Goal: Task Accomplishment & Management: Complete application form

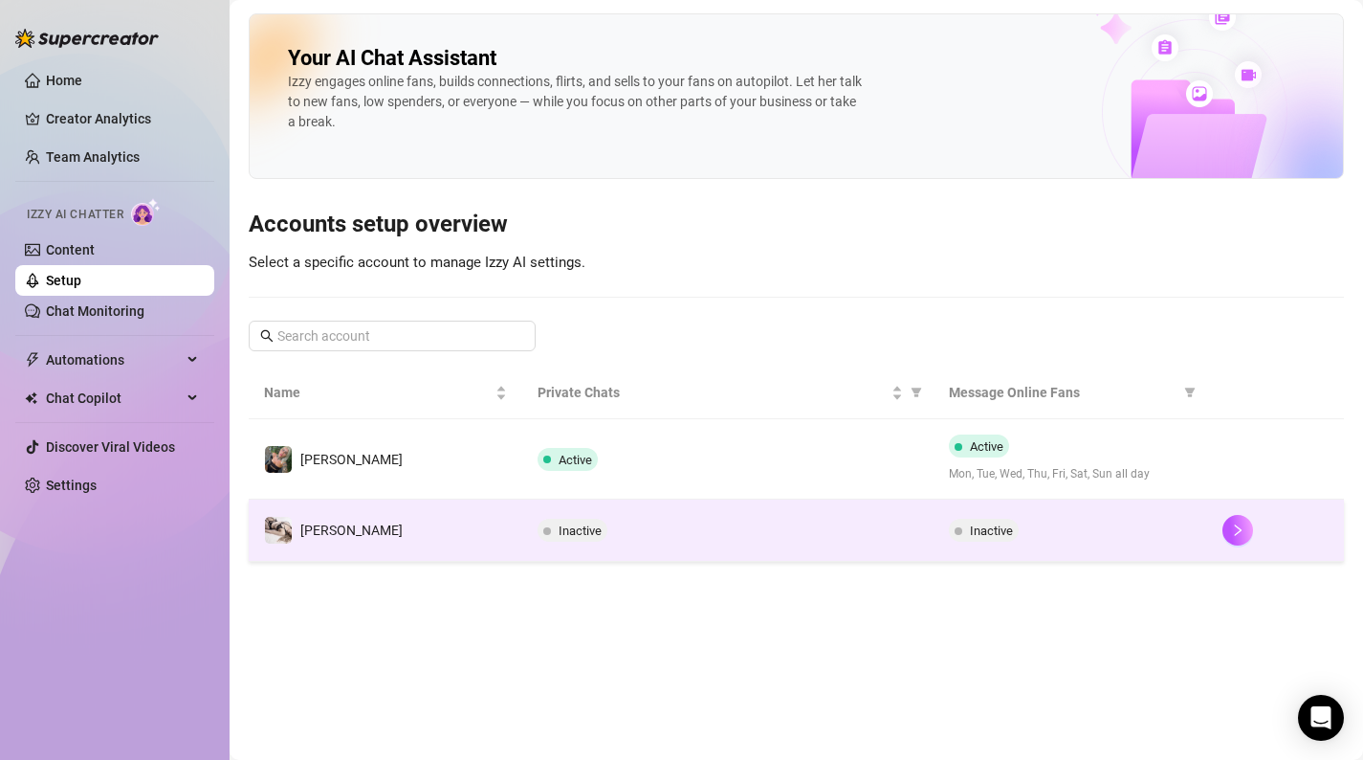
click at [509, 548] on td "[PERSON_NAME]" at bounding box center [386, 530] width 274 height 62
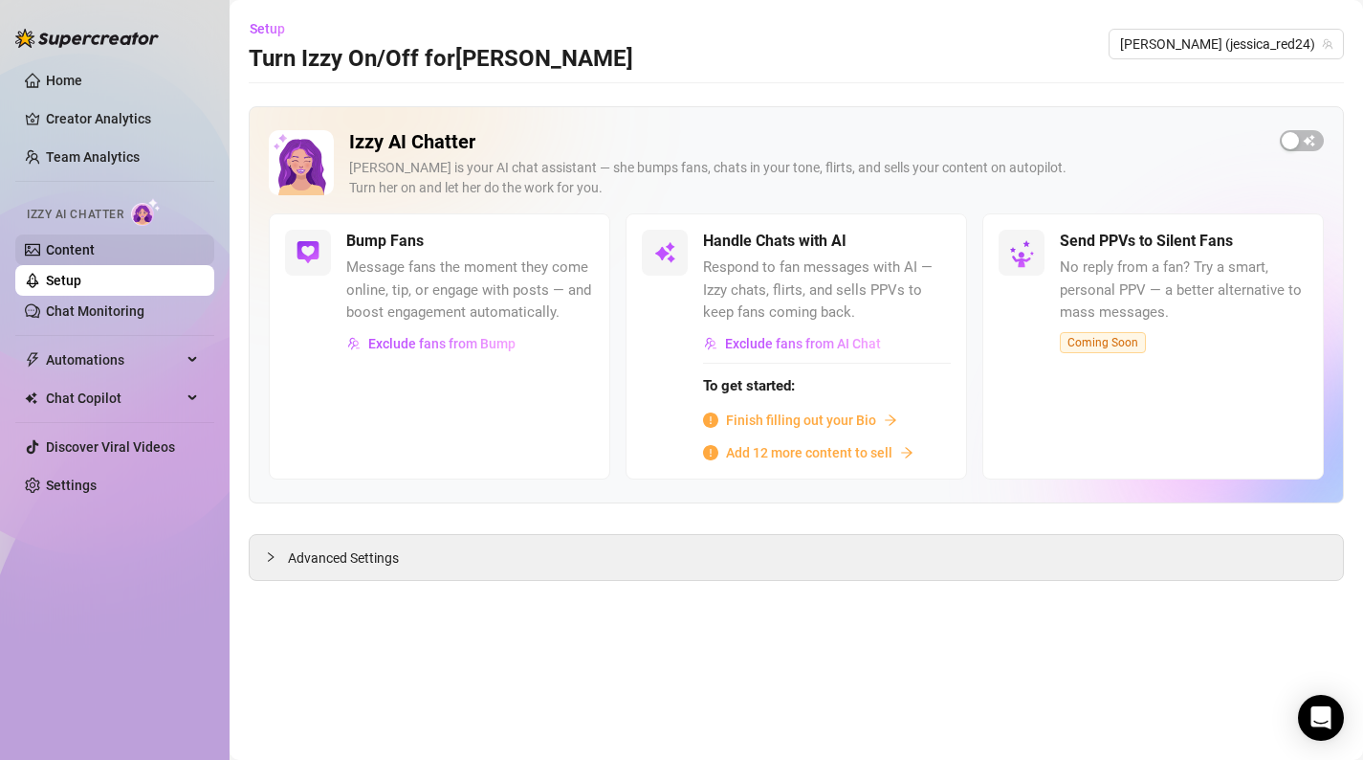
click at [91, 242] on link "Content" at bounding box center [70, 249] width 49 height 15
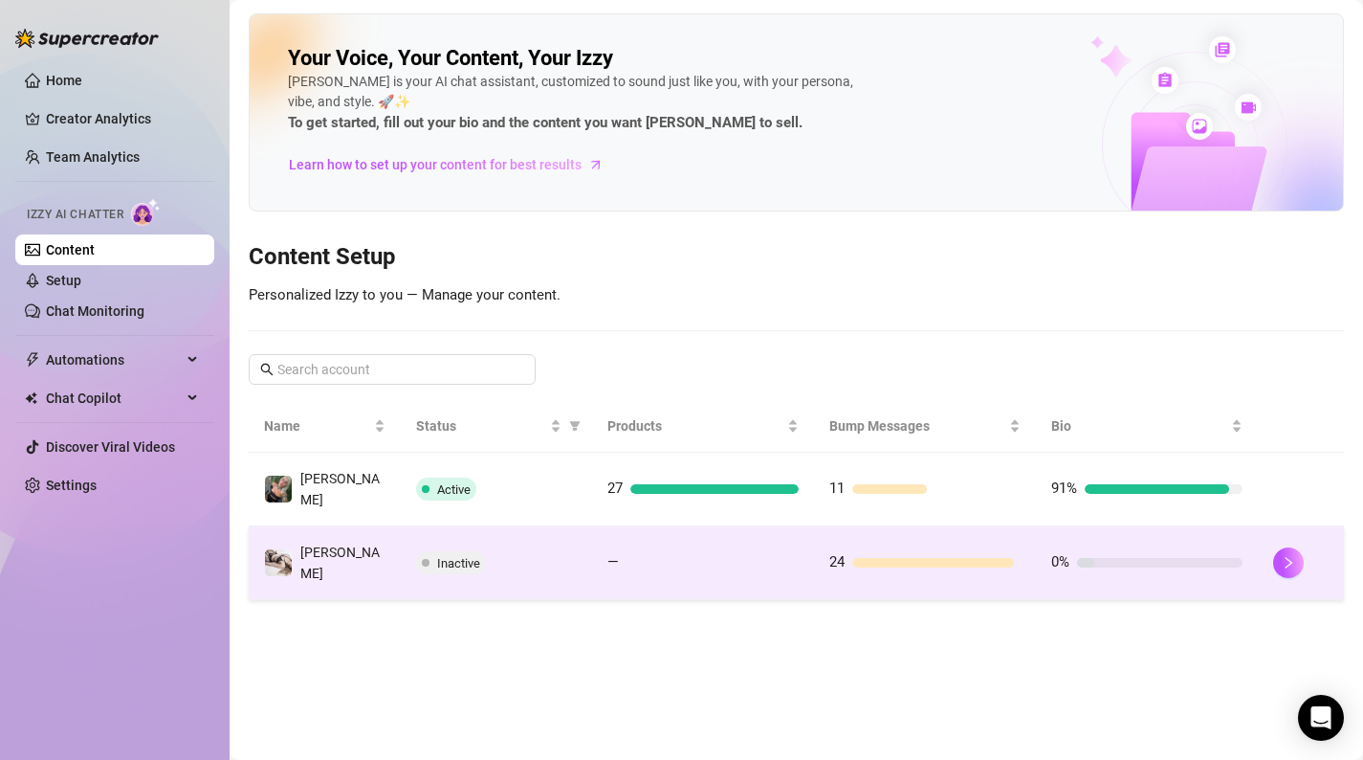
click at [347, 552] on td "[PERSON_NAME]" at bounding box center [325, 563] width 152 height 74
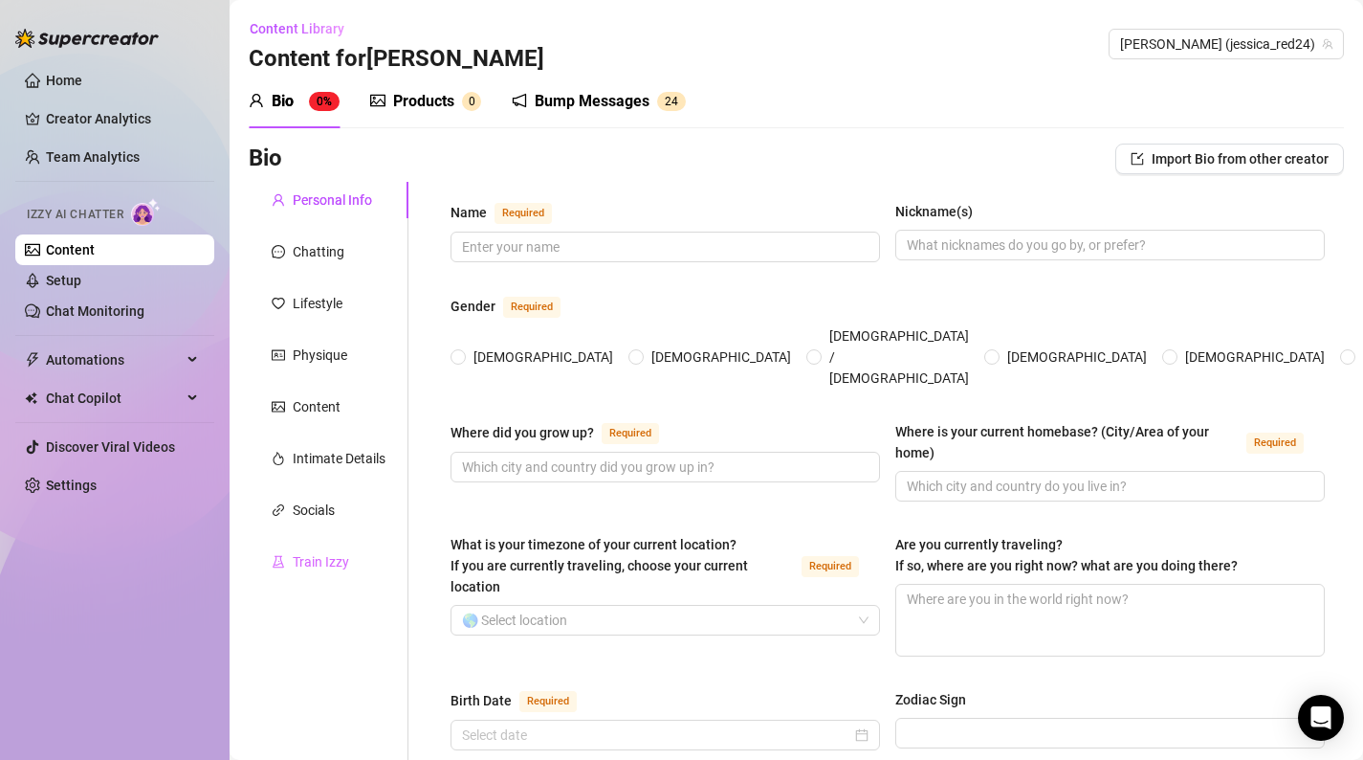
click at [358, 568] on div "Train Izzy" at bounding box center [329, 561] width 160 height 36
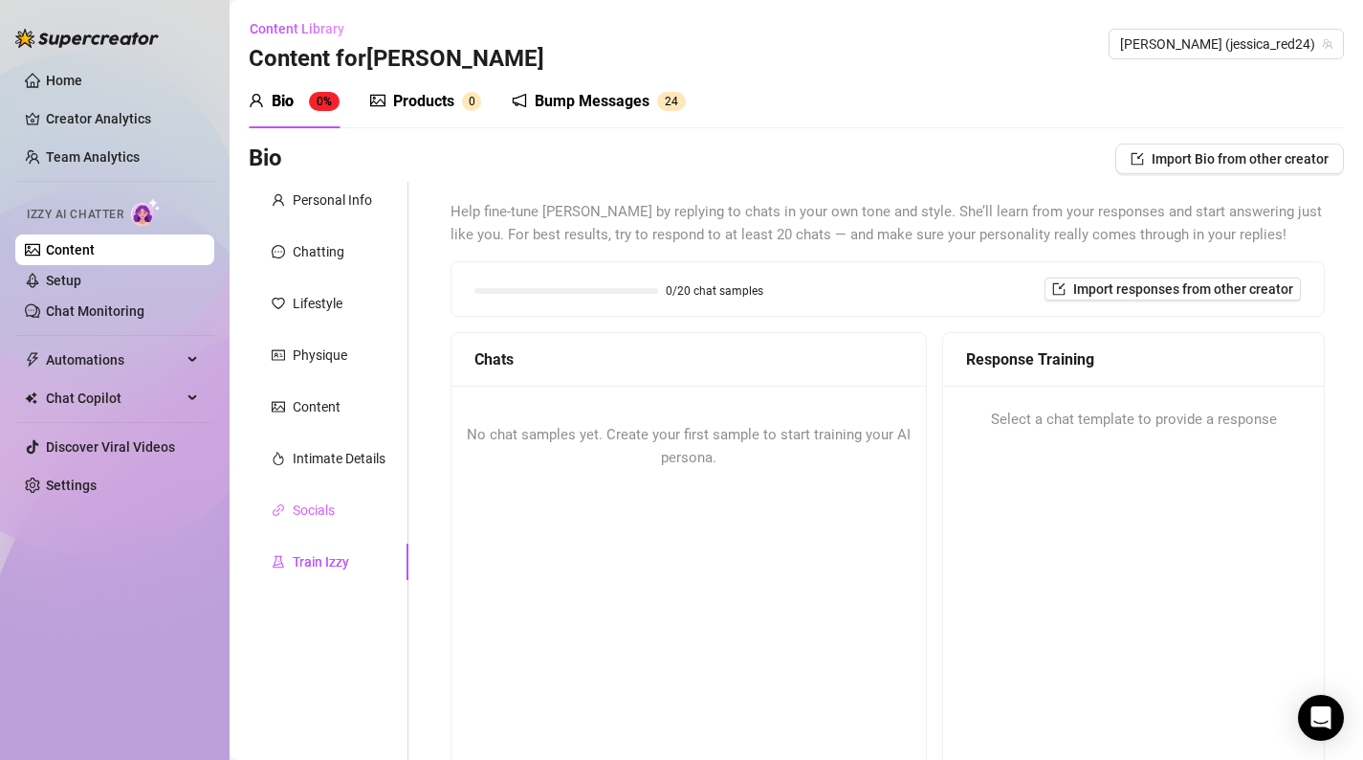
click at [365, 510] on div "Socials" at bounding box center [329, 510] width 160 height 36
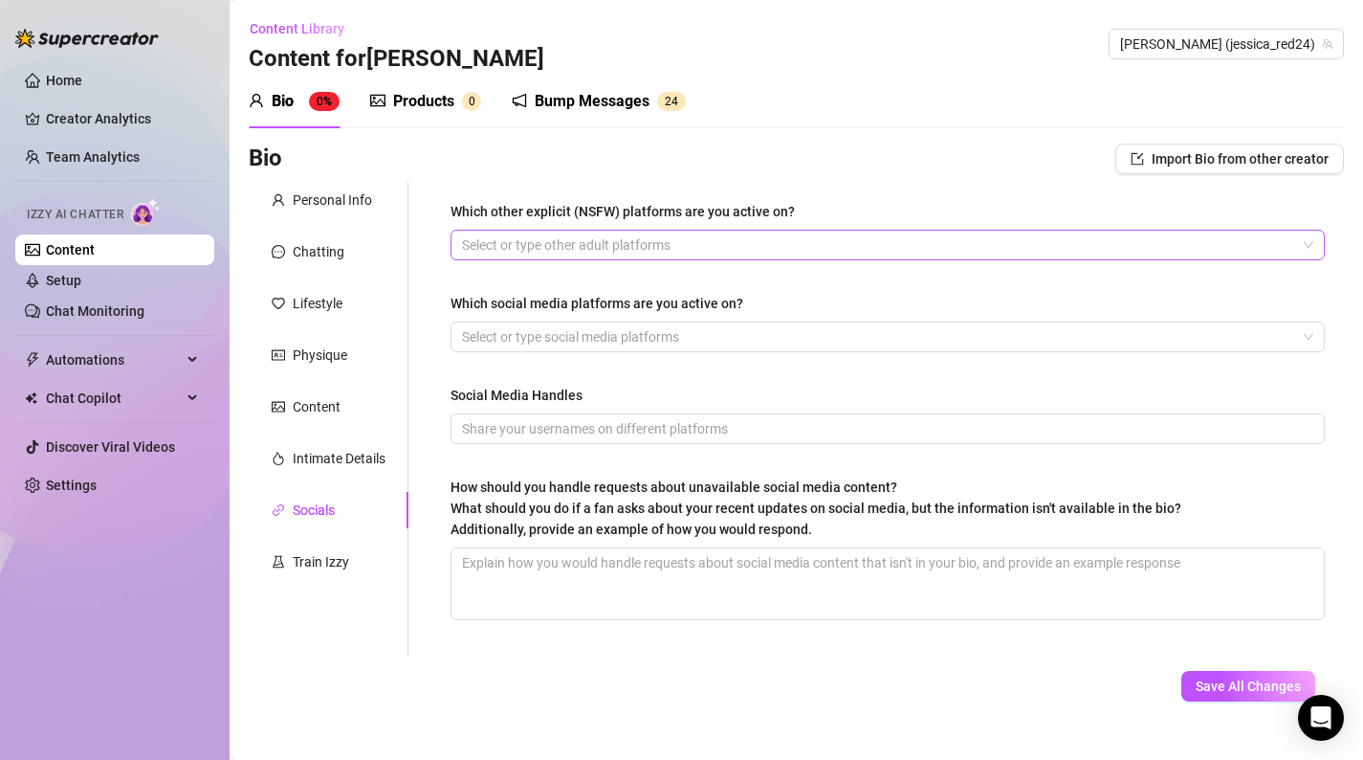
click at [702, 253] on div at bounding box center [877, 245] width 847 height 27
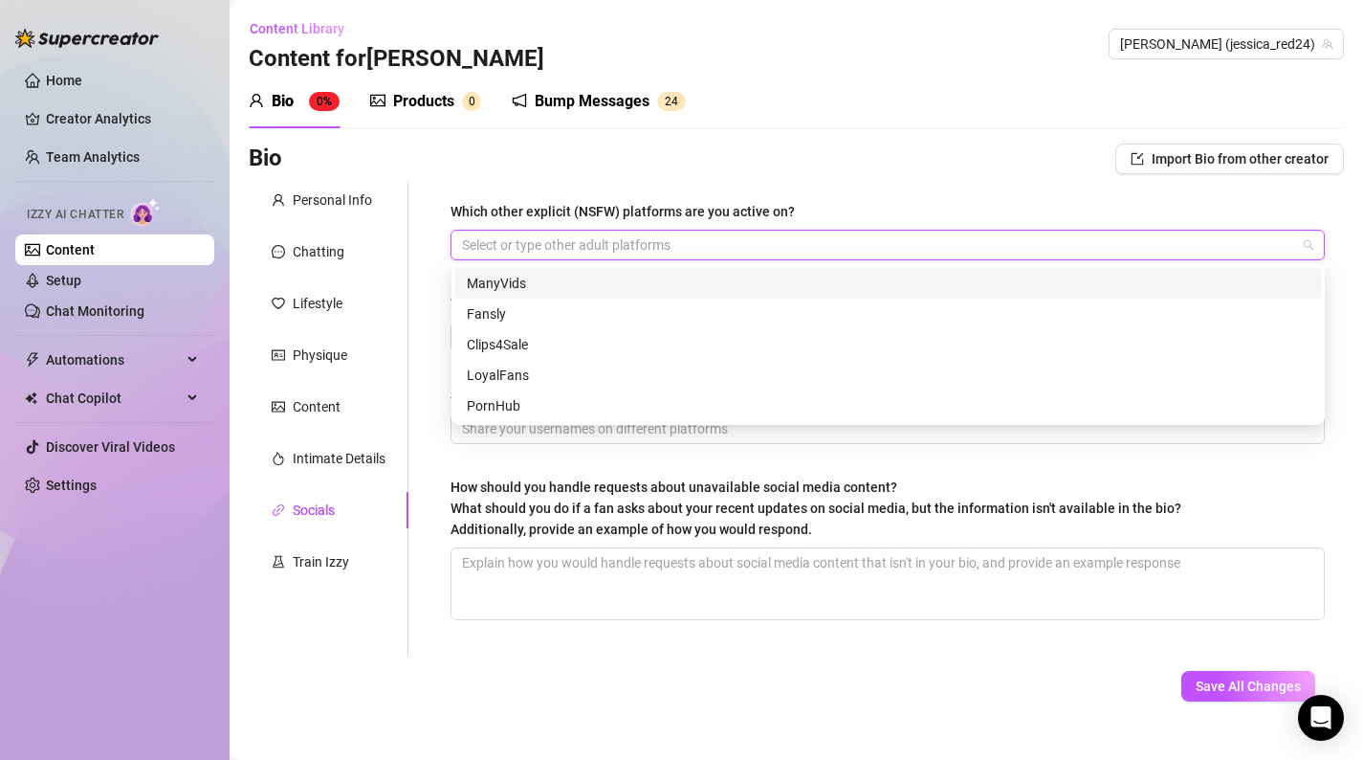
click at [702, 253] on div at bounding box center [877, 245] width 847 height 27
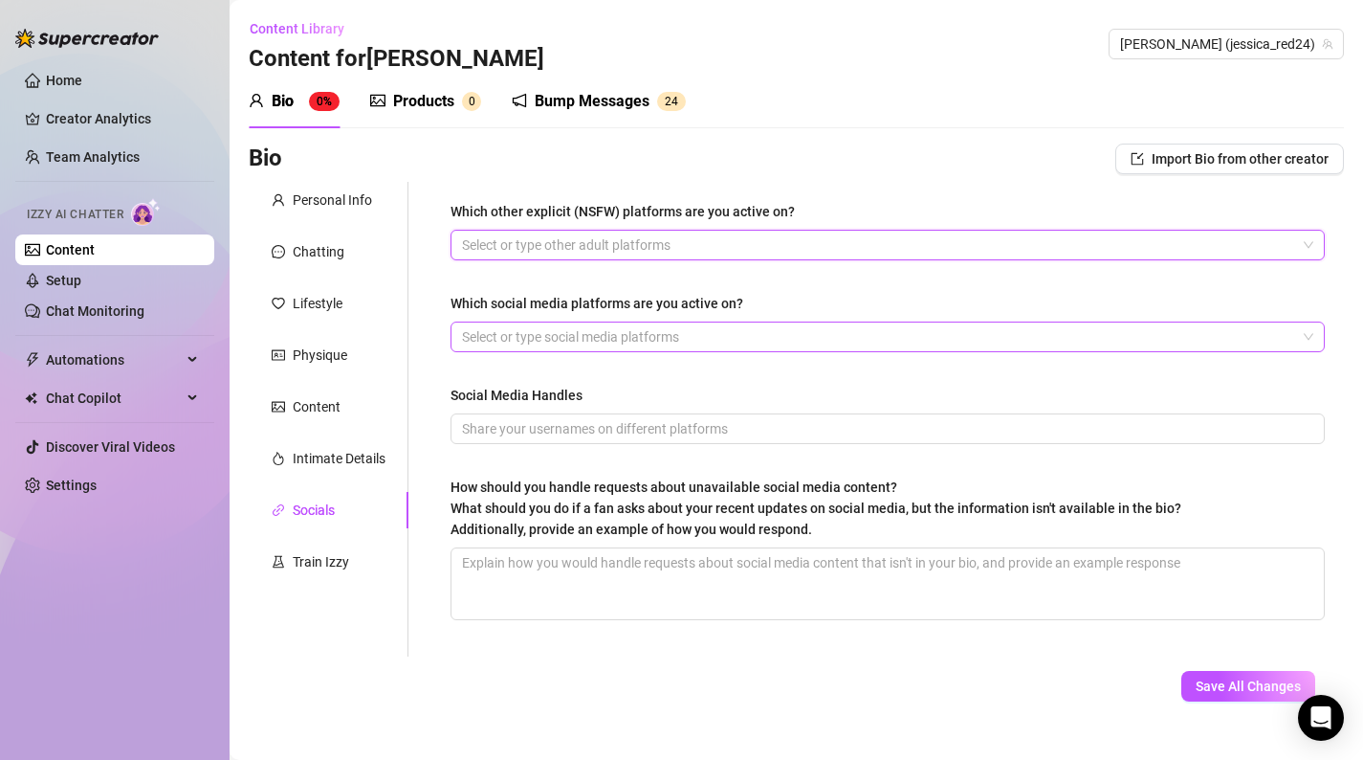
click at [592, 330] on div at bounding box center [877, 336] width 847 height 27
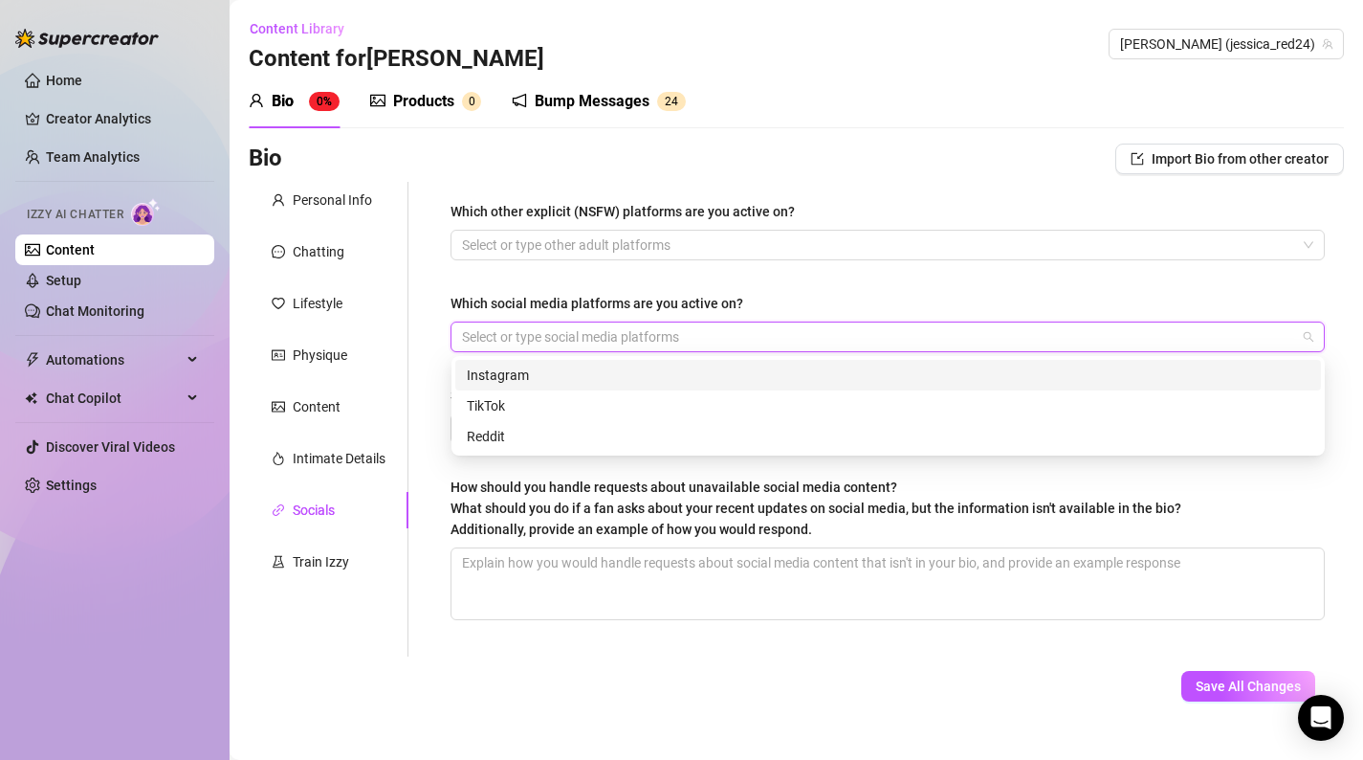
click at [550, 364] on div "Instagram" at bounding box center [888, 375] width 866 height 31
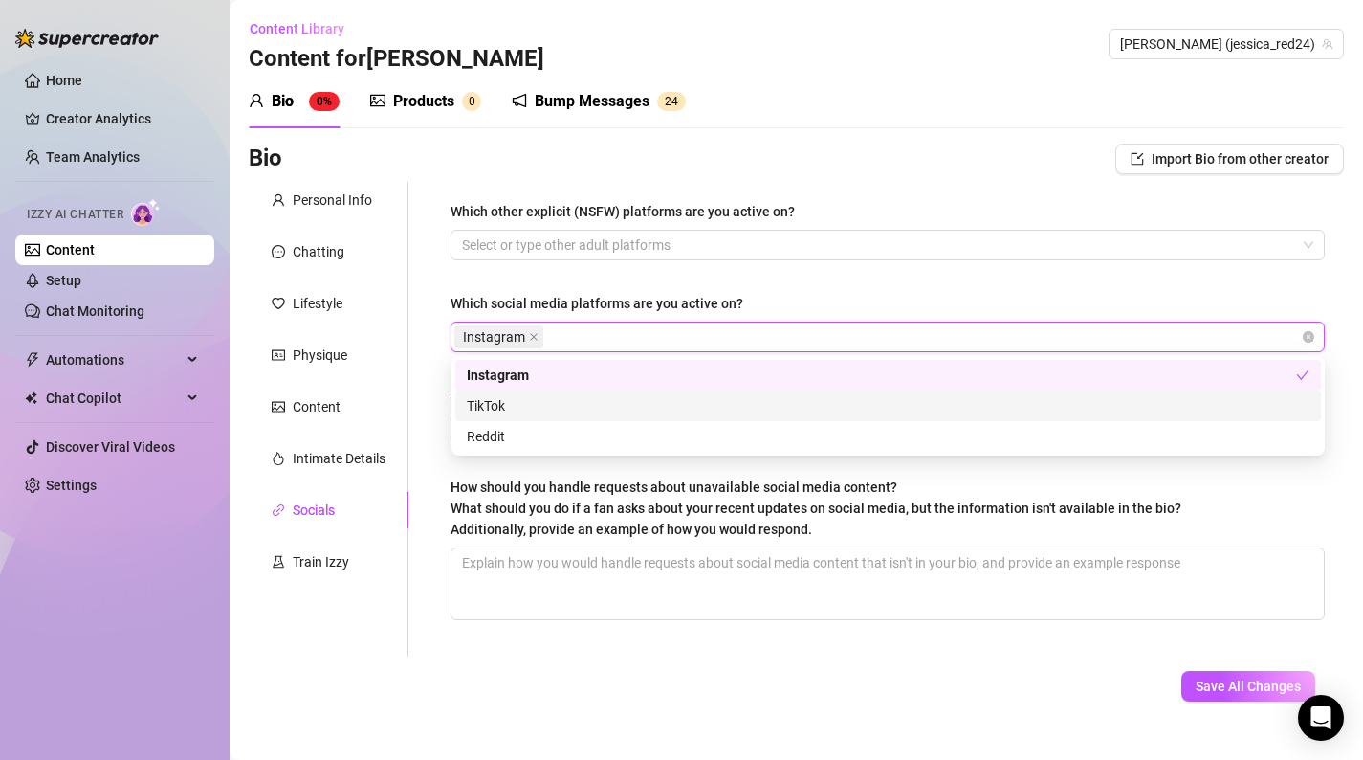
click at [534, 407] on div "TikTok" at bounding box center [888, 405] width 843 height 21
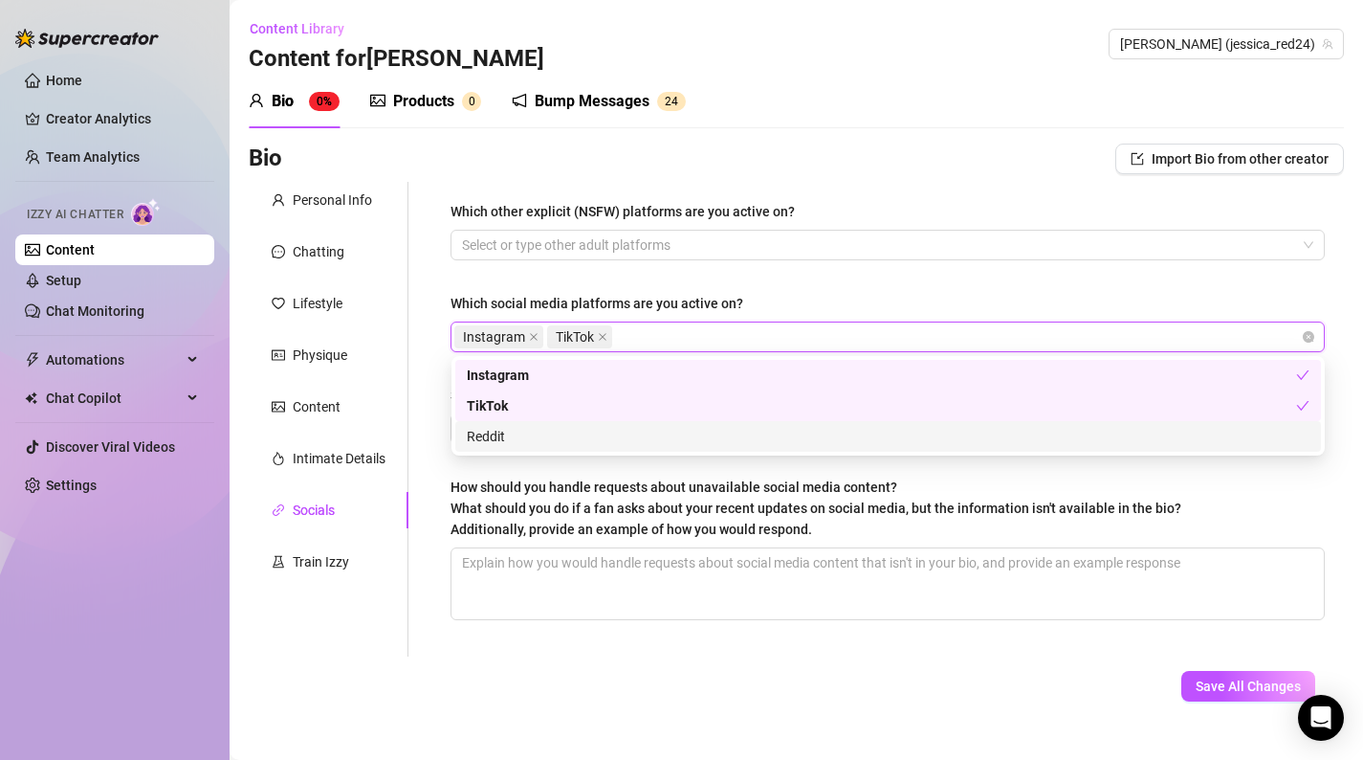
click at [534, 433] on div "Reddit" at bounding box center [888, 436] width 843 height 21
click at [729, 338] on div "Instagram TikTok Reddit" at bounding box center [877, 336] width 847 height 27
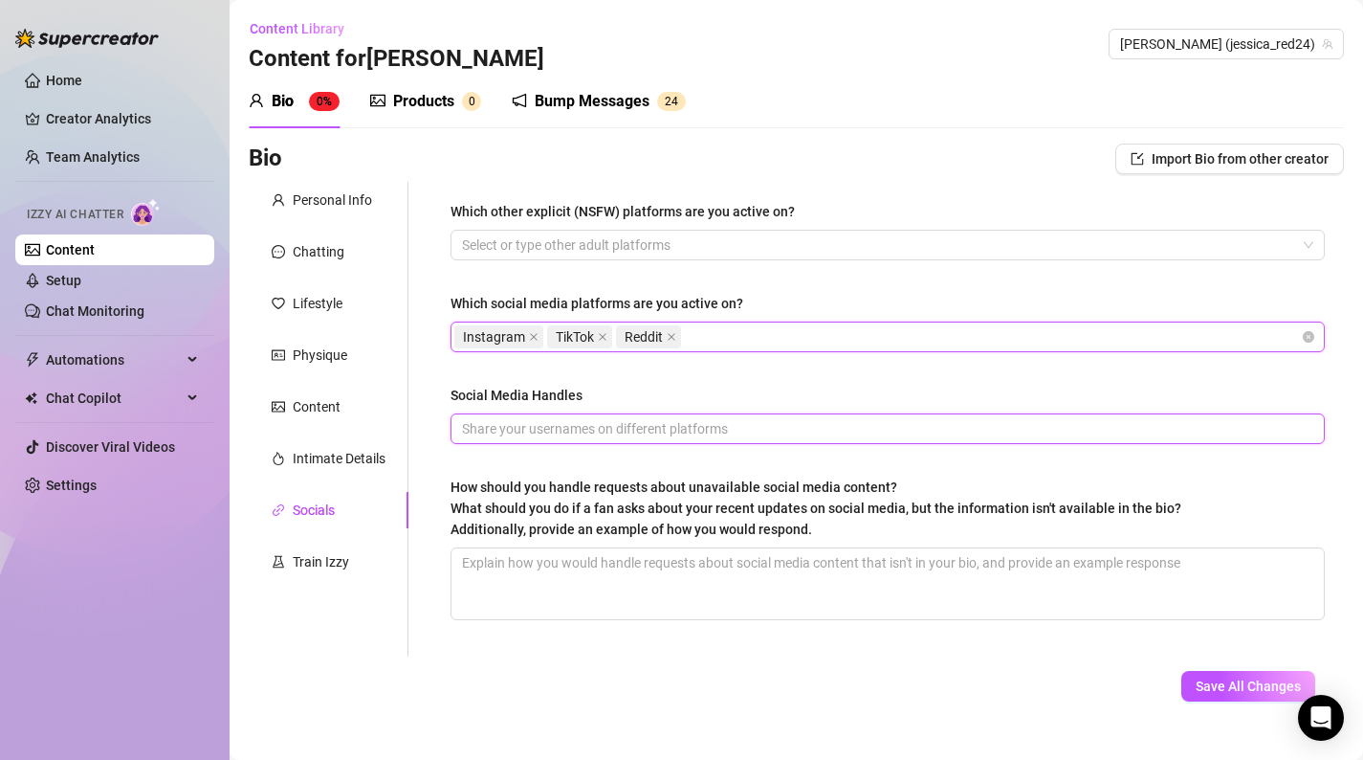
click at [703, 429] on input "Social Media Handles" at bounding box center [886, 428] width 848 height 21
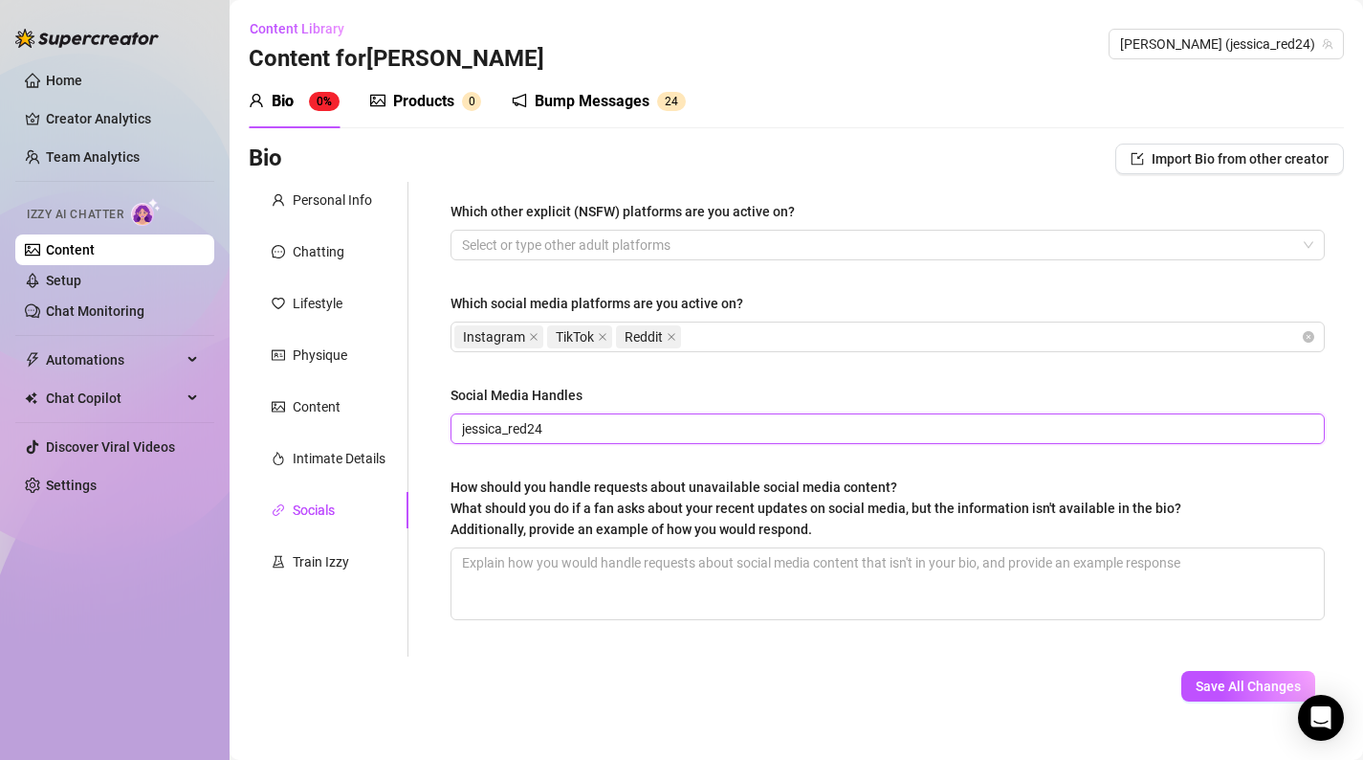
scroll to position [18, 0]
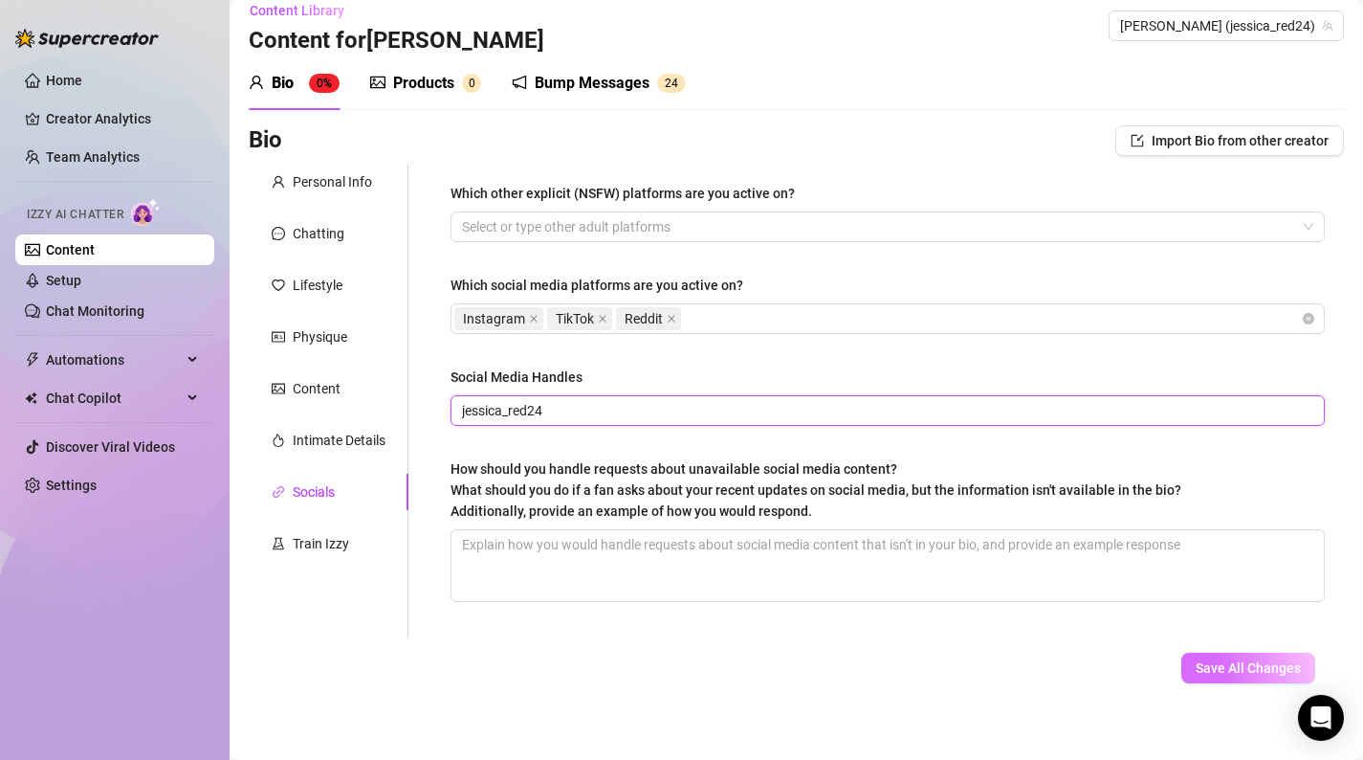
type input "jessica_red24"
click at [1193, 666] on button "Save All Changes" at bounding box center [1249, 668] width 134 height 31
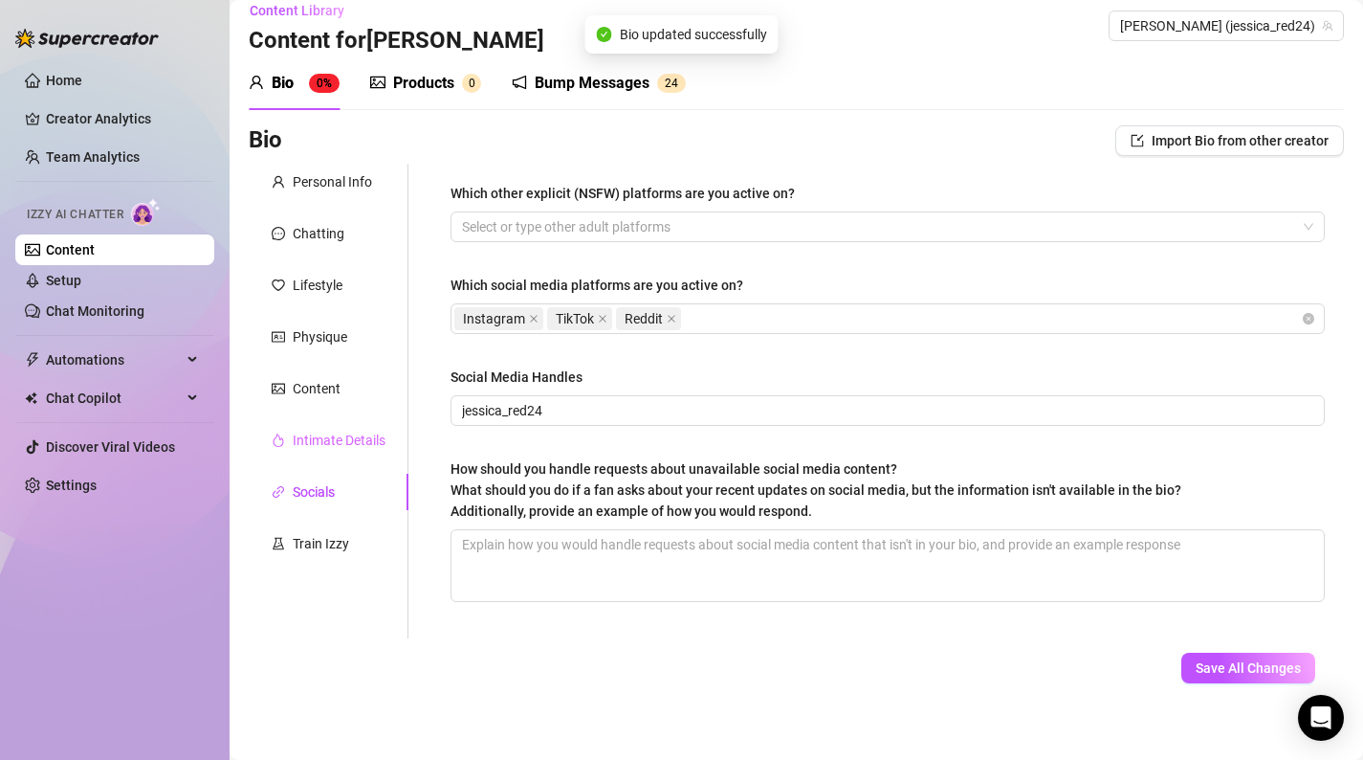
click at [340, 427] on div "Intimate Details" at bounding box center [329, 440] width 160 height 36
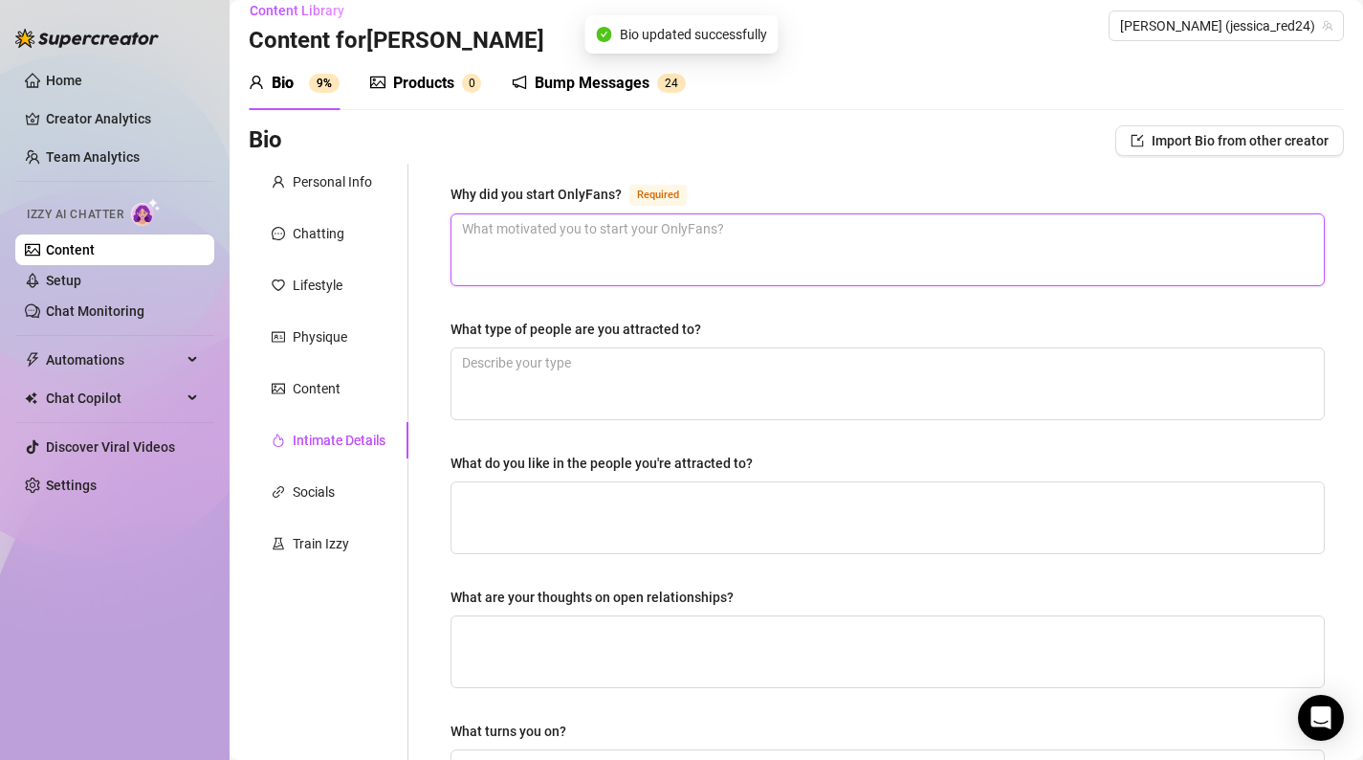
click at [692, 250] on textarea "Why did you start OnlyFans? Required" at bounding box center [888, 249] width 873 height 71
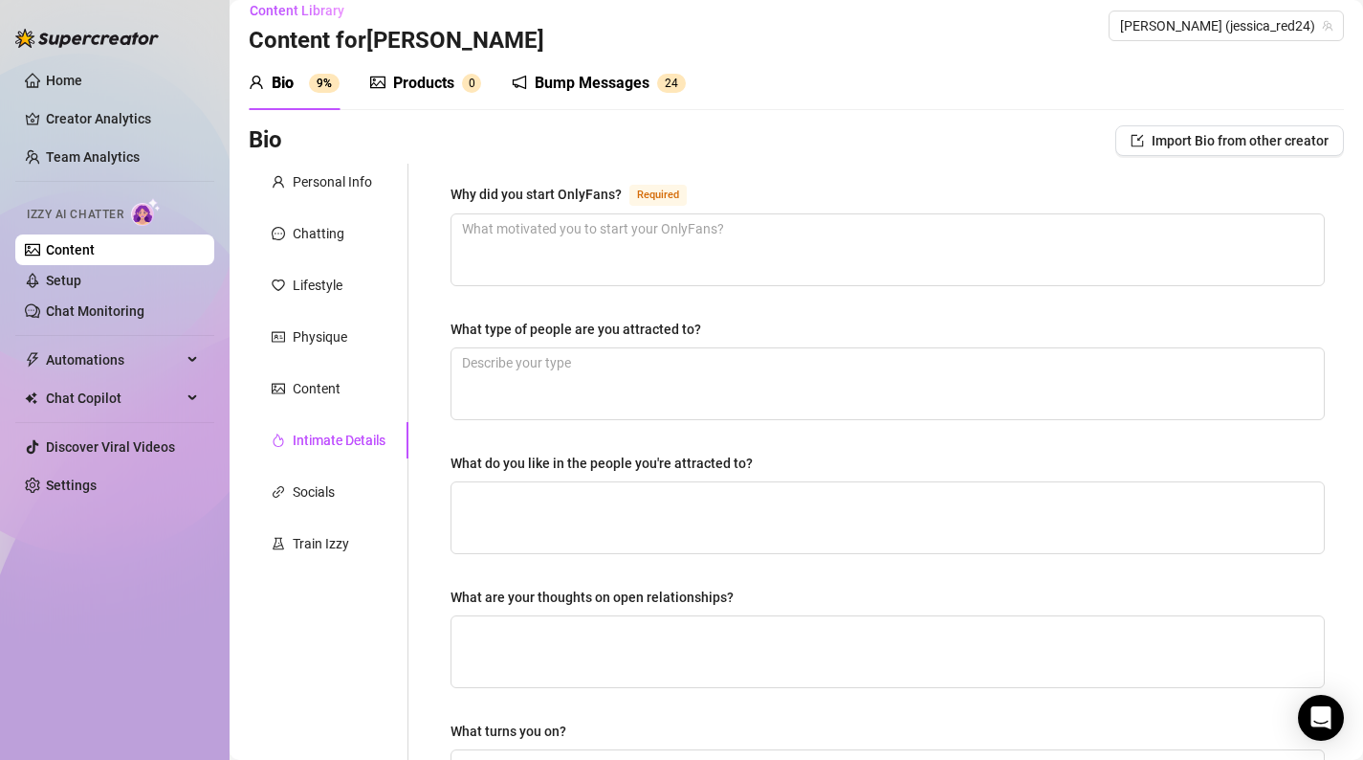
click at [326, 160] on div "Bio Import Bio from other creator" at bounding box center [797, 144] width 1096 height 38
click at [326, 175] on div "Personal Info" at bounding box center [332, 181] width 79 height 21
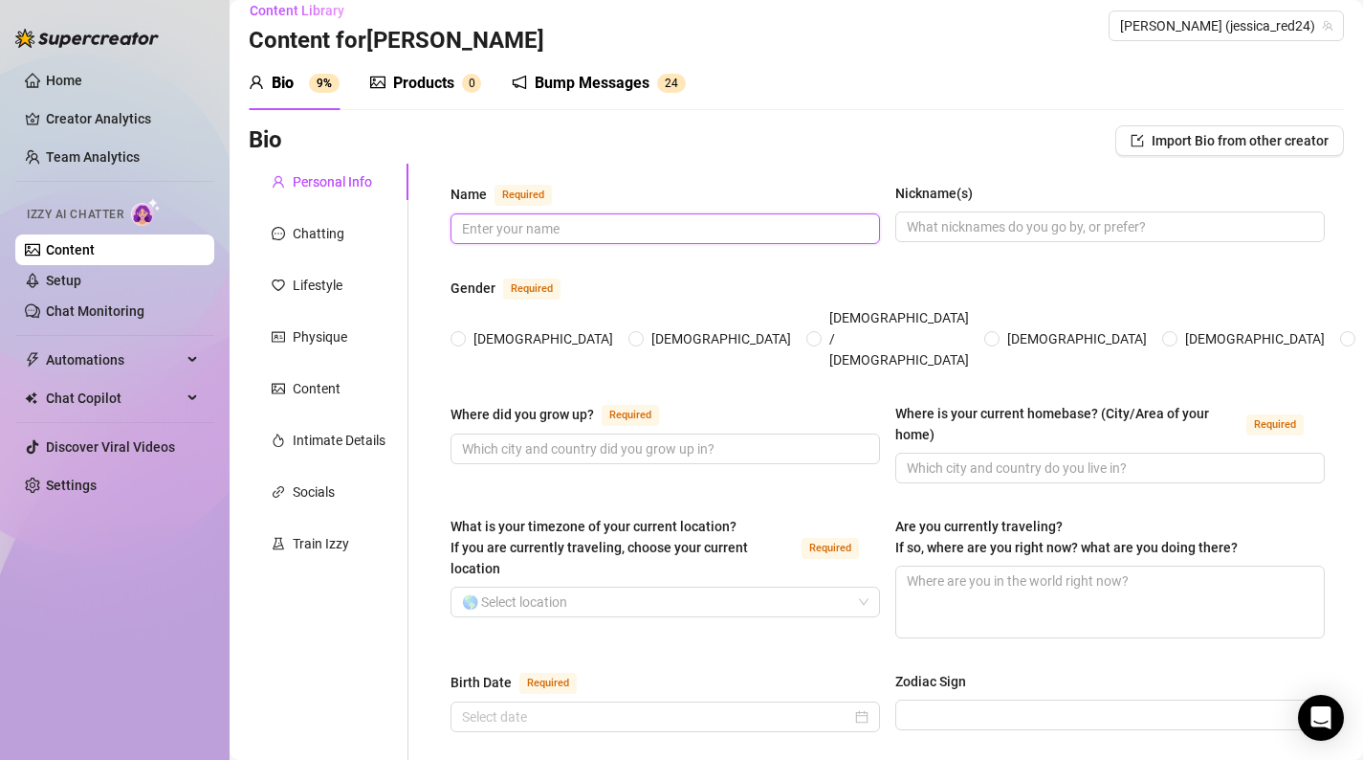
click at [540, 237] on input "Name Required" at bounding box center [663, 228] width 403 height 21
type input "[PERSON_NAME]"
click at [1071, 210] on div "Nickname(s)" at bounding box center [1111, 197] width 430 height 29
click at [1064, 226] on input "Nickname(s)" at bounding box center [1108, 226] width 403 height 21
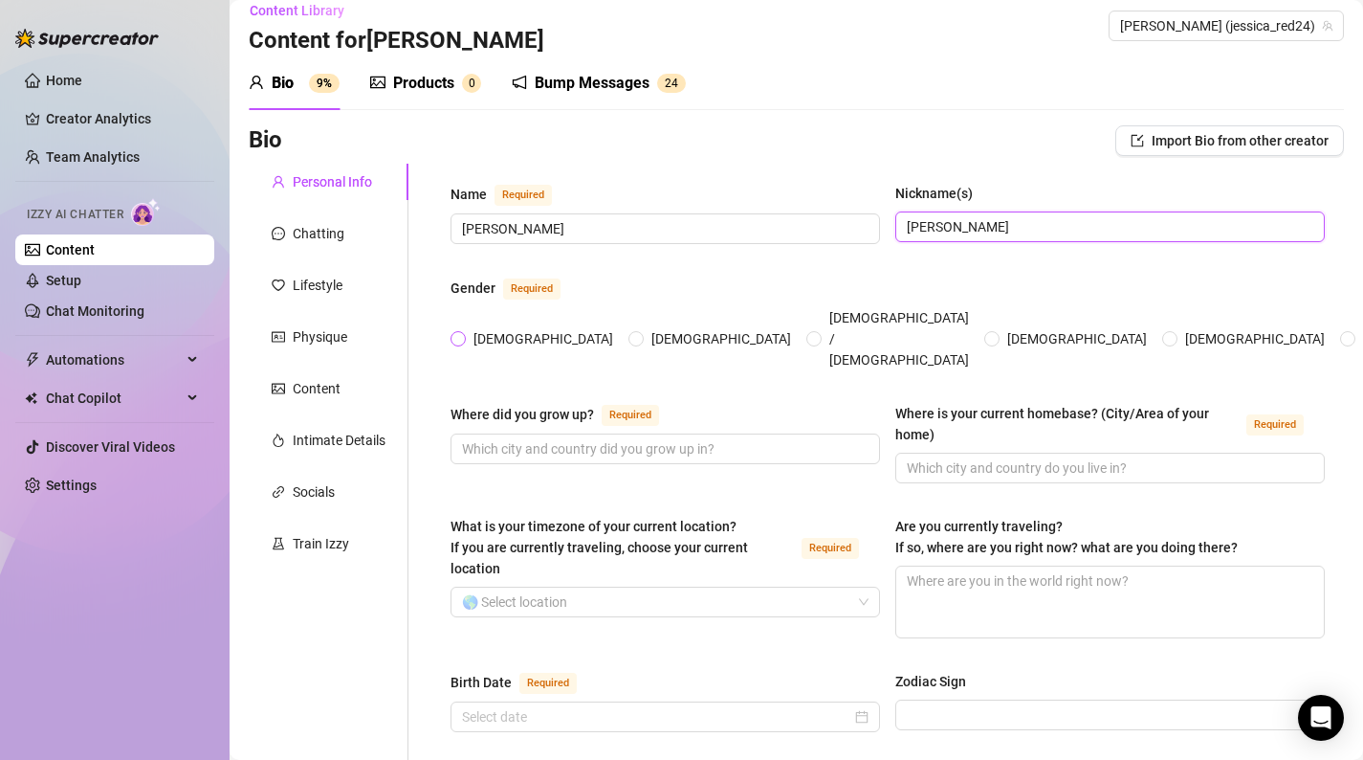
type input "[PERSON_NAME]"
click at [464, 331] on span at bounding box center [458, 338] width 15 height 15
click at [463, 334] on input "[DEMOGRAPHIC_DATA]" at bounding box center [459, 340] width 8 height 12
radio input "true"
click at [480, 438] on input "Where did you grow up? Required" at bounding box center [663, 448] width 403 height 21
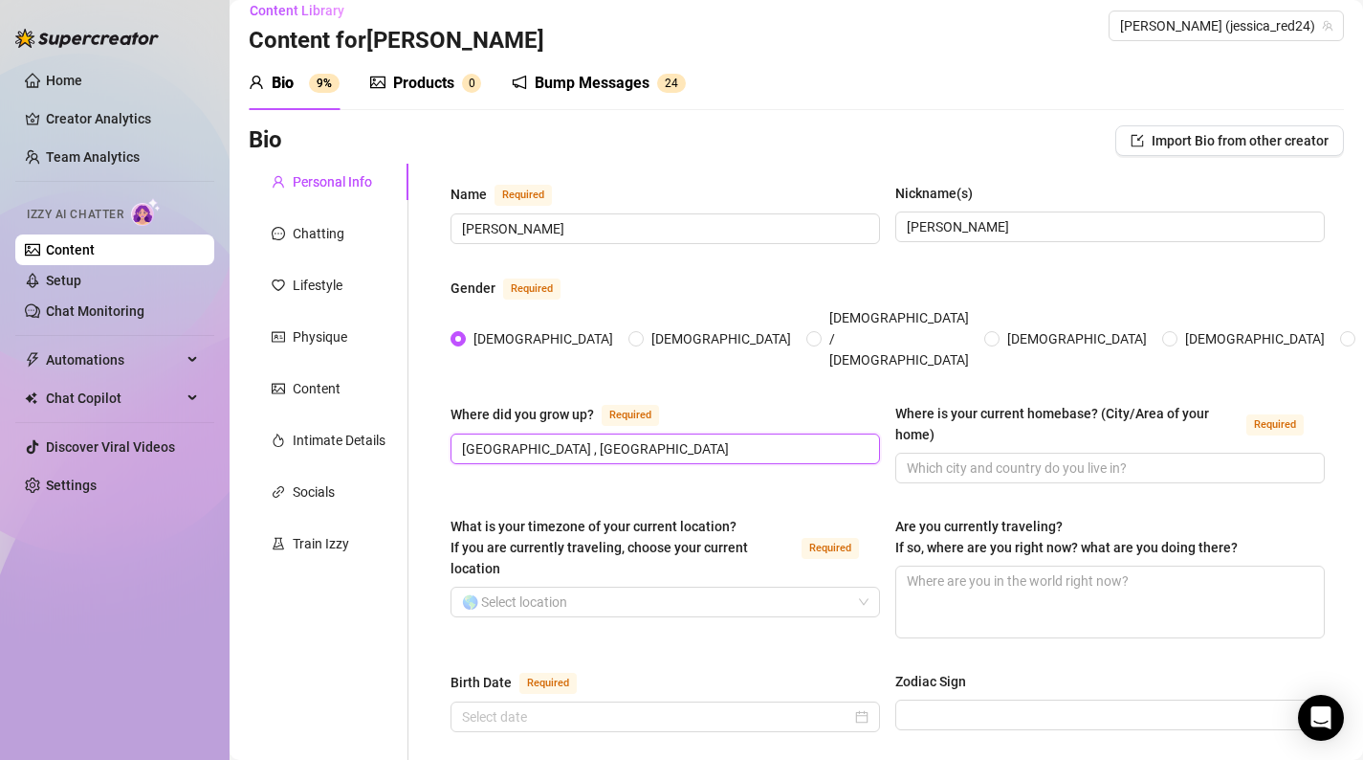
type input "[GEOGRAPHIC_DATA] , [GEOGRAPHIC_DATA]"
click at [931, 454] on div "Where did you grow up? Required [GEOGRAPHIC_DATA] , [GEOGRAPHIC_DATA] Where is …" at bounding box center [888, 452] width 875 height 98
click at [950, 457] on input "Where is your current homebase? (City/Area of your home) Required" at bounding box center [1108, 467] width 403 height 21
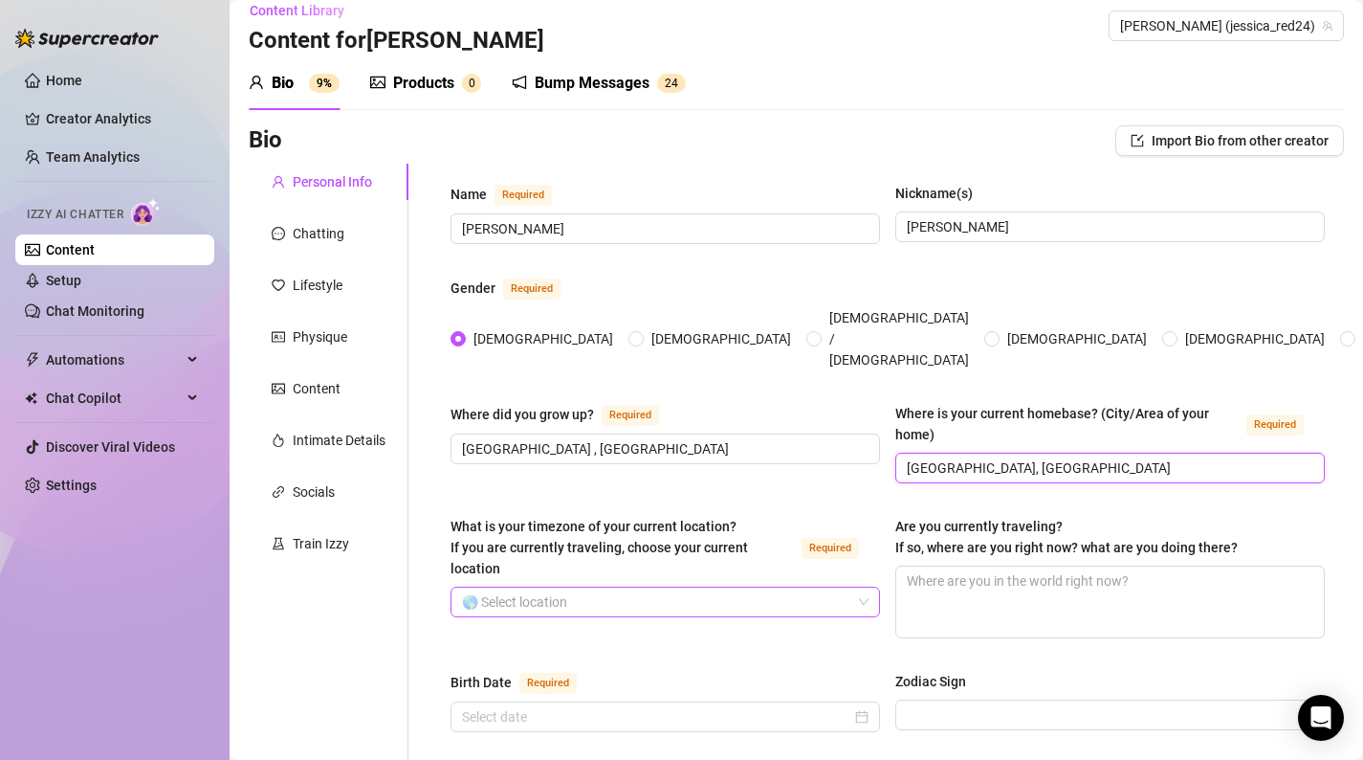
type input "[GEOGRAPHIC_DATA], [GEOGRAPHIC_DATA]"
click at [689, 587] on input "What is your timezone of your current location? If you are currently traveling,…" at bounding box center [656, 601] width 389 height 29
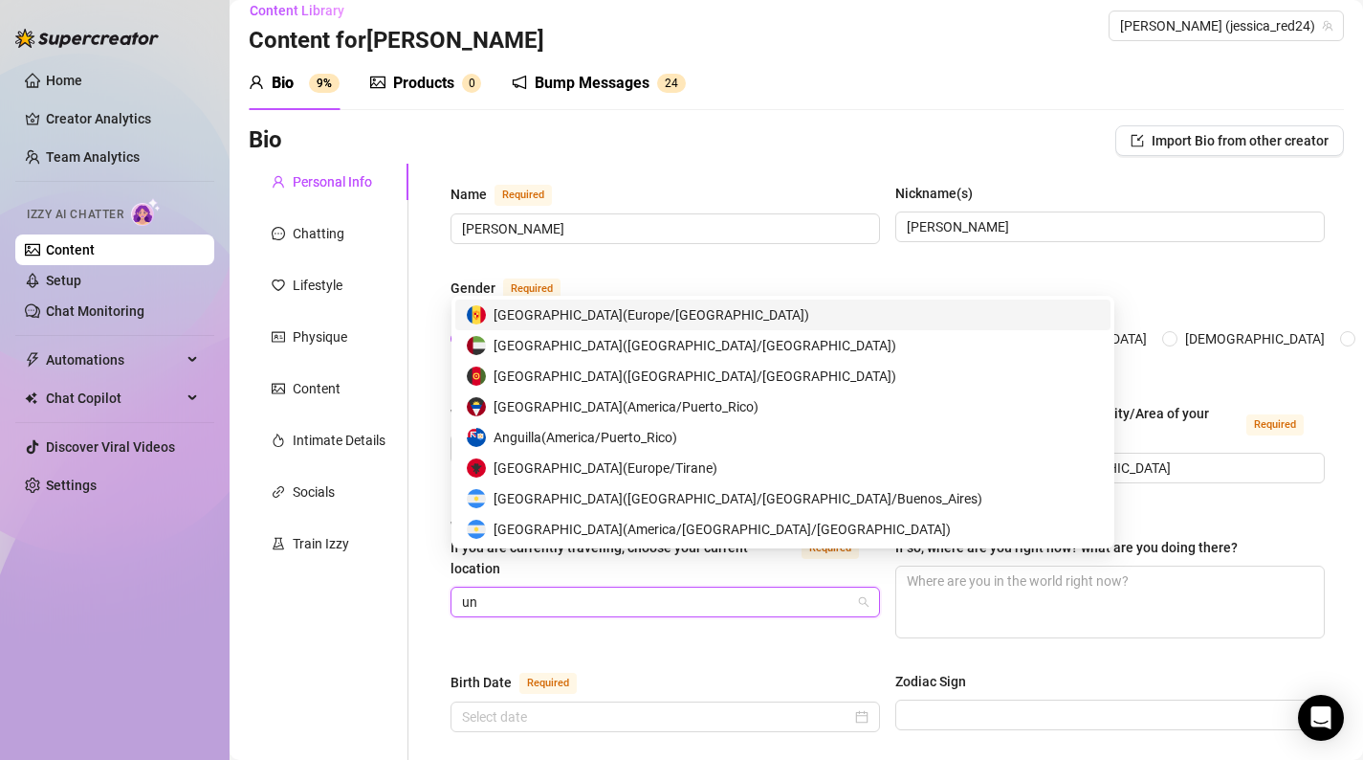
type input "uni"
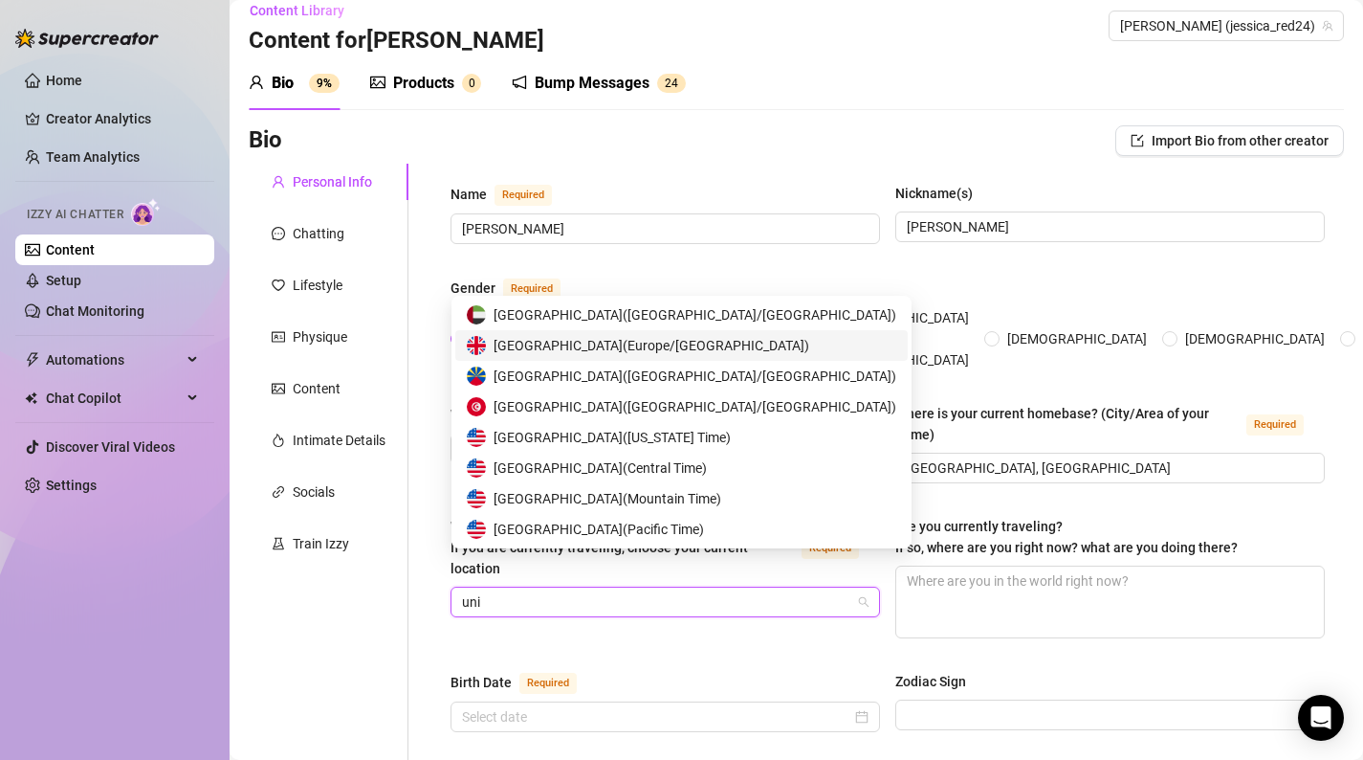
click at [645, 348] on span "[GEOGRAPHIC_DATA] ( [GEOGRAPHIC_DATA]/[GEOGRAPHIC_DATA] )" at bounding box center [652, 345] width 316 height 21
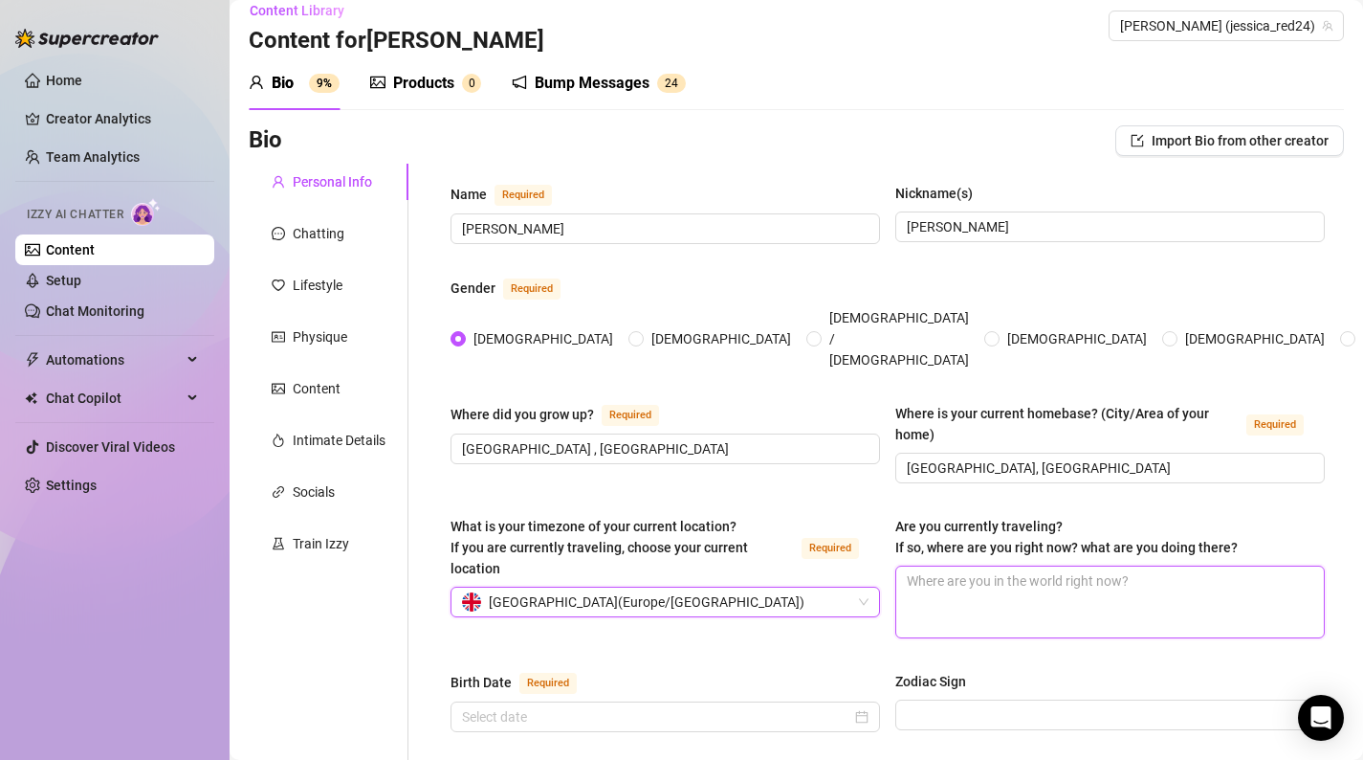
click at [989, 580] on textarea "Are you currently traveling? If so, where are you right now? what are you doing…" at bounding box center [1111, 601] width 428 height 71
type textarea "N"
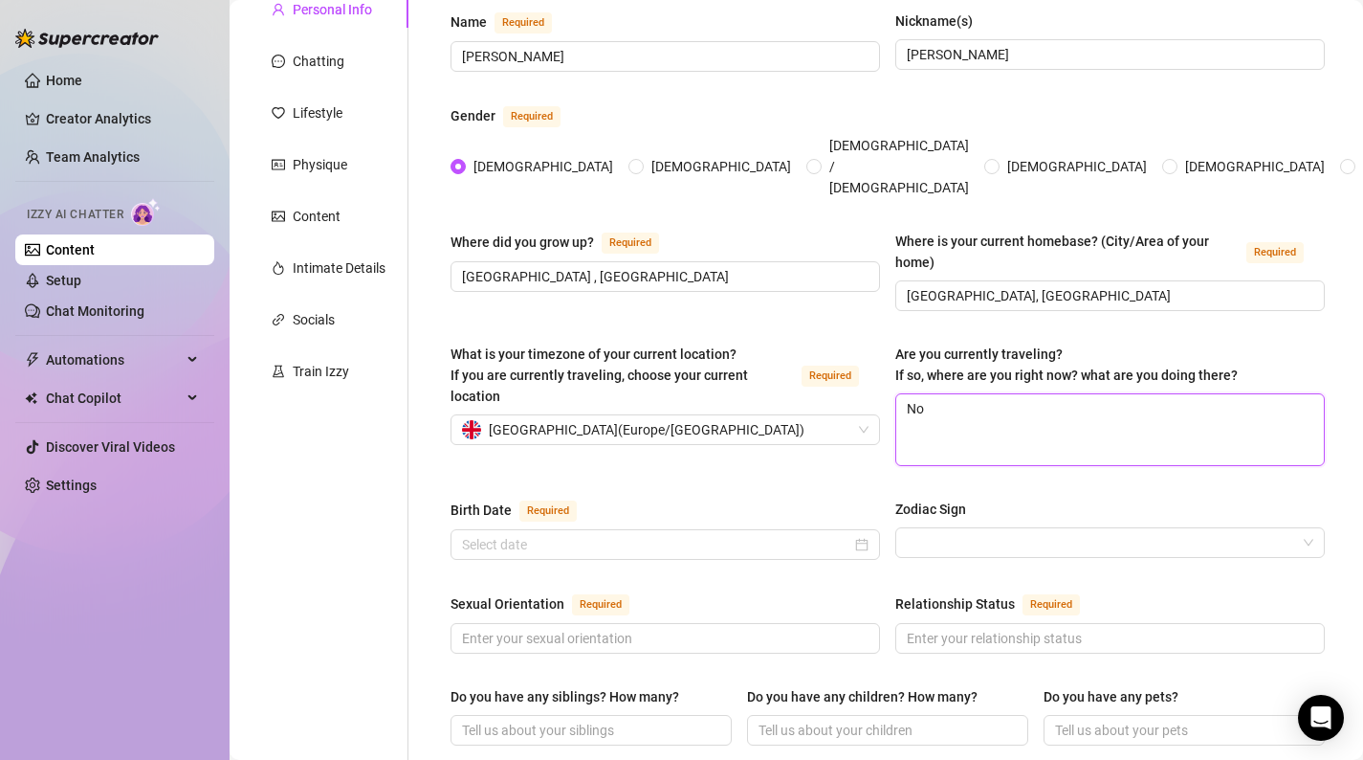
scroll to position [302, 0]
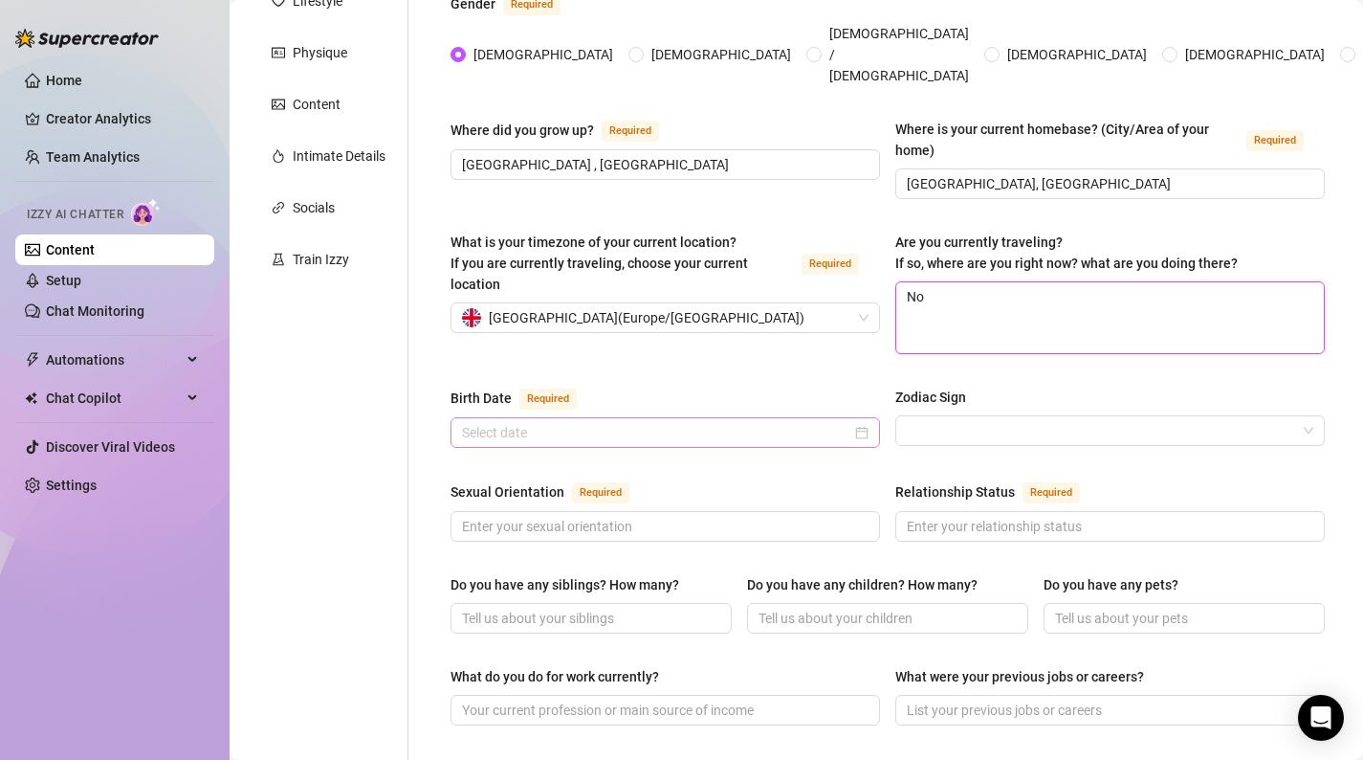
type textarea "No"
click at [527, 422] on input "Birth Date Required" at bounding box center [656, 432] width 389 height 21
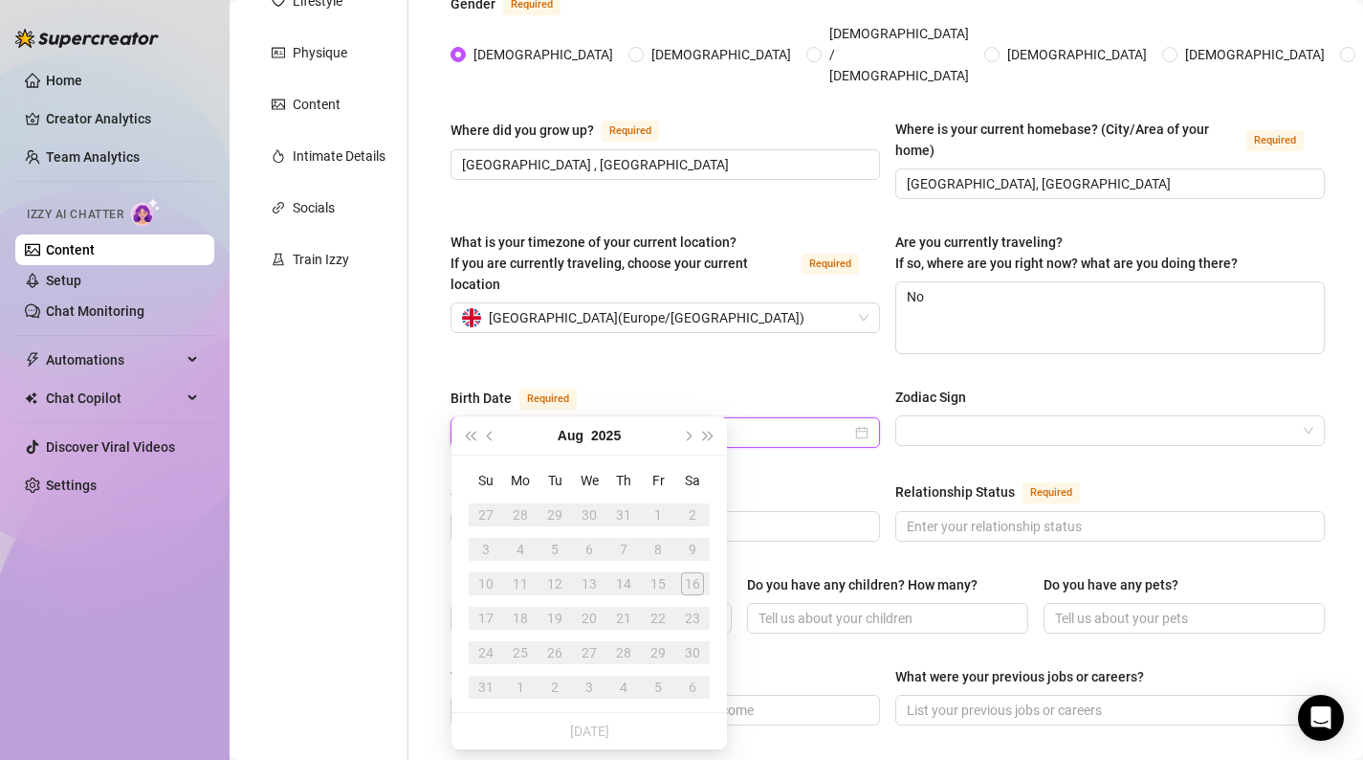
type input "[DATE]"
click at [792, 387] on div "Birth Date Required" at bounding box center [666, 402] width 430 height 31
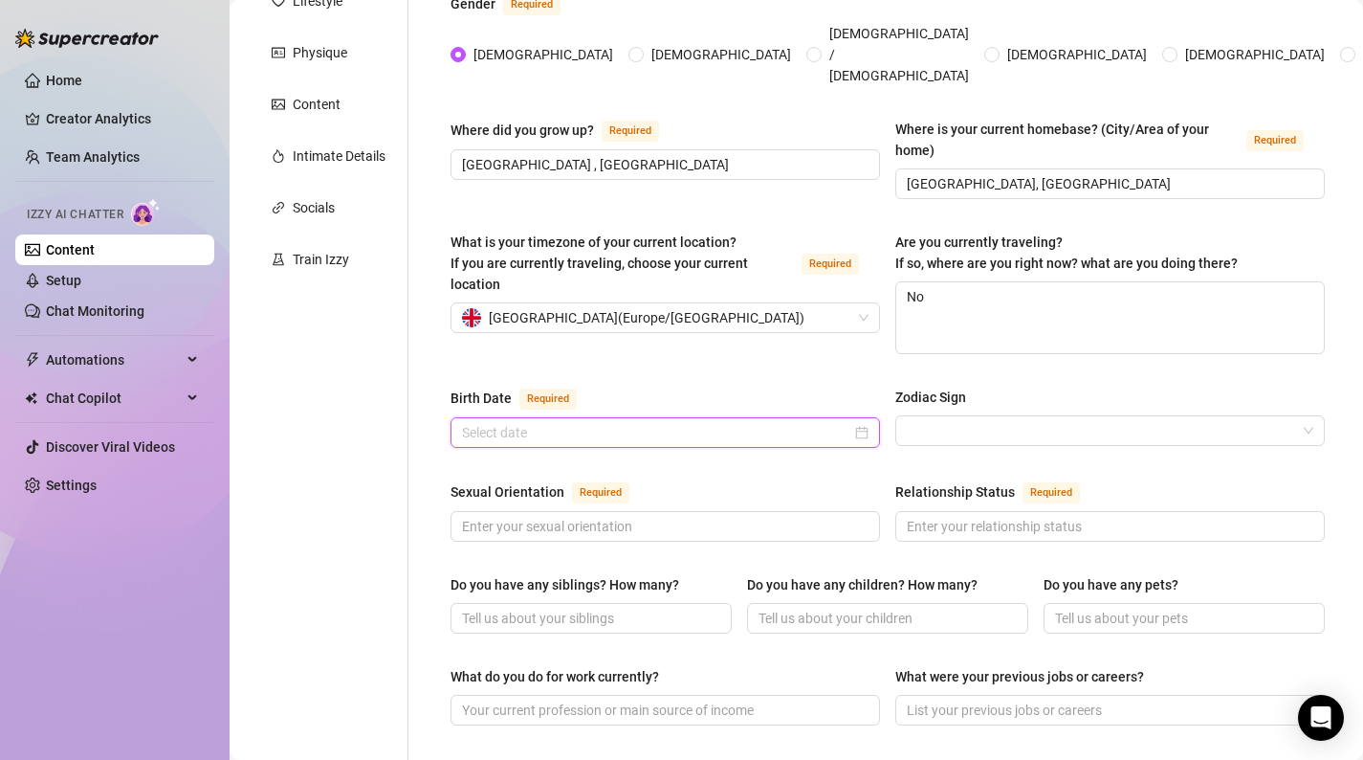
click at [773, 422] on input "Birth Date Required" at bounding box center [656, 432] width 389 height 21
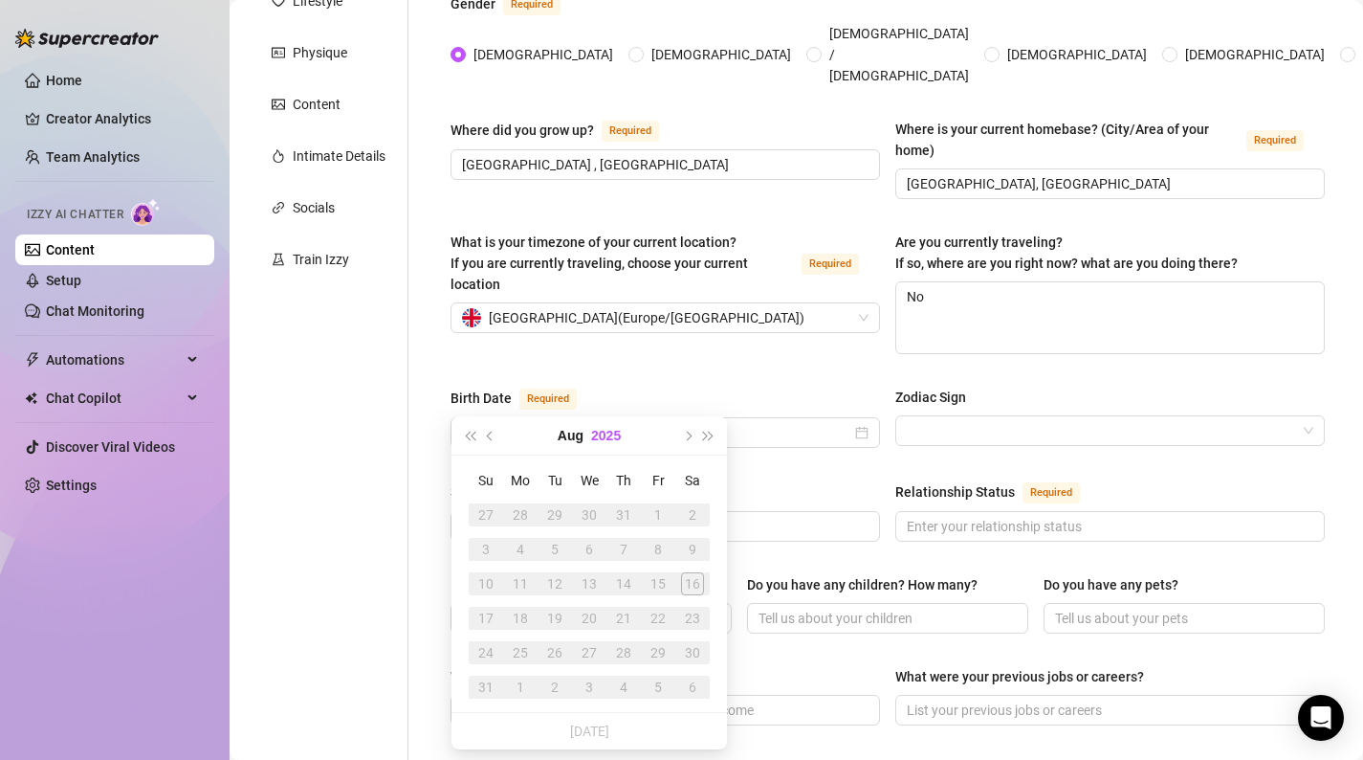
click at [600, 432] on button "2025" at bounding box center [606, 435] width 30 height 38
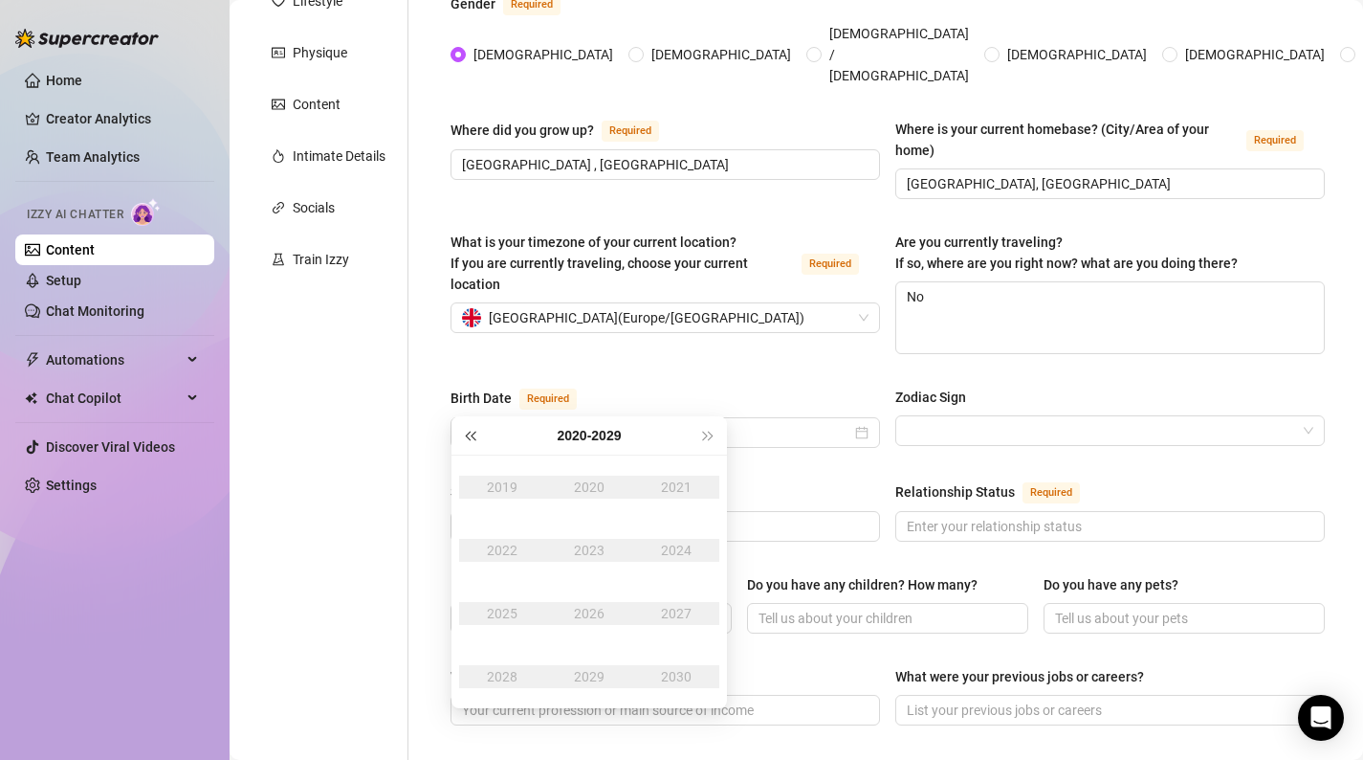
click at [472, 442] on button "Last year (Control + left)" at bounding box center [469, 435] width 21 height 38
type input "[DATE]"
click at [478, 443] on button "Last year (Control + left)" at bounding box center [469, 435] width 21 height 38
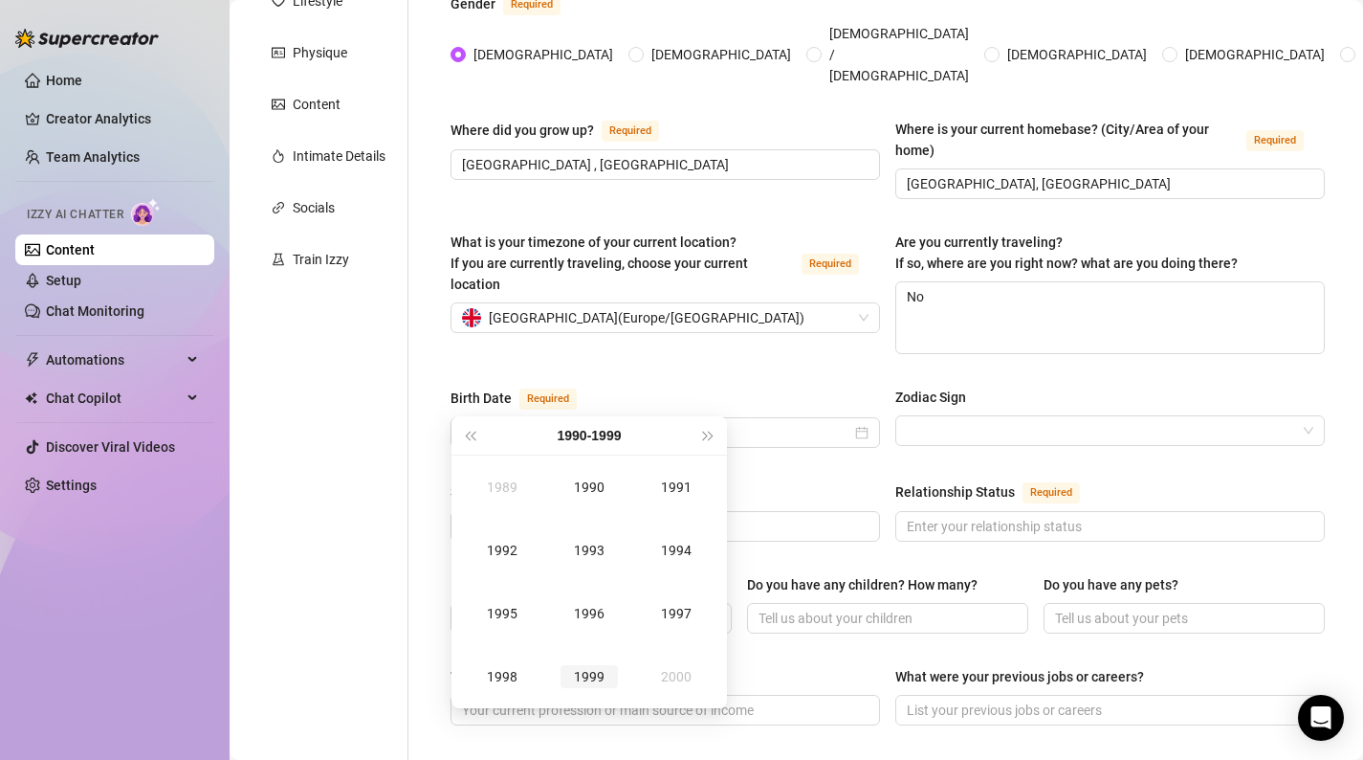
click at [602, 681] on div "1999" at bounding box center [589, 676] width 57 height 23
click at [600, 694] on td "Nov" at bounding box center [589, 676] width 87 height 63
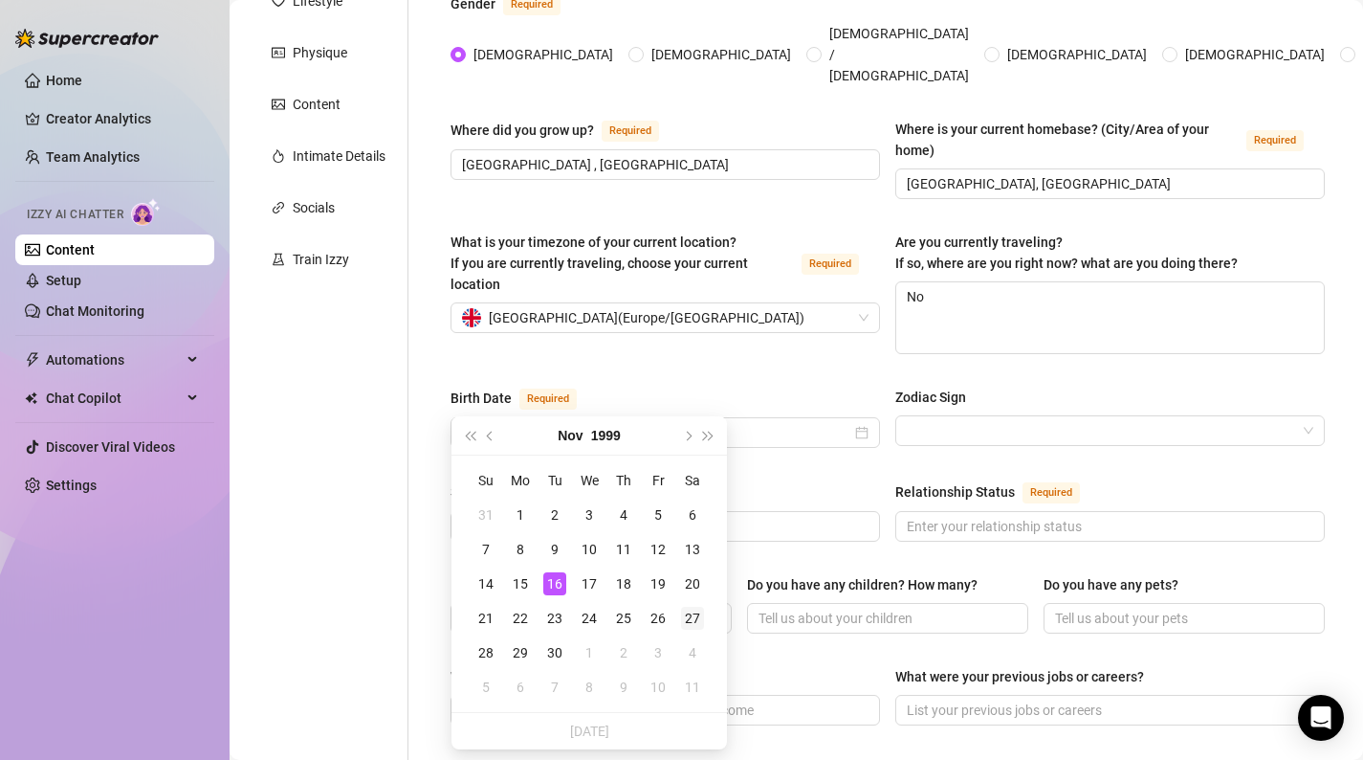
type input "[DATE]"
click at [691, 616] on div "27" at bounding box center [692, 618] width 23 height 23
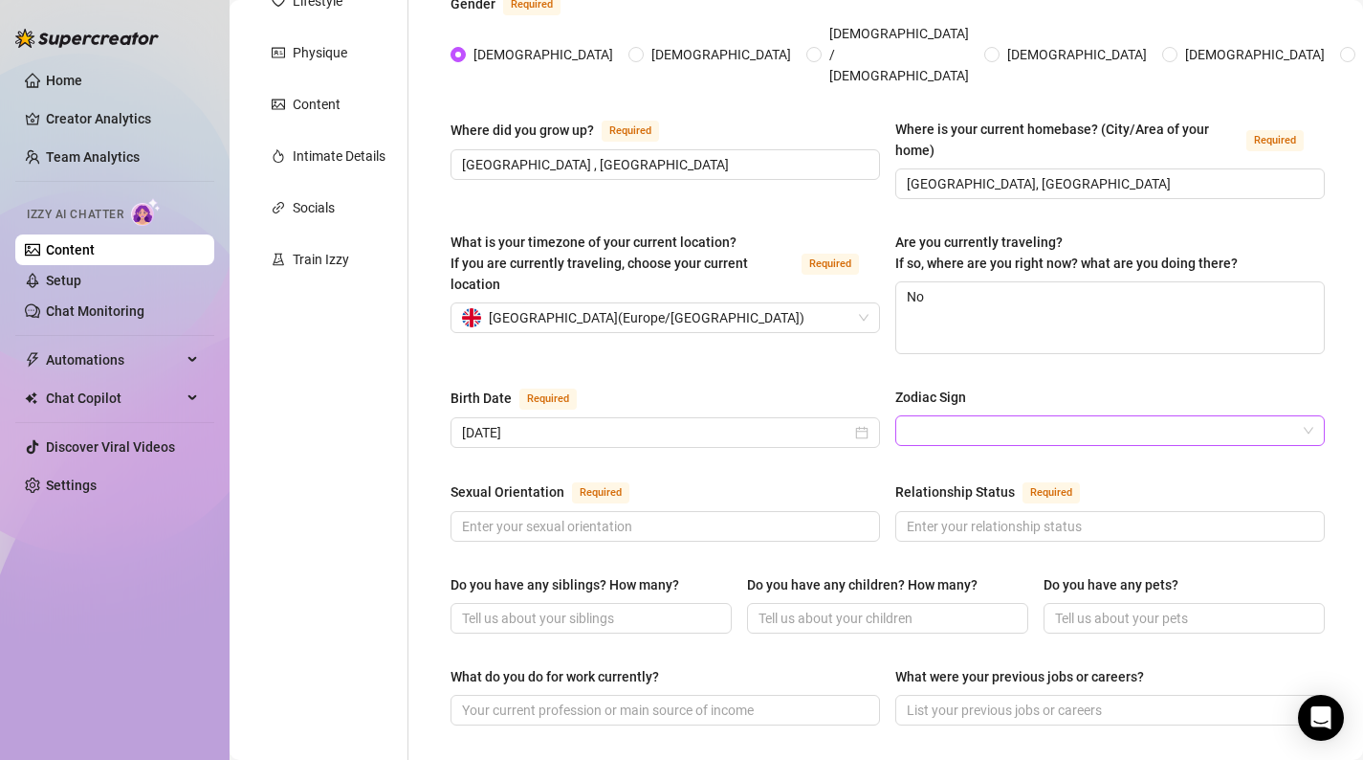
click at [1003, 416] on input "Zodiac Sign" at bounding box center [1101, 430] width 389 height 29
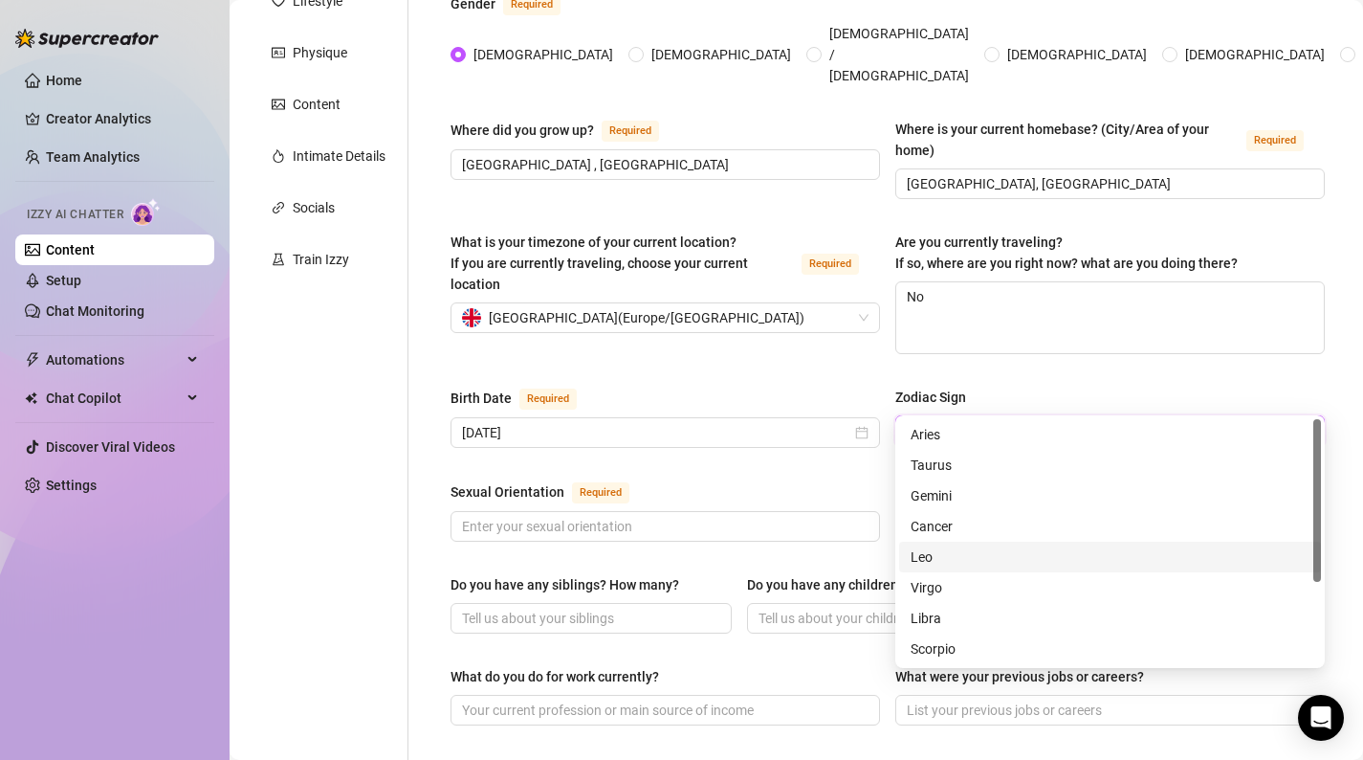
scroll to position [122, 0]
click at [971, 558] on div "Sagittarius" at bounding box center [1110, 556] width 399 height 21
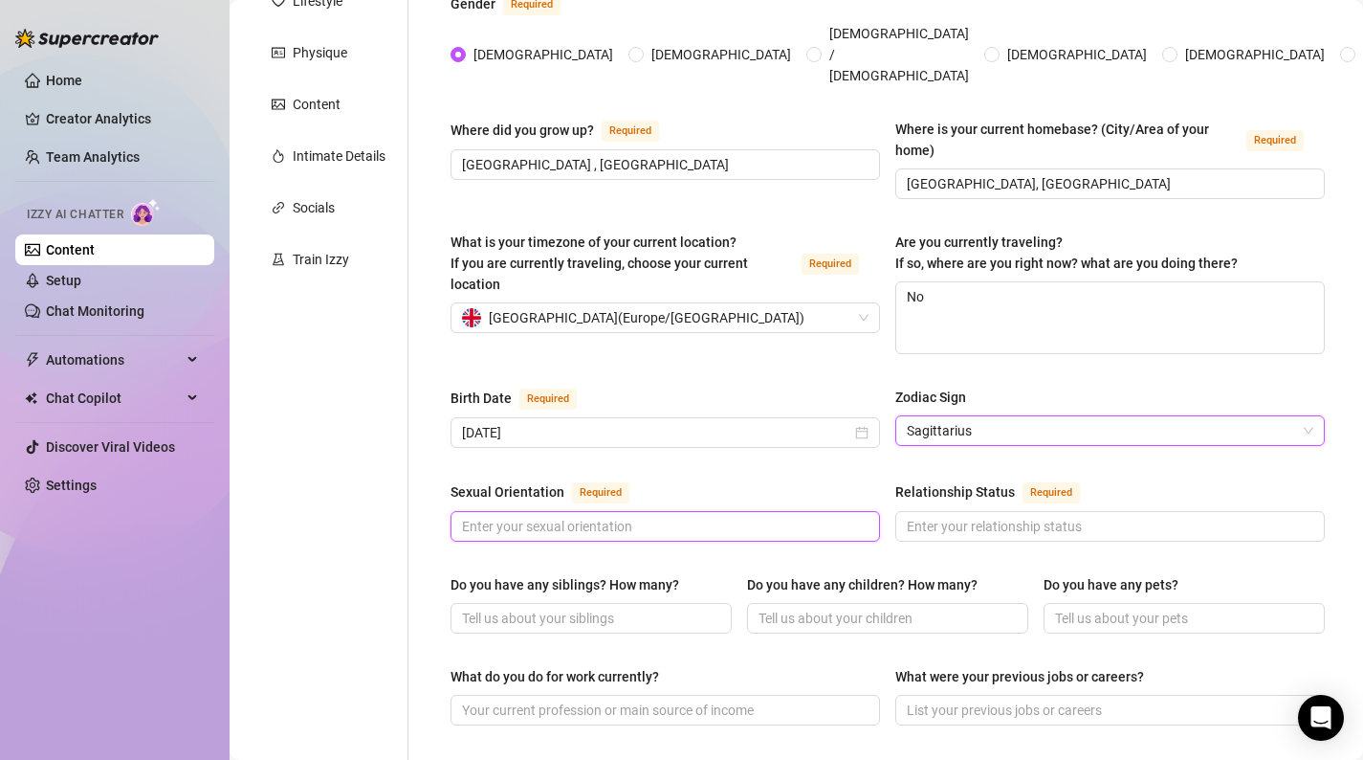
click at [646, 516] on input "Sexual Orientation Required" at bounding box center [663, 526] width 403 height 21
type input "[DEMOGRAPHIC_DATA]"
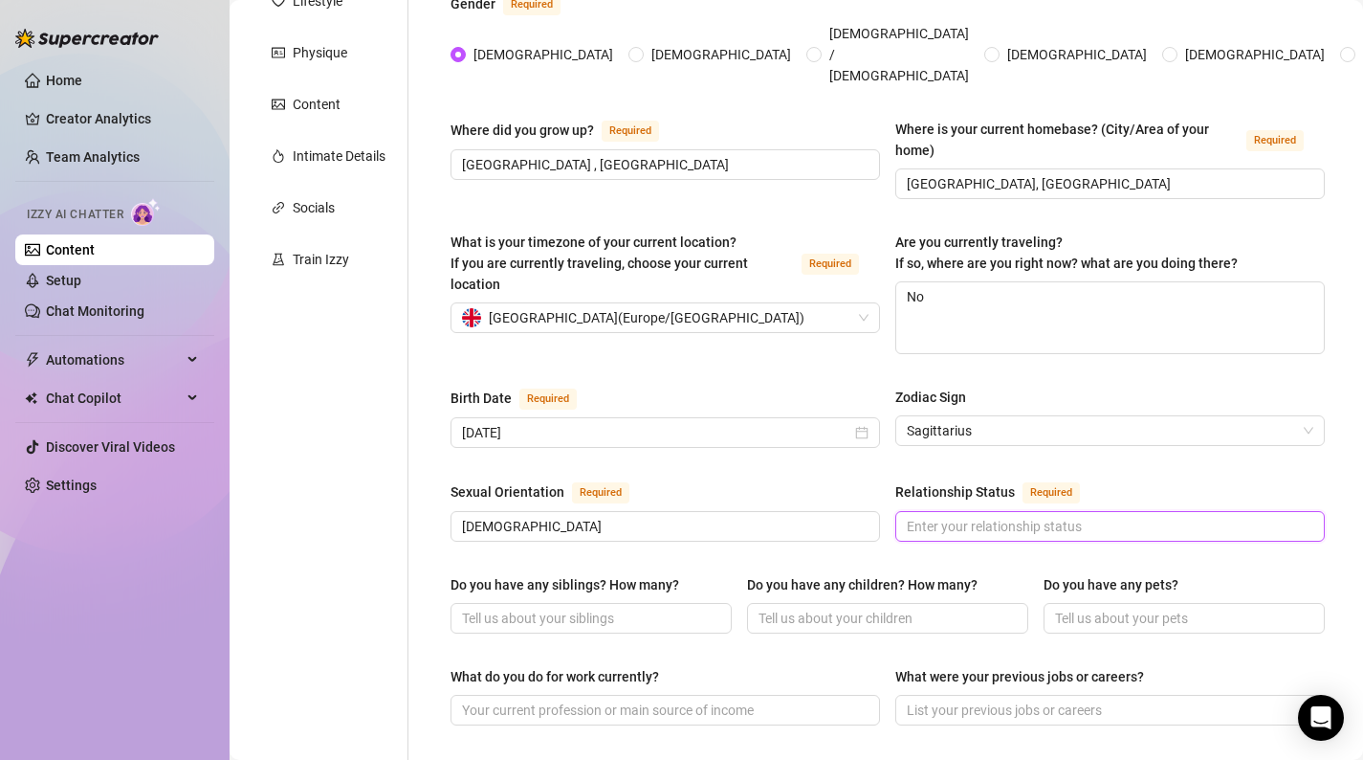
click at [1051, 516] on input "Relationship Status Required" at bounding box center [1108, 526] width 403 height 21
type input "s"
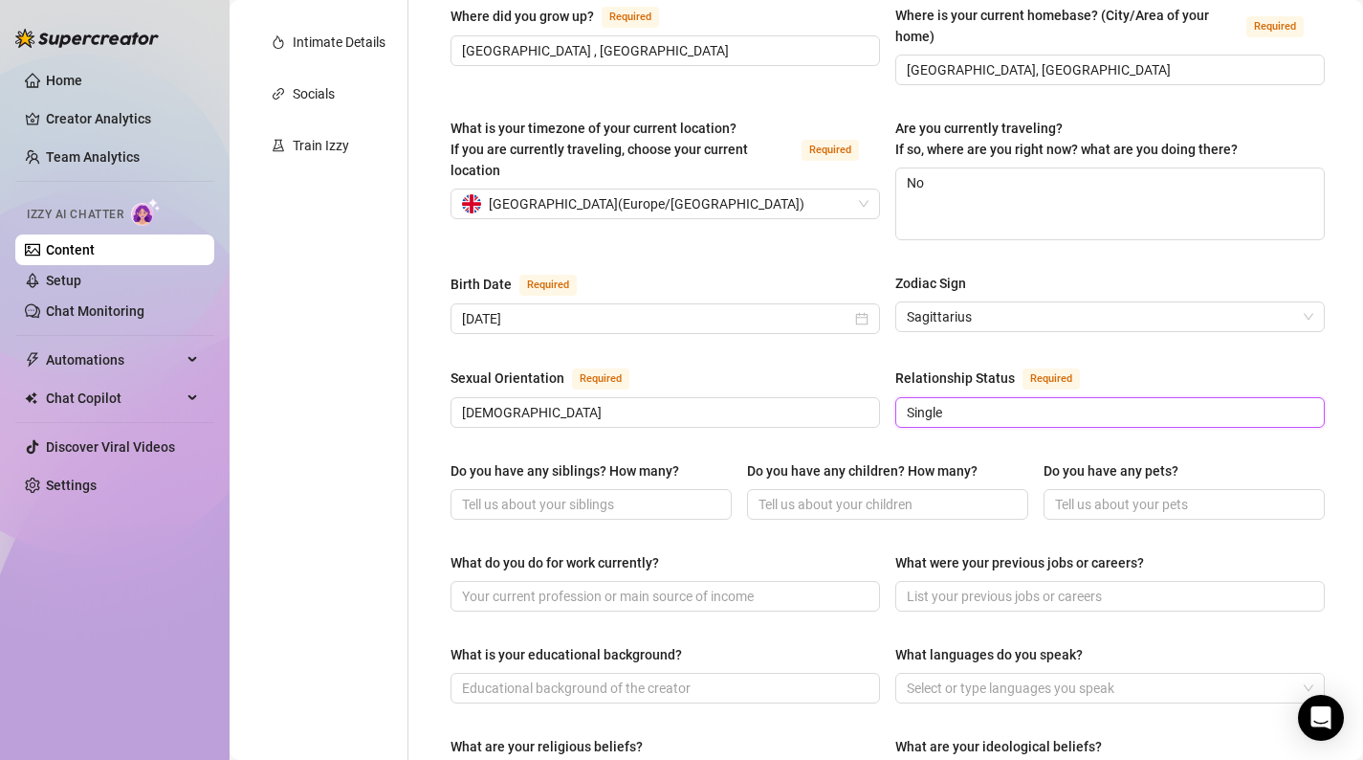
scroll to position [468, 0]
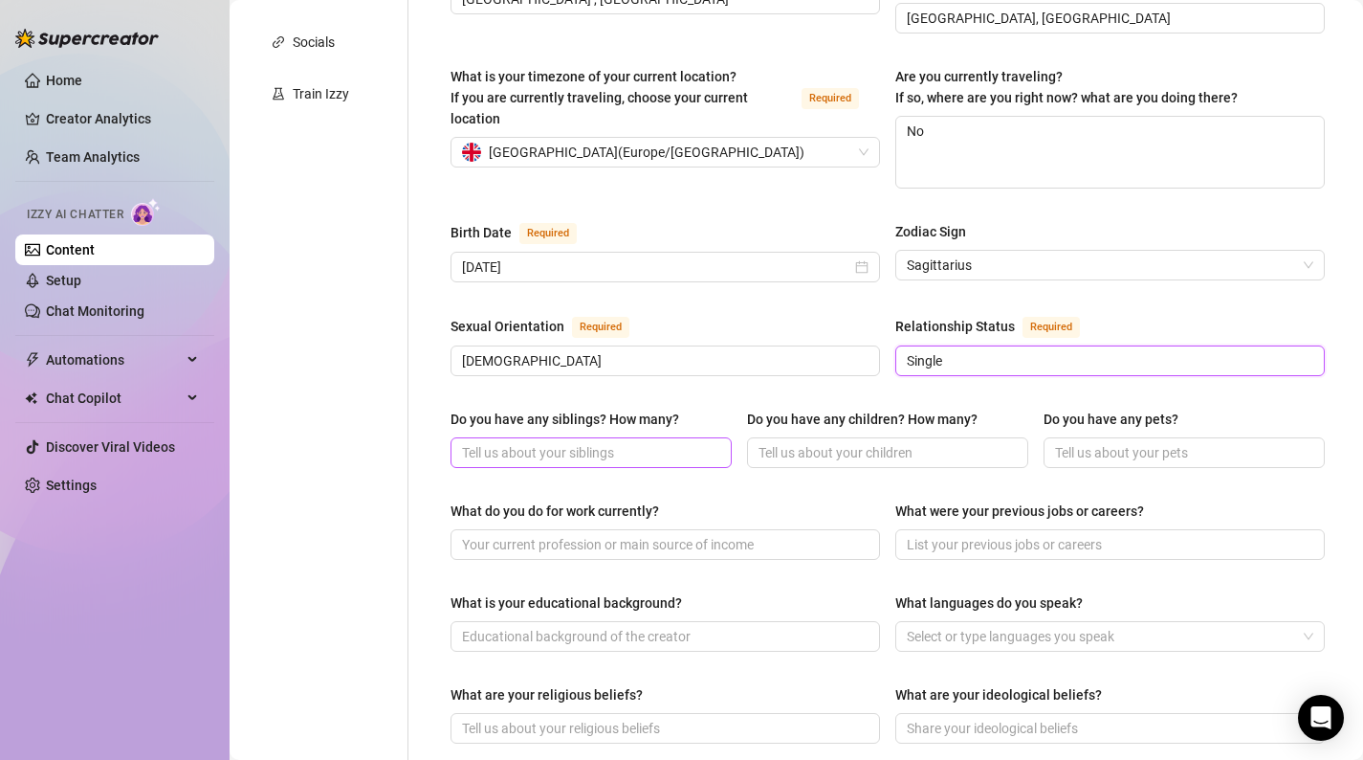
type input "Single"
click at [685, 442] on input "Do you have any siblings? How many?" at bounding box center [589, 452] width 255 height 21
type input "I'm an only child"
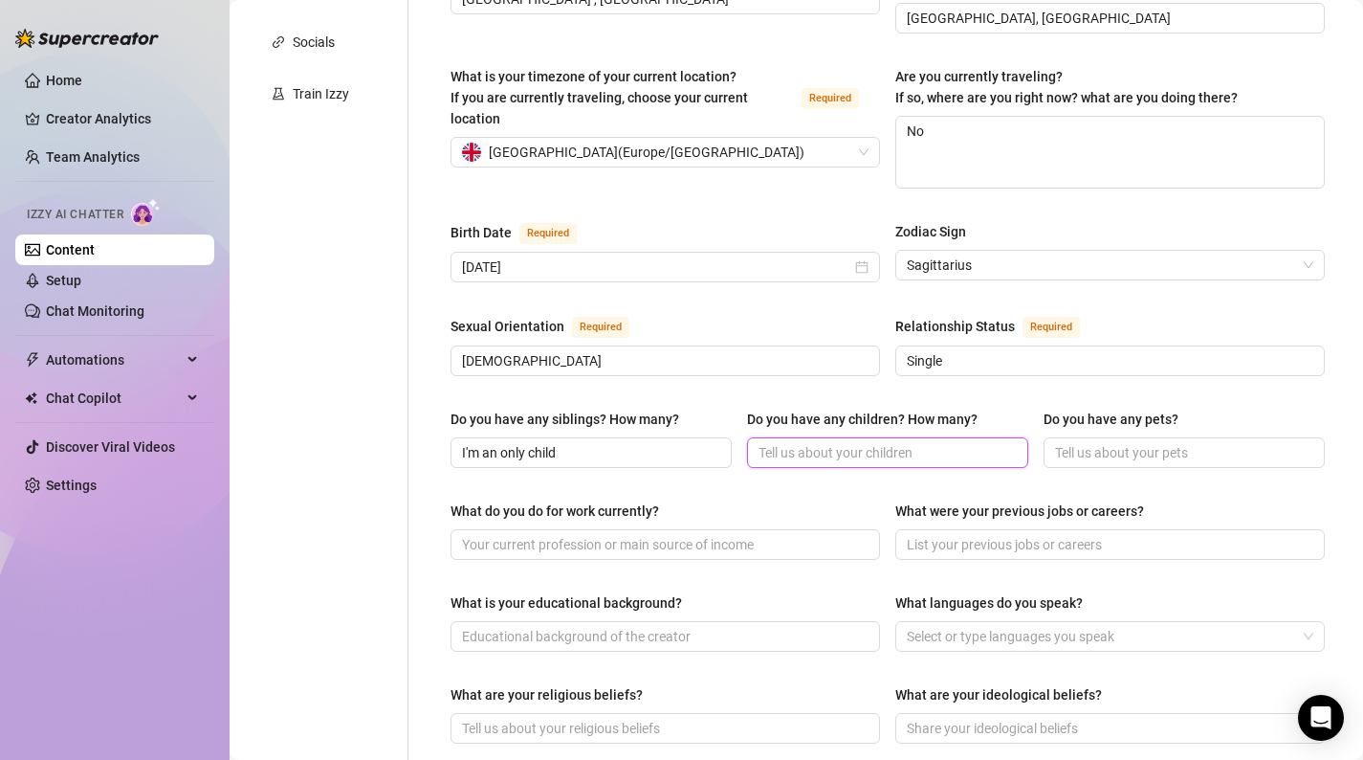
click at [884, 442] on input "Do you have any children? How many?" at bounding box center [886, 452] width 255 height 21
type input "No"
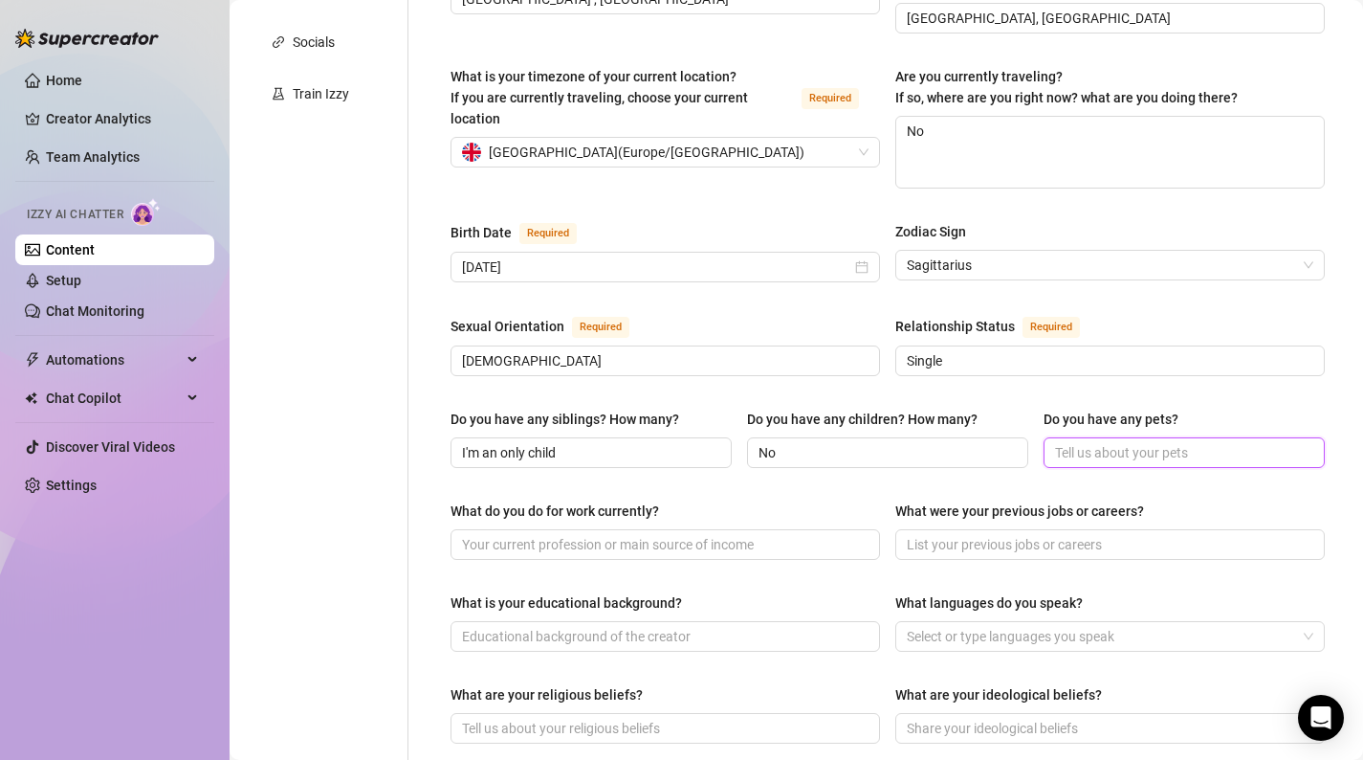
click at [1132, 442] on input "Do you have any pets?" at bounding box center [1182, 452] width 255 height 21
type input "No but i really want a dog or a rabbit soon, I'm saving up"
click at [721, 529] on span at bounding box center [666, 544] width 430 height 31
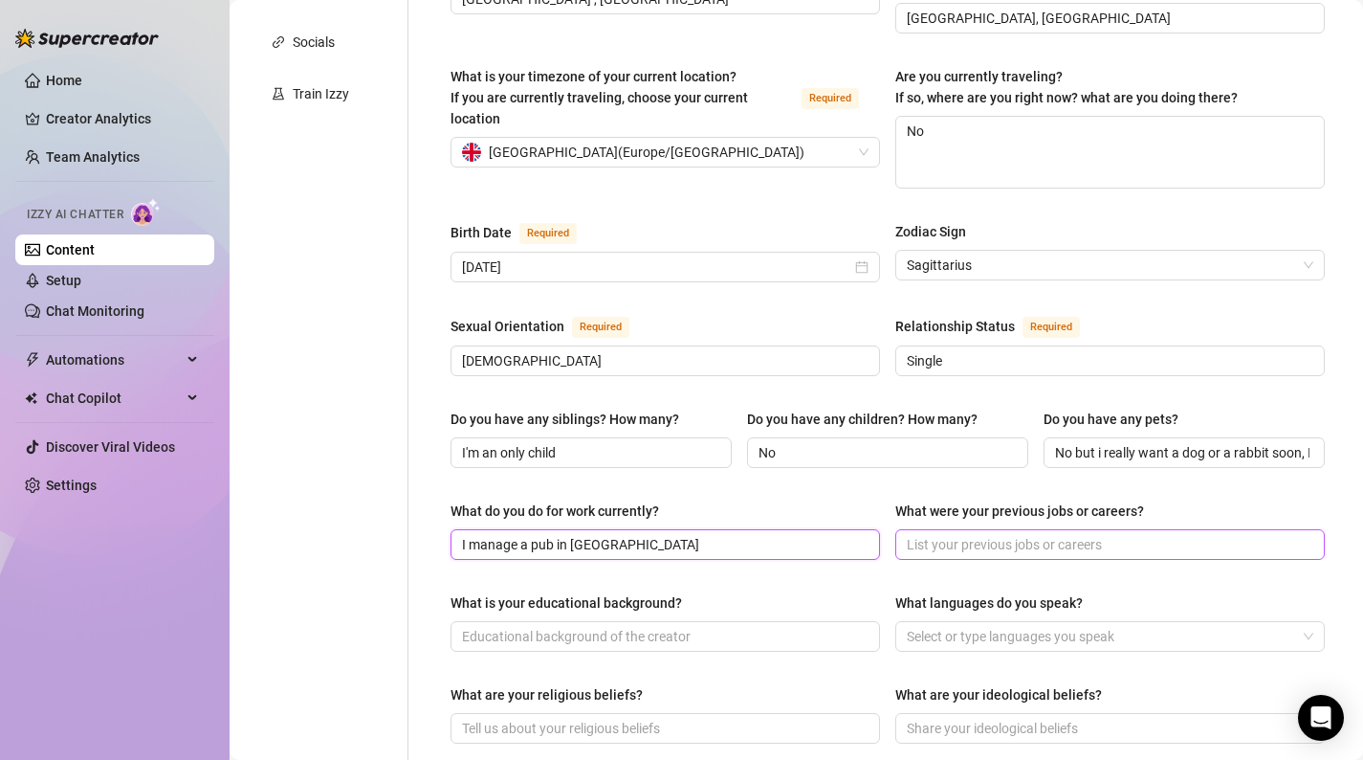
type input "I manage a pub in [GEOGRAPHIC_DATA]"
click at [1225, 534] on input "What were your previous jobs or careers?" at bounding box center [1108, 544] width 403 height 21
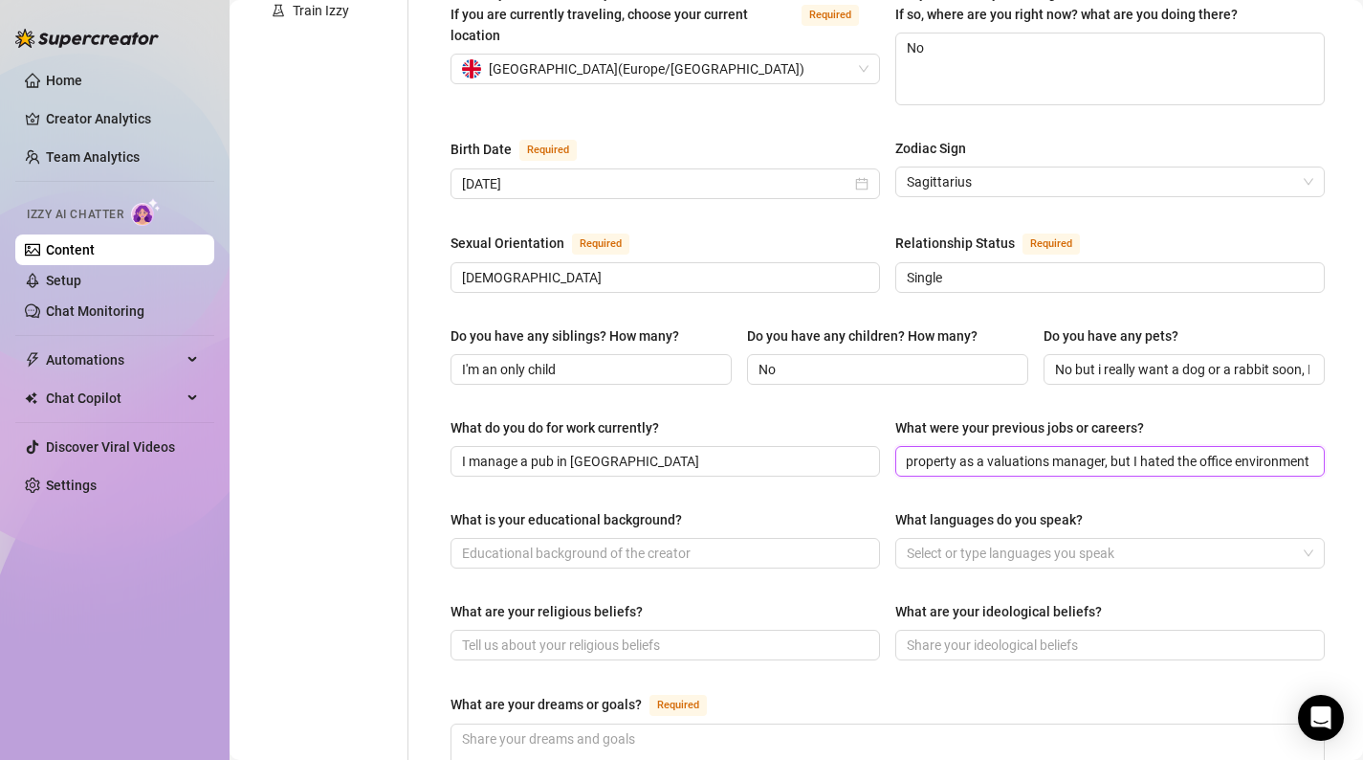
scroll to position [588, 0]
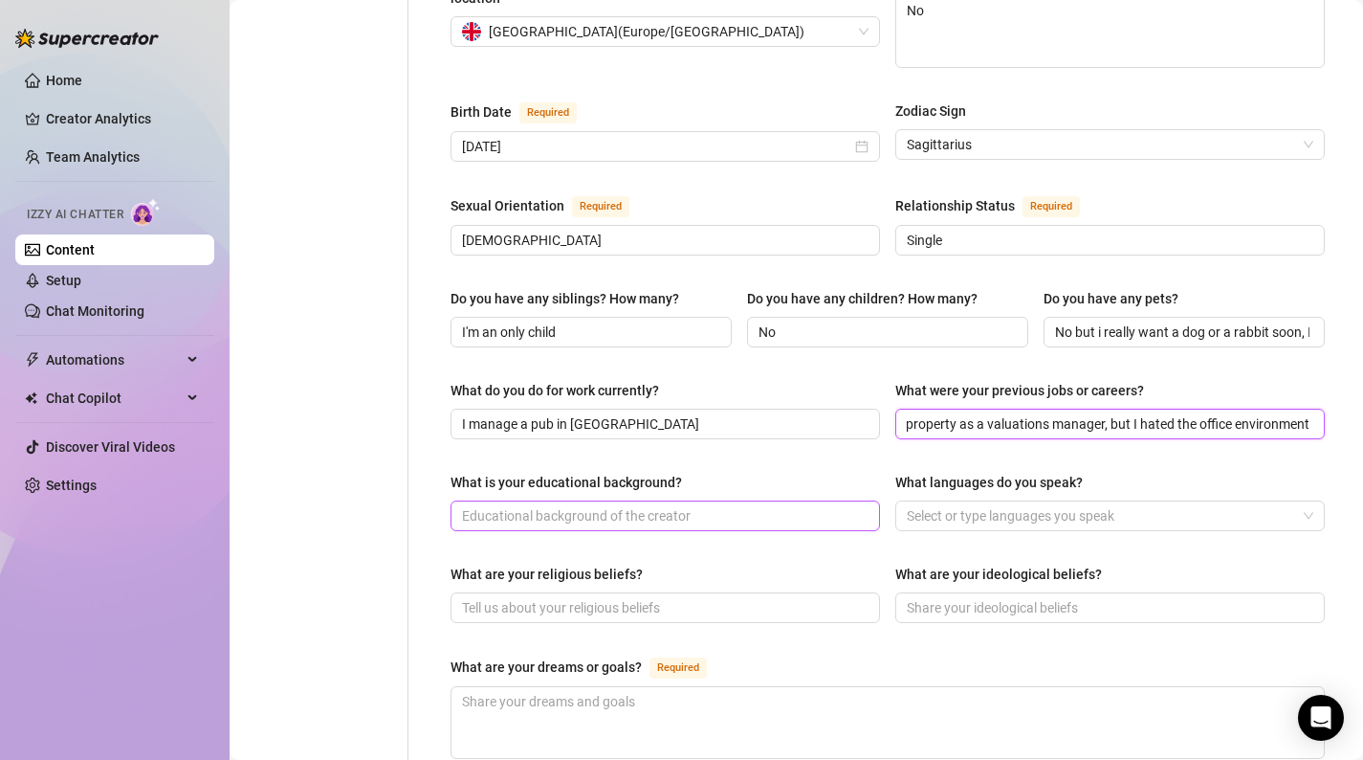
type input "I was previously in property as a valuations manager, but I hated the office en…"
click at [778, 505] on input "What is your educational background?" at bounding box center [663, 515] width 403 height 21
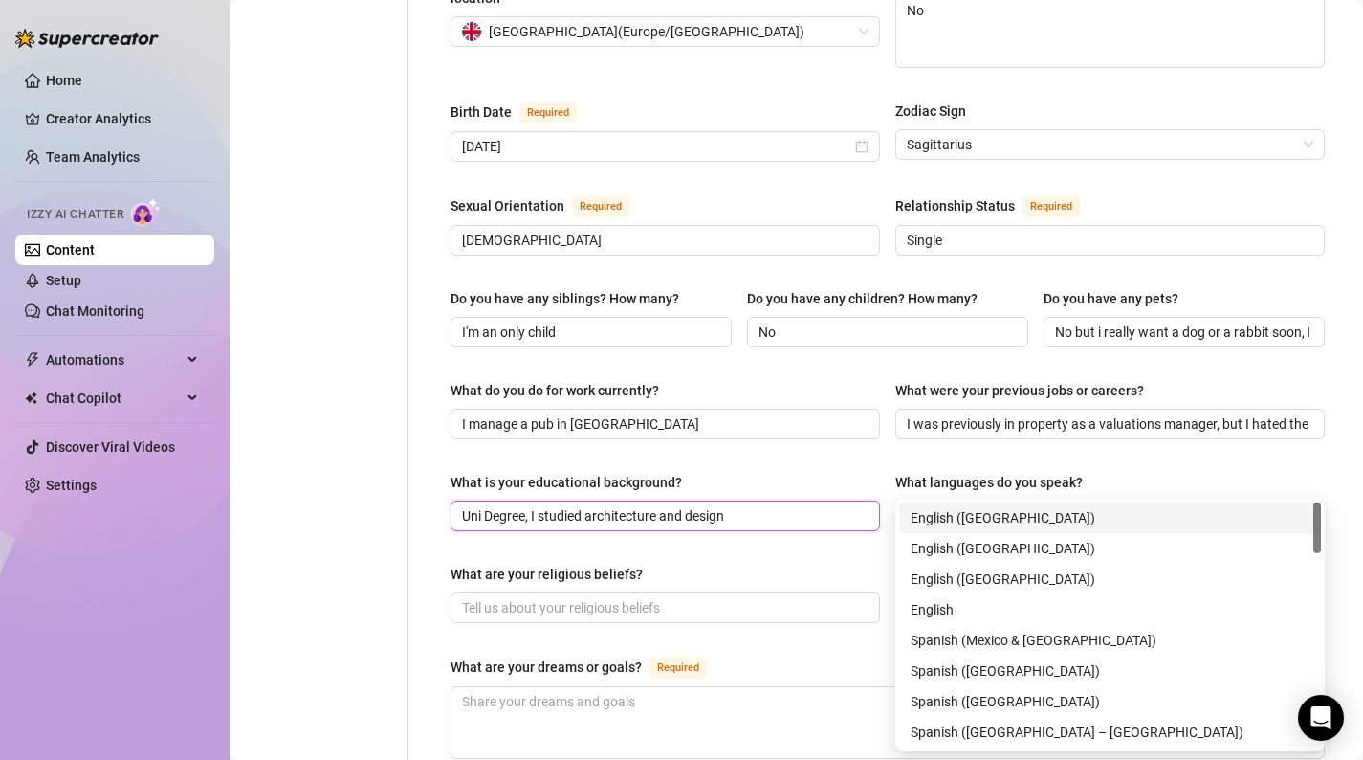
click at [1005, 502] on div at bounding box center [1100, 515] width 402 height 27
type input "Uni Degree, I studied architecture and design"
click at [990, 518] on div "English ([GEOGRAPHIC_DATA])" at bounding box center [1110, 517] width 399 height 21
click at [1007, 541] on div "English ([GEOGRAPHIC_DATA])" at bounding box center [1110, 548] width 399 height 21
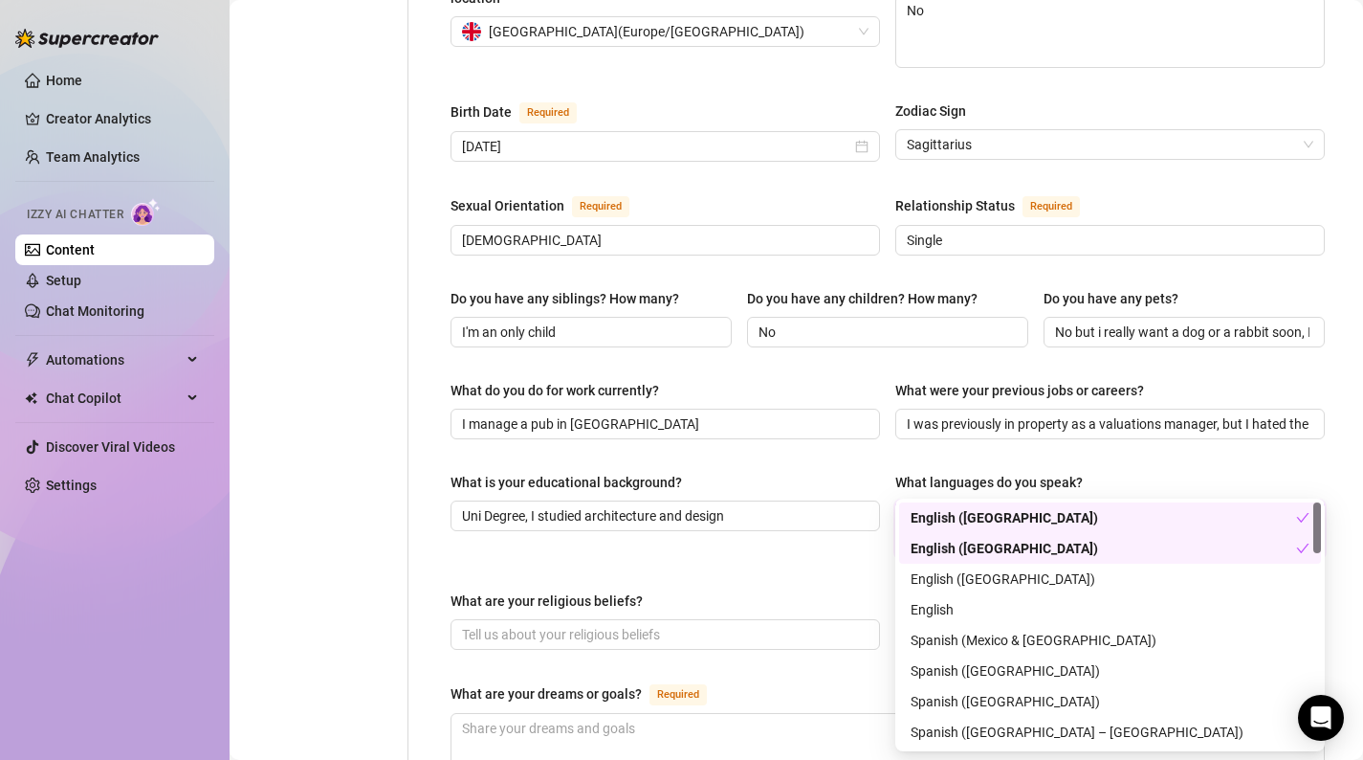
click at [994, 504] on span "English ([GEOGRAPHIC_DATA])" at bounding box center [1004, 515] width 211 height 23
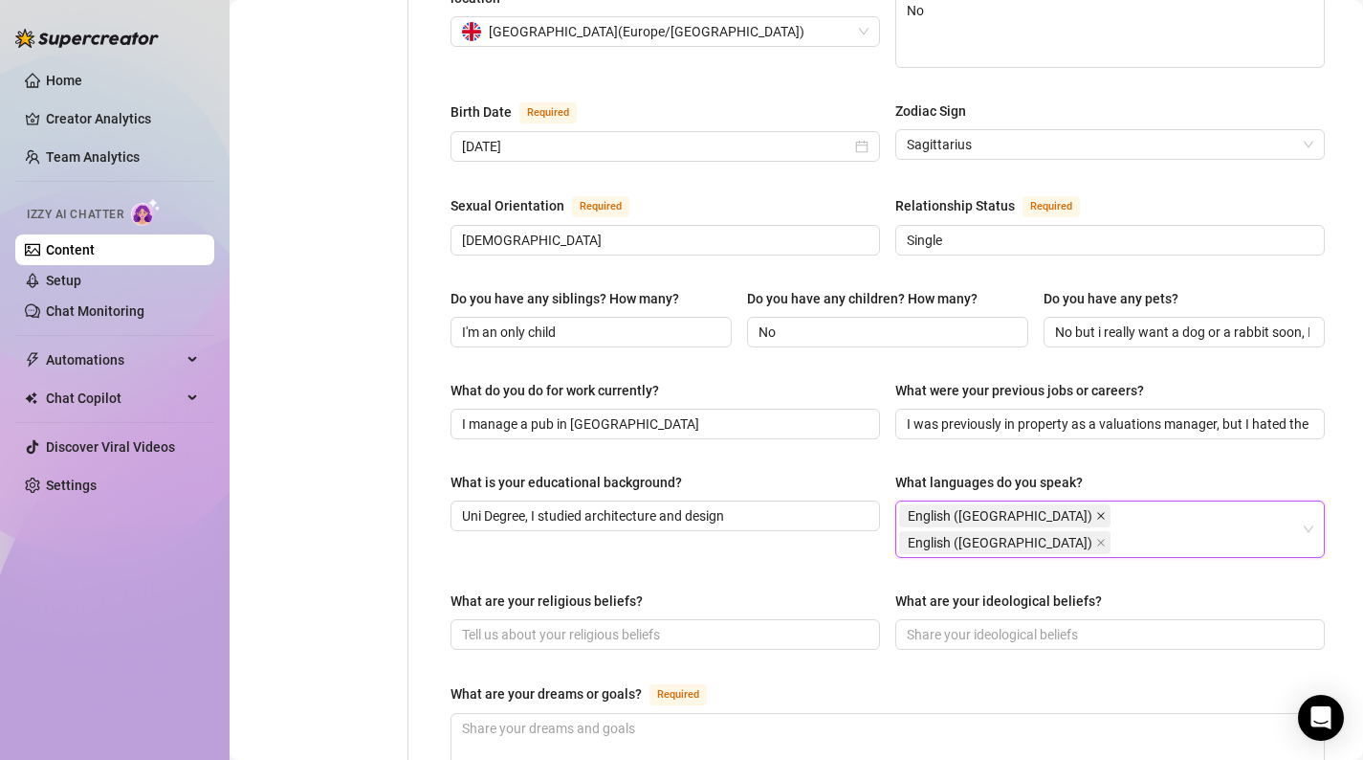
click at [1097, 511] on icon "close" at bounding box center [1102, 516] width 10 height 10
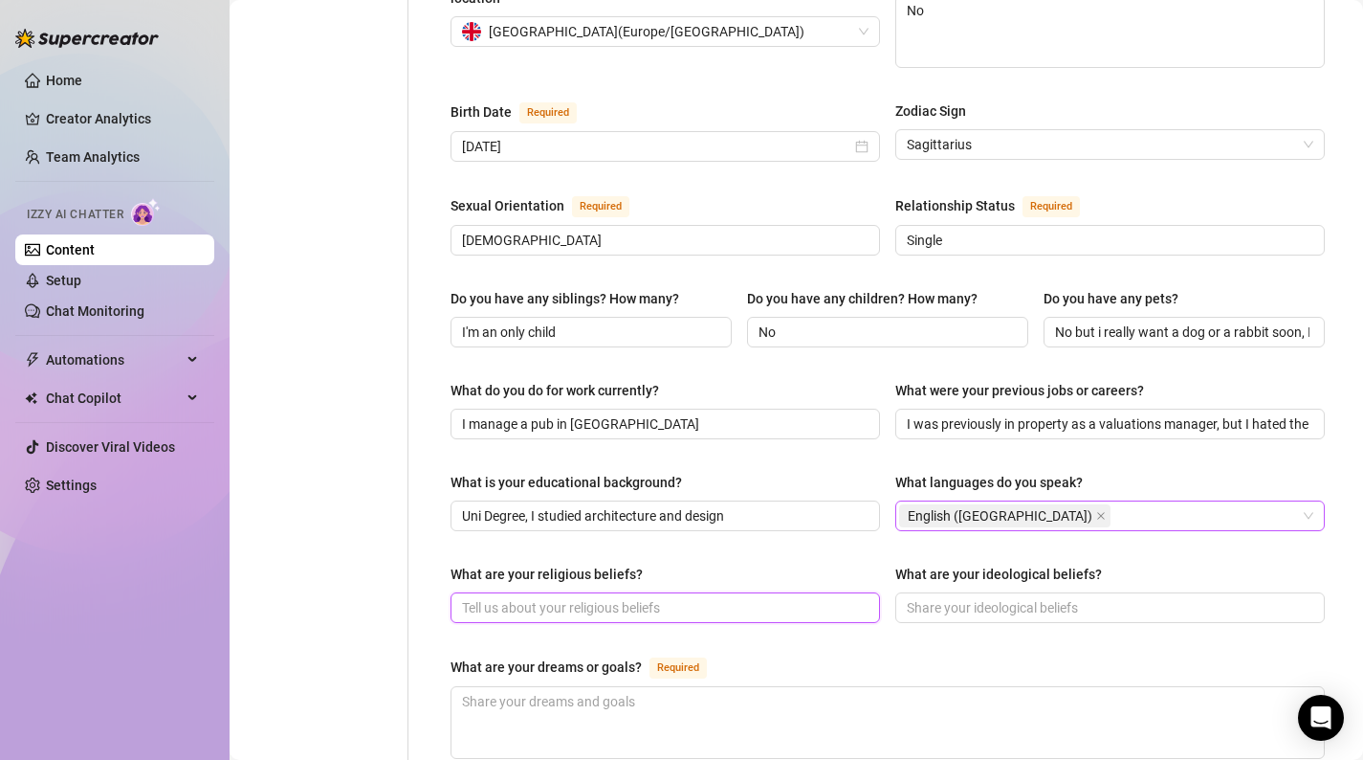
click at [711, 597] on input "What are your religious beliefs?" at bounding box center [663, 607] width 403 height 21
type input "I'm an athiest"
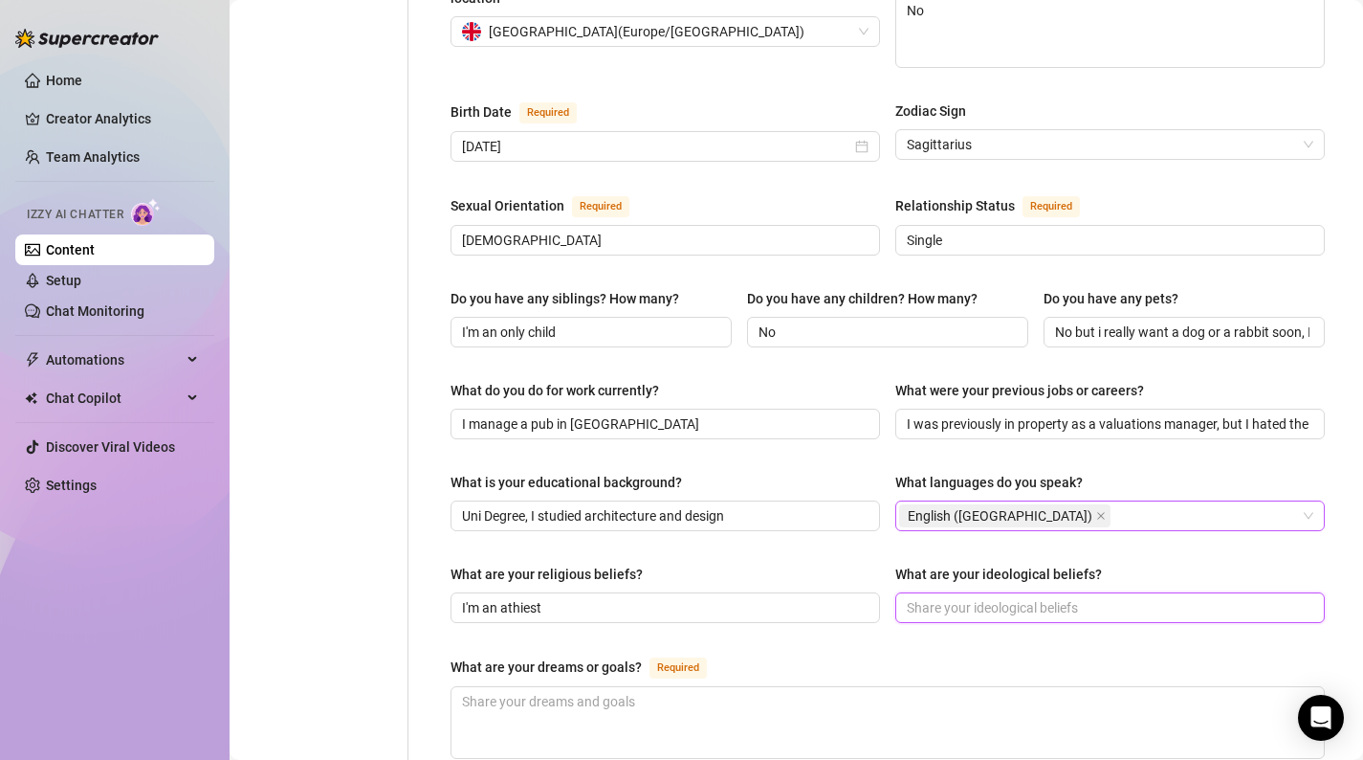
click at [1034, 597] on input "What are your ideological beliefs?" at bounding box center [1108, 607] width 403 height 21
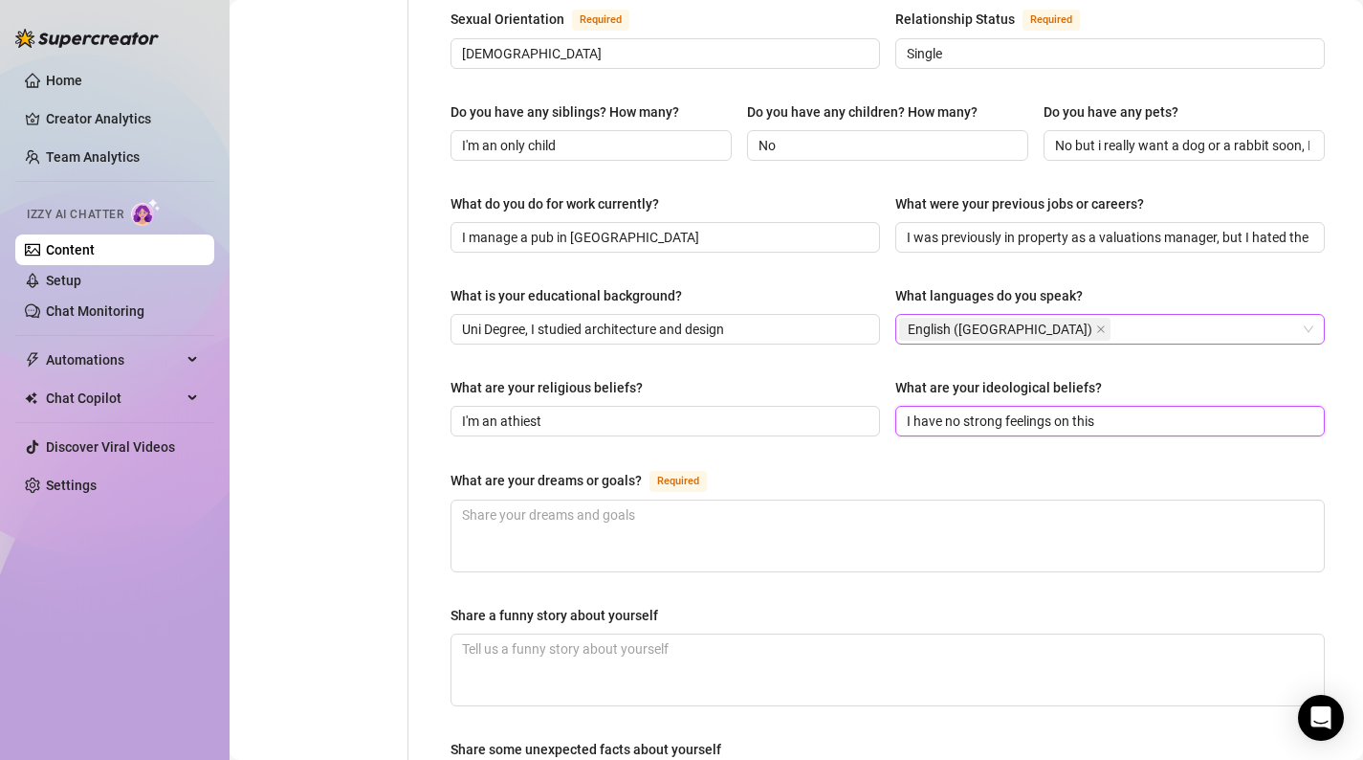
scroll to position [787, 0]
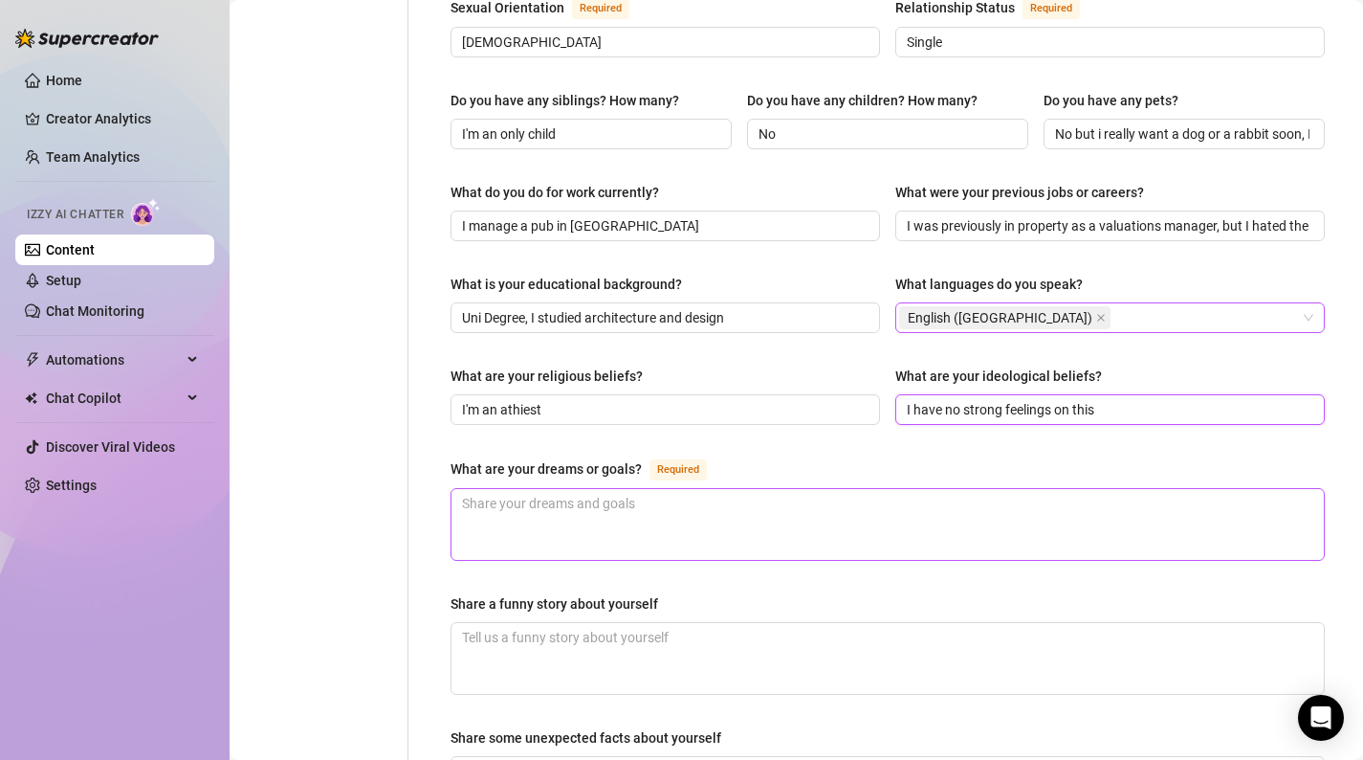
type input "I have no strong feelings on this"
click at [749, 502] on textarea "What are your dreams or goals? Required" at bounding box center [888, 524] width 873 height 71
type textarea "I"
type textarea "I w"
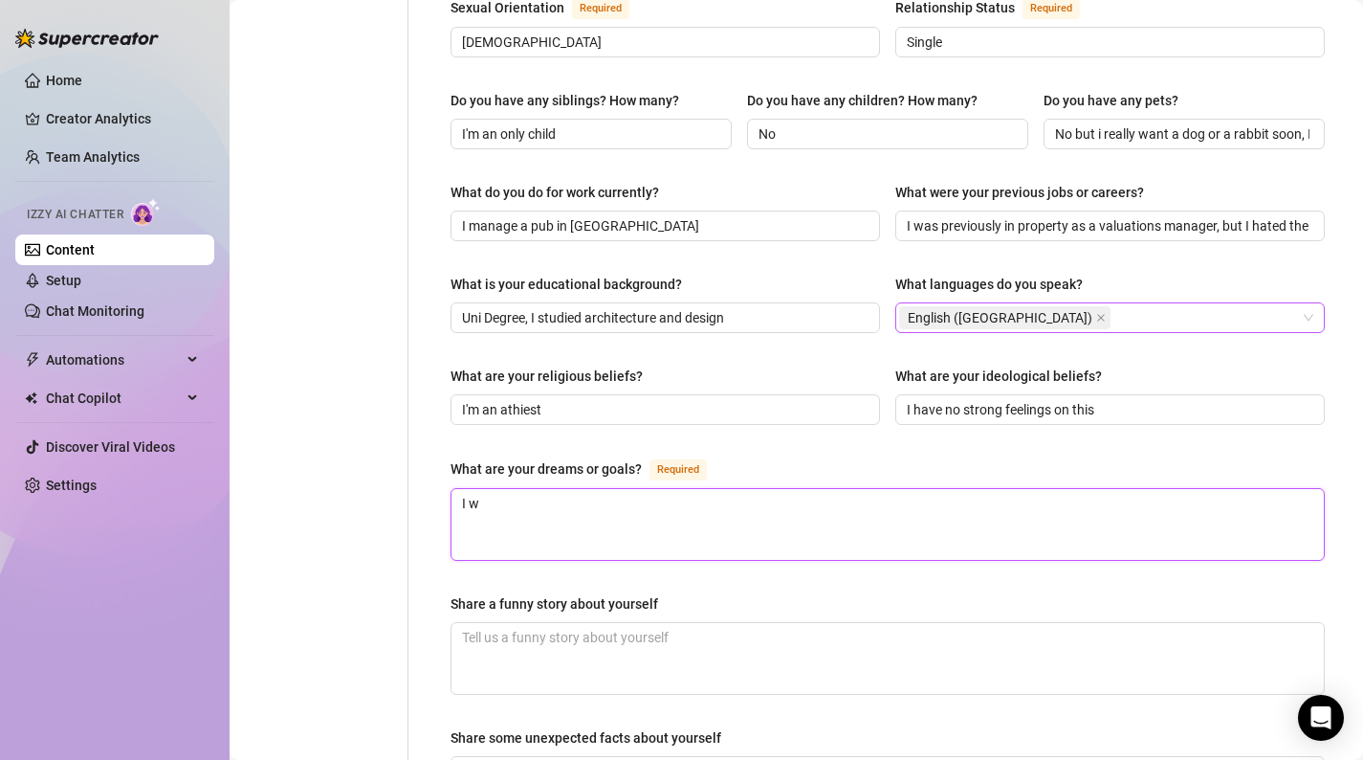
type textarea "I wa"
type textarea "I wan"
type textarea "I want"
type textarea "I want t"
type textarea "I want to"
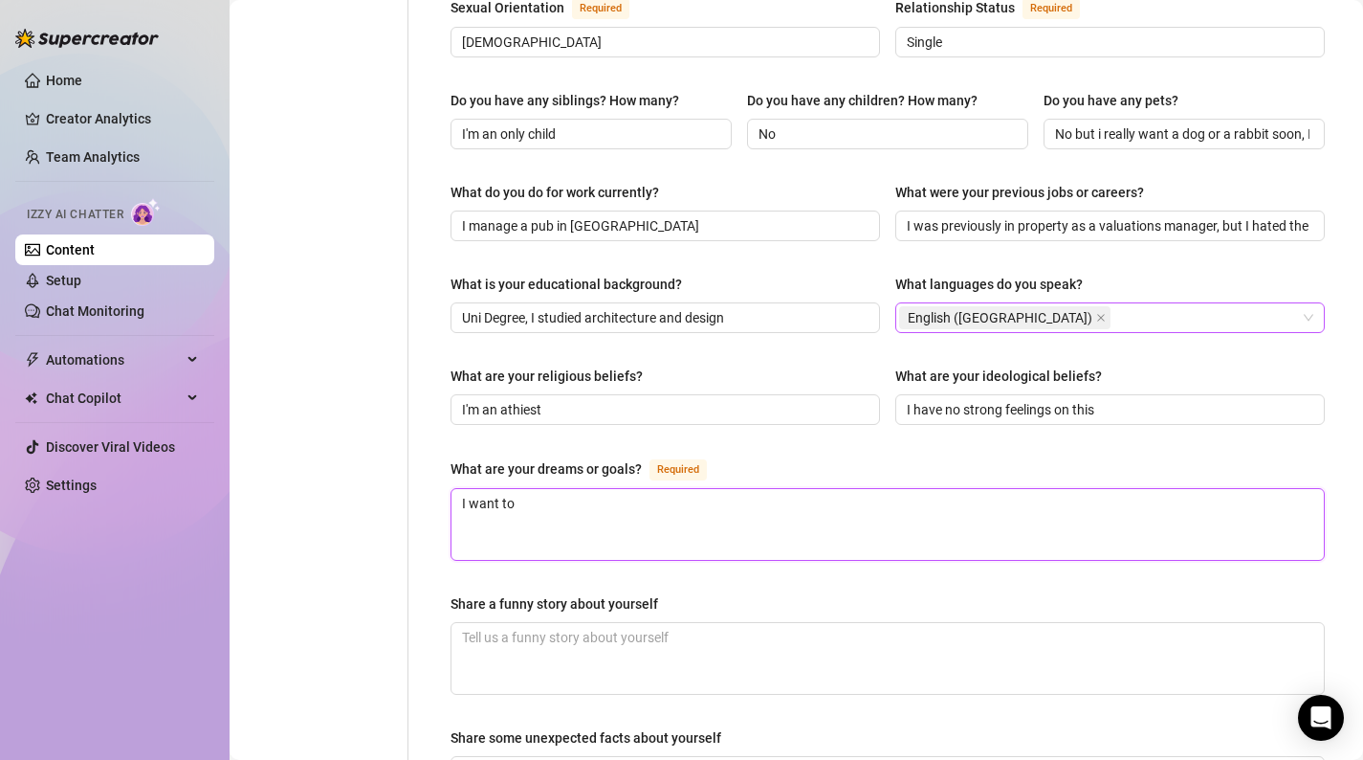
type textarea "I want to"
type textarea "I want to l"
type textarea "I want to li"
type textarea "I want to live"
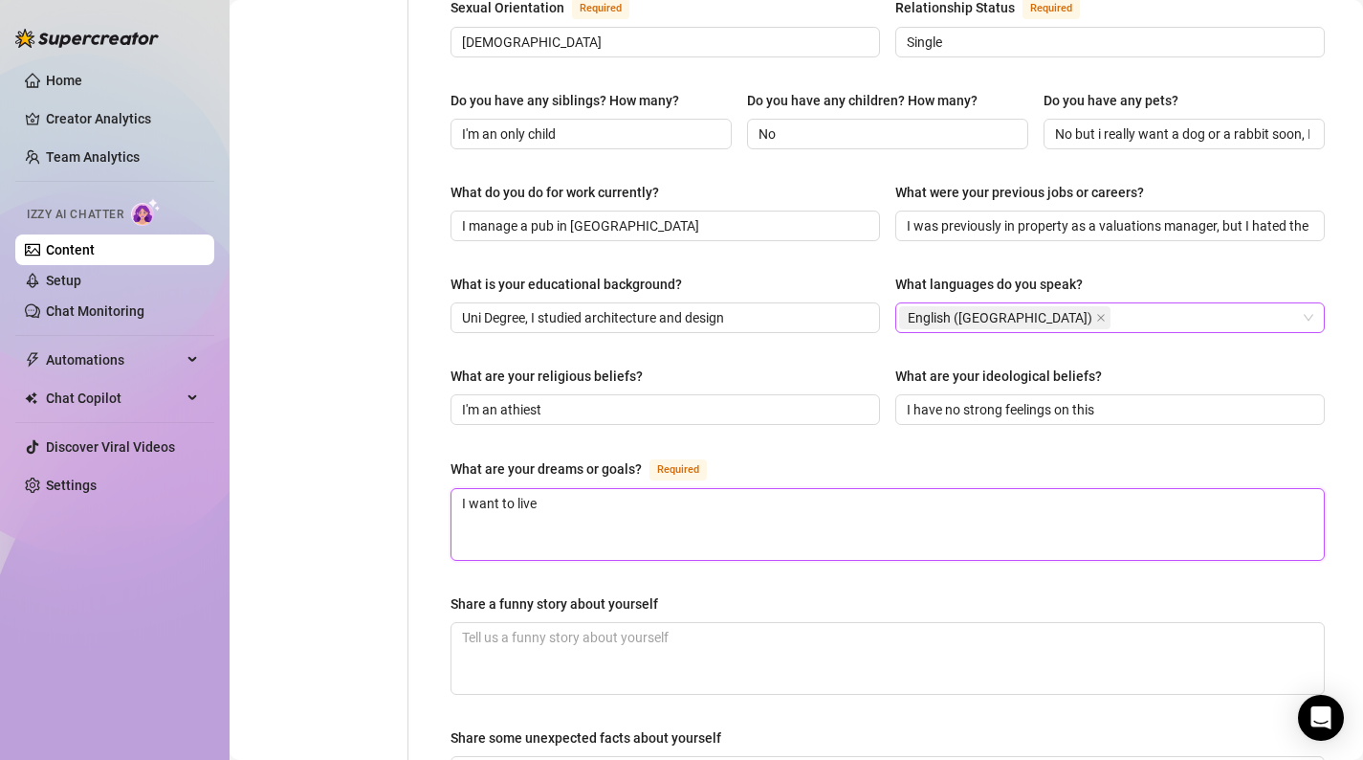
type textarea "I want to live a"
type textarea "I want to live a h"
type textarea "I want to live a ha"
type textarea "I want to live a hap"
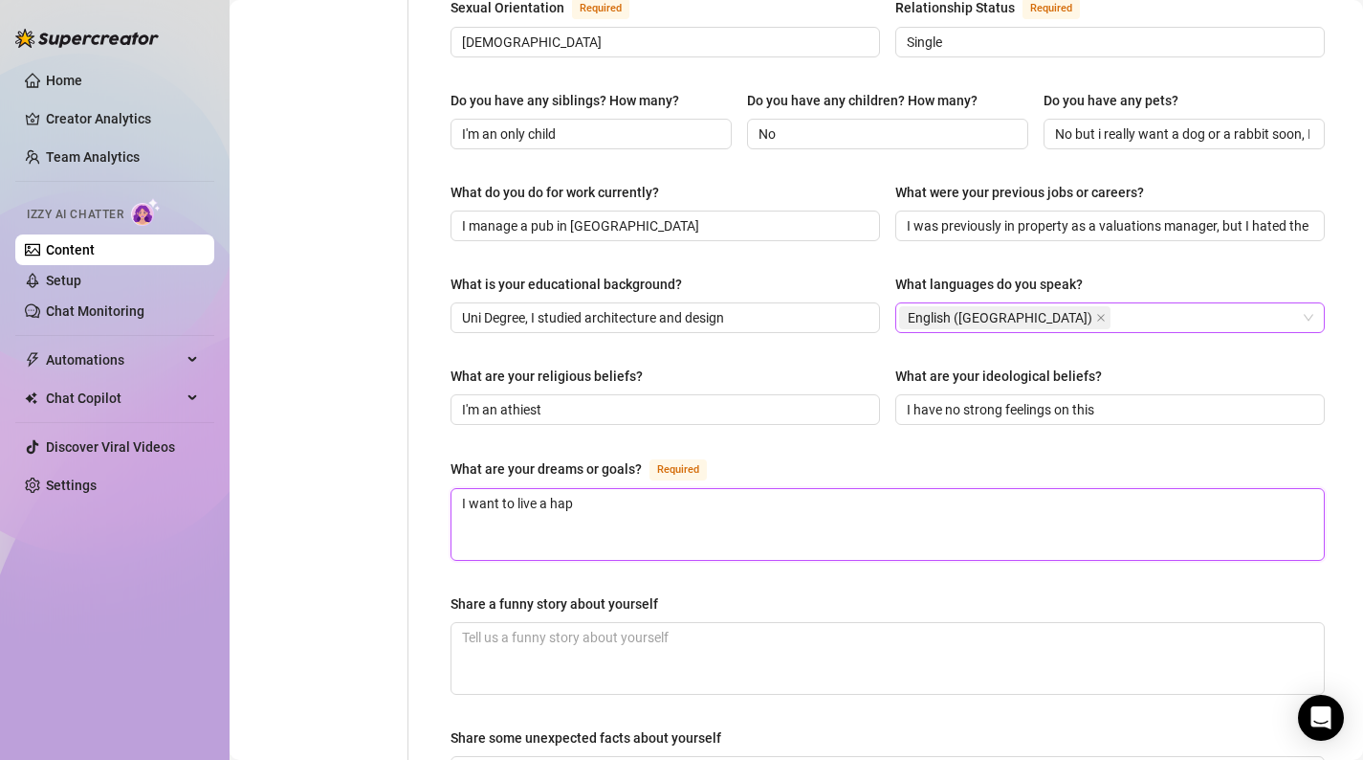
type textarea "I want to live a happ"
type textarea "I want to live a happy"
type textarea "I want to live a happy,"
type textarea "I want to live a happy, c"
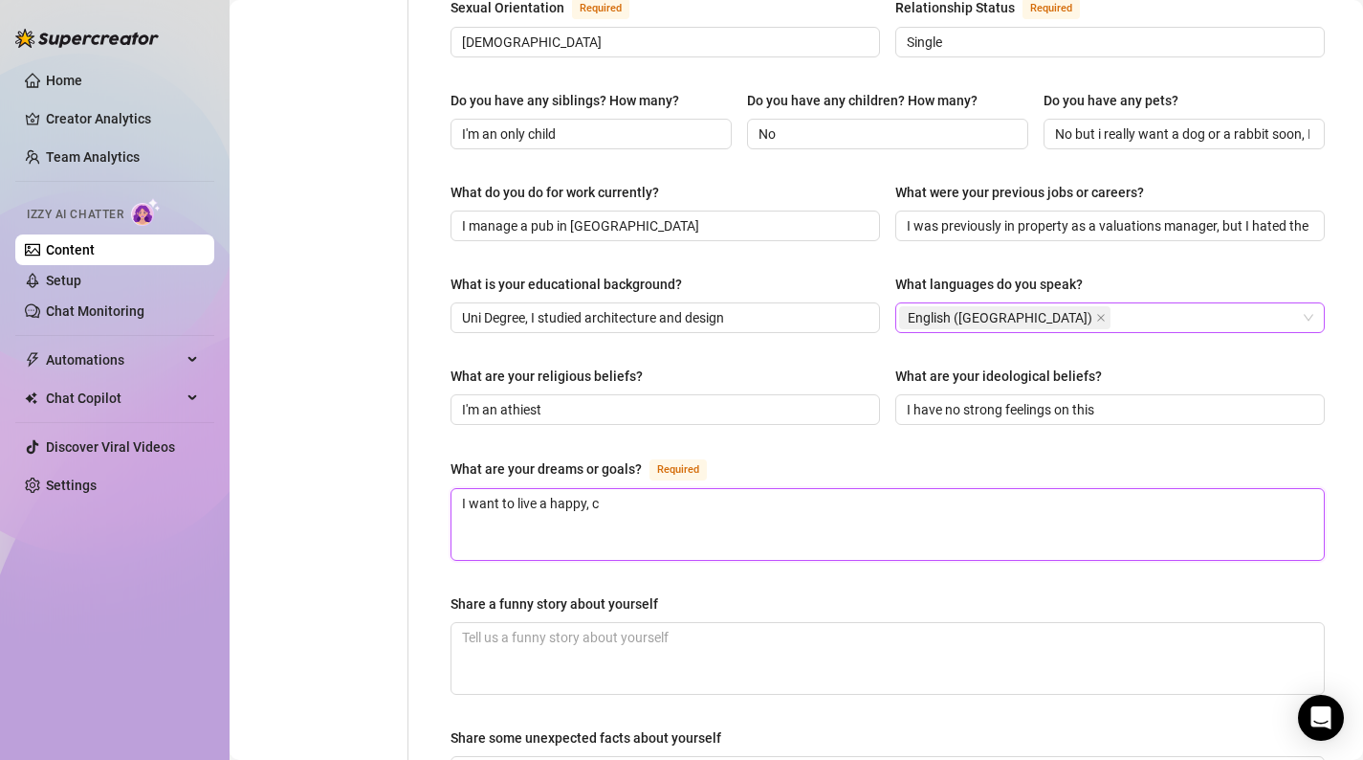
type textarea "I want to live a happy, co"
type textarea "I want to live a happy, con"
type textarea "I want to live a happy, conp"
type textarea "I want to live a happy, con"
type textarea "I want to live a happy, co"
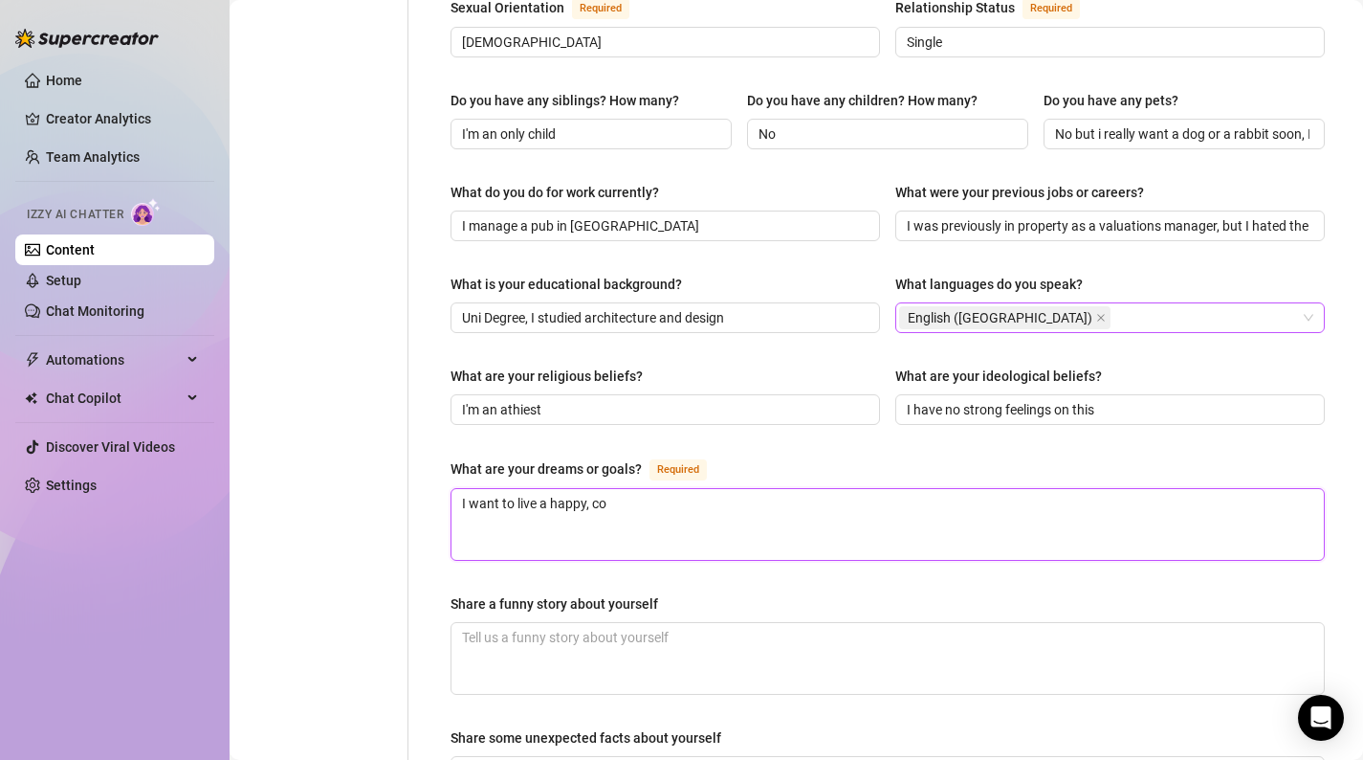
type textarea "I want to live a happy, com"
type textarea "I want to live a happy, comfo"
type textarea "I want to live a happy, comfor"
type textarea "I want to live a happy, comfort"
type textarea "I want to live a happy, comforta"
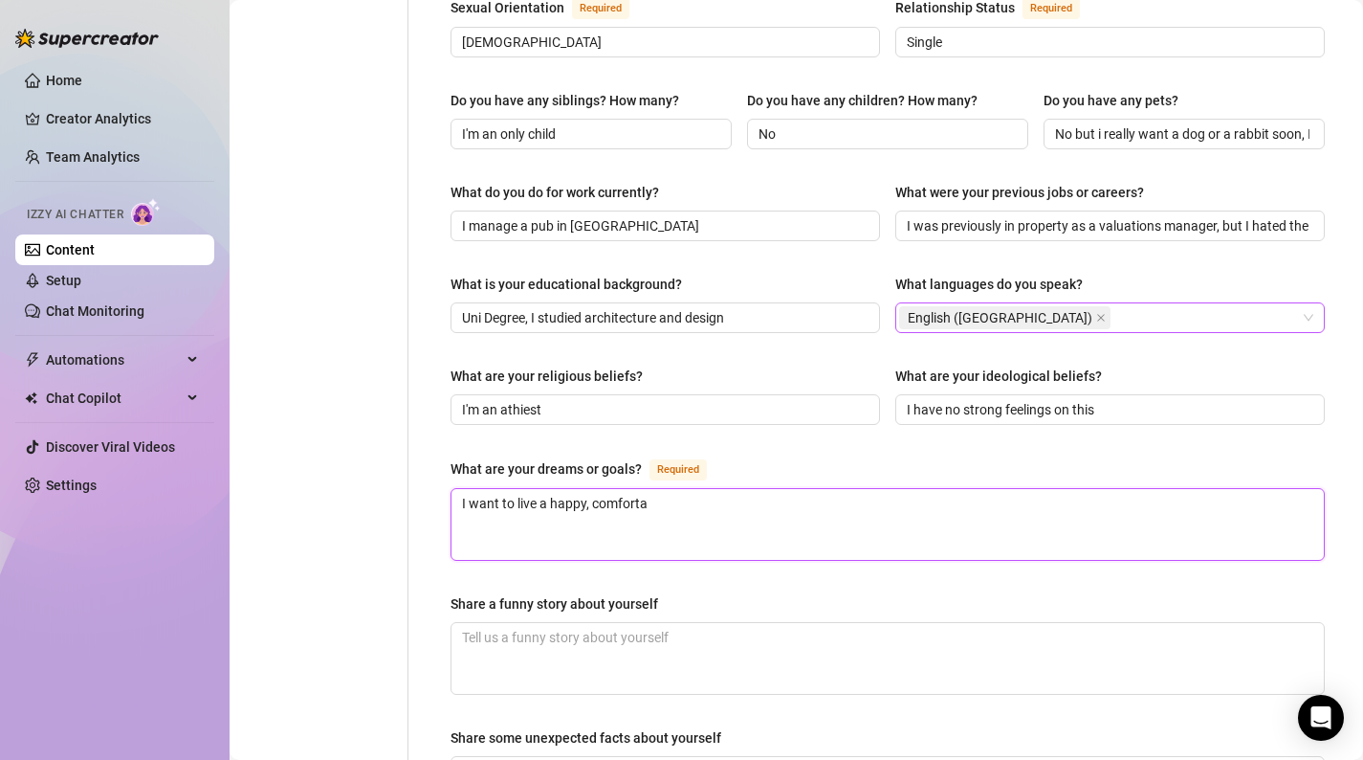
type textarea "I want to live a happy, comfortab"
type textarea "I want to live a happy, comfortabl"
type textarea "I want to live a happy, comfortable"
type textarea "I want to live a happy, comfortable s"
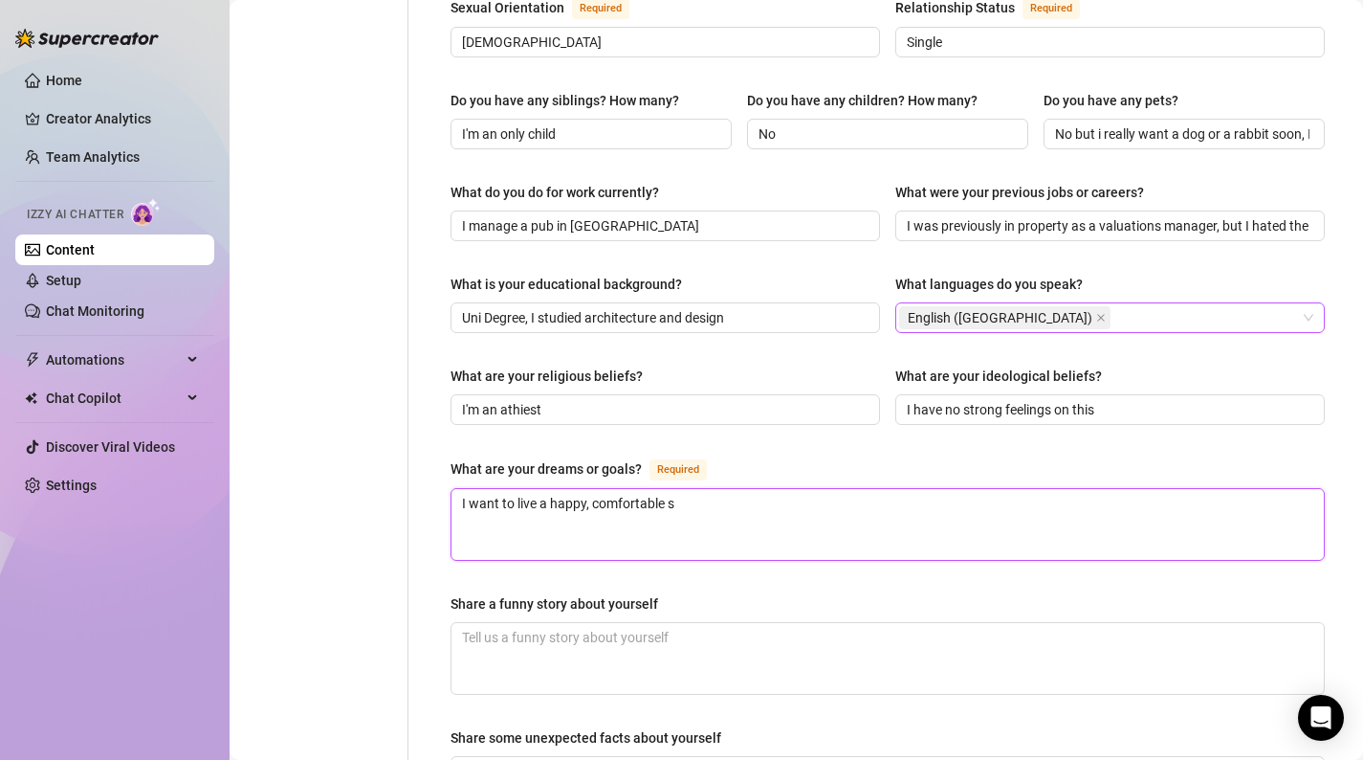
type textarea "I want to live a happy, comfortable"
type textarea "I want to live a happy, comfortable l"
type textarea "I want to live a happy, comfortable li"
type textarea "I want to live a happy, comfortable lif"
type textarea "I want to live a happy, comfortable life"
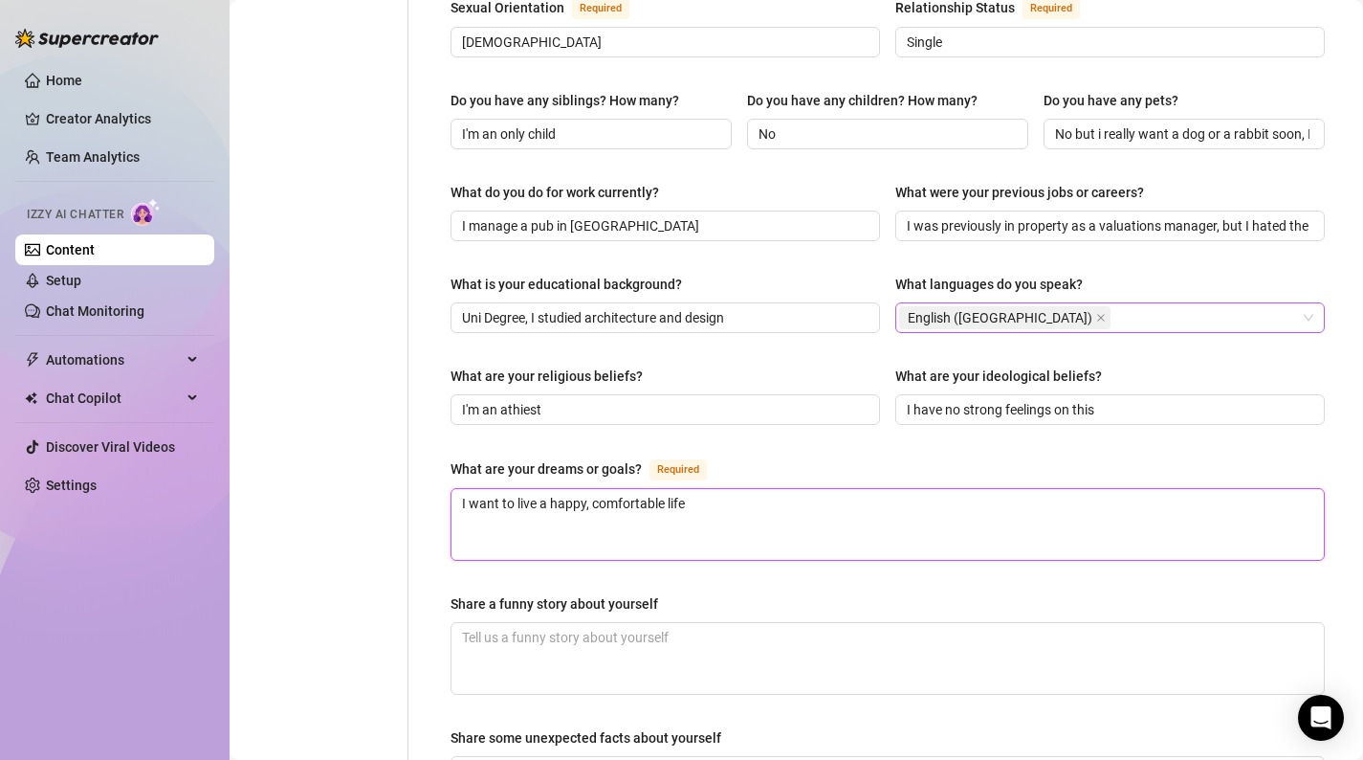
type textarea "I want to live a happy, comfortable lifes"
type textarea "I want to live a happy, comfortable lifest"
type textarea "I want to live a happy, comfortable lifesty"
type textarea "I want to live a happy, comfortable lifestyl"
type textarea "I want to live a happy, comfortable lifestyle"
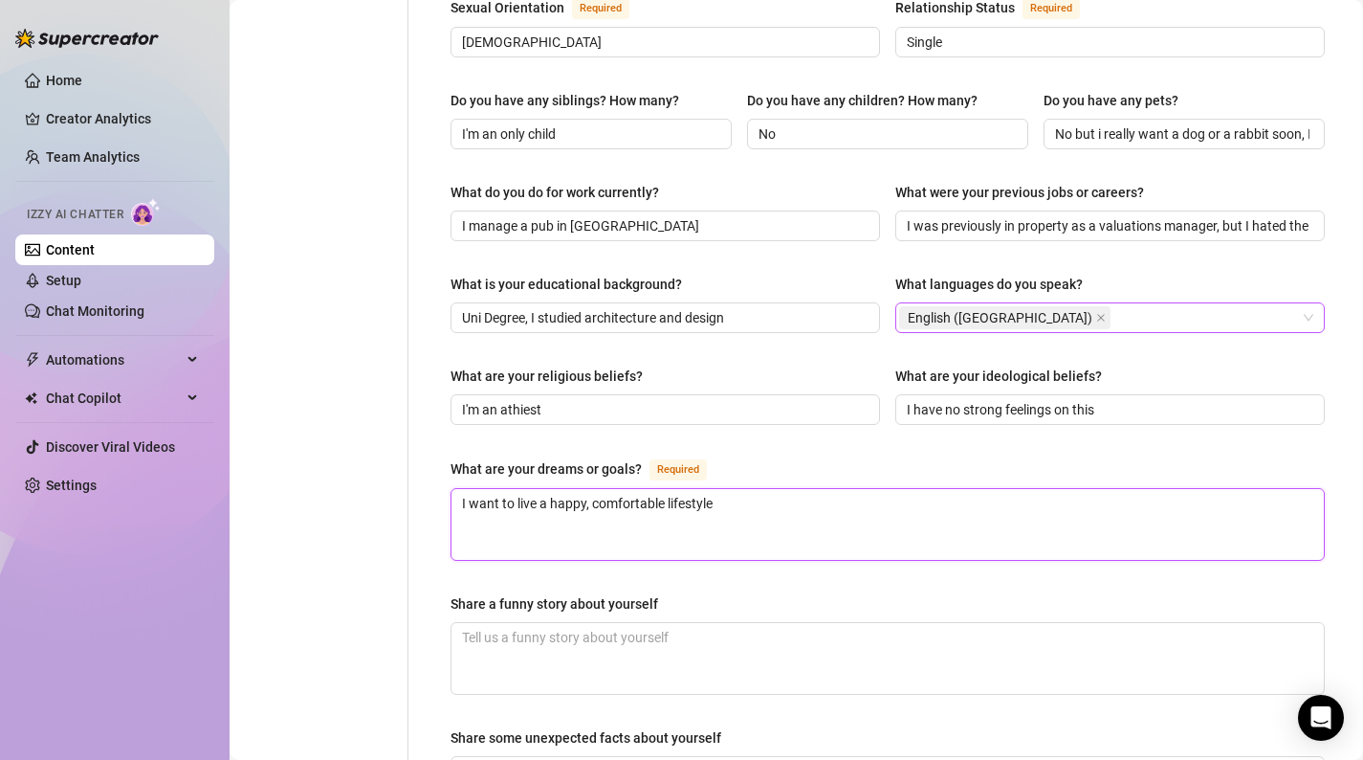
type textarea "I want to live a happy, comfortable lifestyle"
type textarea "I want to live a happy, comfortable lifestyle a"
type textarea "I want to live a happy, comfortable lifestyle an"
type textarea "I want to live a happy, comfortable lifestyle and"
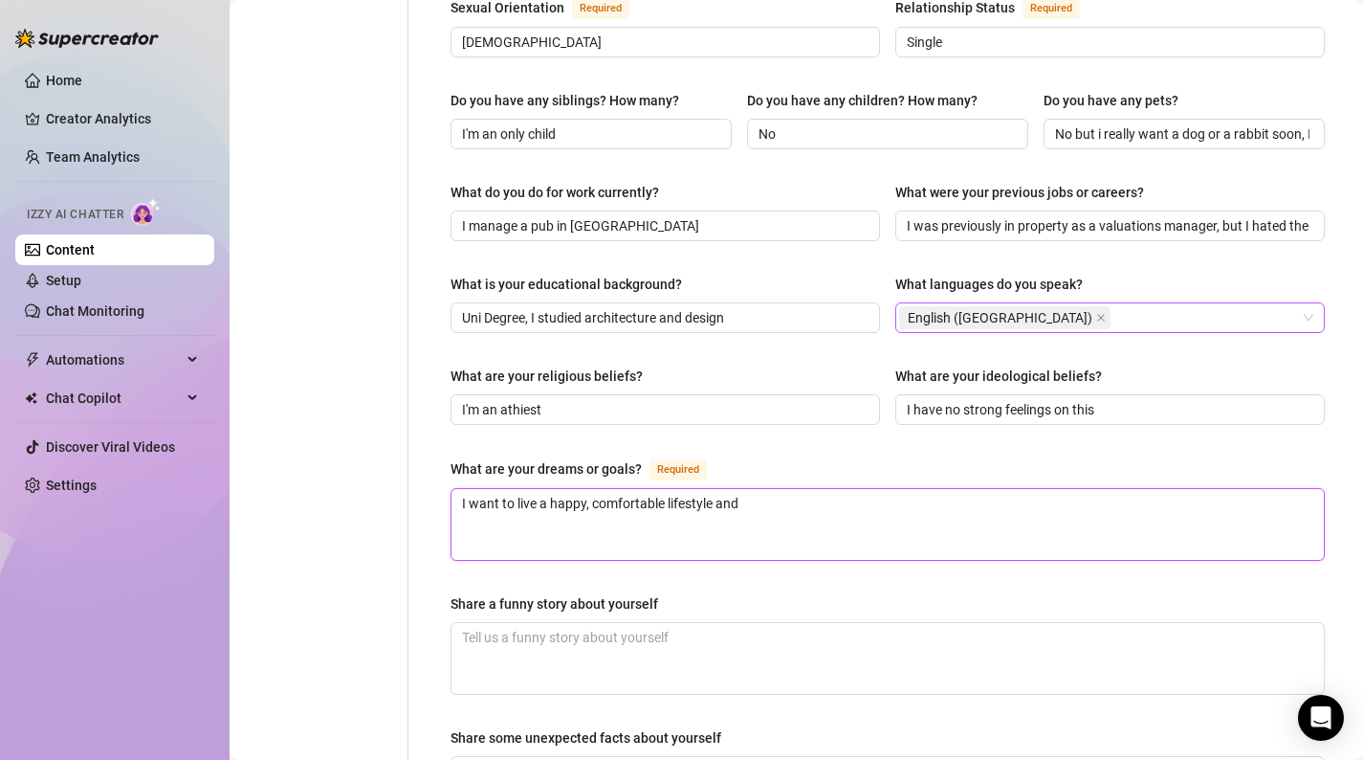
type textarea "I want to live a happy, comfortable lifestyle and t"
type textarea "I want to live a happy, comfortable lifestyle and tr"
type textarea "I want to live a happy, comfortable lifestyle and tra"
type textarea "I want to live a happy, comfortable lifestyle and trav"
type textarea "I want to live a happy, comfortable lifestyle and trave"
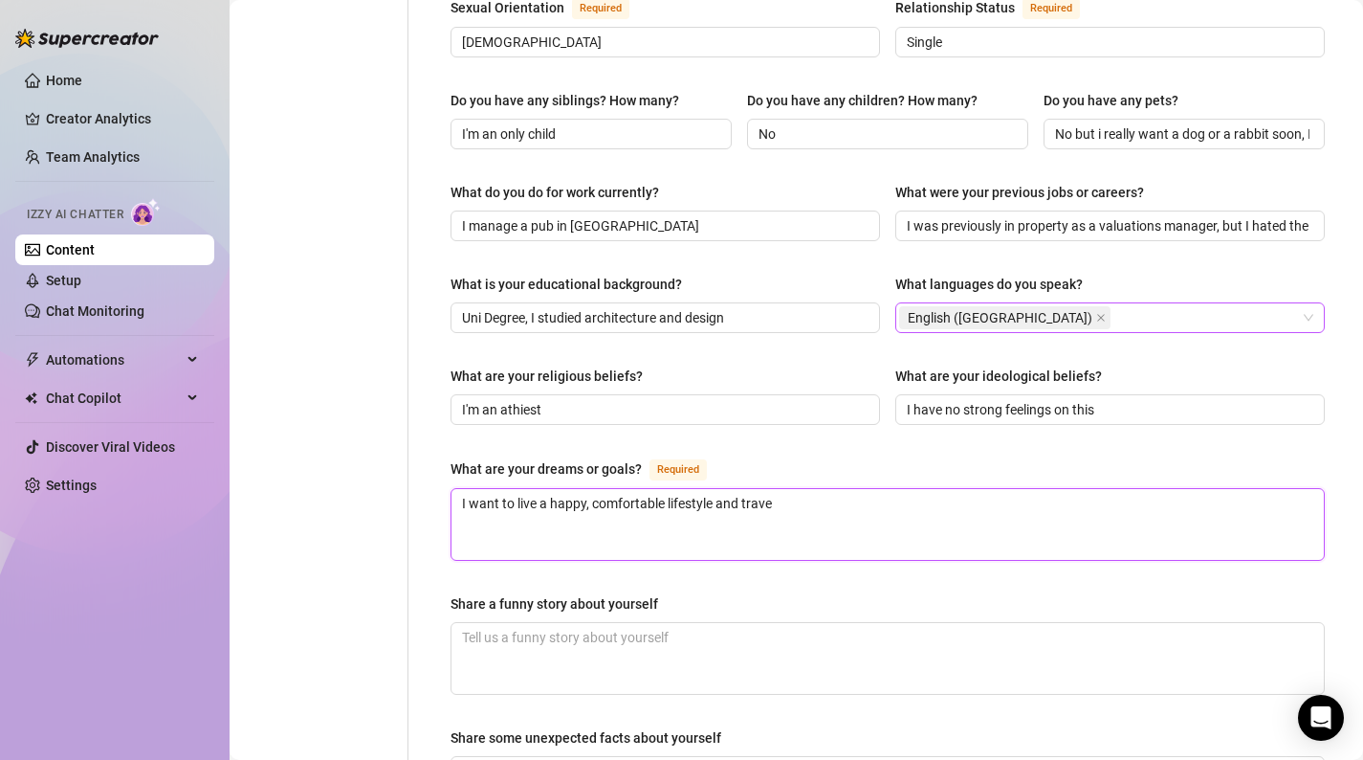
type textarea "I want to live a happy, comfortable lifestyle and travel"
type textarea "I want to live a happy, comfortable lifestyle and travel t"
type textarea "I want to live a happy, comfortable lifestyle and travel th"
type textarea "I want to live a happy, comfortable lifestyle and travel the"
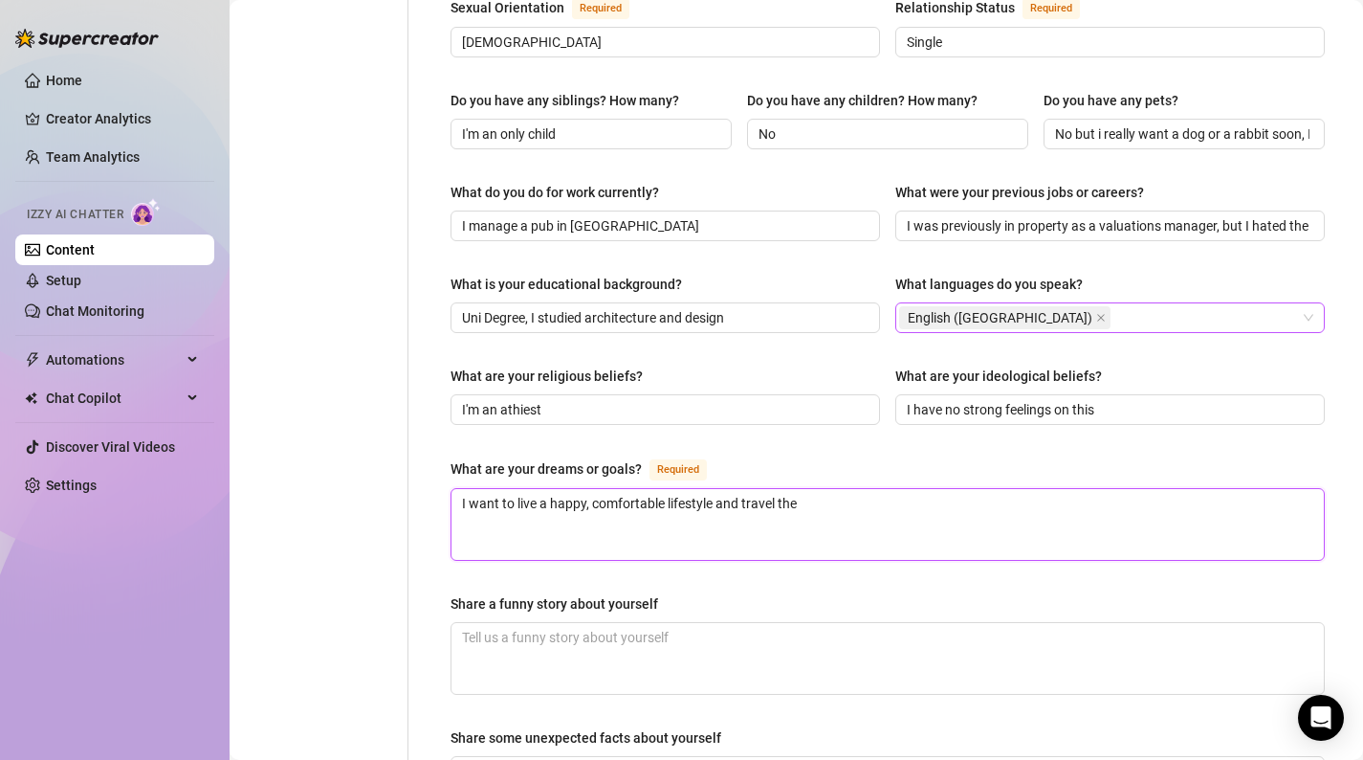
type textarea "I want to live a happy, comfortable lifestyle and travel the"
type textarea "I want to live a happy, comfortable lifestyle and travel the w"
type textarea "I want to live a happy, comfortable lifestyle and travel the wo"
type textarea "I want to live a happy, comfortable lifestyle and travel the wor"
type textarea "I want to live a happy, comfortable lifestyle and travel the worl"
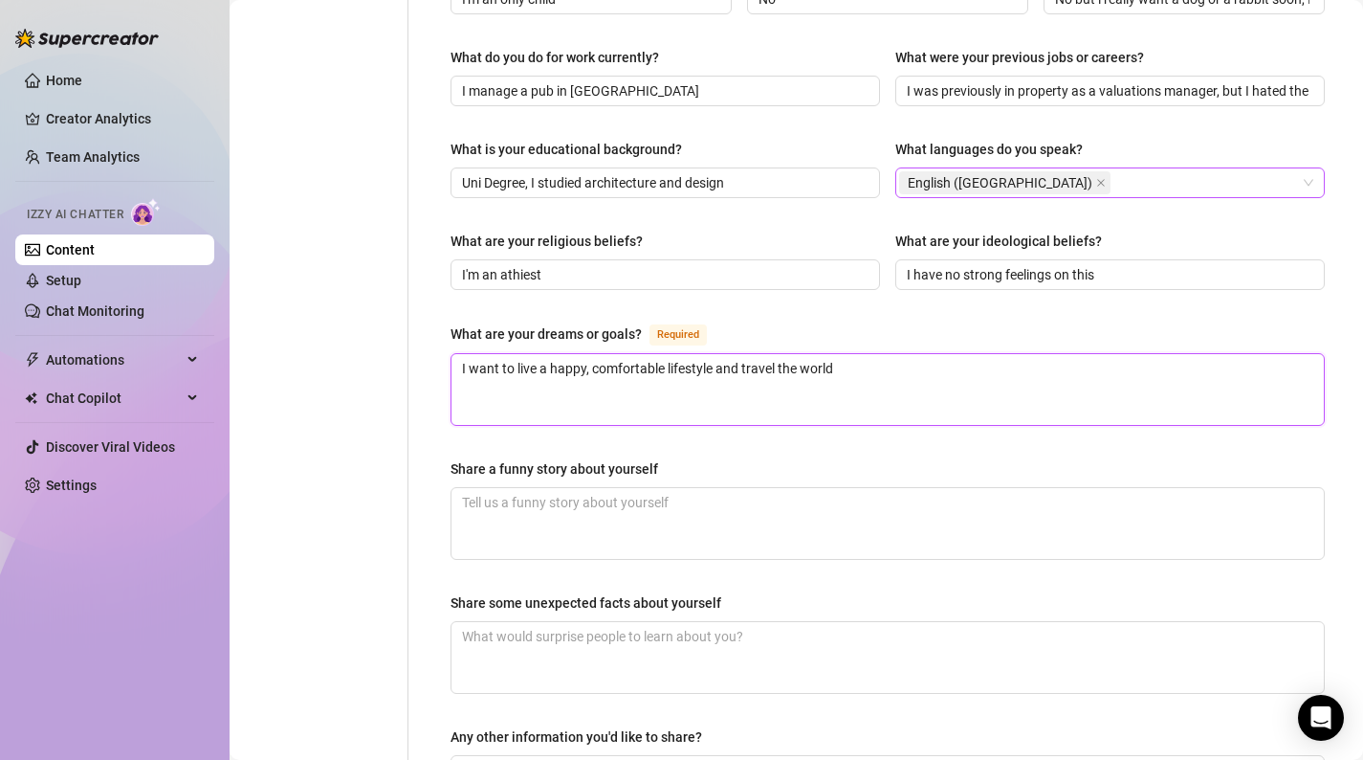
scroll to position [961, 0]
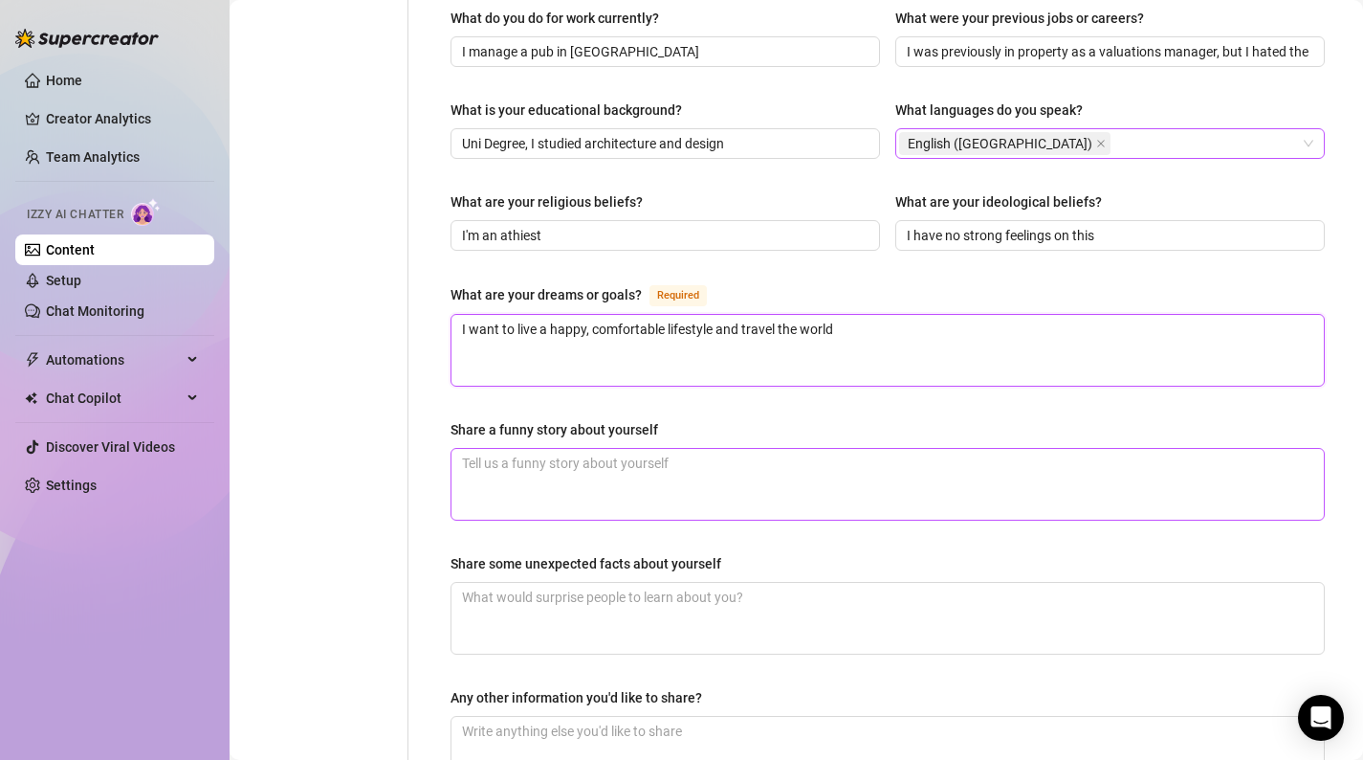
type textarea "I want to live a happy, comfortable lifestyle and travel the world"
click at [581, 449] on textarea "Share a funny story about yourself" at bounding box center [888, 484] width 873 height 71
type textarea "I"
type textarea "I b"
type textarea "I bv"
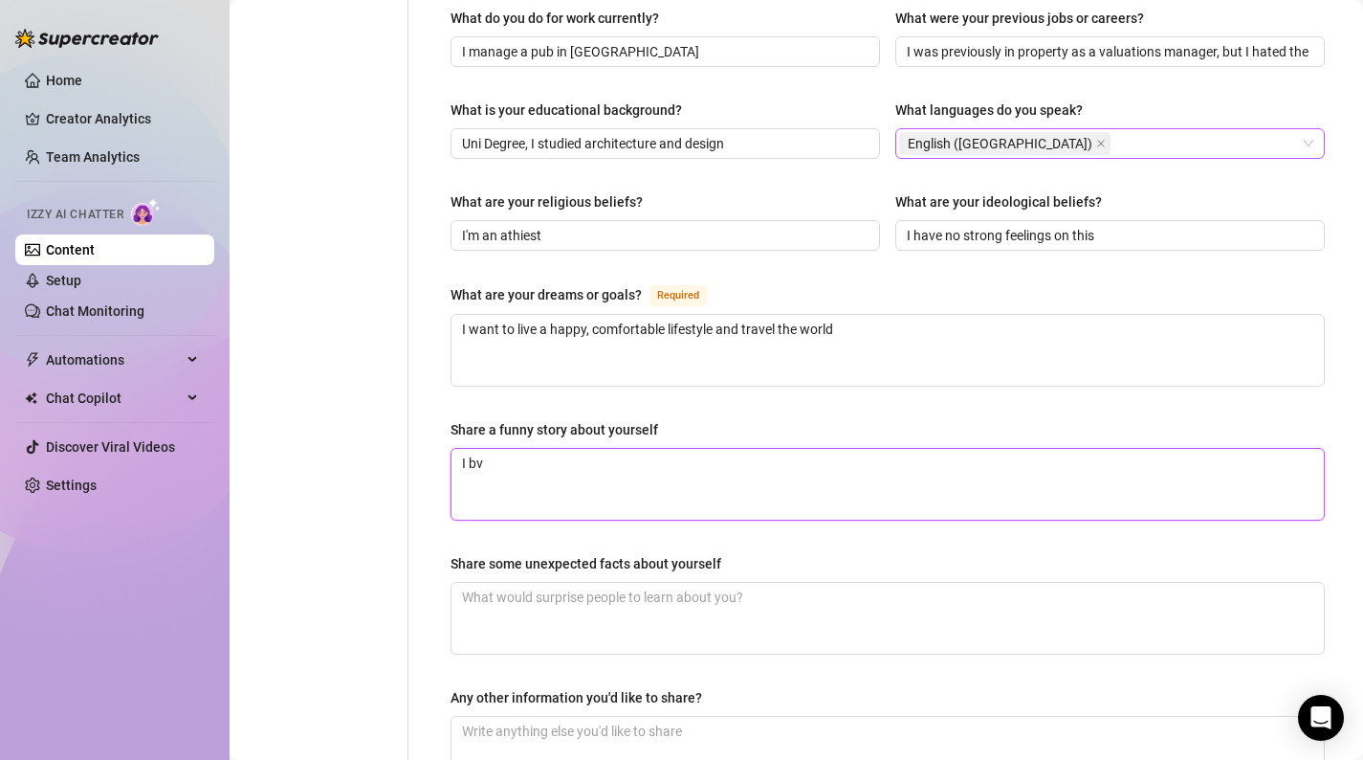
type textarea "I bvo"
type textarea "I bvoug"
type textarea "I bvough"
type textarea "I bvought"
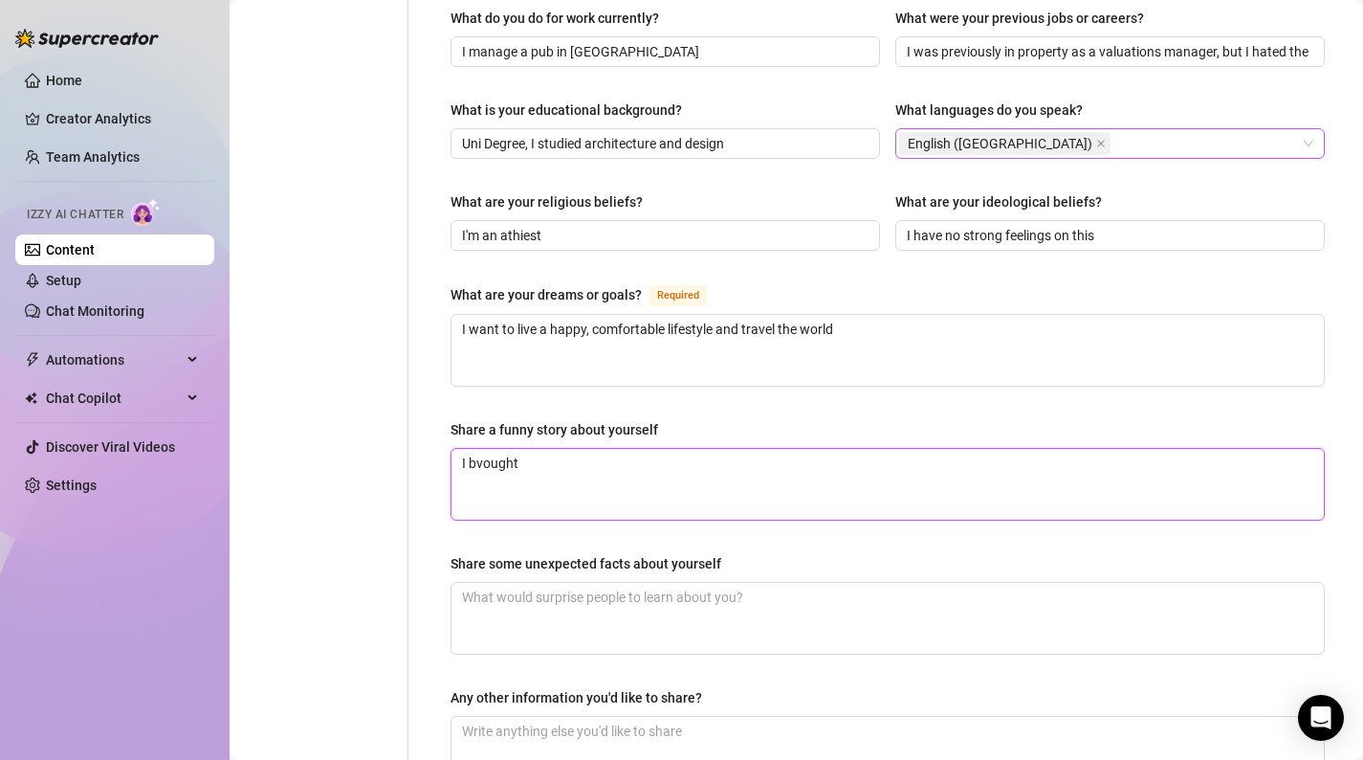
type textarea "I bvought a"
type textarea "I bvought"
type textarea "I bvough"
type textarea "I bvoug"
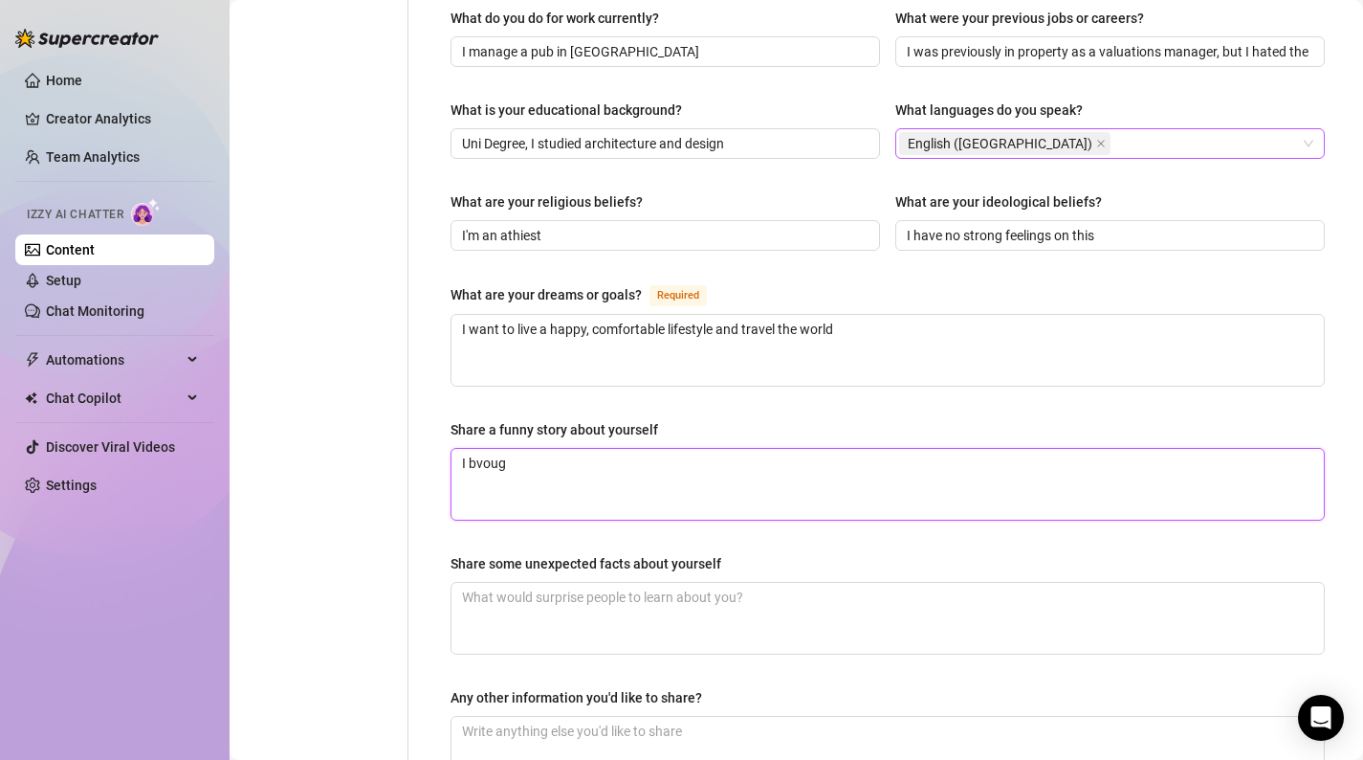
type textarea "I bvou"
type textarea "I bvo"
type textarea "I bv"
type textarea "I bo"
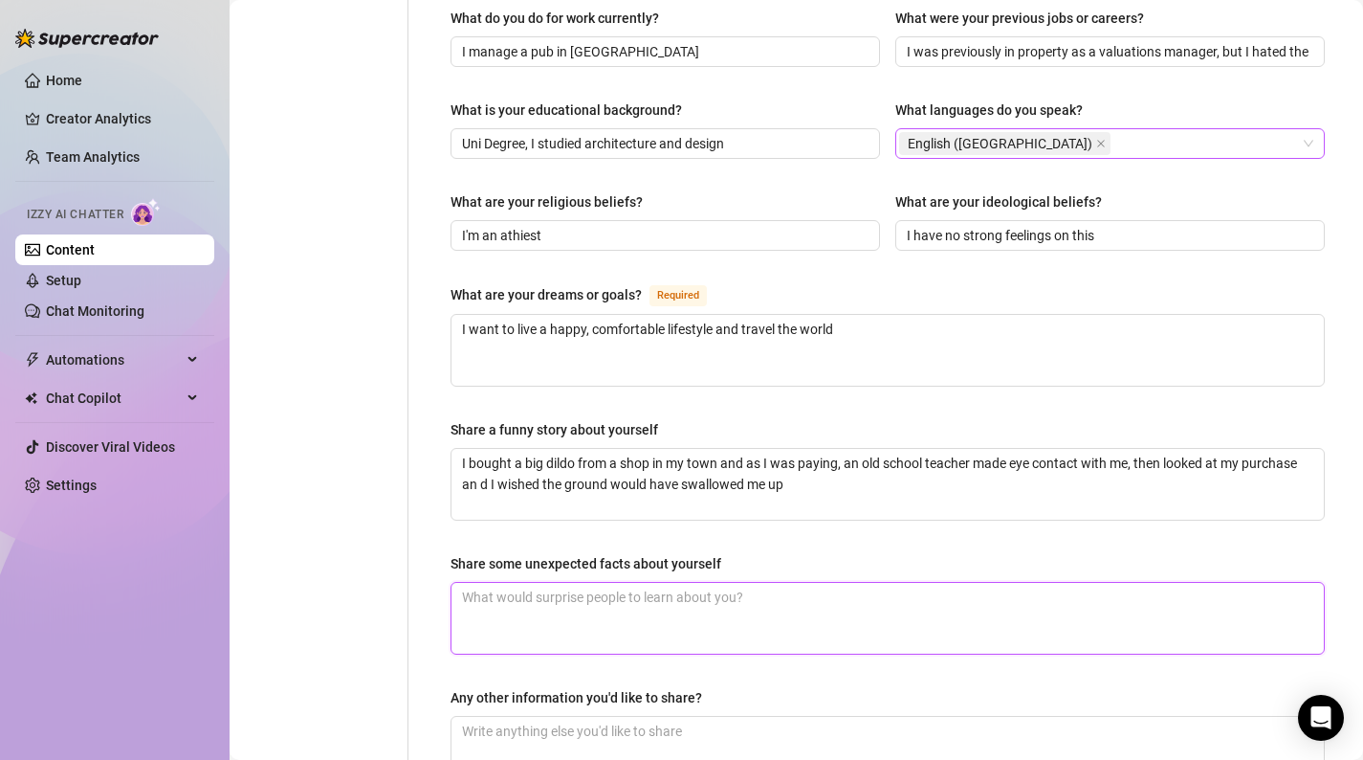
click at [624, 583] on textarea "Share some unexpected facts about yourself" at bounding box center [888, 618] width 873 height 71
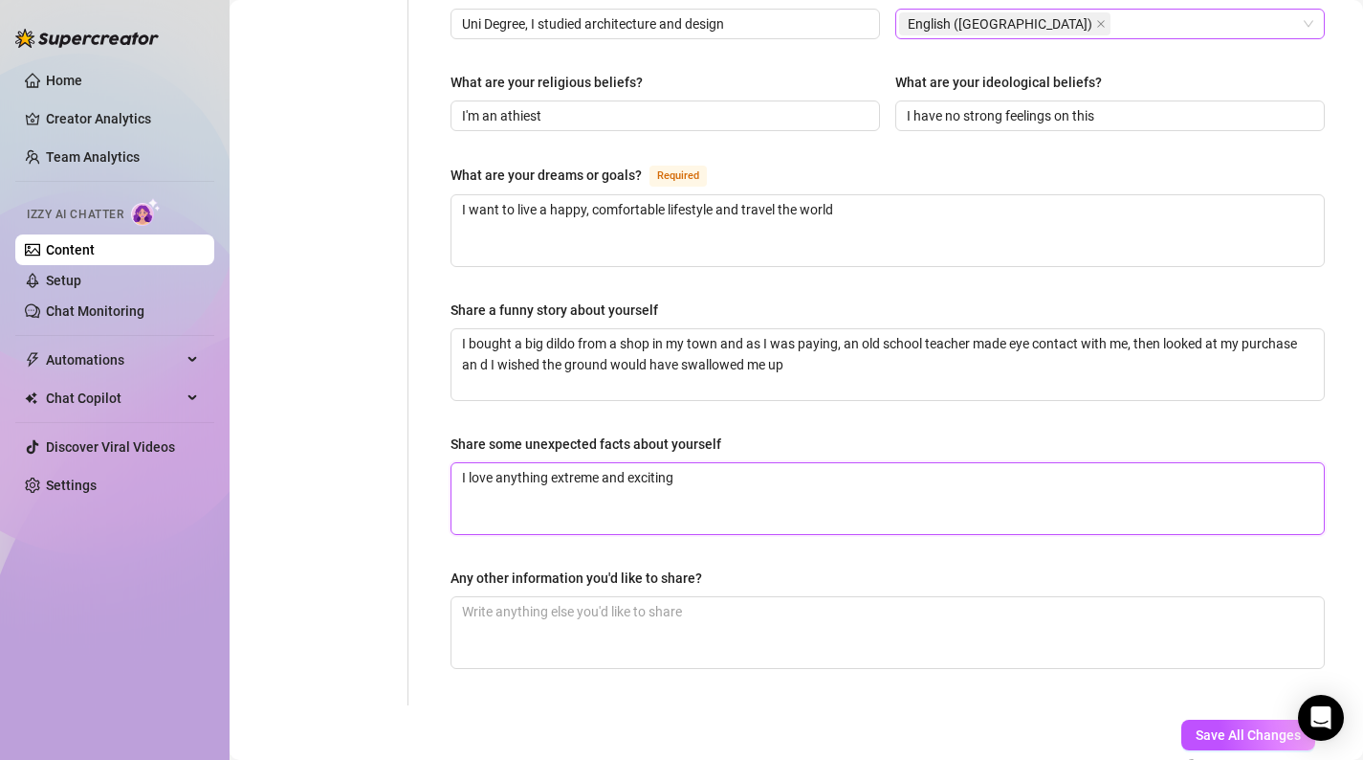
scroll to position [1122, 0]
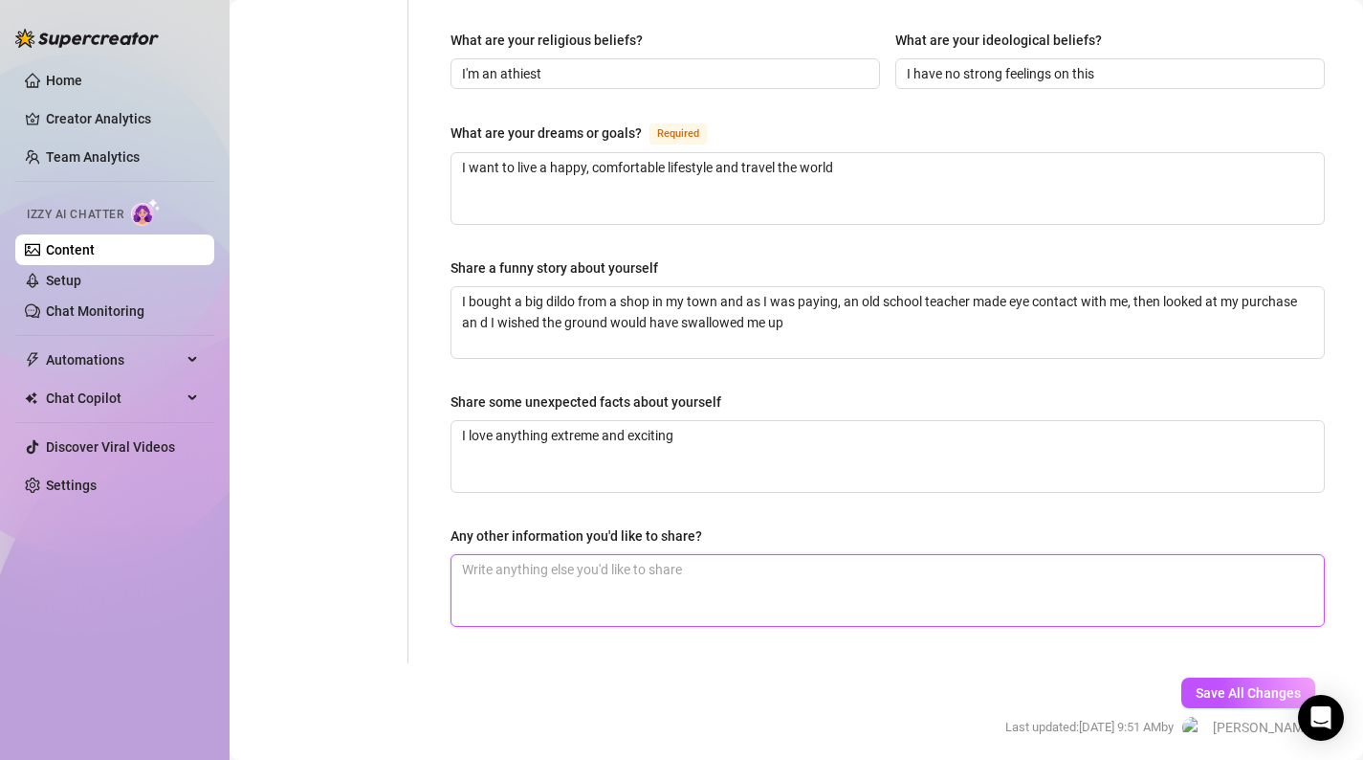
click at [634, 569] on textarea "Any other information you'd like to share?" at bounding box center [888, 590] width 873 height 71
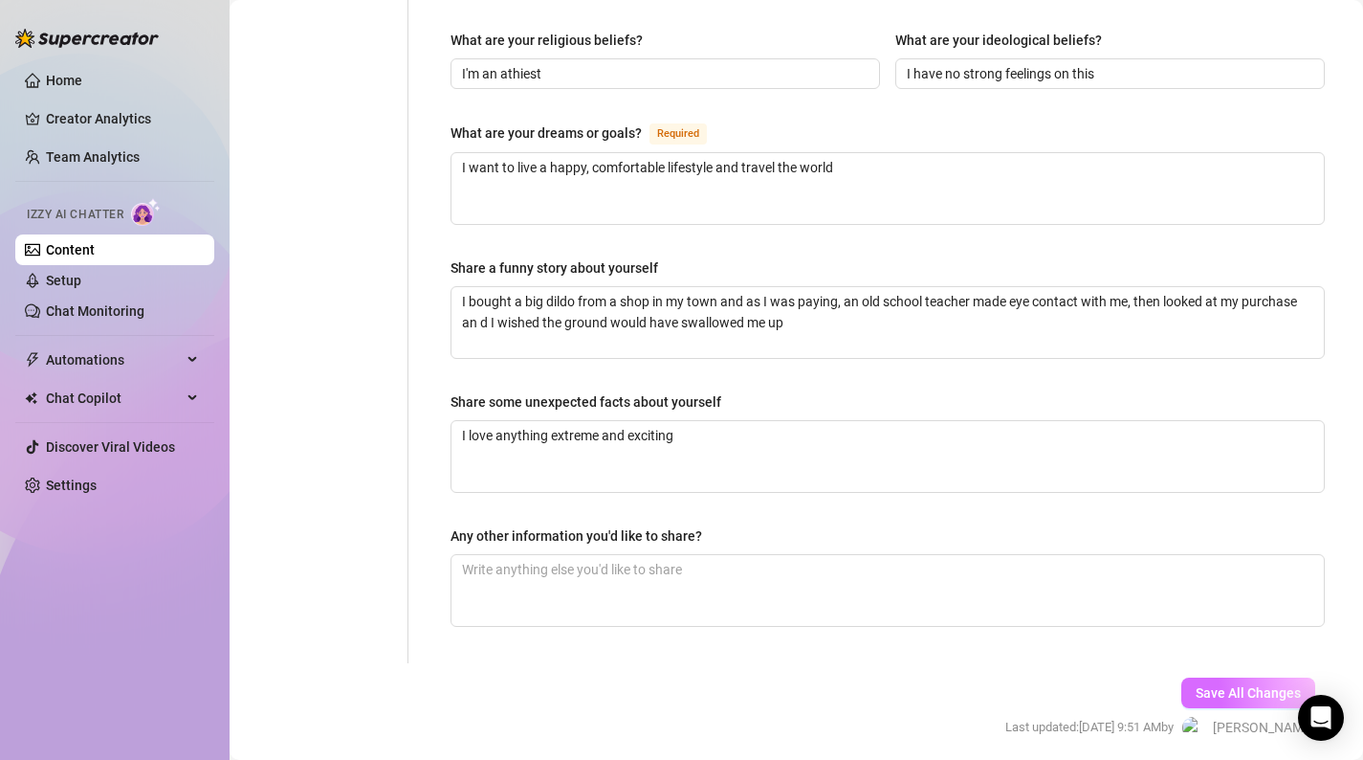
click at [1214, 677] on button "Save All Changes" at bounding box center [1249, 692] width 134 height 31
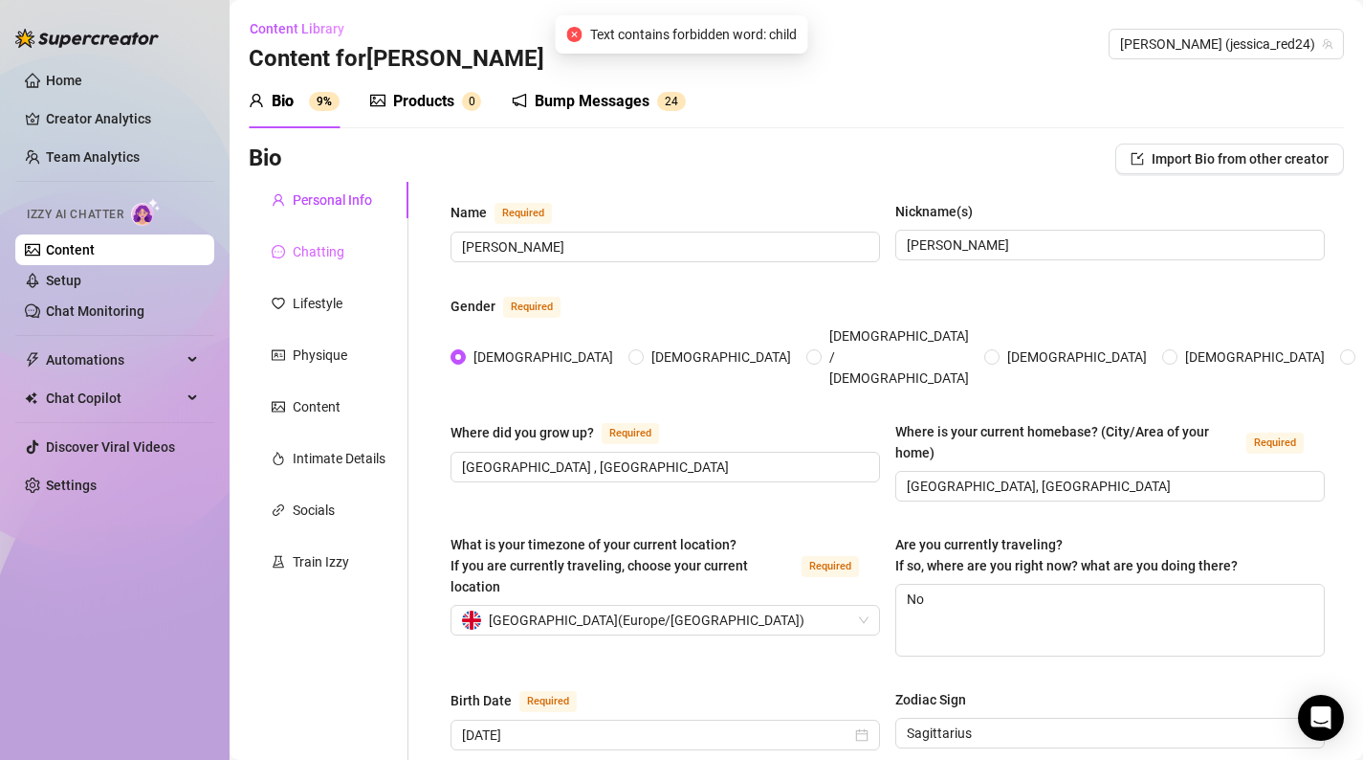
click at [367, 253] on div "Chatting" at bounding box center [329, 251] width 160 height 36
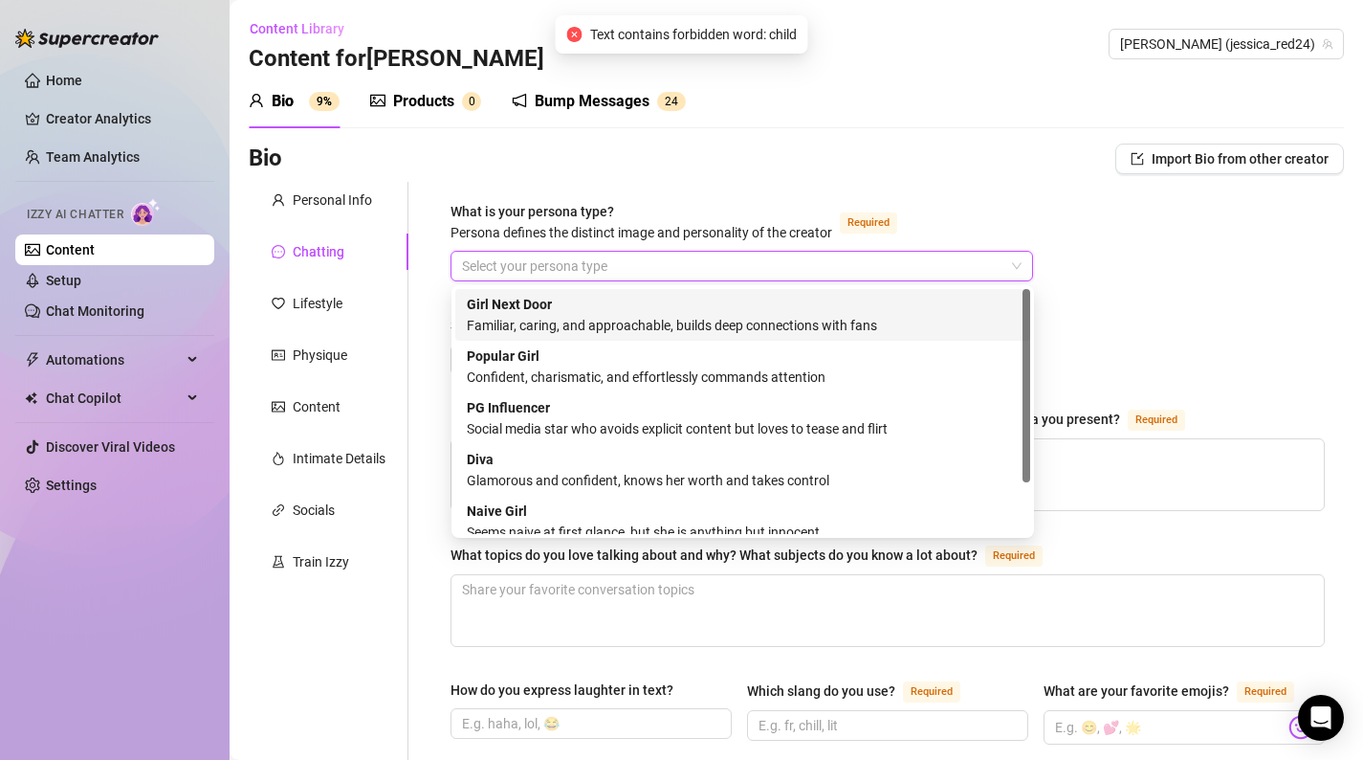
click at [616, 258] on input "What is your persona type? [PERSON_NAME] defines the distinct image and persona…" at bounding box center [733, 266] width 543 height 29
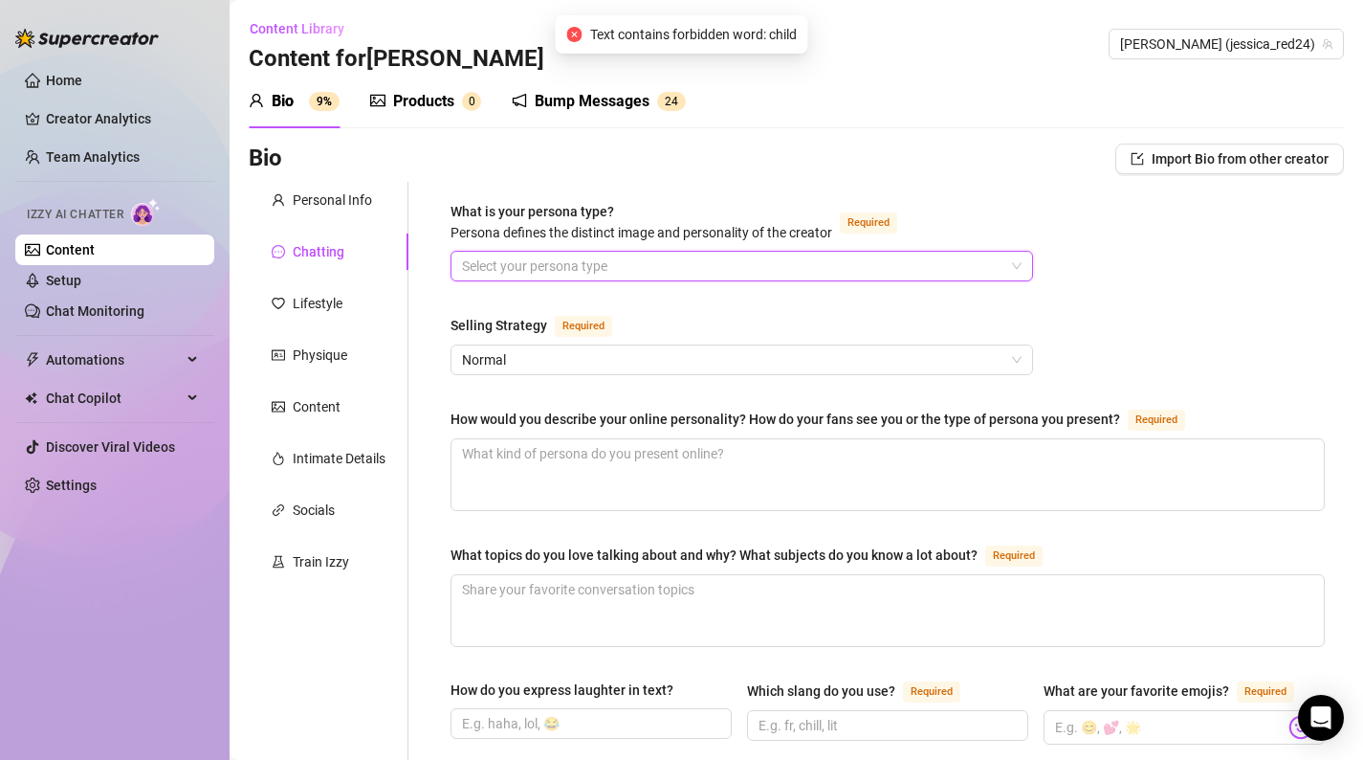
click at [616, 258] on input "What is your persona type? [PERSON_NAME] defines the distinct image and persona…" at bounding box center [733, 266] width 543 height 29
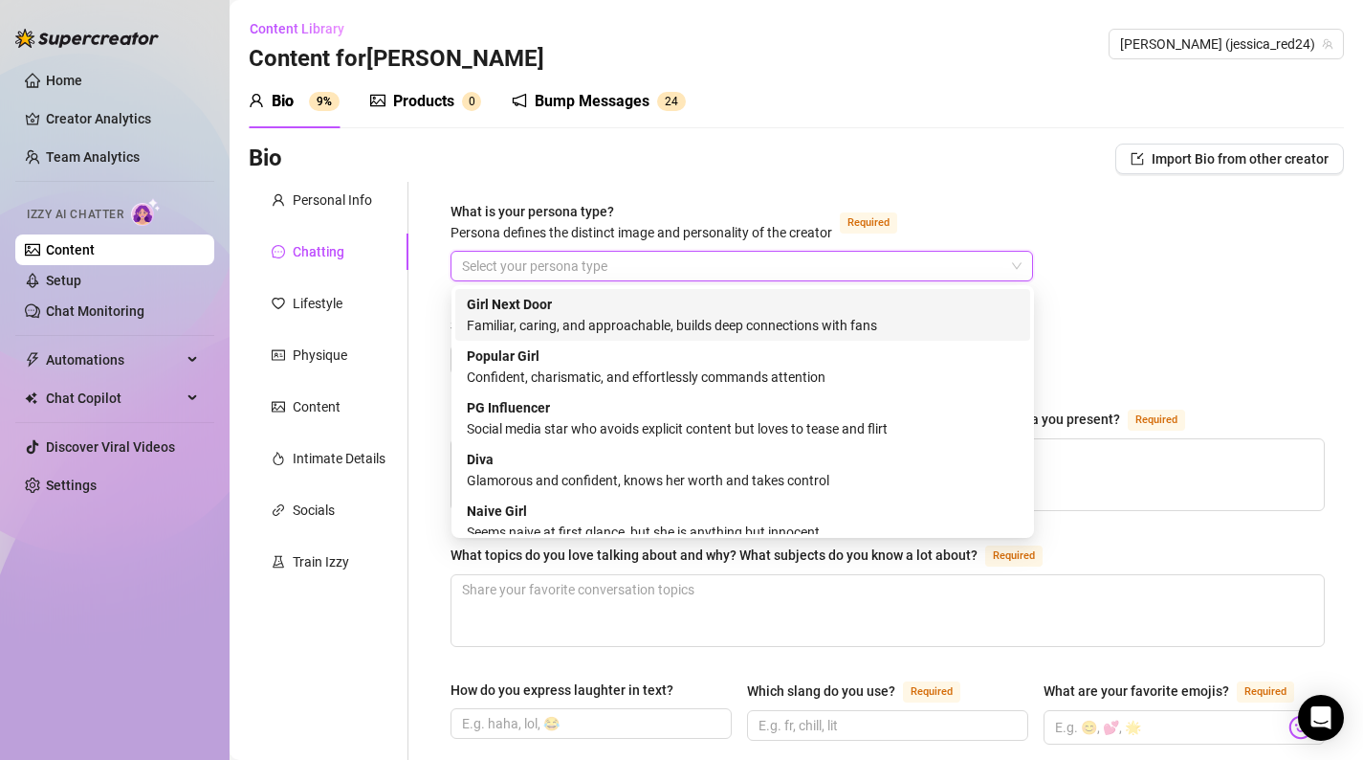
click at [646, 327] on div "Familiar, caring, and approachable, builds deep connections with fans" at bounding box center [743, 325] width 552 height 21
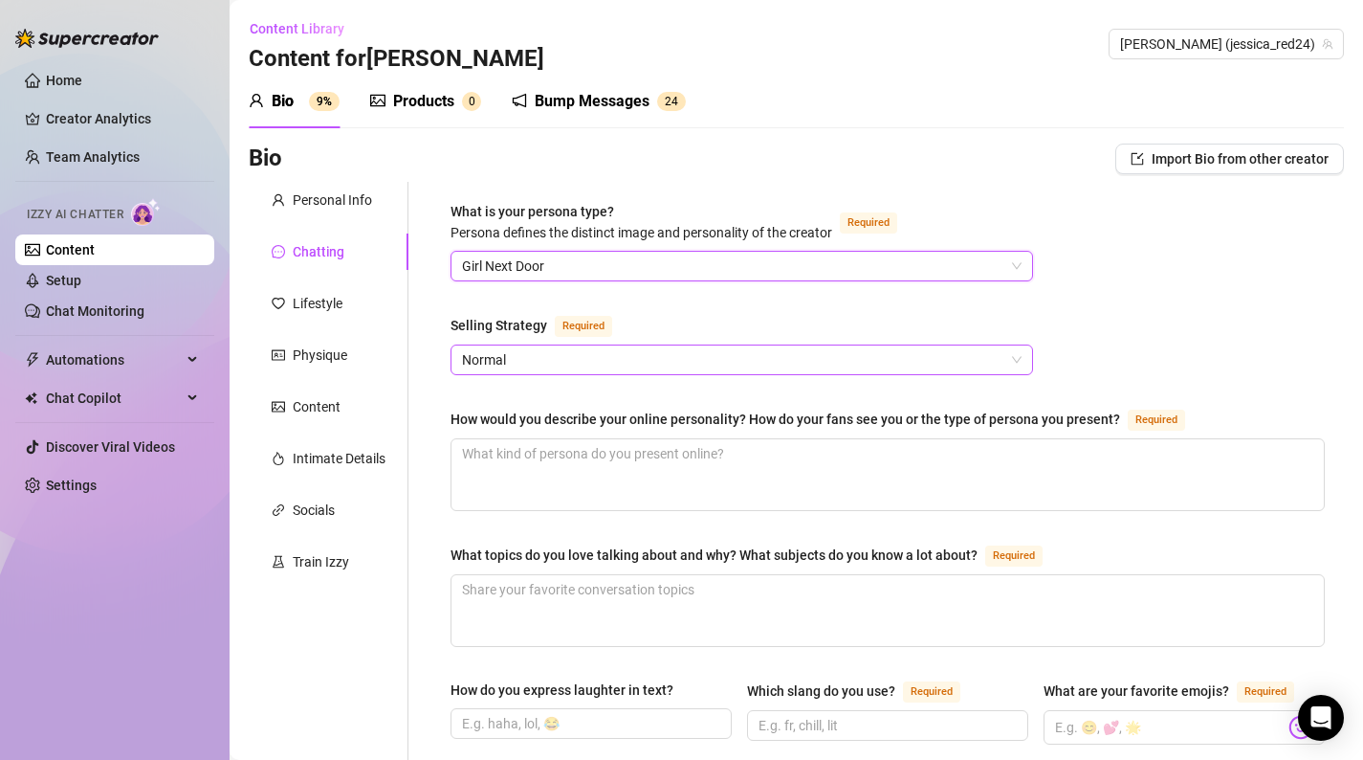
click at [691, 348] on span "Normal" at bounding box center [742, 359] width 560 height 29
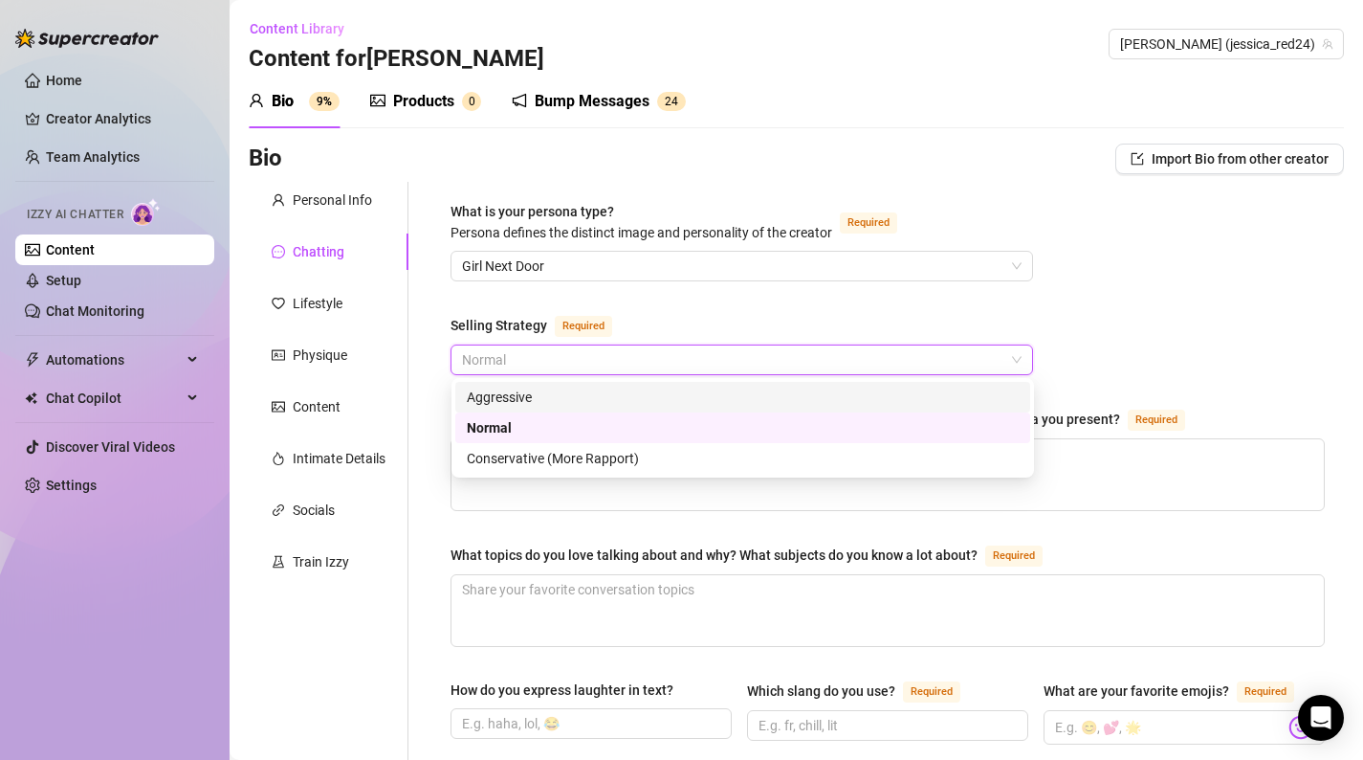
click at [670, 389] on div "Aggressive" at bounding box center [743, 397] width 552 height 21
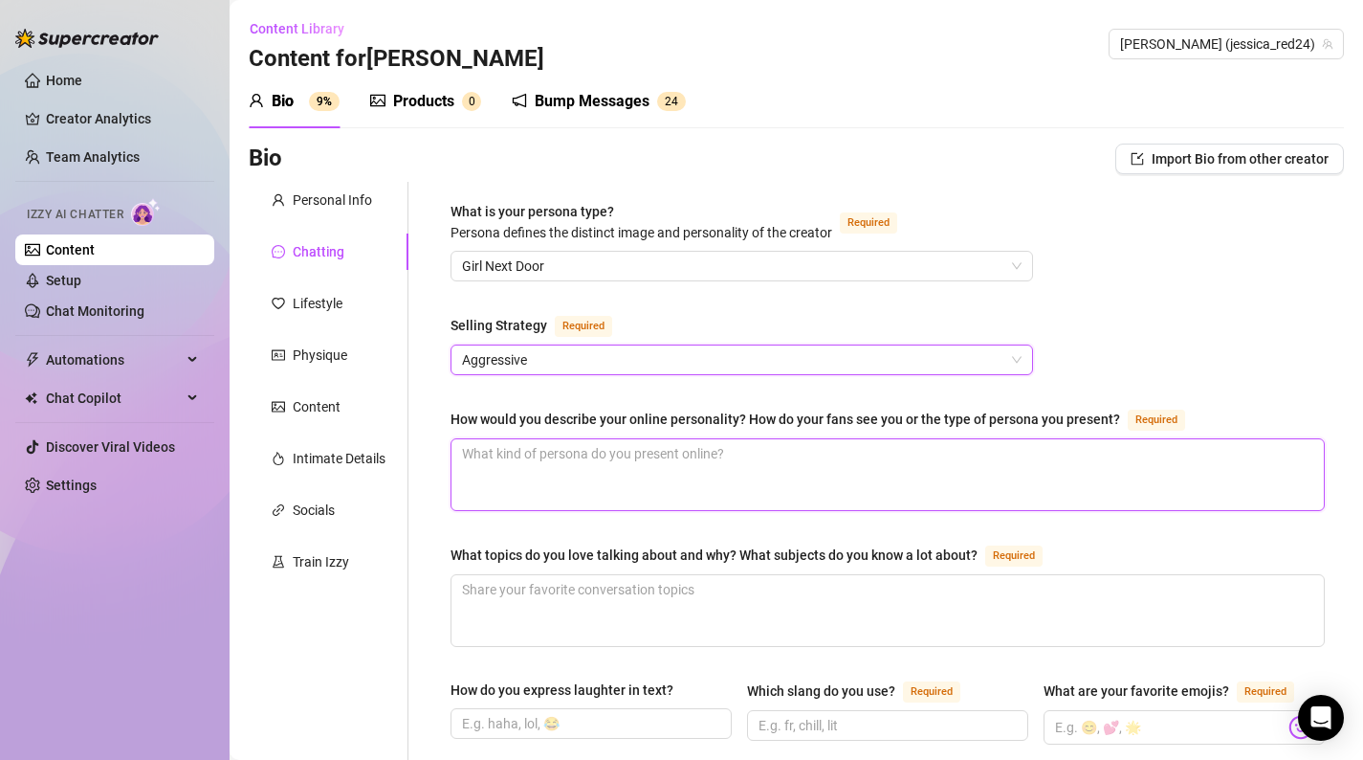
click at [644, 448] on textarea "How would you describe your online personality? How do your fans see you or the…" at bounding box center [888, 474] width 873 height 71
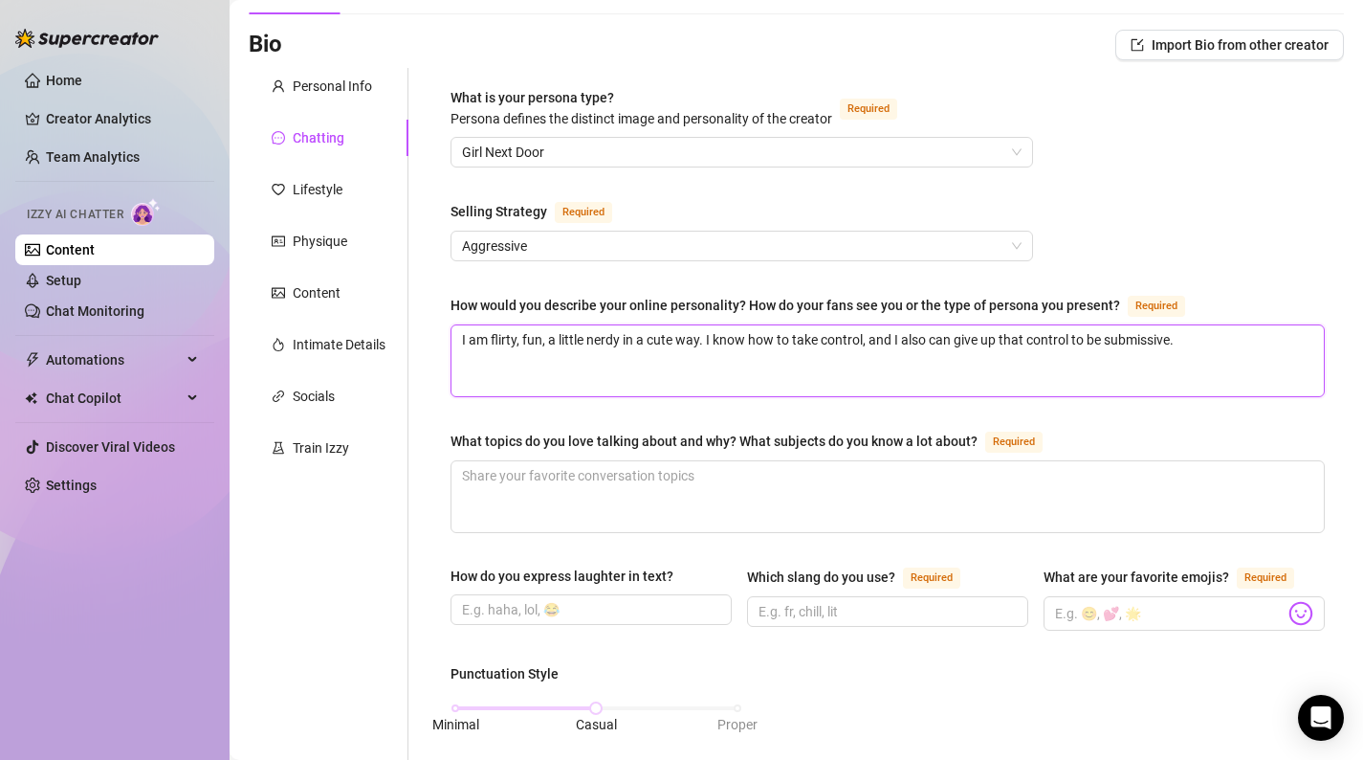
scroll to position [117, 0]
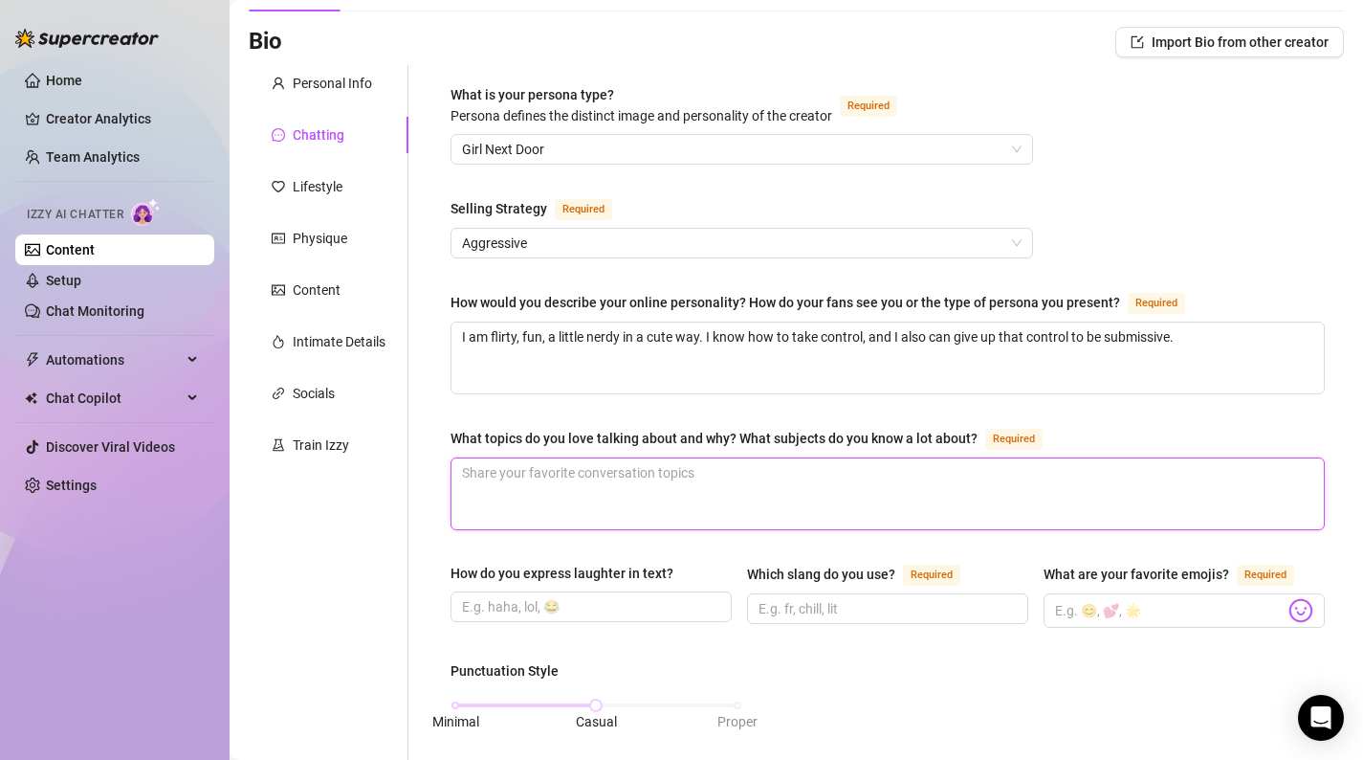
click at [693, 473] on textarea "What topics do you love talking about and why? What subjects do you know a lot …" at bounding box center [888, 493] width 873 height 71
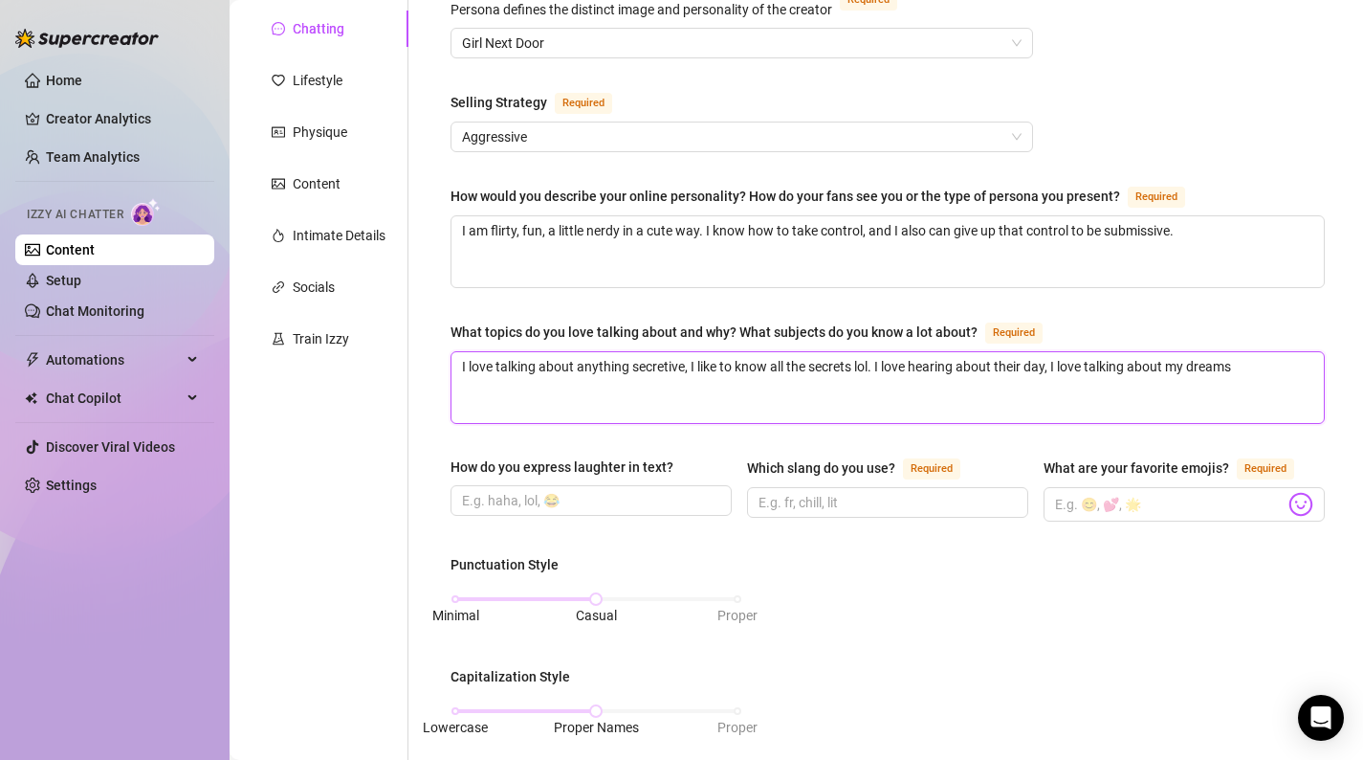
scroll to position [234, 0]
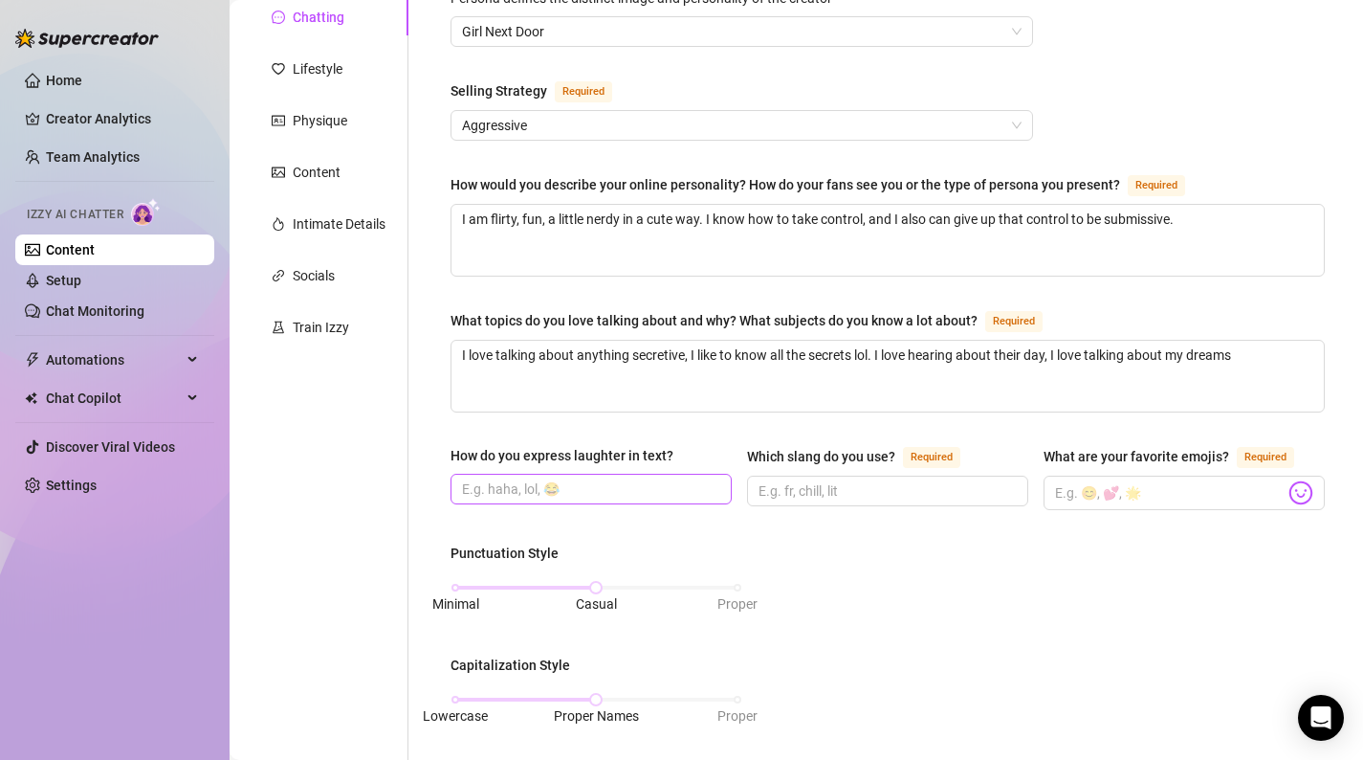
click at [488, 474] on span at bounding box center [591, 489] width 281 height 31
drag, startPoint x: 572, startPoint y: 485, endPoint x: 546, endPoint y: 484, distance: 25.9
click at [546, 485] on input "How do you express laughter in text?" at bounding box center [589, 488] width 255 height 21
click at [618, 494] on input "How do you express laughter in text?" at bounding box center [589, 488] width 255 height 21
paste input "😂"
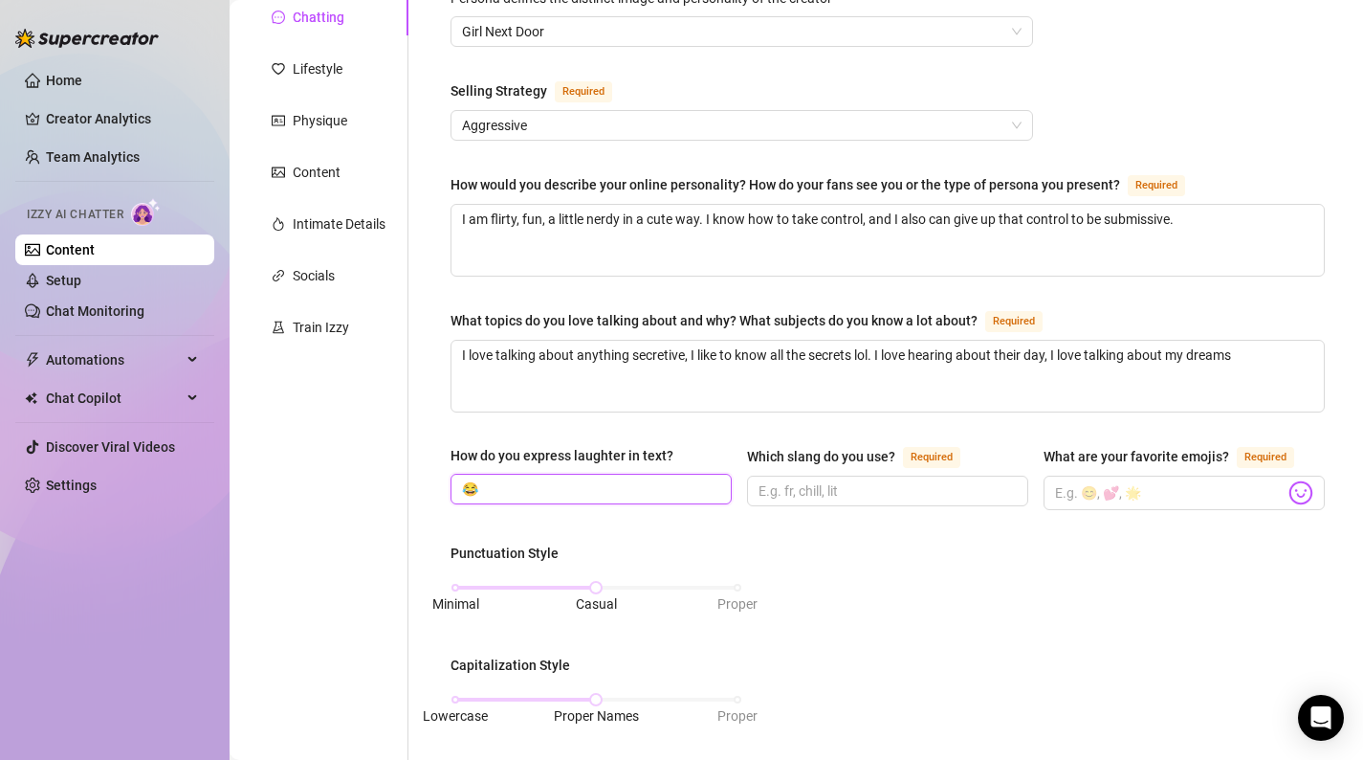
paste input "😂"
click at [834, 481] on input "Which slang do you use? Required" at bounding box center [886, 490] width 255 height 21
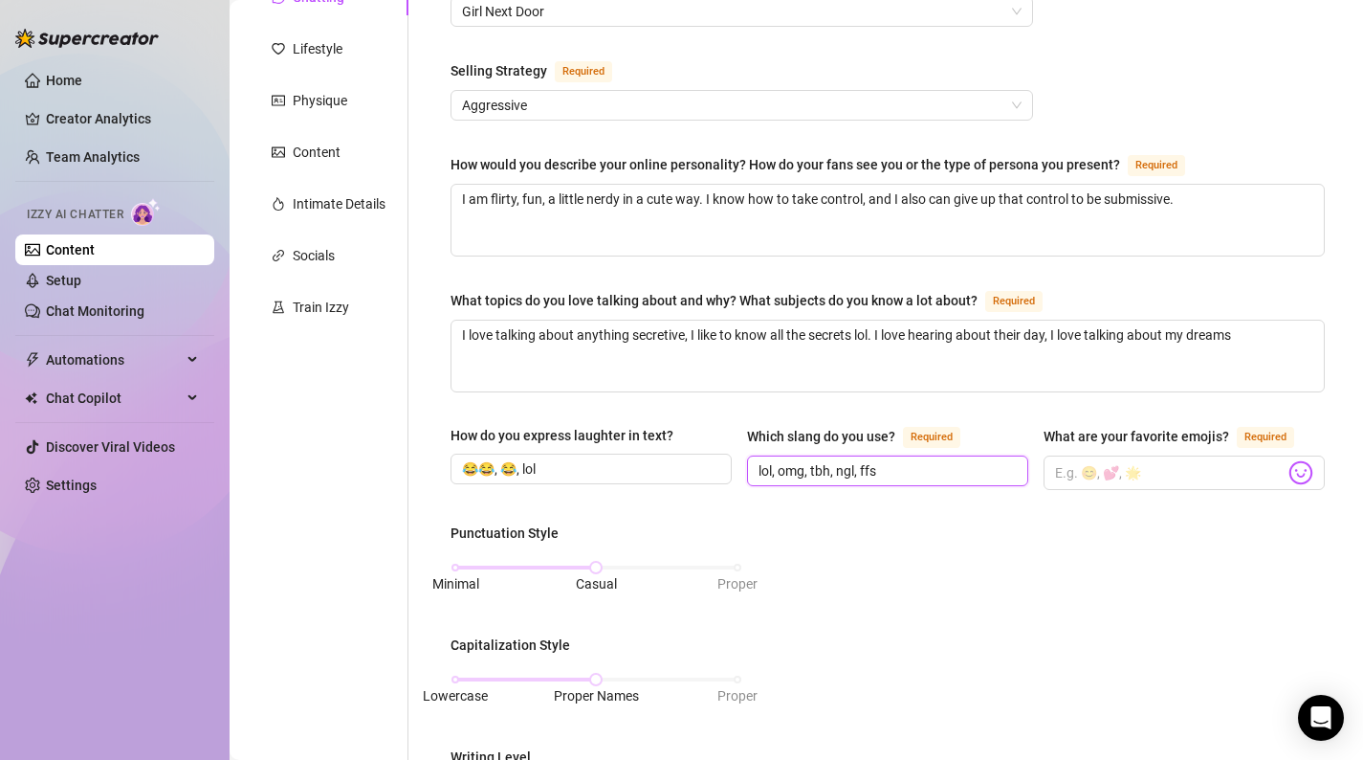
scroll to position [265, 0]
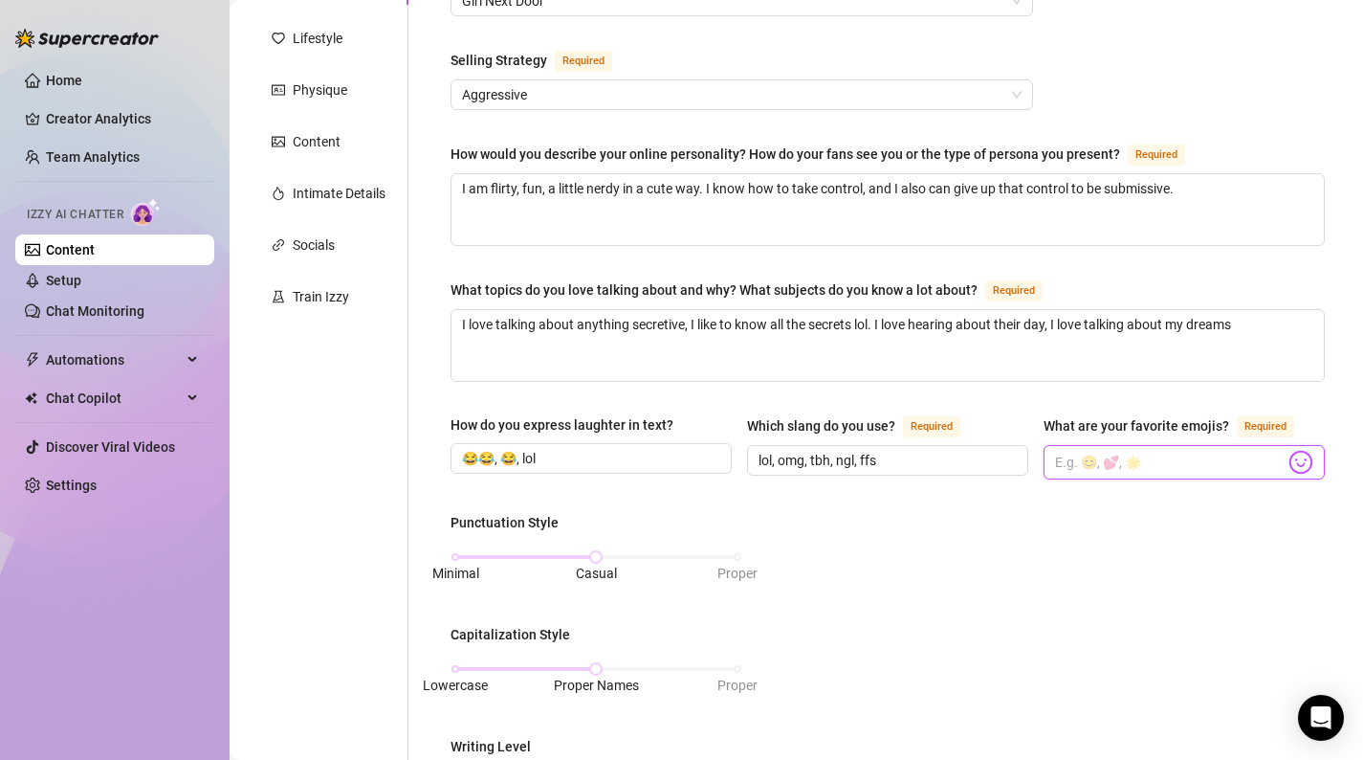
click at [1148, 462] on input "What are your favorite emojis? Required" at bounding box center [1170, 462] width 230 height 25
paste input "😂"
click at [1143, 469] on input "😂" at bounding box center [1170, 462] width 230 height 25
paste input "😉"
click at [1152, 460] on input "😂, 😉," at bounding box center [1170, 462] width 230 height 25
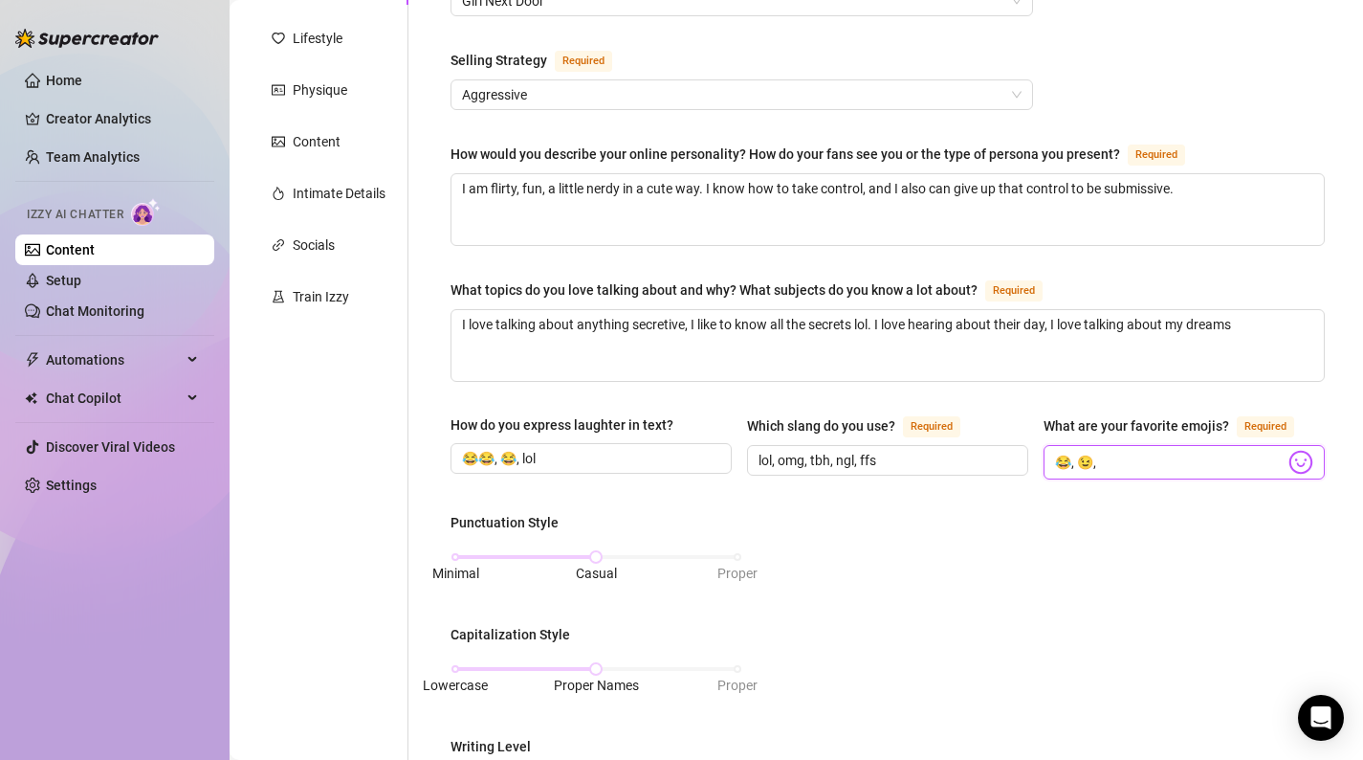
paste input "😘"
click at [1247, 425] on span "Required" at bounding box center [1265, 426] width 57 height 21
click at [1247, 450] on input "😂, 😉,😘," at bounding box center [1170, 462] width 230 height 25
click at [1194, 489] on div "How do you express laughter in text? 😂😂, 😂, lol Which slang do you use? Require…" at bounding box center [888, 455] width 875 height 82
click at [1203, 452] on input "😂, 😉,😘," at bounding box center [1170, 462] width 230 height 25
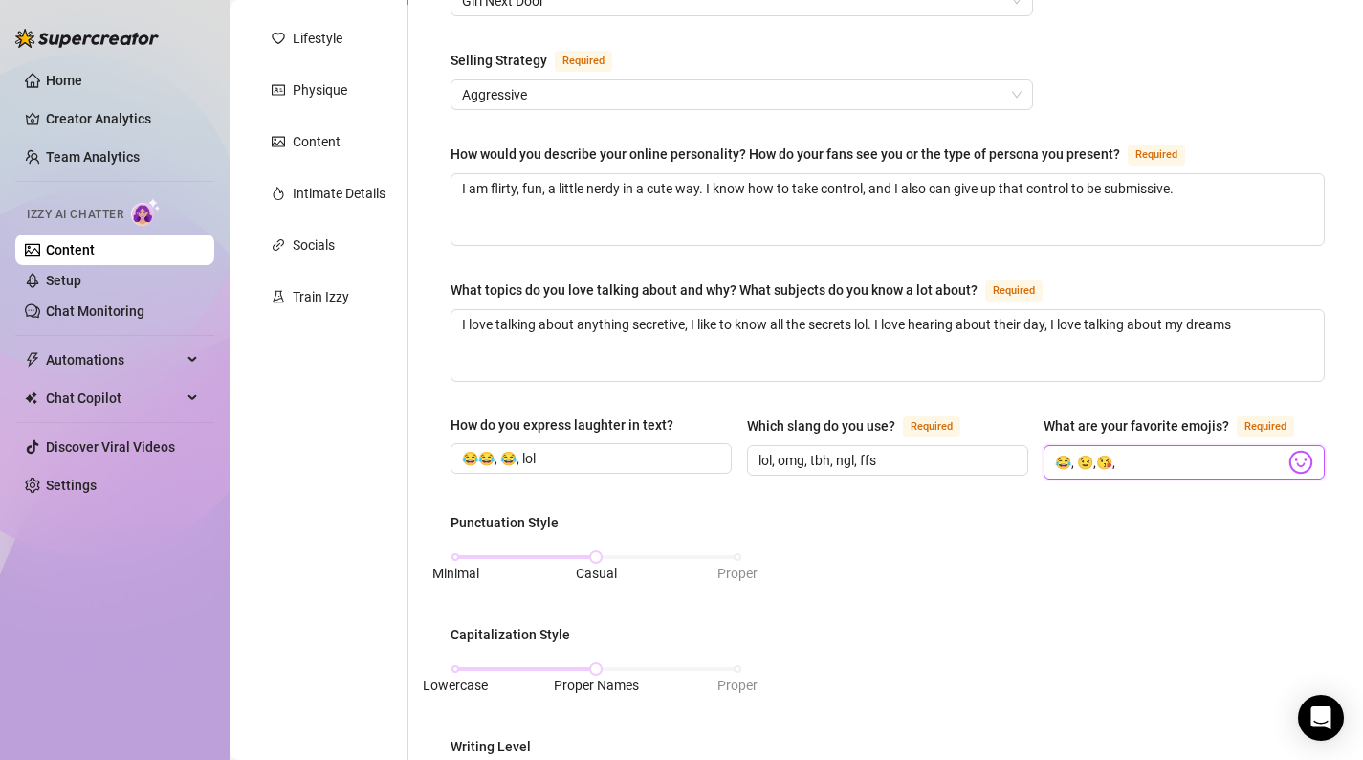
paste input "😁"
click at [1201, 450] on input "😂, 😉,😘,😁," at bounding box center [1170, 462] width 230 height 25
paste input "😢"
click at [1328, 328] on div "What is your persona type? [PERSON_NAME] defines the distinct image and persona…" at bounding box center [888, 632] width 913 height 1430
click at [1211, 454] on input "😂, 😉,😘,😁,😢" at bounding box center [1170, 462] width 230 height 25
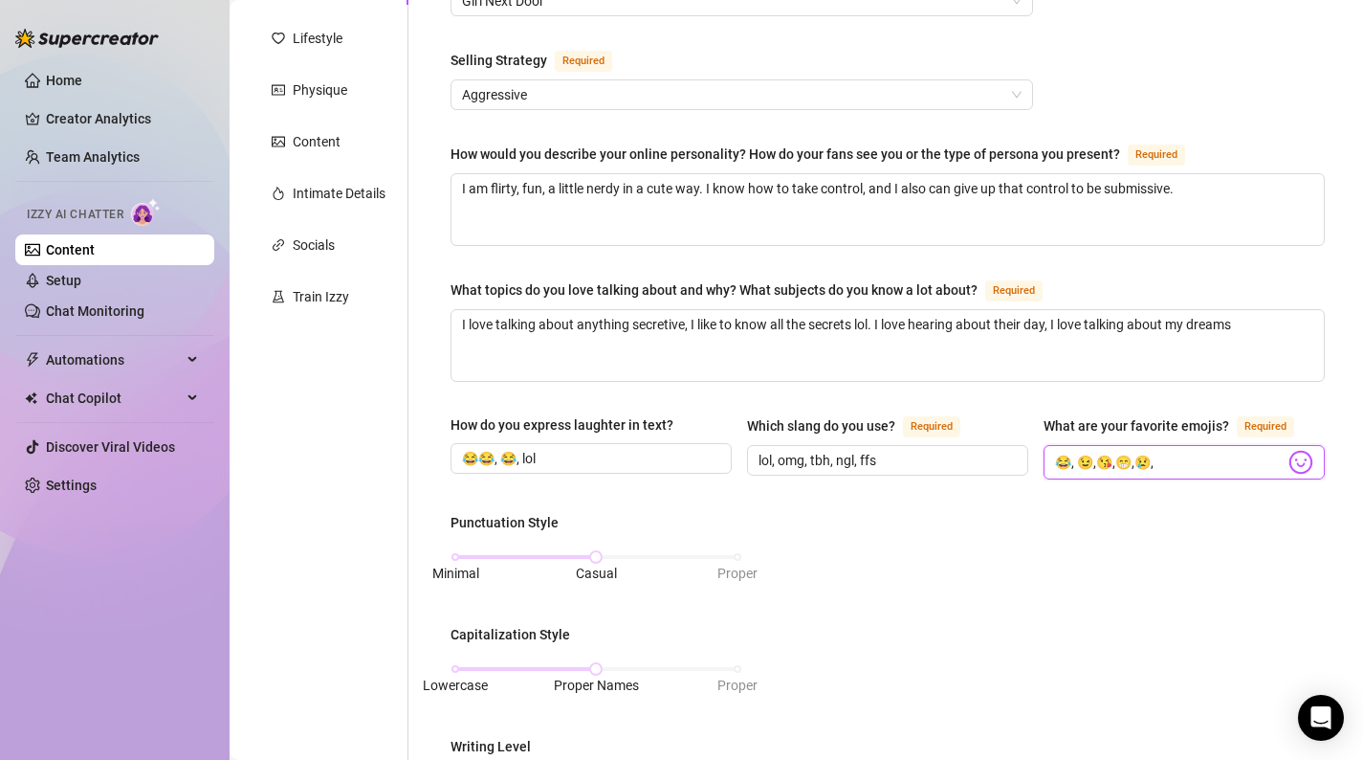
paste input "❤️"
click at [1225, 437] on div "What are your favorite emojis? Required" at bounding box center [1184, 429] width 281 height 31
click at [1213, 456] on input "😂, 😉,😘,😁,😢,❤️" at bounding box center [1170, 462] width 230 height 25
paste input "🫶"
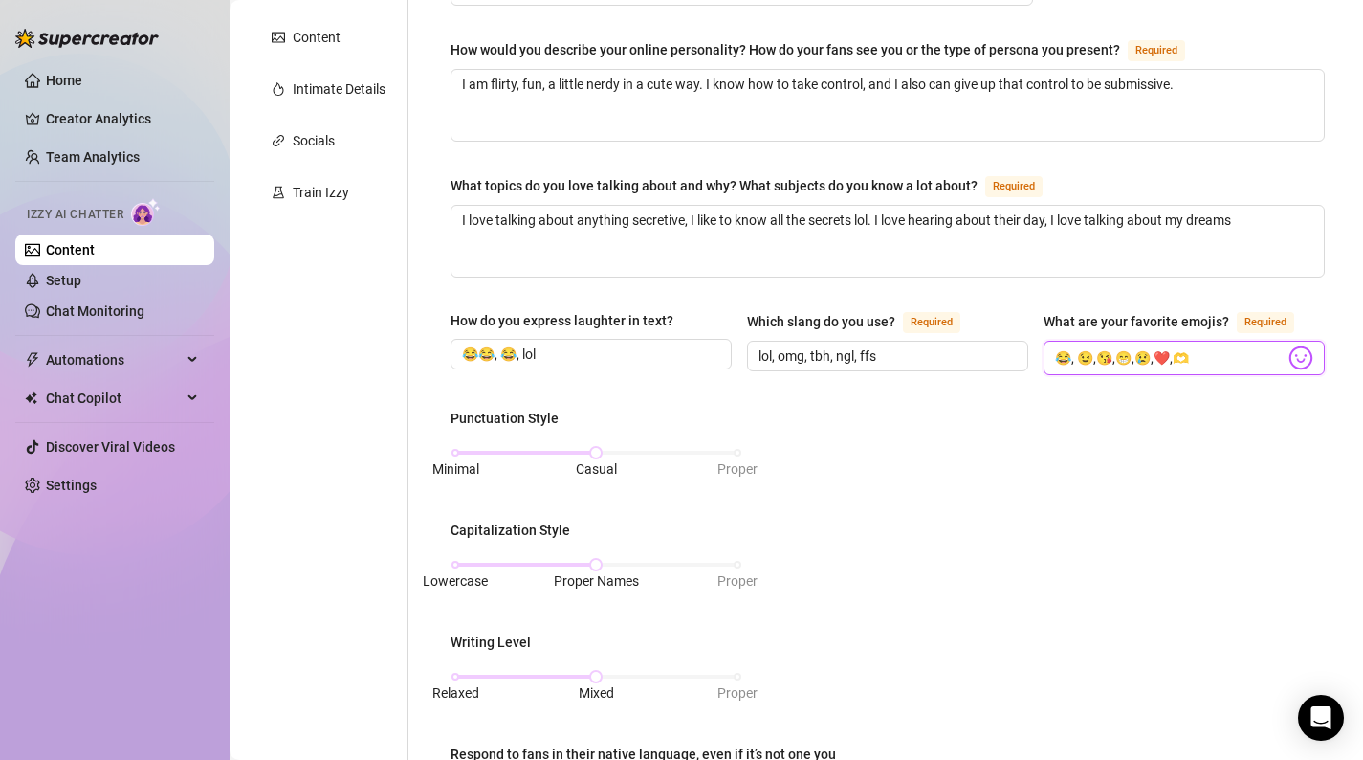
scroll to position [370, 0]
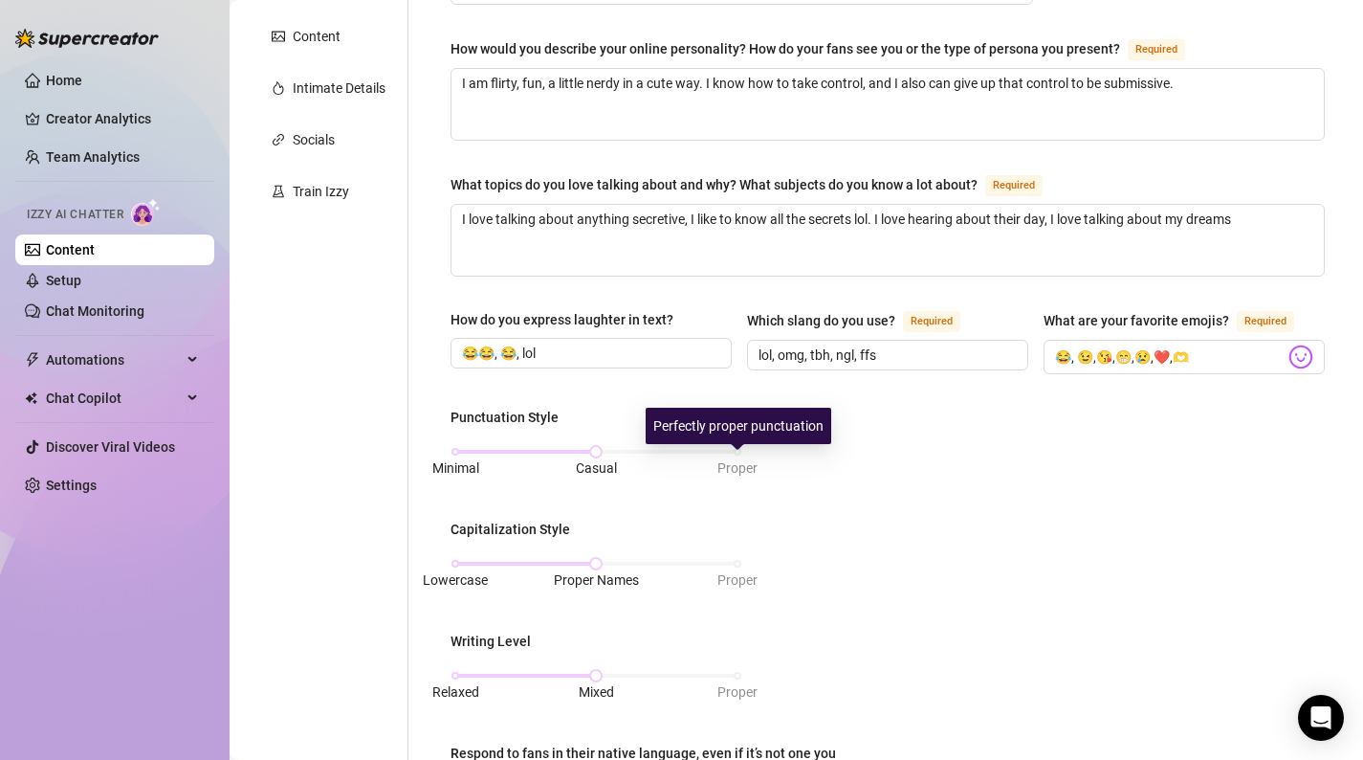
drag, startPoint x: 599, startPoint y: 456, endPoint x: 742, endPoint y: 444, distance: 143.1
click at [742, 444] on div "Minimal Casual Proper" at bounding box center [597, 460] width 292 height 51
click at [742, 446] on div "Minimal Casual Proper" at bounding box center [597, 460] width 292 height 51
click at [734, 447] on div "Minimal Casual Proper" at bounding box center [596, 451] width 282 height 11
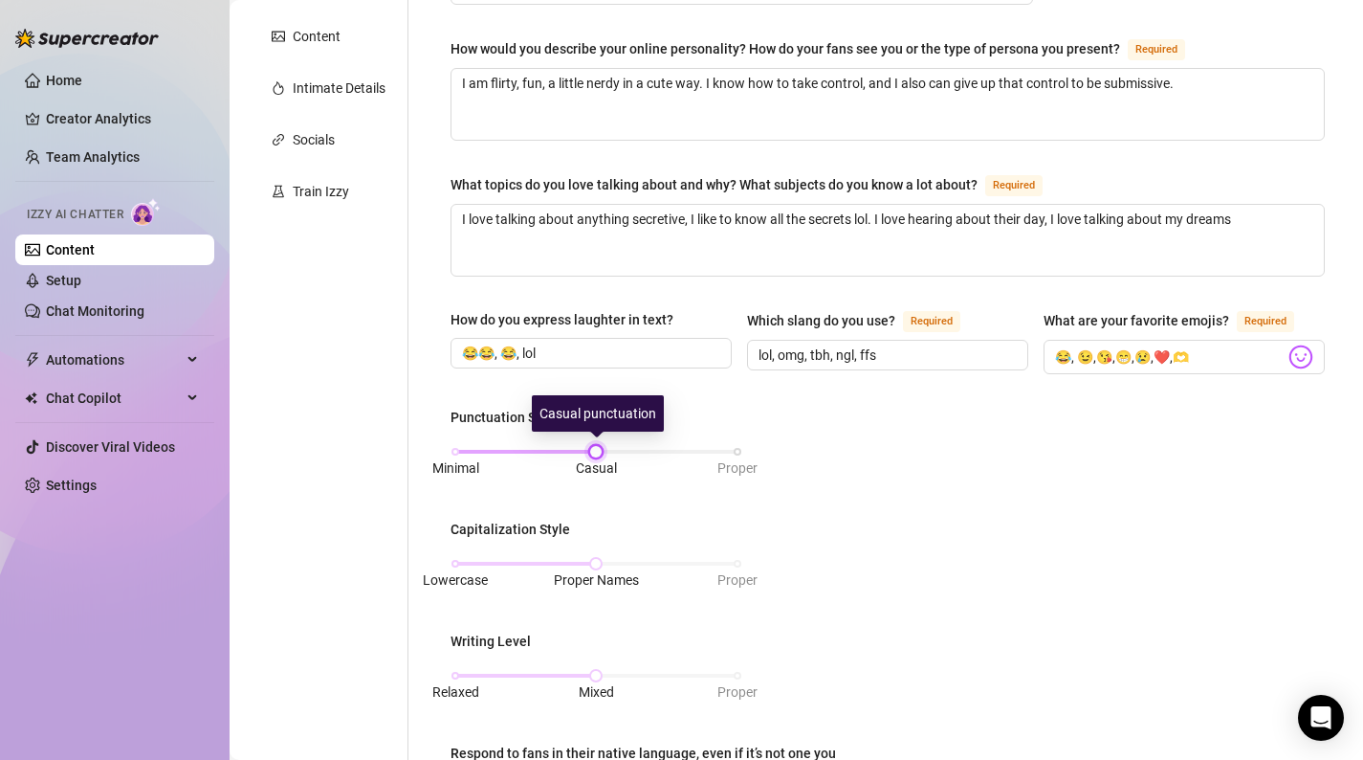
click at [608, 449] on div "Minimal Casual Proper" at bounding box center [596, 451] width 282 height 11
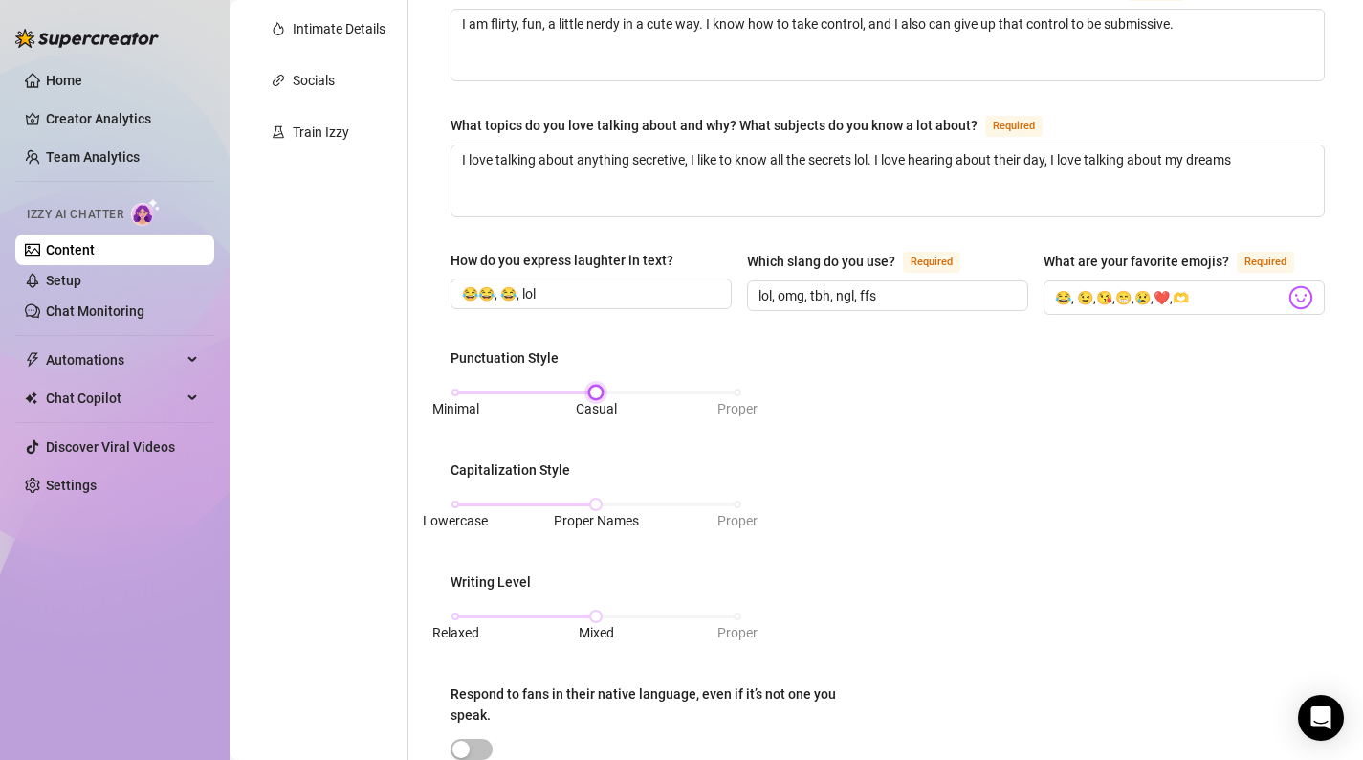
scroll to position [442, 0]
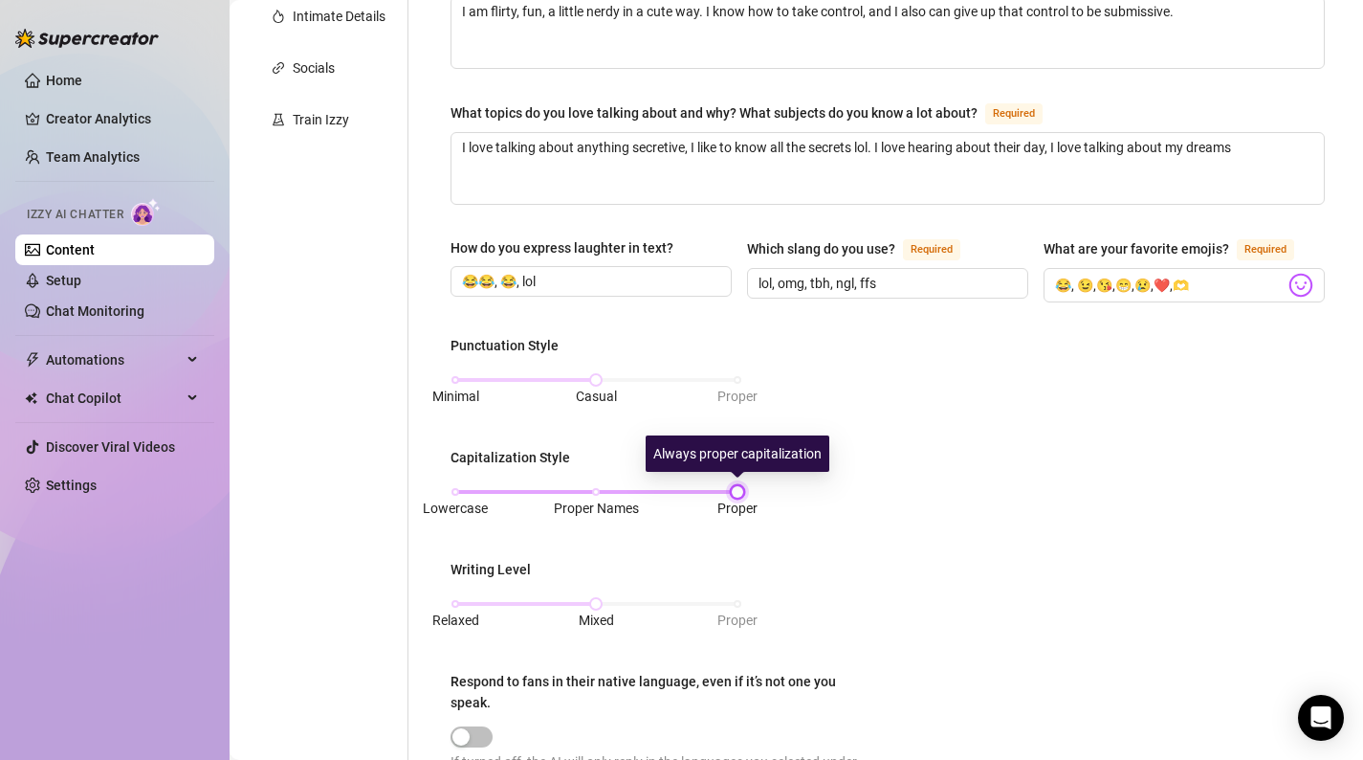
drag, startPoint x: 596, startPoint y: 486, endPoint x: 716, endPoint y: 488, distance: 119.6
click at [716, 488] on div "Lowercase Proper Names Proper" at bounding box center [596, 491] width 282 height 11
click at [793, 490] on div "Punctuation Style Minimal Casual Proper Capitalization Style Lowercase Proper N…" at bounding box center [888, 573] width 875 height 476
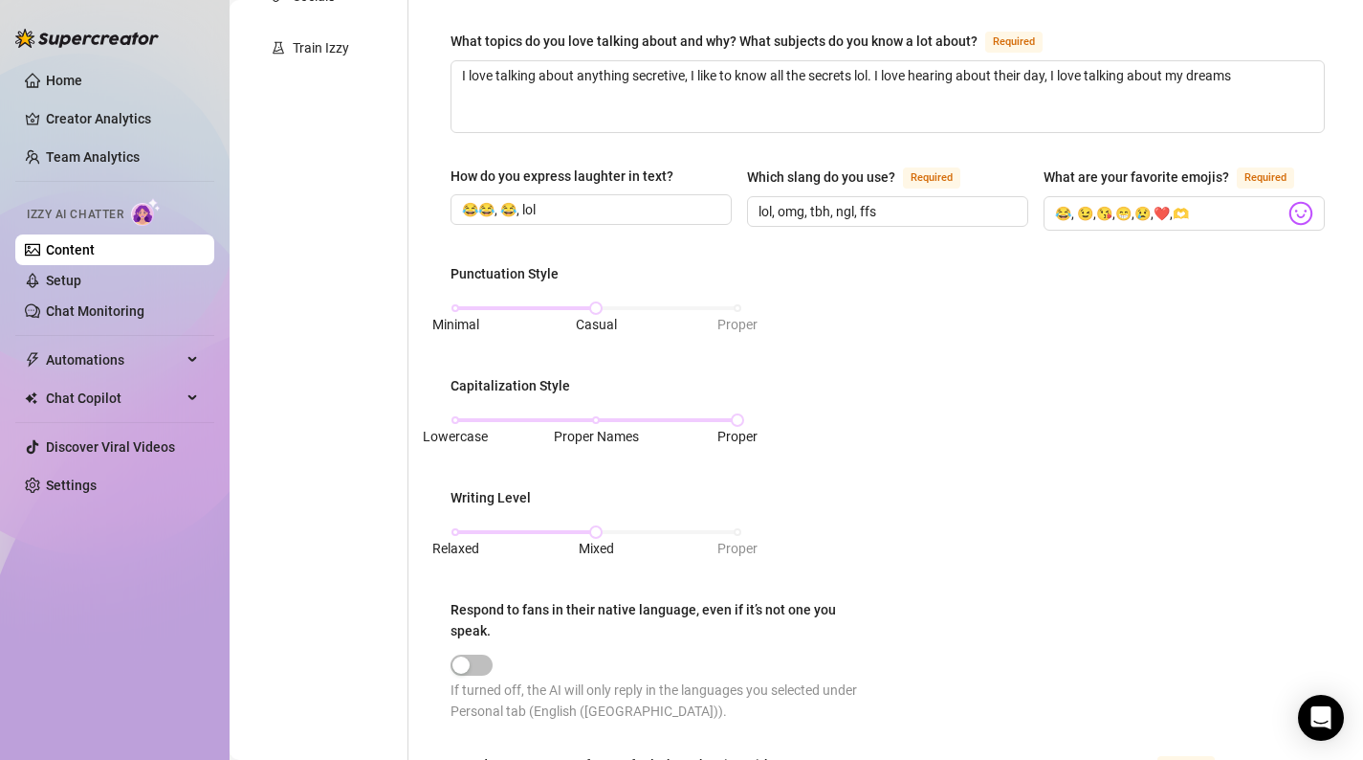
scroll to position [522, 0]
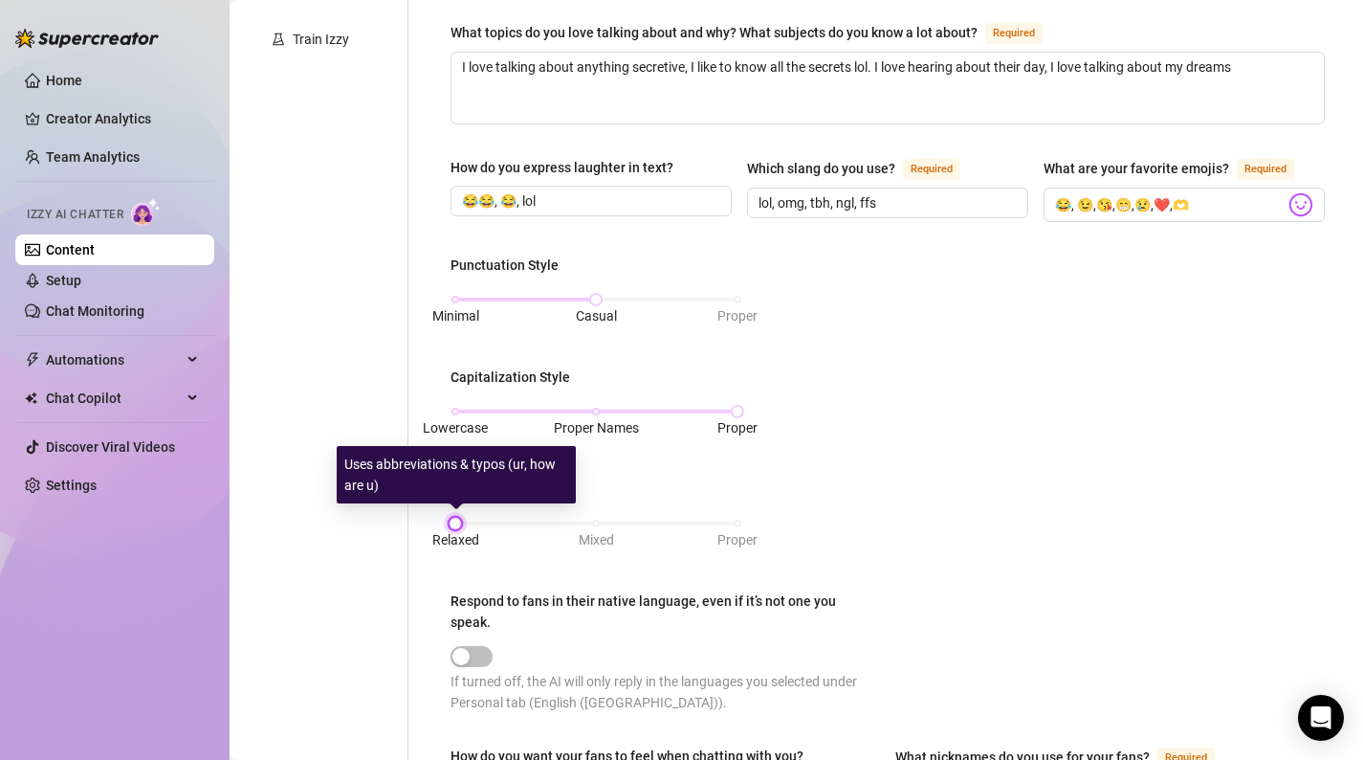
drag, startPoint x: 596, startPoint y: 520, endPoint x: 473, endPoint y: 510, distance: 123.8
click at [473, 510] on div "Relaxed Mixed Proper" at bounding box center [597, 532] width 292 height 51
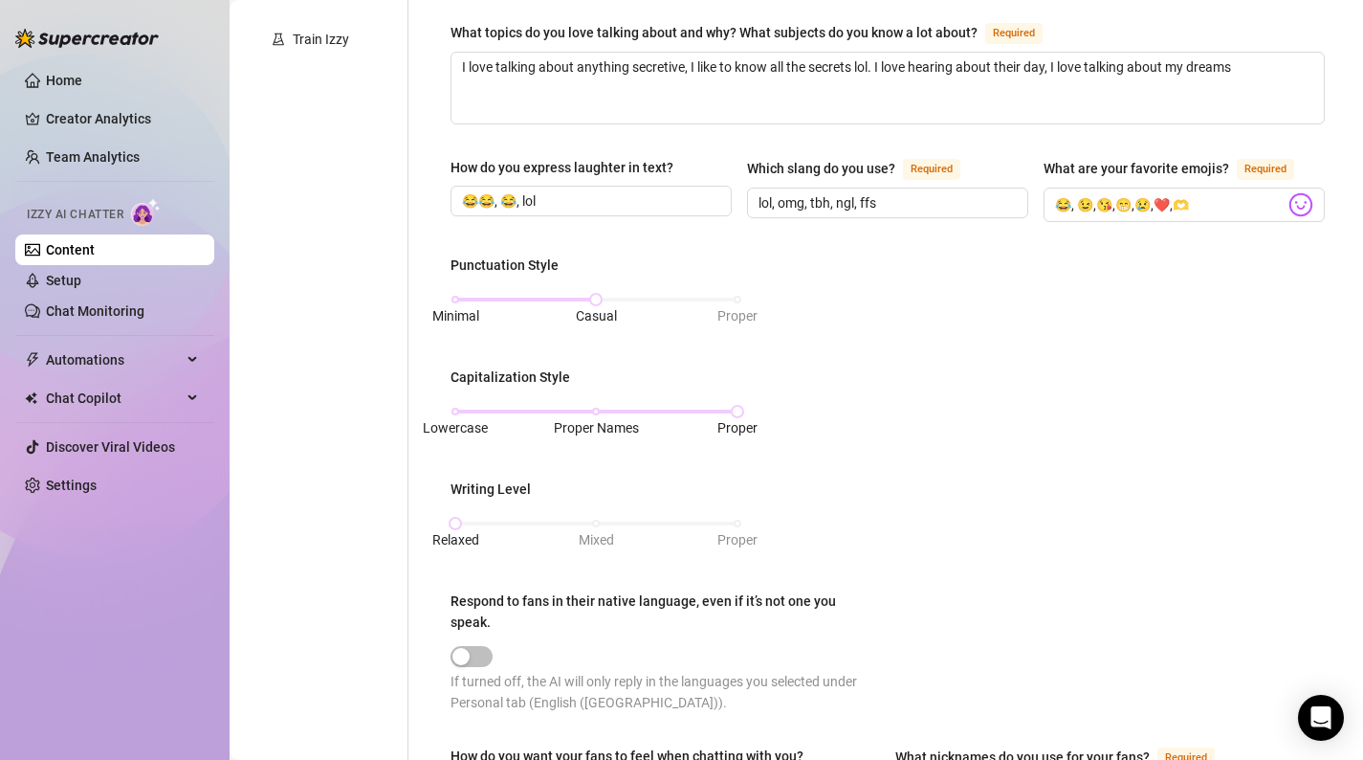
click at [989, 581] on div "Punctuation Style Minimal Casual Proper Capitalization Style Lowercase Proper N…" at bounding box center [888, 493] width 875 height 476
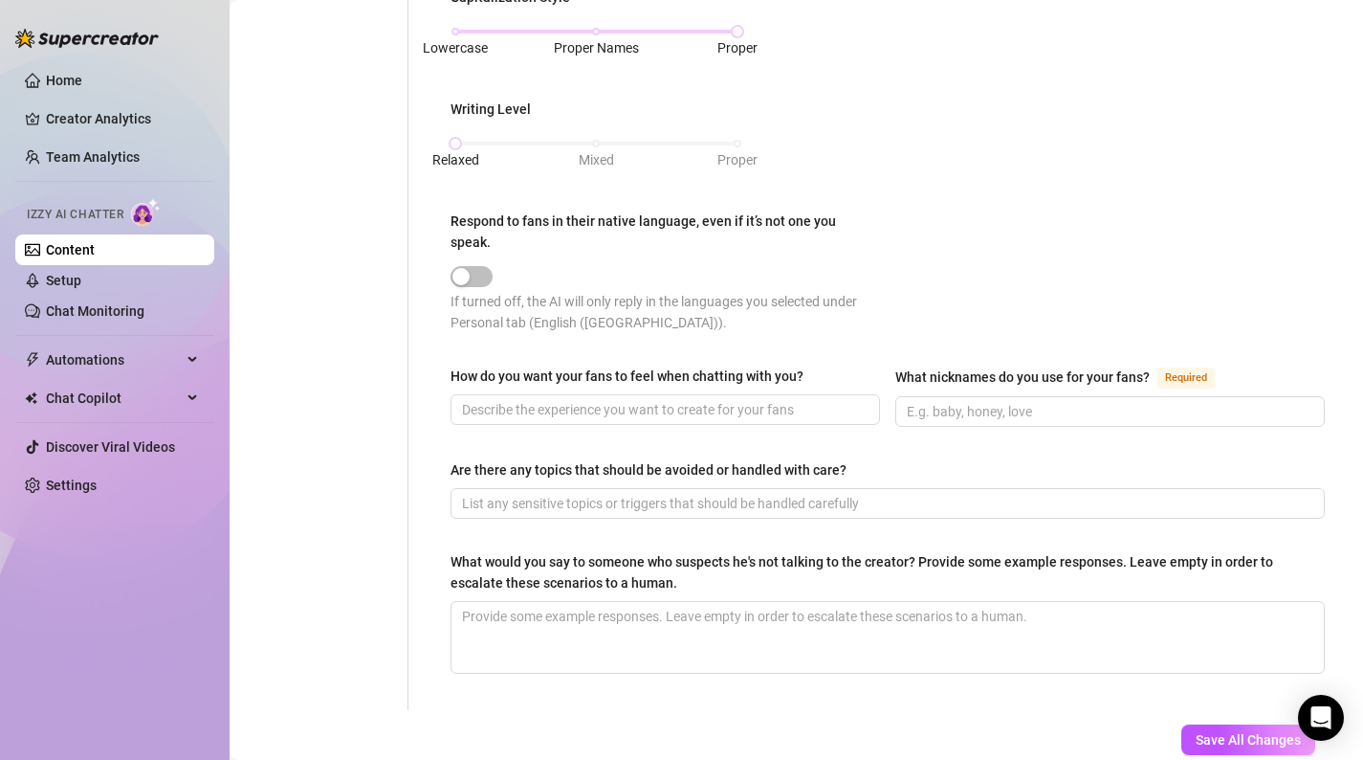
scroll to position [906, 0]
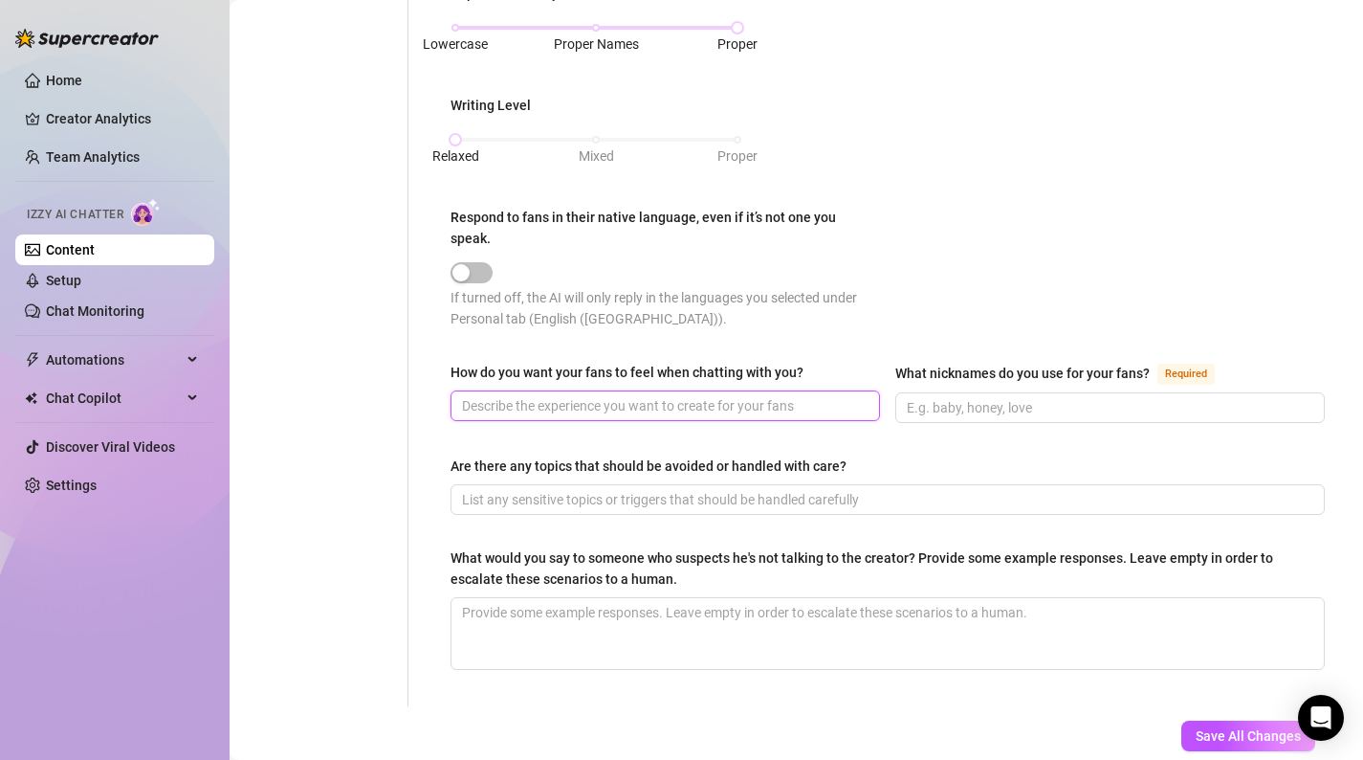
click at [656, 395] on input "How do you want your fans to feel when chatting with you?" at bounding box center [663, 405] width 403 height 21
click at [1016, 392] on span at bounding box center [1111, 407] width 430 height 31
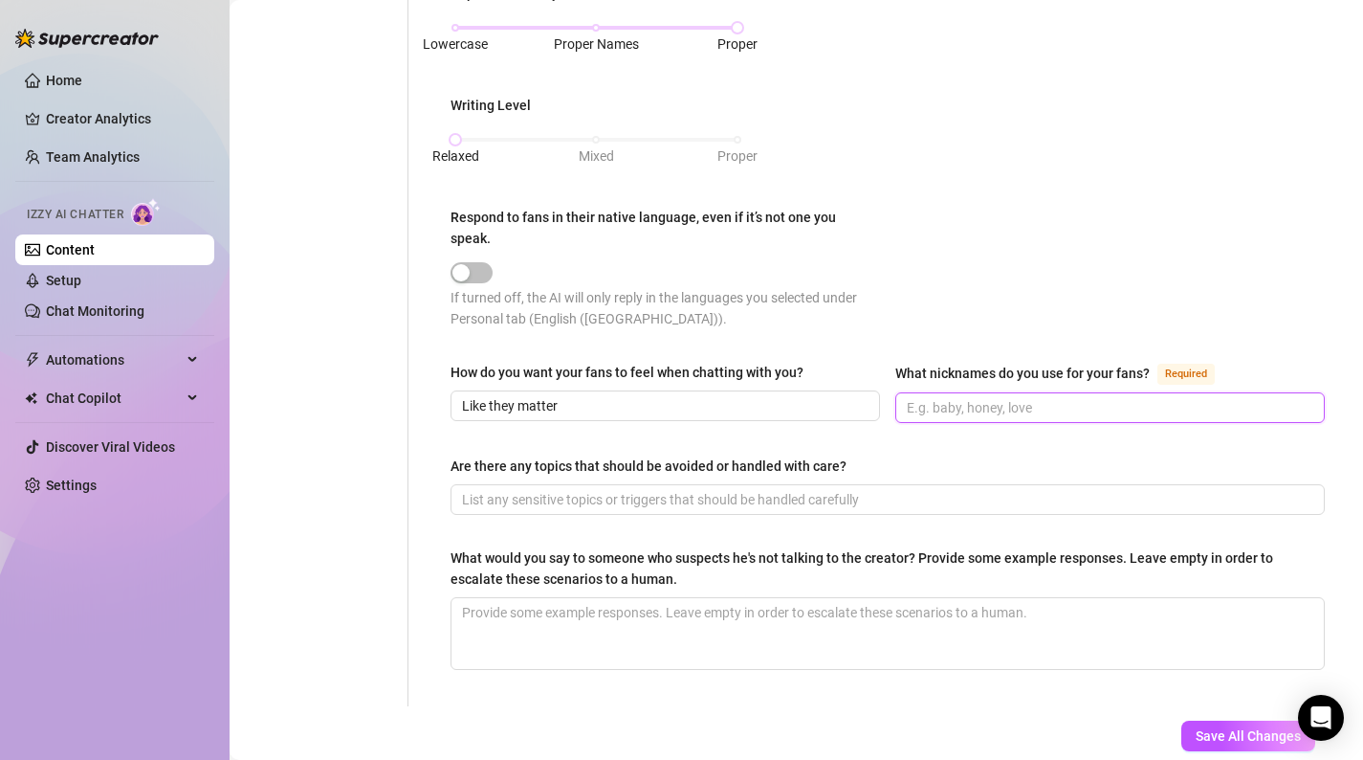
click at [1030, 397] on input "What nicknames do you use for your fans? Required" at bounding box center [1108, 407] width 403 height 21
click at [958, 484] on span at bounding box center [888, 499] width 875 height 31
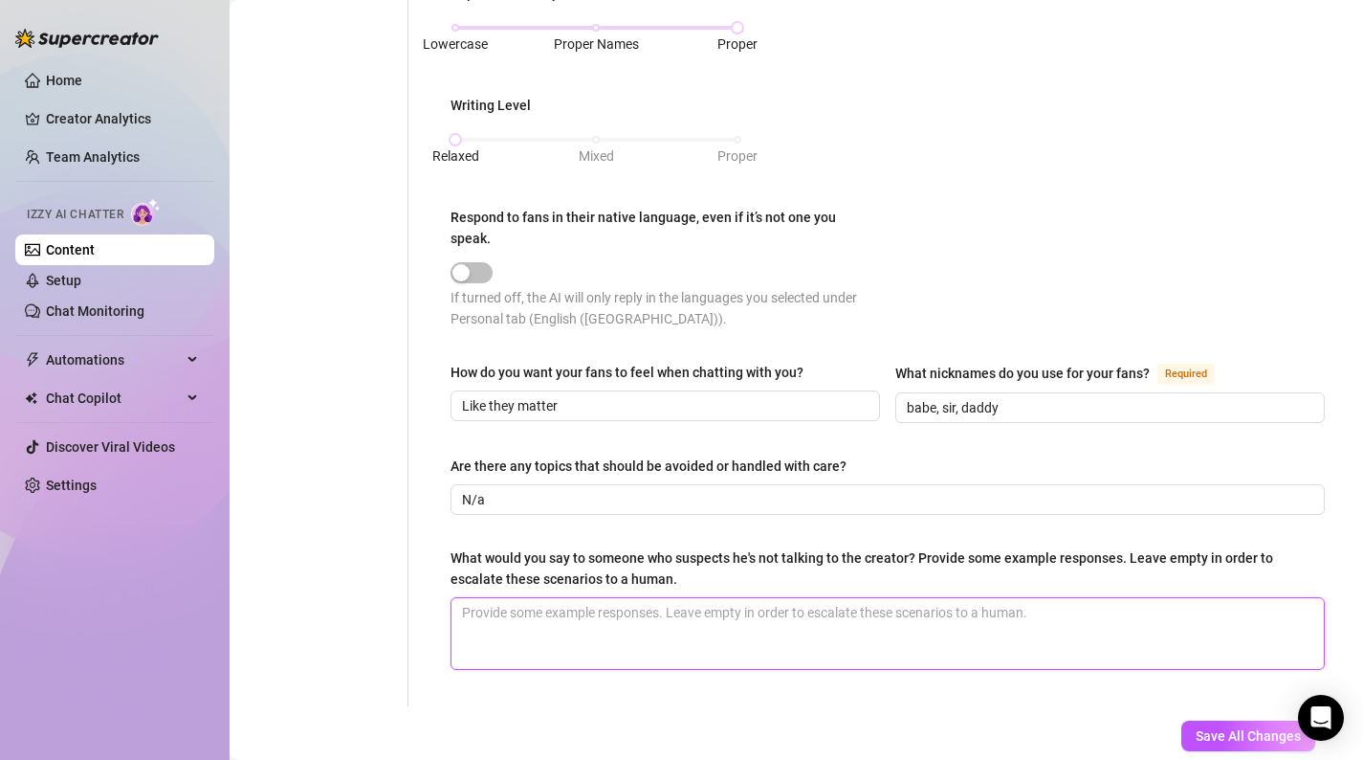
click at [892, 609] on textarea "What would you say to someone who suspects he's not talking to the creator? Pro…" at bounding box center [888, 633] width 873 height 71
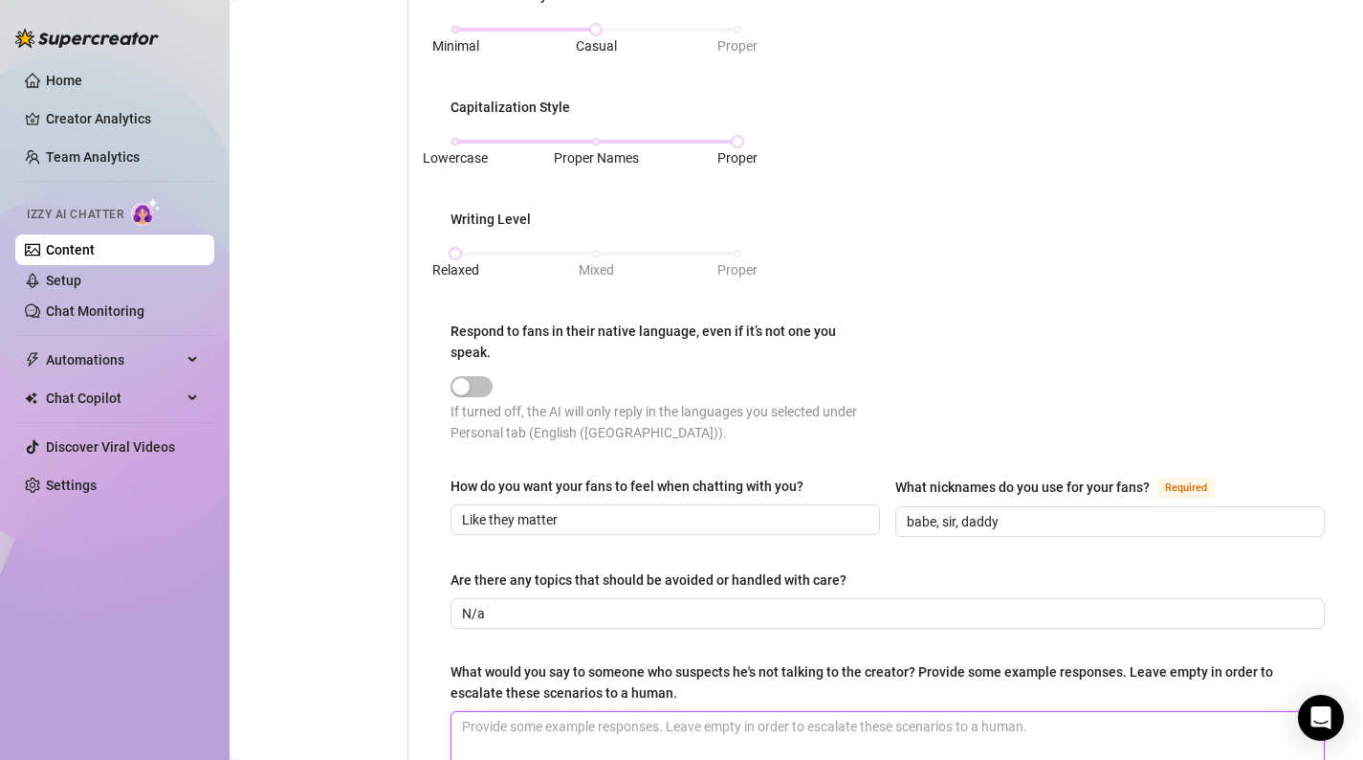
scroll to position [833, 0]
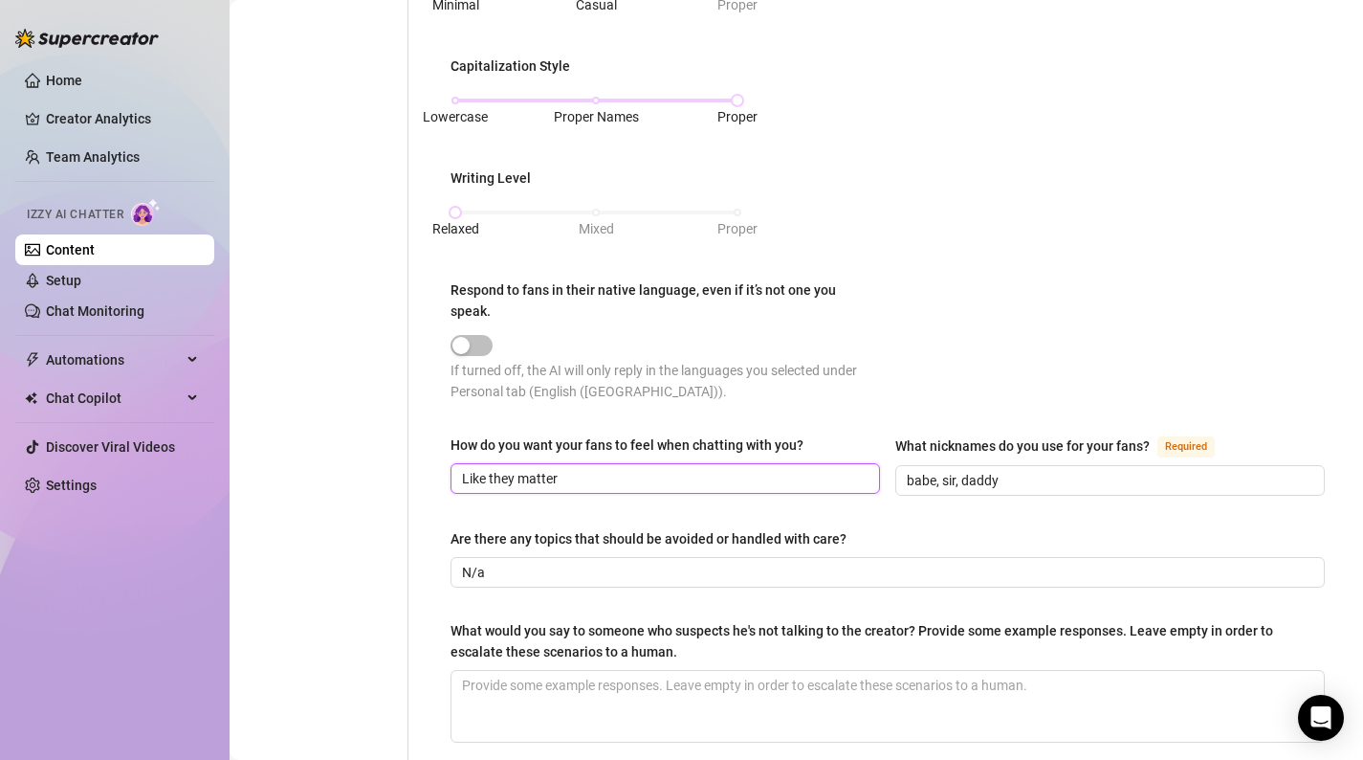
click at [590, 468] on input "Like they matter" at bounding box center [663, 478] width 403 height 21
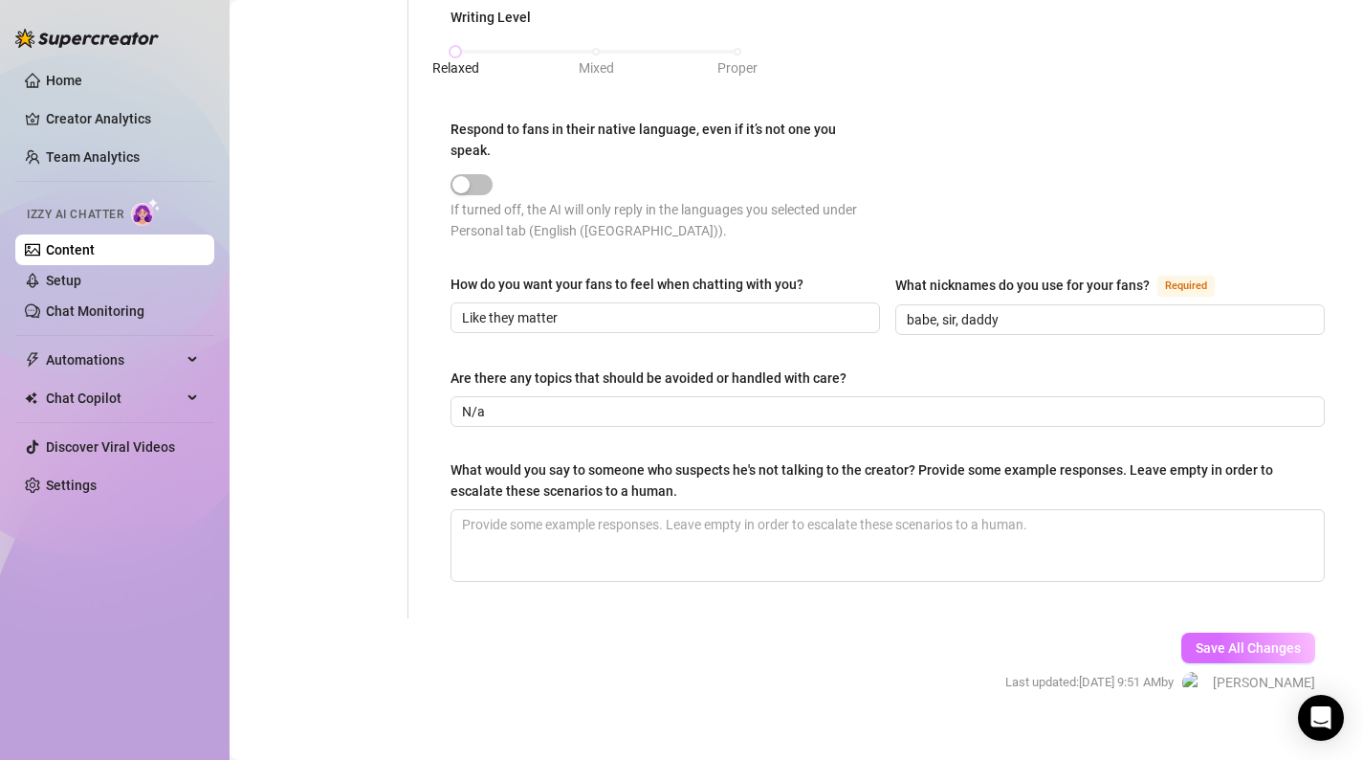
click at [1238, 640] on span "Save All Changes" at bounding box center [1248, 647] width 105 height 15
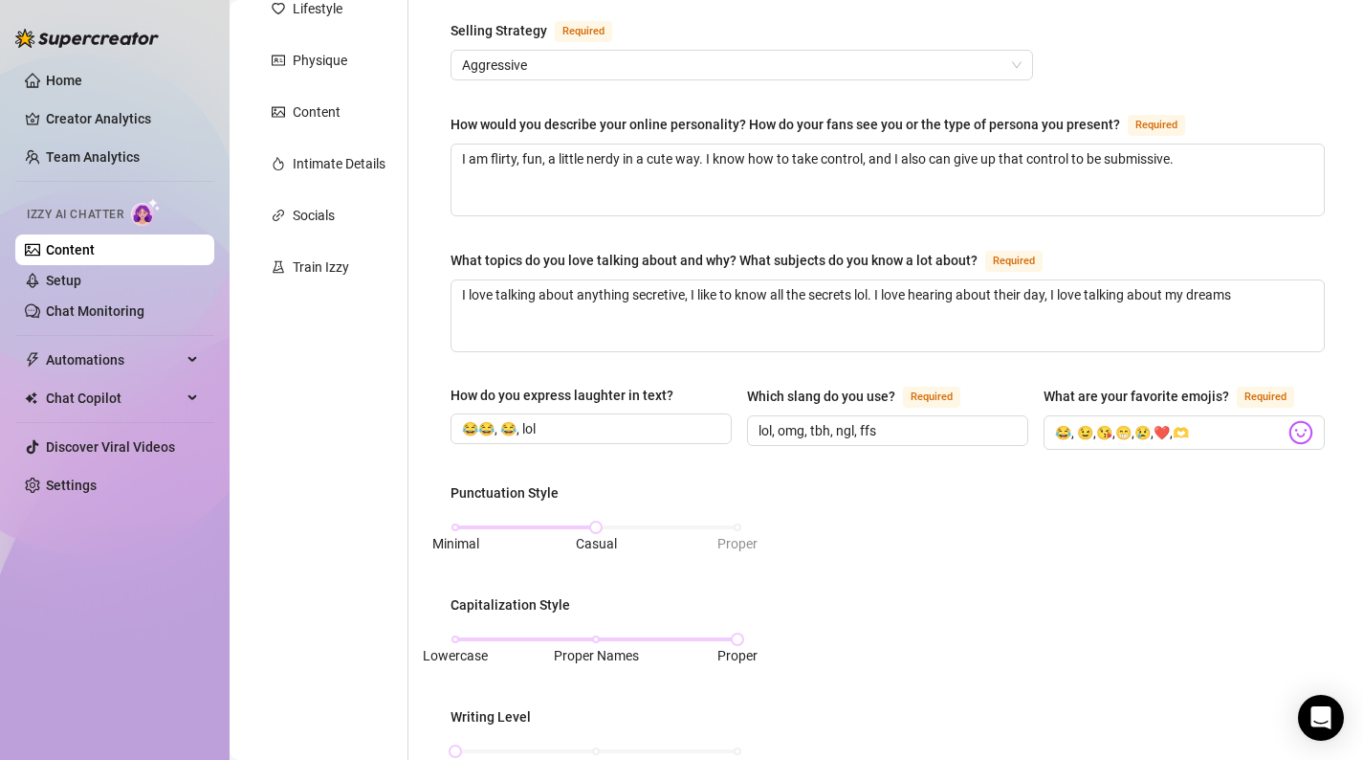
scroll to position [0, 0]
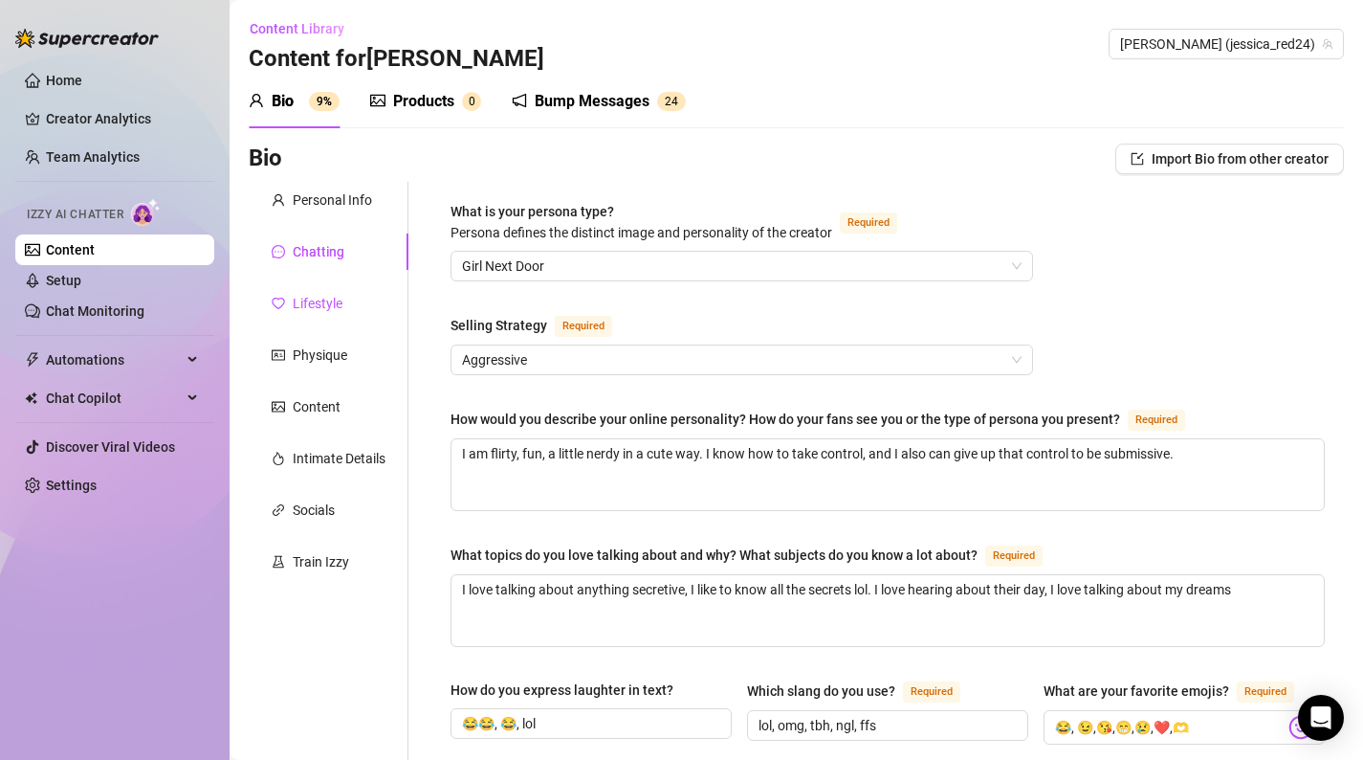
click at [334, 309] on div "Lifestyle" at bounding box center [318, 303] width 50 height 21
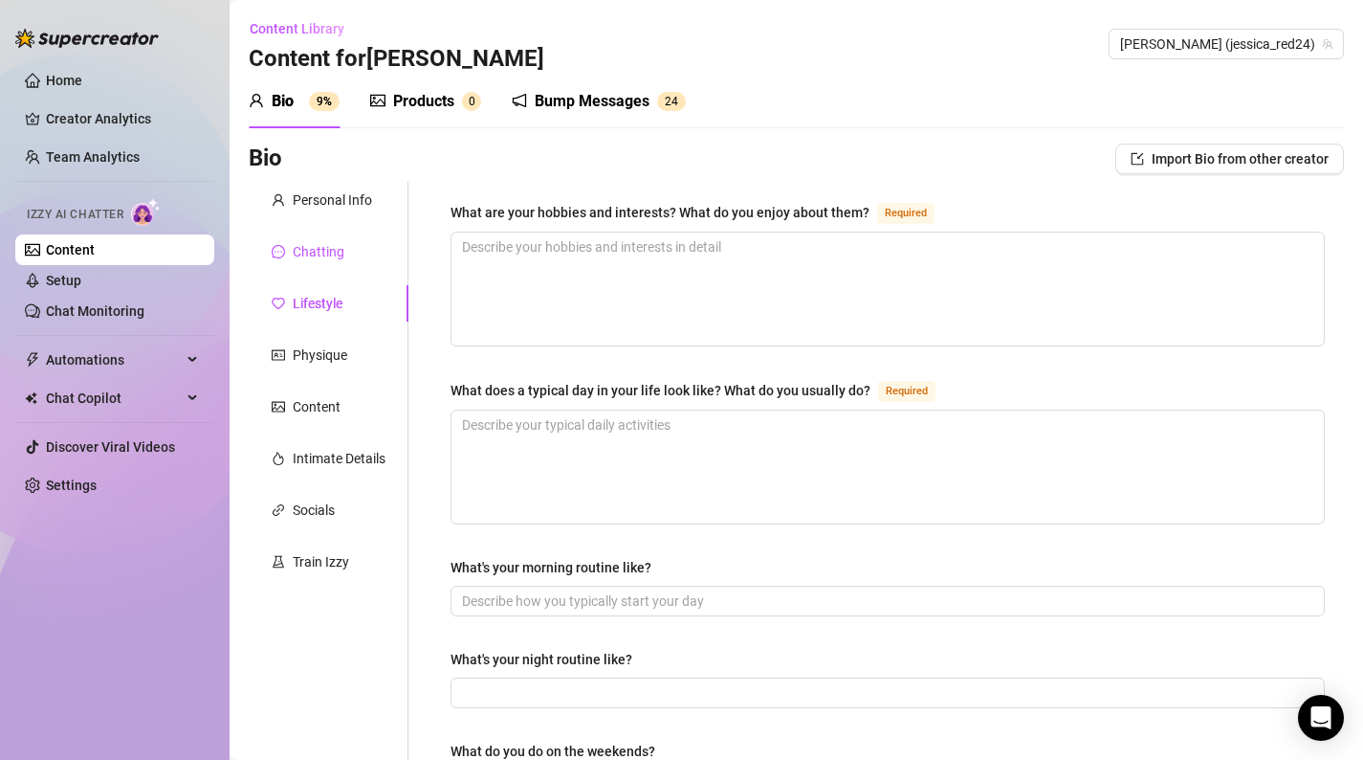
click at [325, 245] on div "Chatting" at bounding box center [319, 251] width 52 height 21
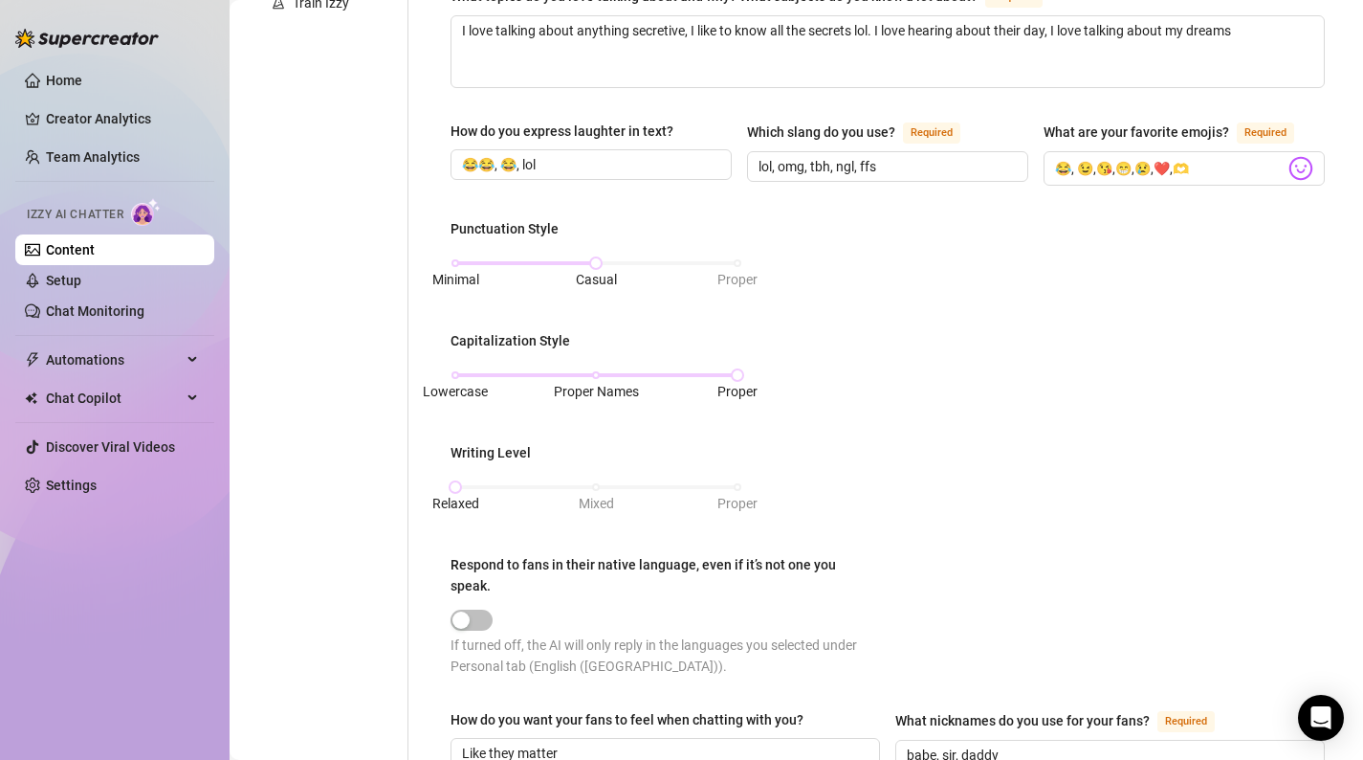
scroll to position [547, 0]
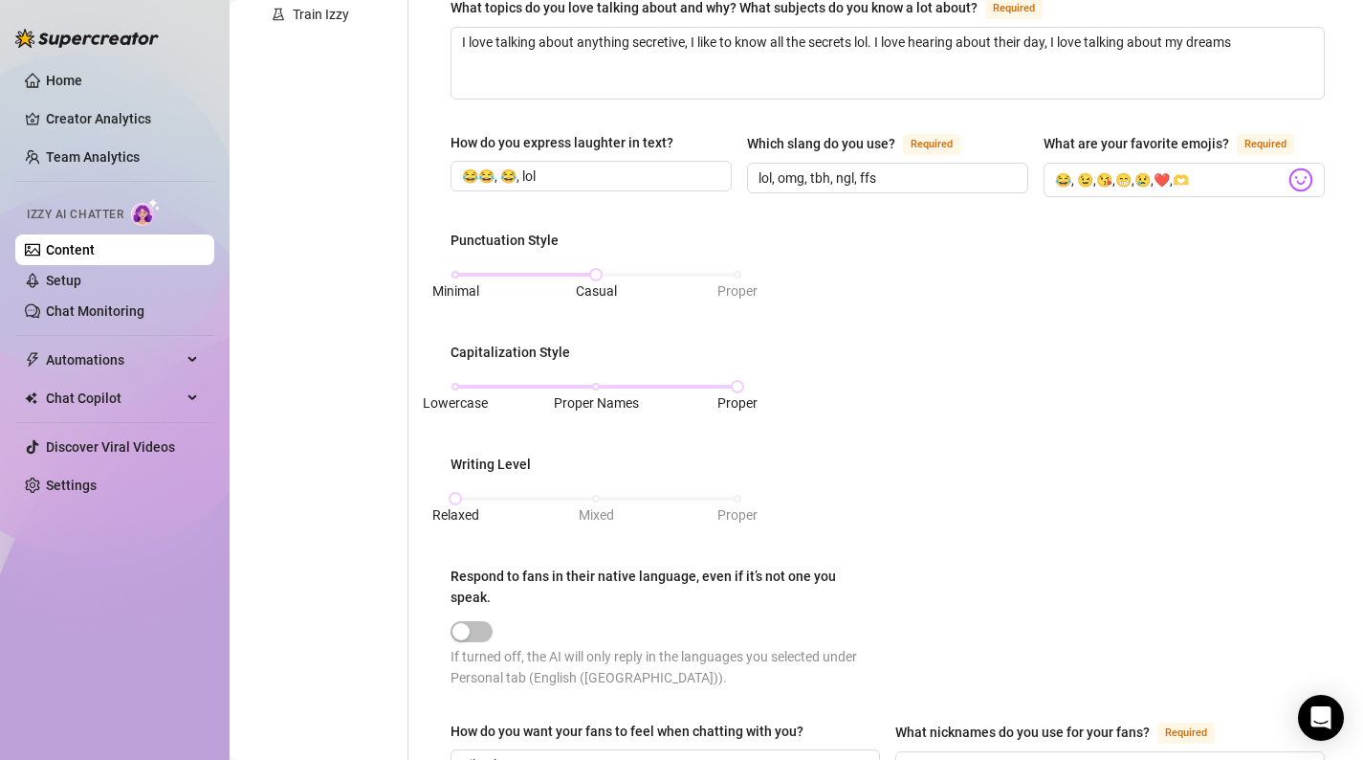
click at [13, 151] on aside "Home Creator Analytics Team Analytics Izzy AI Chatter Content Setup Chat Monito…" at bounding box center [115, 380] width 230 height 760
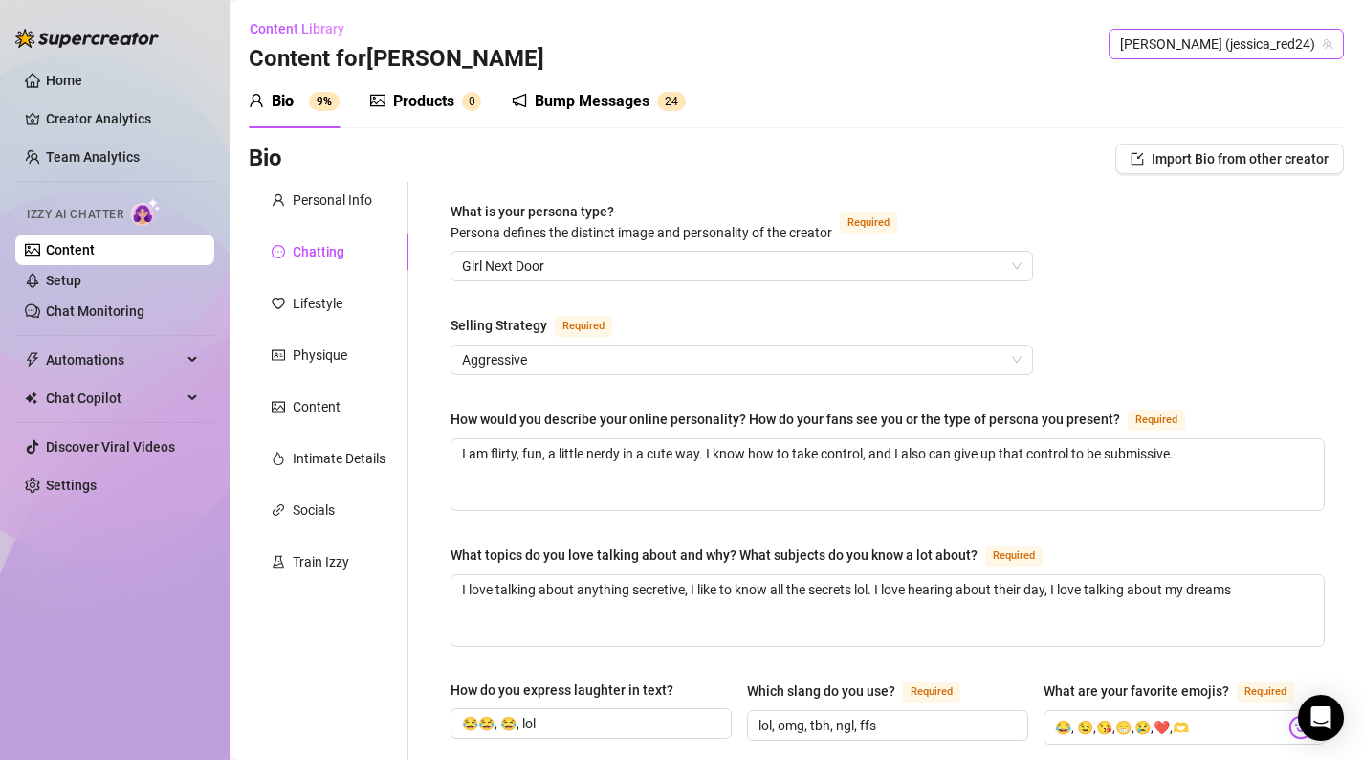
click at [1212, 53] on span "[PERSON_NAME] (jessica_red24)" at bounding box center [1226, 44] width 212 height 29
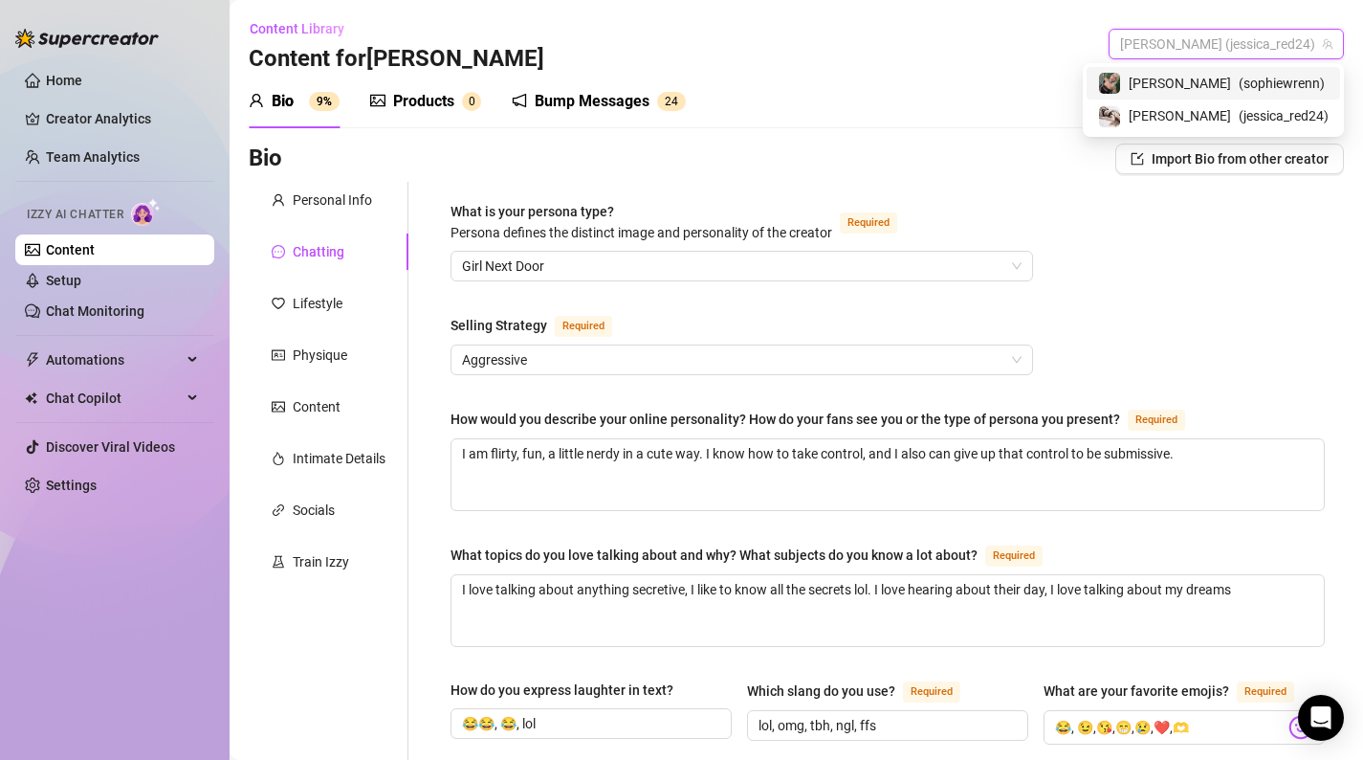
click at [1240, 88] on span "( sophiewrenn )" at bounding box center [1282, 83] width 86 height 21
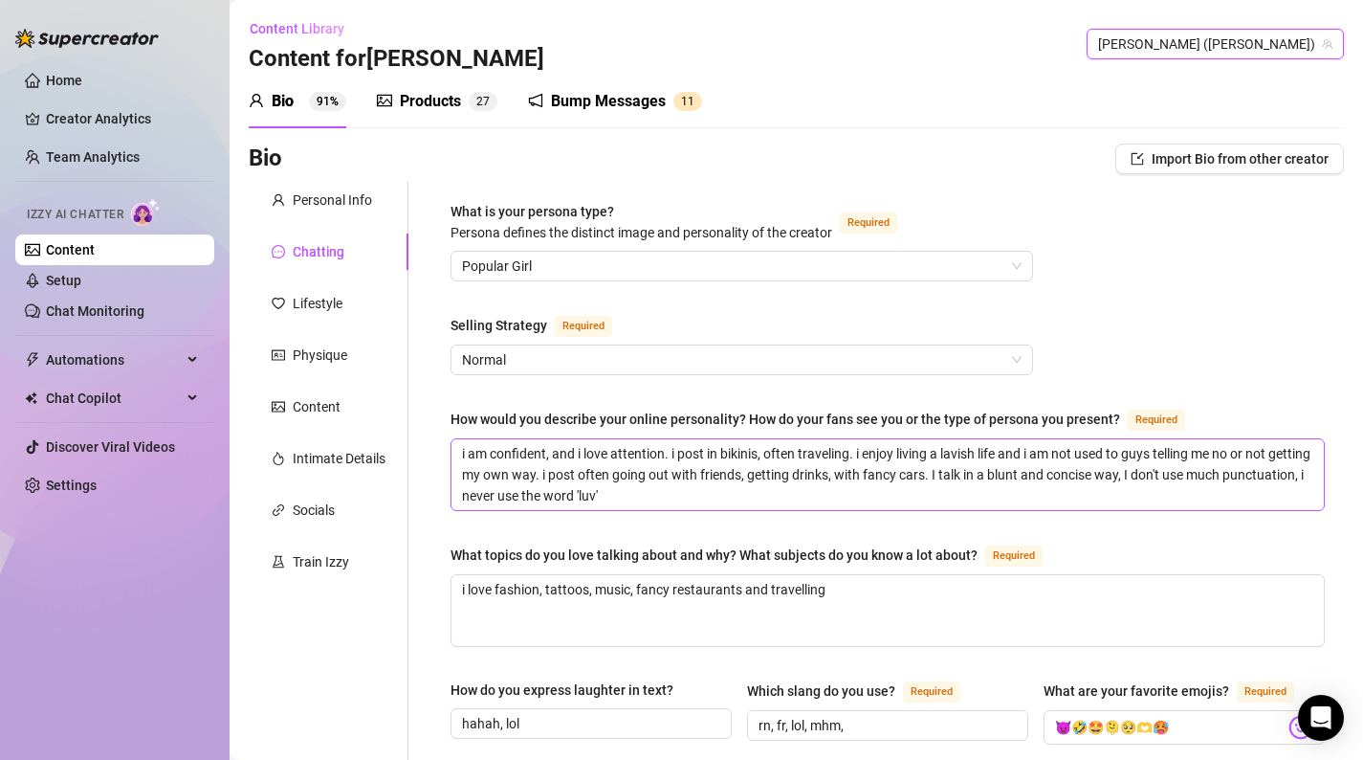
scroll to position [994, 0]
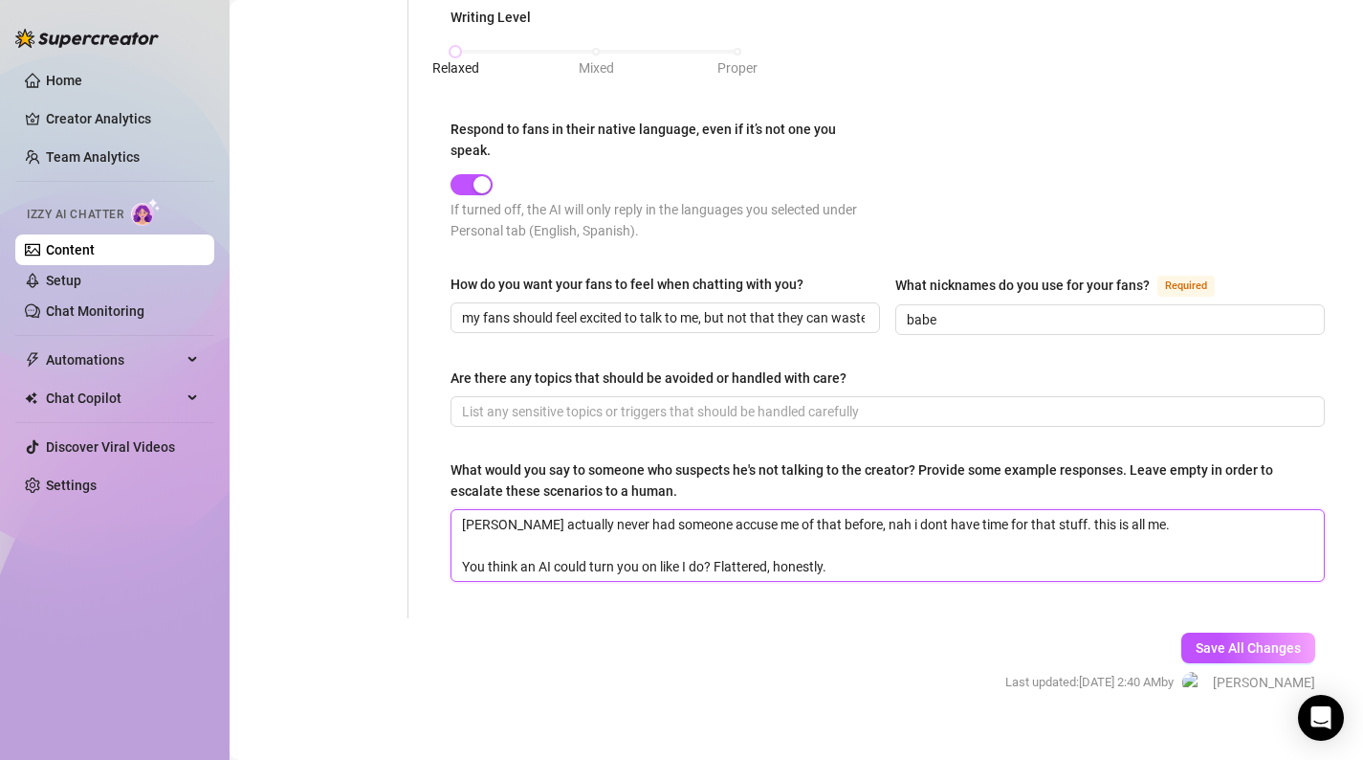
drag, startPoint x: 839, startPoint y: 547, endPoint x: 416, endPoint y: 487, distance: 427.2
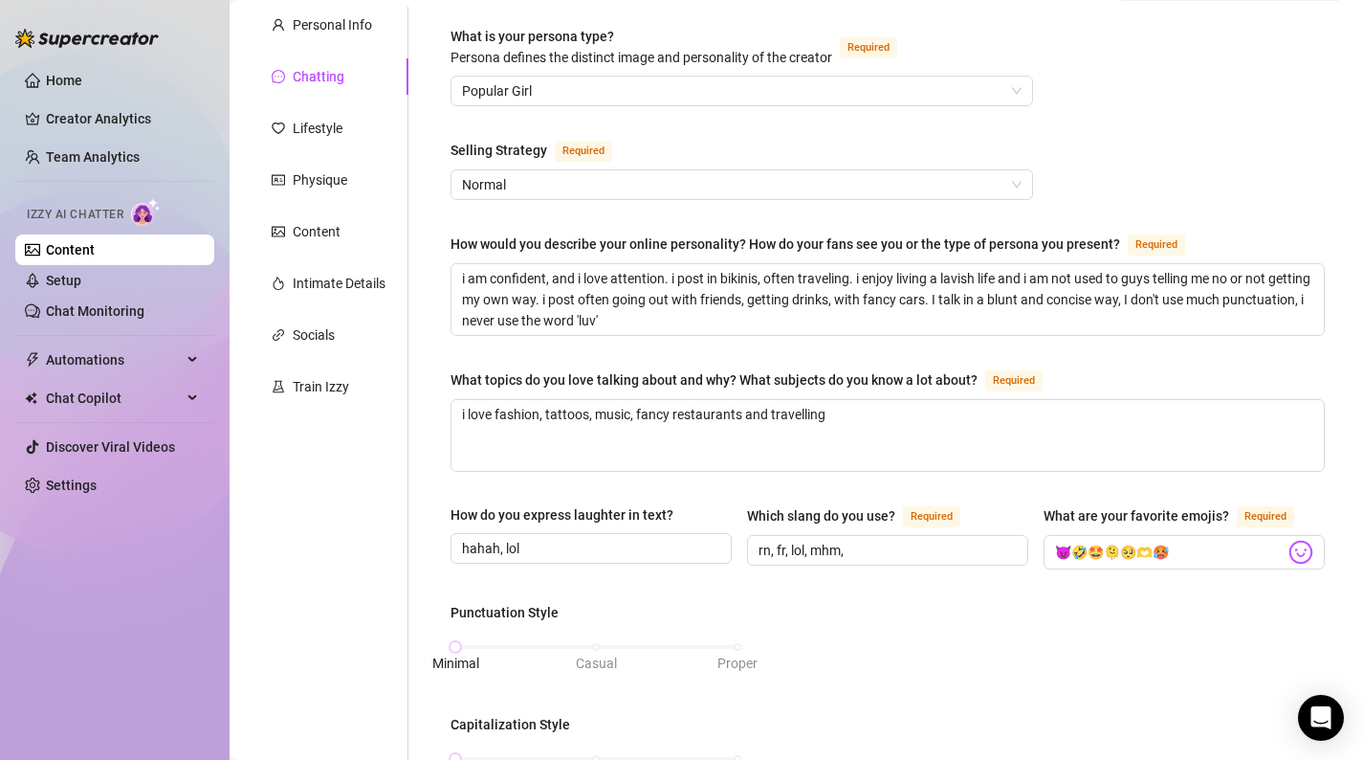
scroll to position [0, 0]
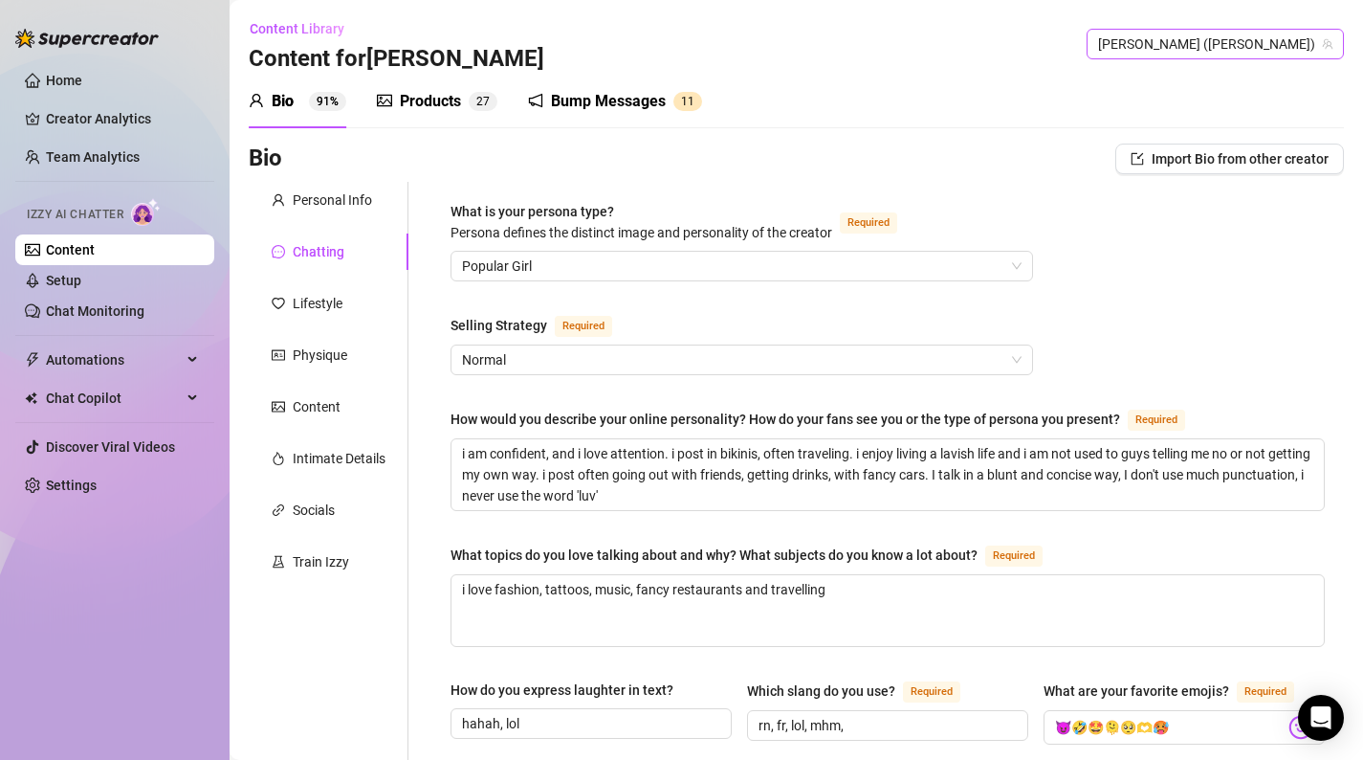
click at [1265, 53] on span "[PERSON_NAME] ([PERSON_NAME])" at bounding box center [1215, 44] width 234 height 29
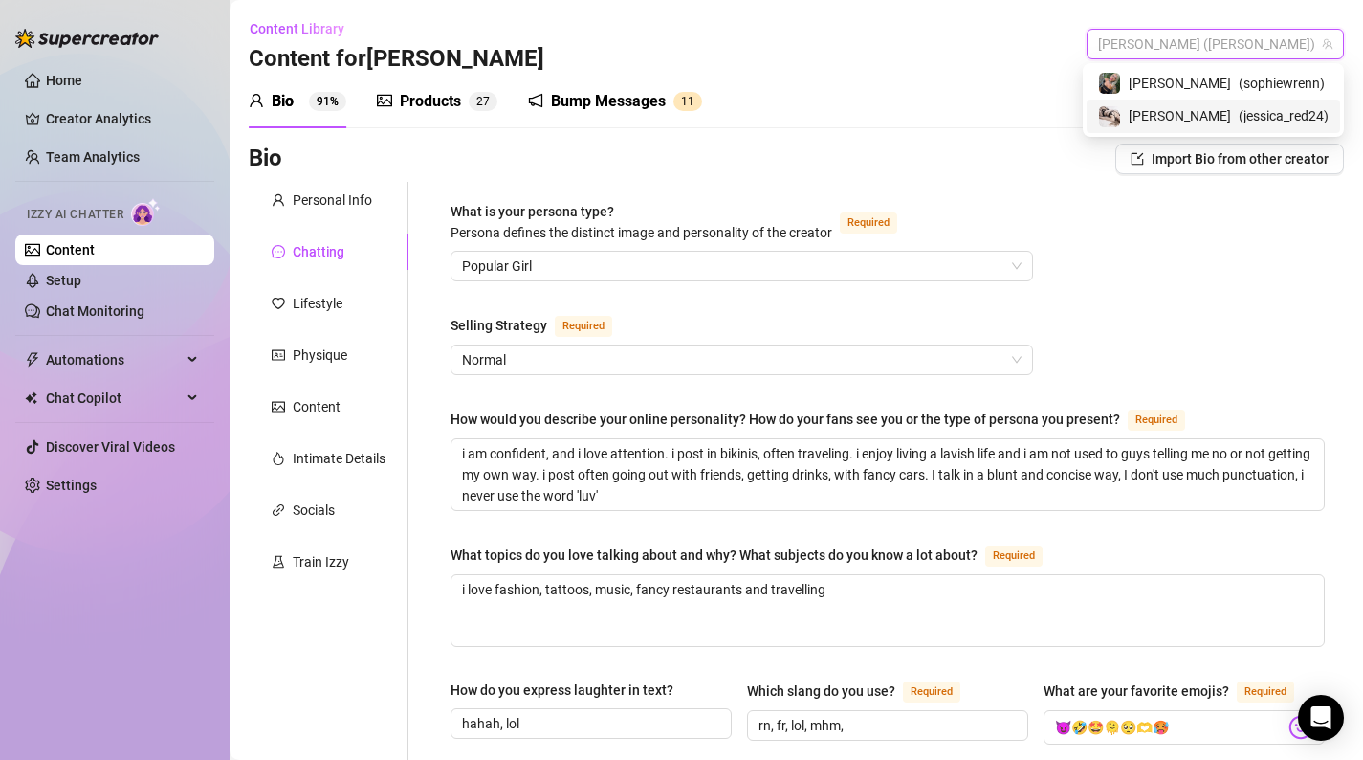
click at [1253, 115] on span "( jessica_red24 )" at bounding box center [1284, 115] width 90 height 21
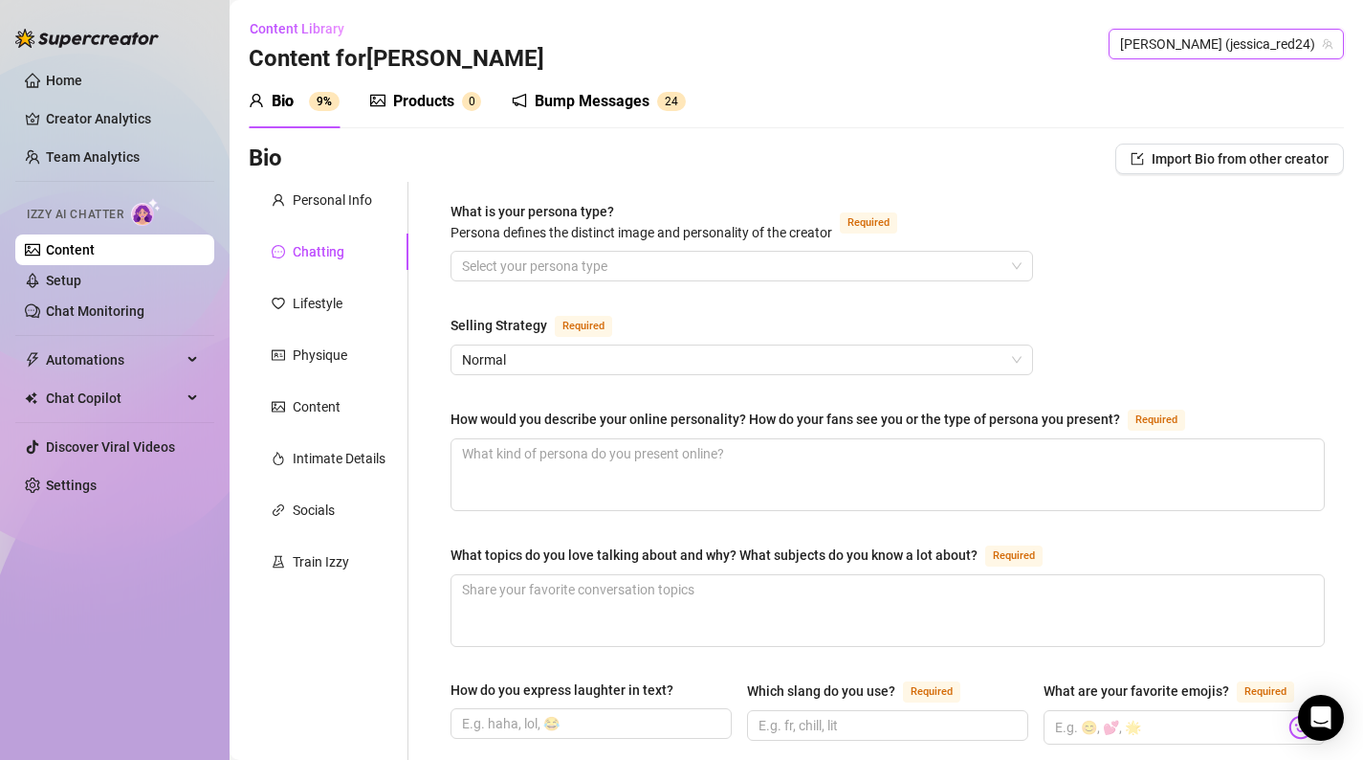
scroll to position [11, 0]
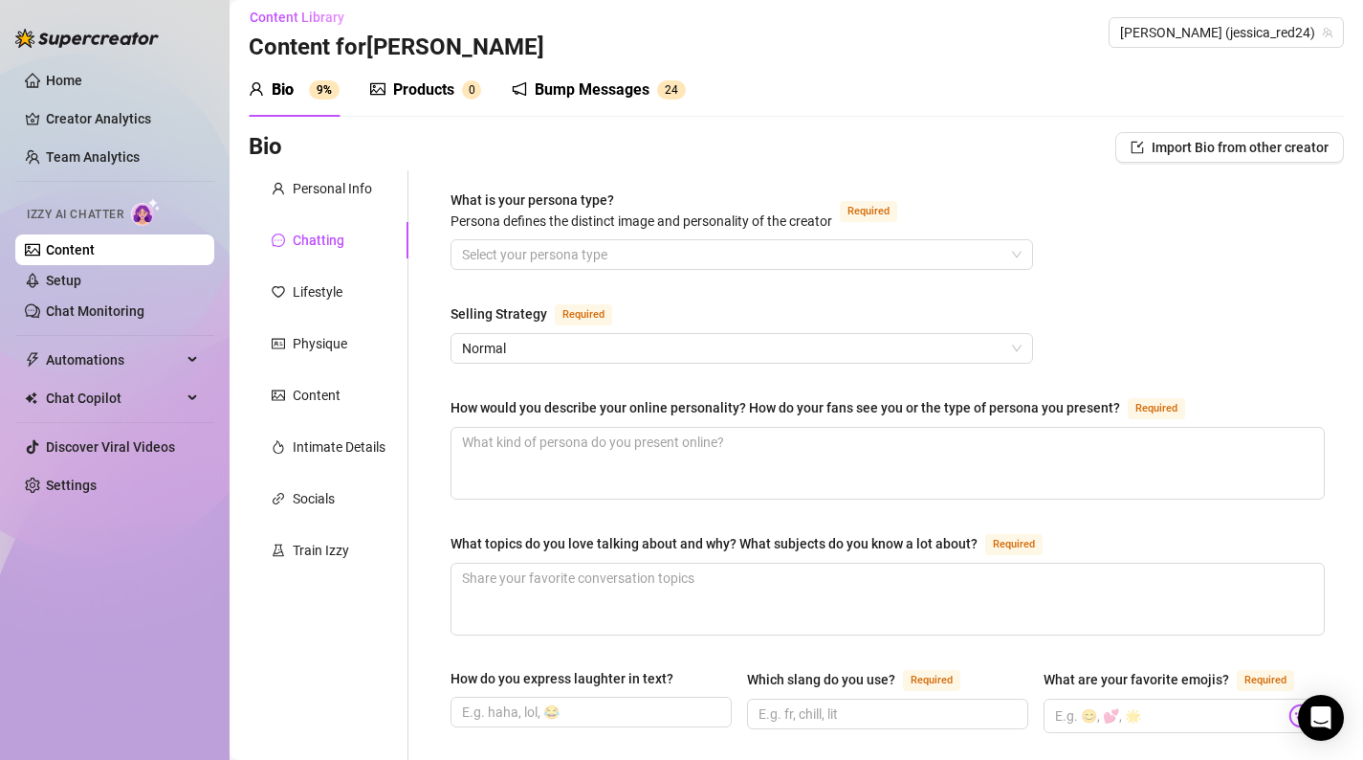
click at [311, 246] on div "Chatting" at bounding box center [319, 240] width 52 height 21
click at [327, 331] on div "Physique" at bounding box center [329, 343] width 160 height 36
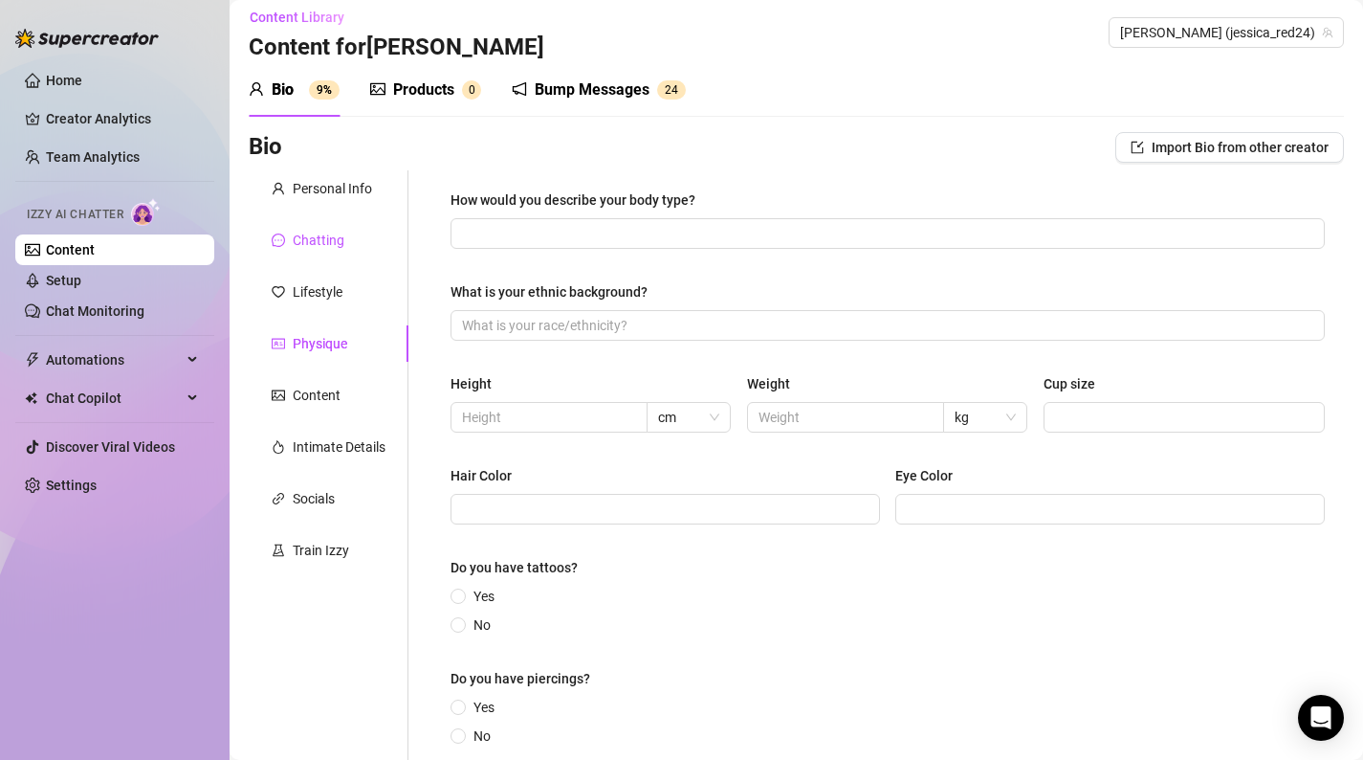
click at [339, 241] on div "Chatting" at bounding box center [319, 240] width 52 height 21
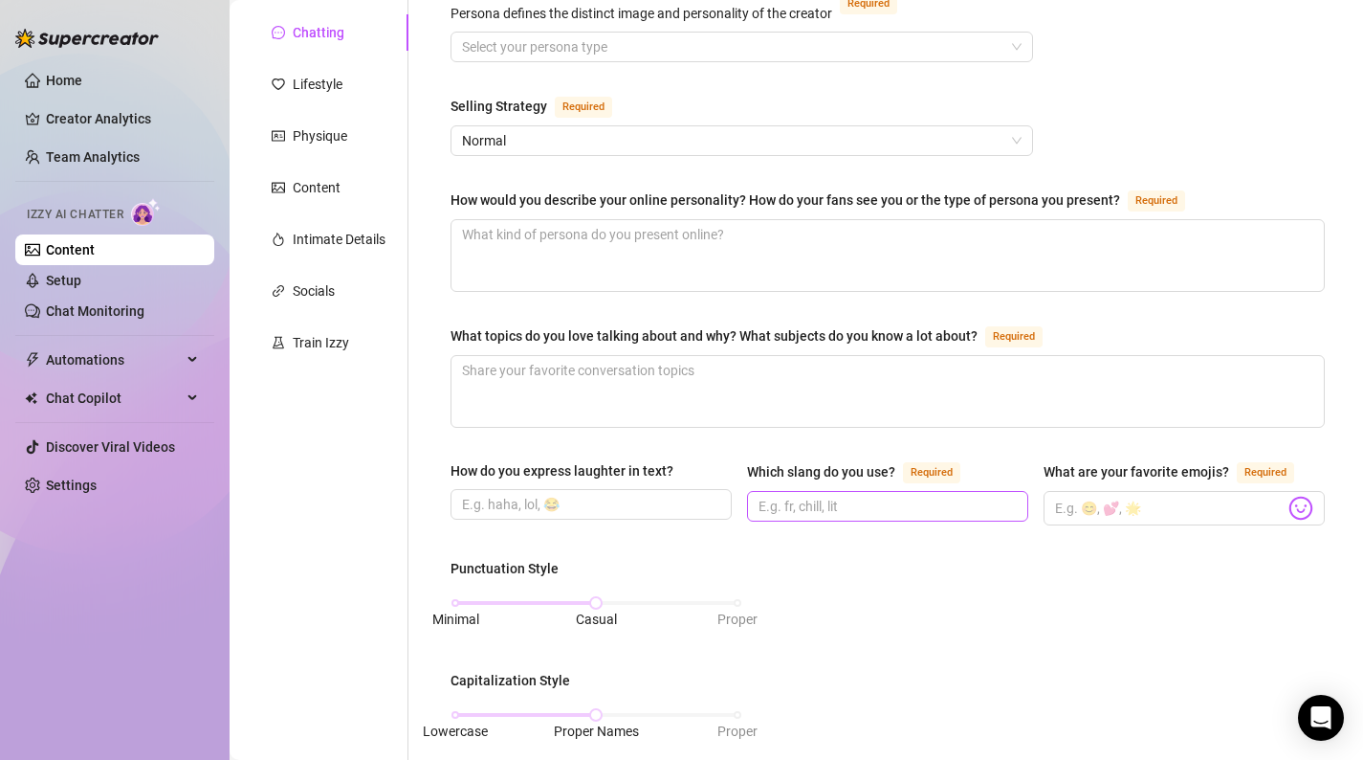
scroll to position [250, 0]
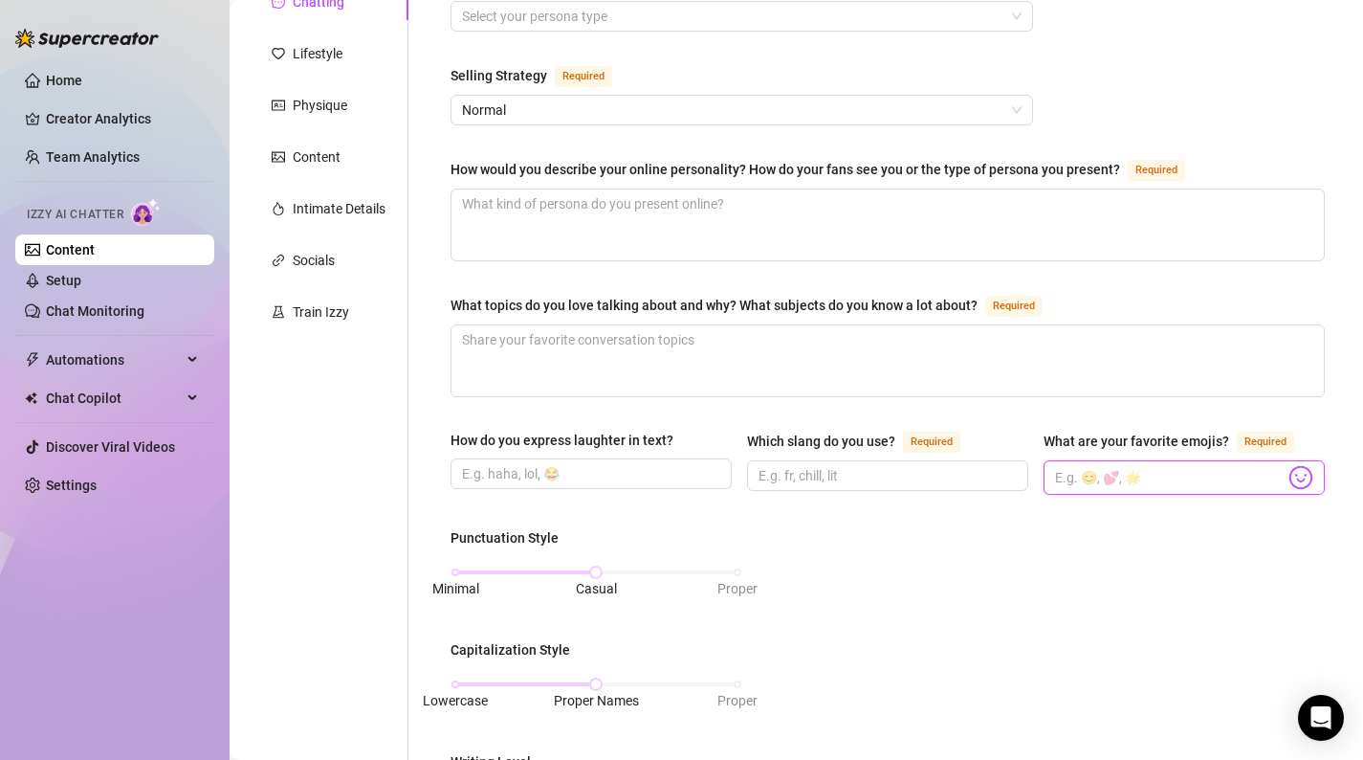
click at [1103, 475] on input "What are your favorite emojis? Required" at bounding box center [1170, 477] width 230 height 25
paste input "😘😘😁😢❤️🫶😂"
click at [931, 472] on input "Which slang do you use? Required" at bounding box center [886, 475] width 255 height 21
click at [689, 473] on input "How do you express laughter in text?" at bounding box center [589, 473] width 255 height 21
drag, startPoint x: 1162, startPoint y: 476, endPoint x: 1141, endPoint y: 476, distance: 21.1
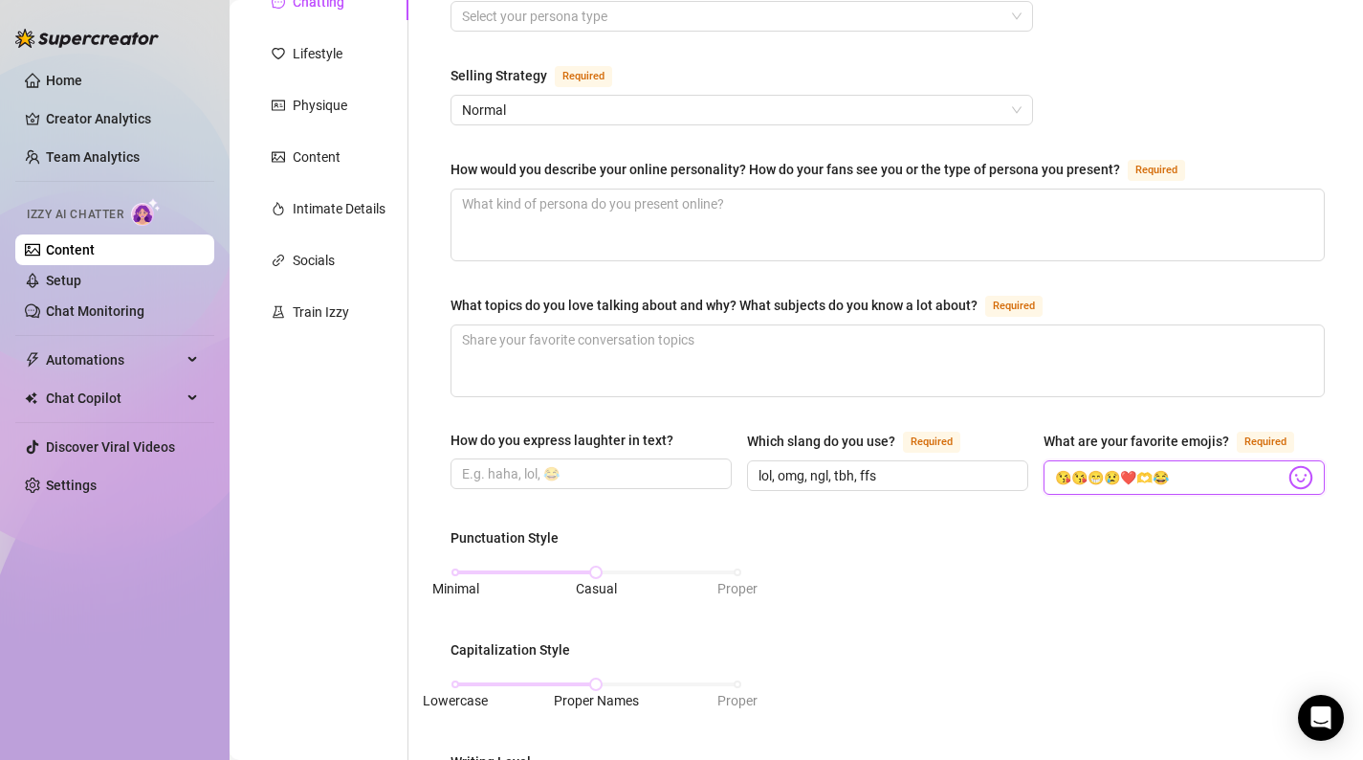
click at [1141, 476] on input "😘😘😁😢❤️🫶😂" at bounding box center [1170, 477] width 230 height 25
click at [695, 463] on input "How do you express laughter in text?" at bounding box center [589, 473] width 255 height 21
paste input "😂"
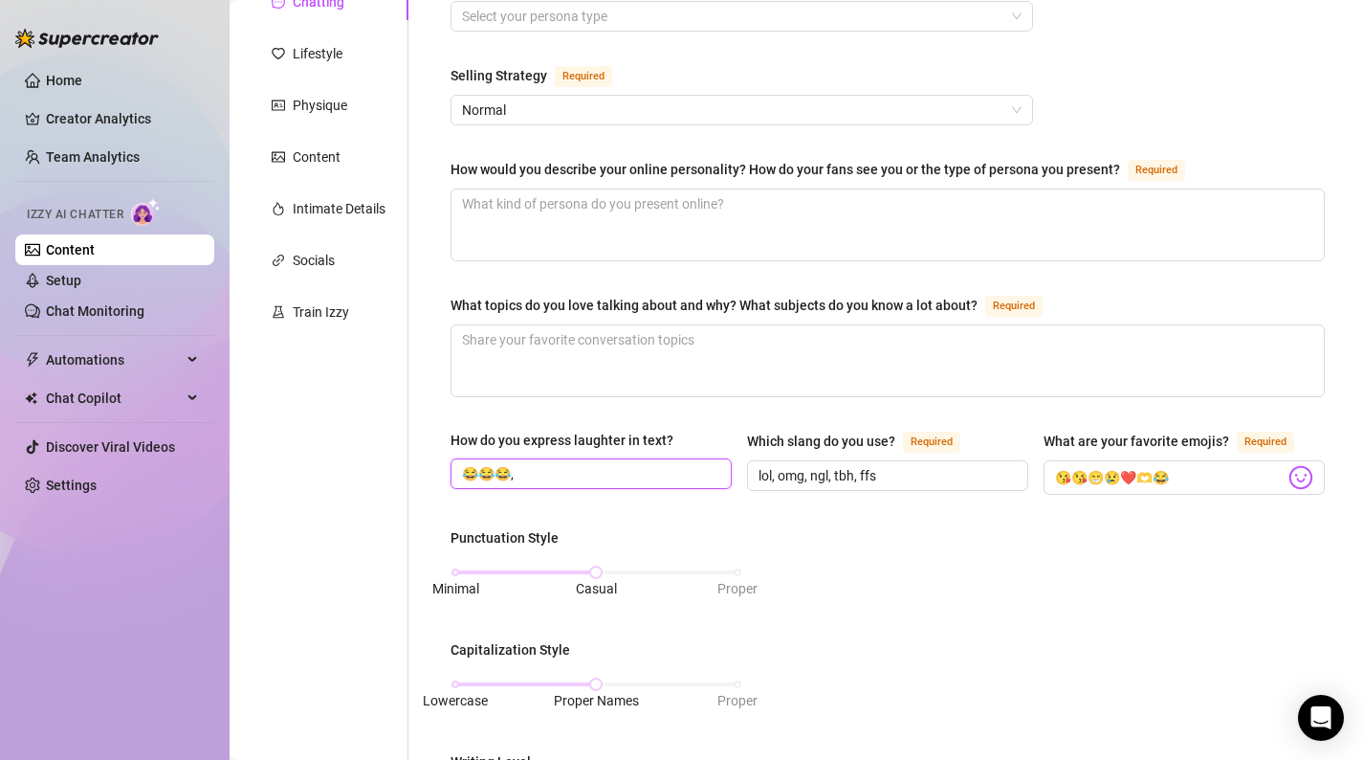
paste input "😂"
click at [588, 562] on div "Minimal Casual Proper" at bounding box center [597, 581] width 292 height 51
click at [592, 567] on div at bounding box center [596, 572] width 10 height 10
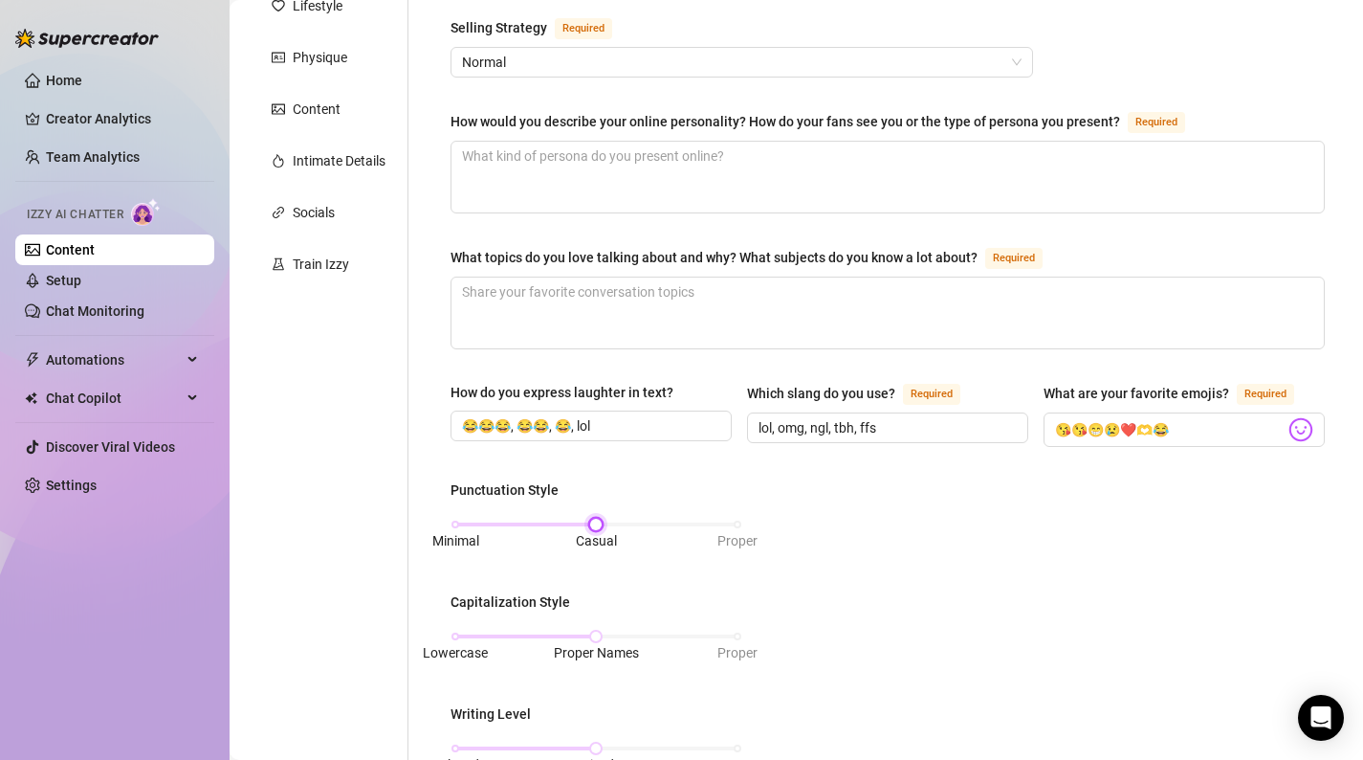
scroll to position [299, 0]
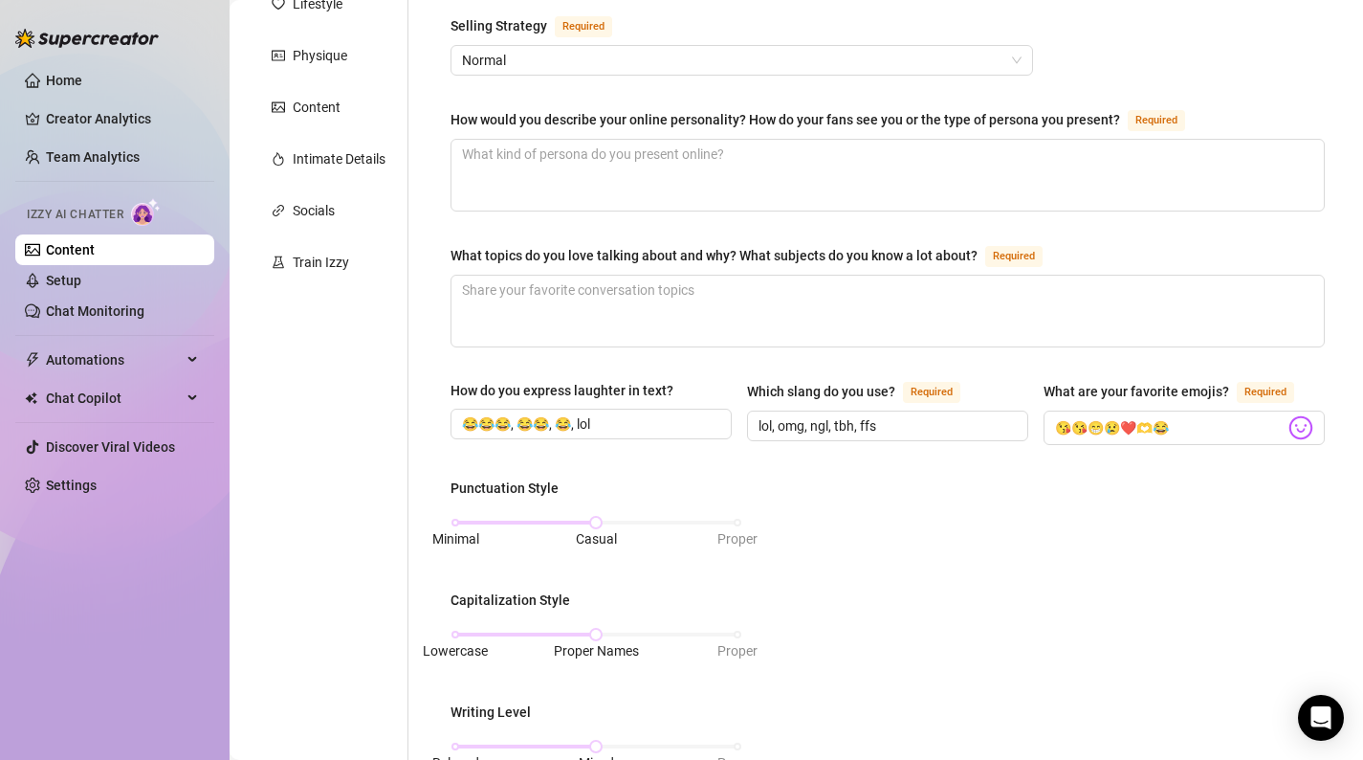
drag, startPoint x: 595, startPoint y: 635, endPoint x: 781, endPoint y: 645, distance: 185.9
click at [781, 645] on div "Punctuation Style Minimal Casual Proper Capitalization Style Lowercase Proper N…" at bounding box center [888, 715] width 875 height 476
drag, startPoint x: 593, startPoint y: 630, endPoint x: 756, endPoint y: 627, distance: 162.7
click at [756, 627] on div "Punctuation Style Minimal Casual Proper Capitalization Style Lowercase Proper N…" at bounding box center [888, 715] width 875 height 476
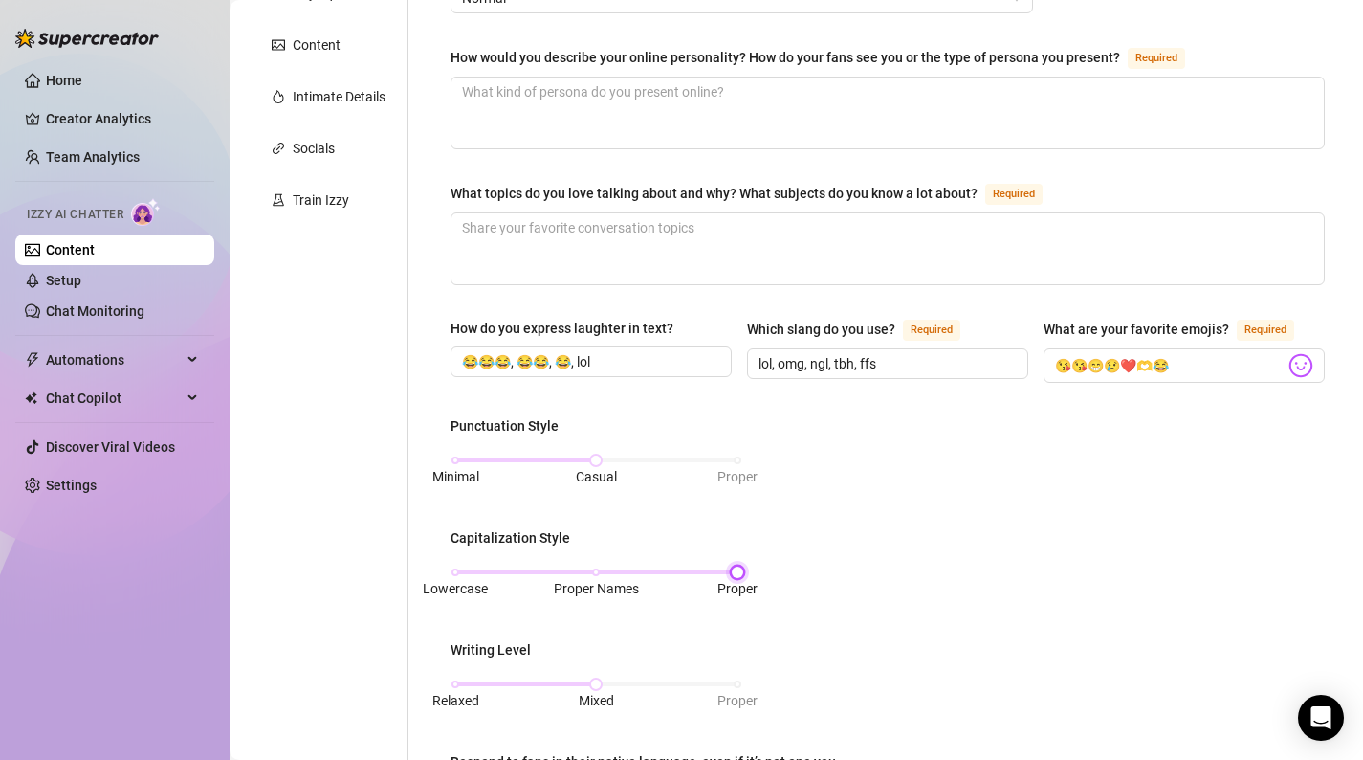
scroll to position [370, 0]
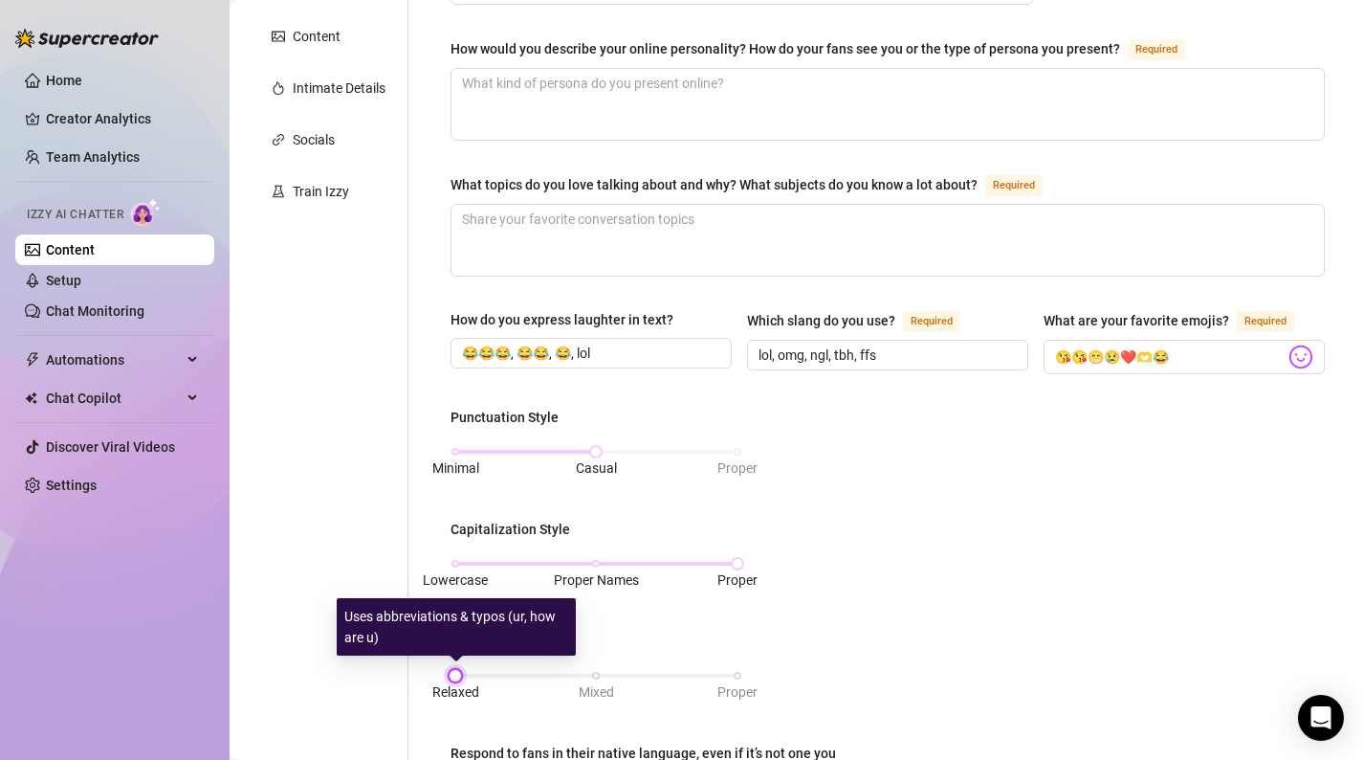
drag, startPoint x: 599, startPoint y: 675, endPoint x: 449, endPoint y: 675, distance: 150.2
click at [451, 675] on div at bounding box center [456, 676] width 10 height 10
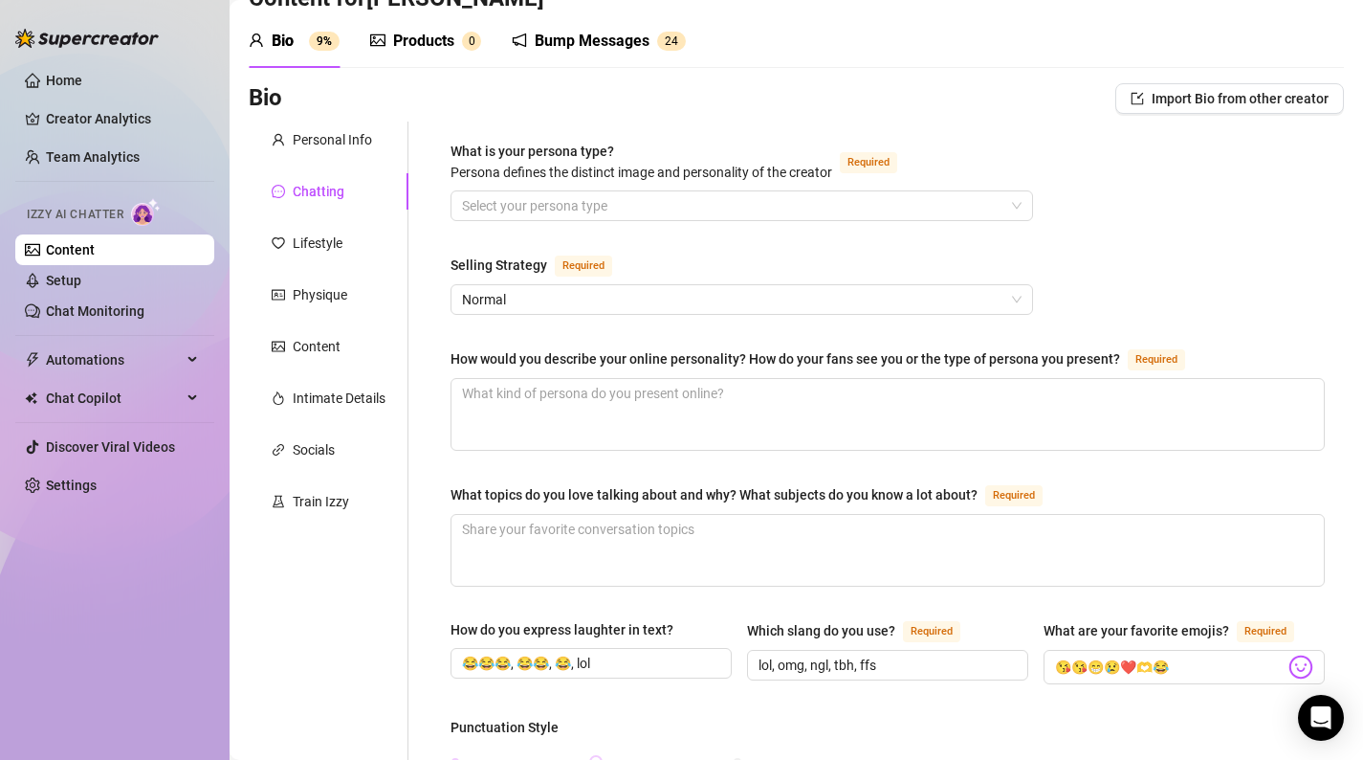
scroll to position [77, 0]
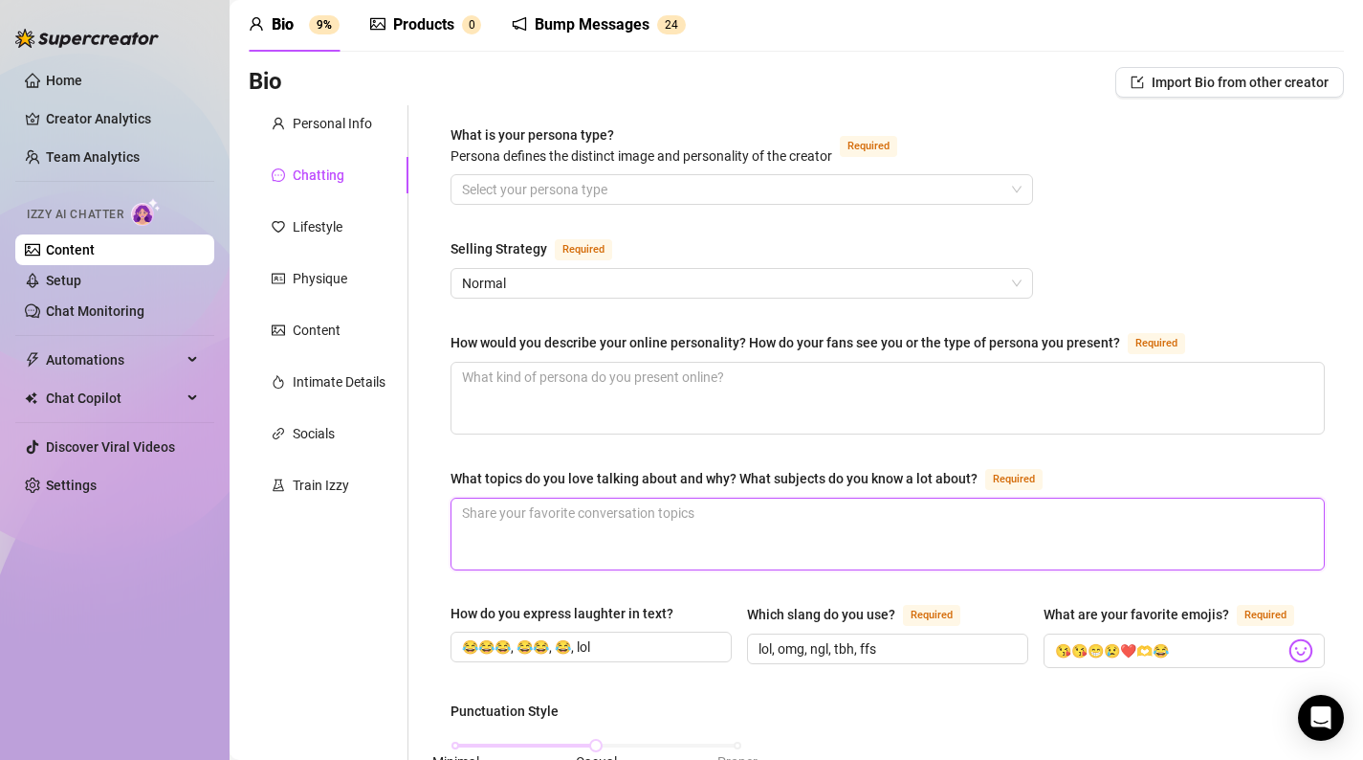
click at [812, 505] on textarea "What topics do you love talking about and why? What subjects do you know a lot …" at bounding box center [888, 534] width 873 height 71
click at [788, 193] on input "What is your persona type? [PERSON_NAME] defines the distinct image and persona…" at bounding box center [733, 189] width 543 height 29
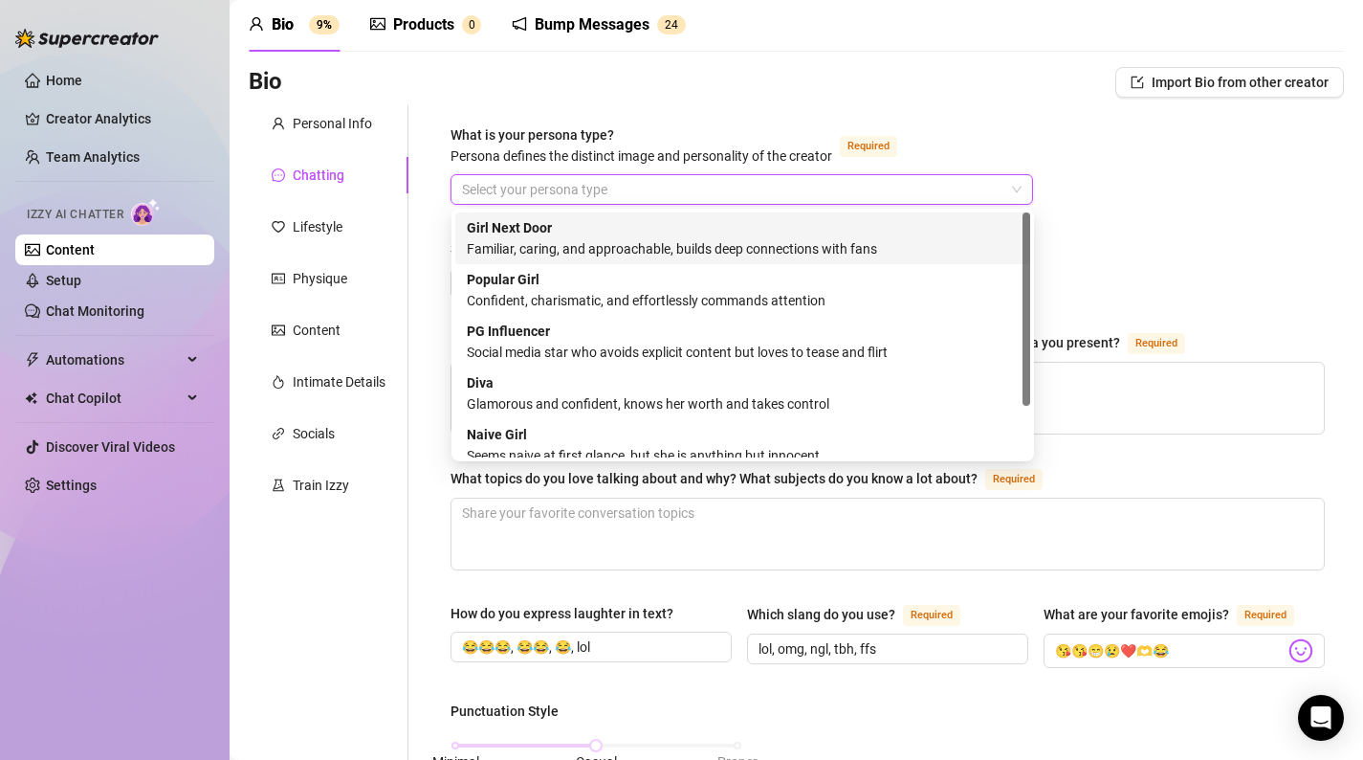
click at [721, 237] on div "Girl Next Door Familiar, caring, and approachable, builds deep connections with…" at bounding box center [743, 238] width 552 height 42
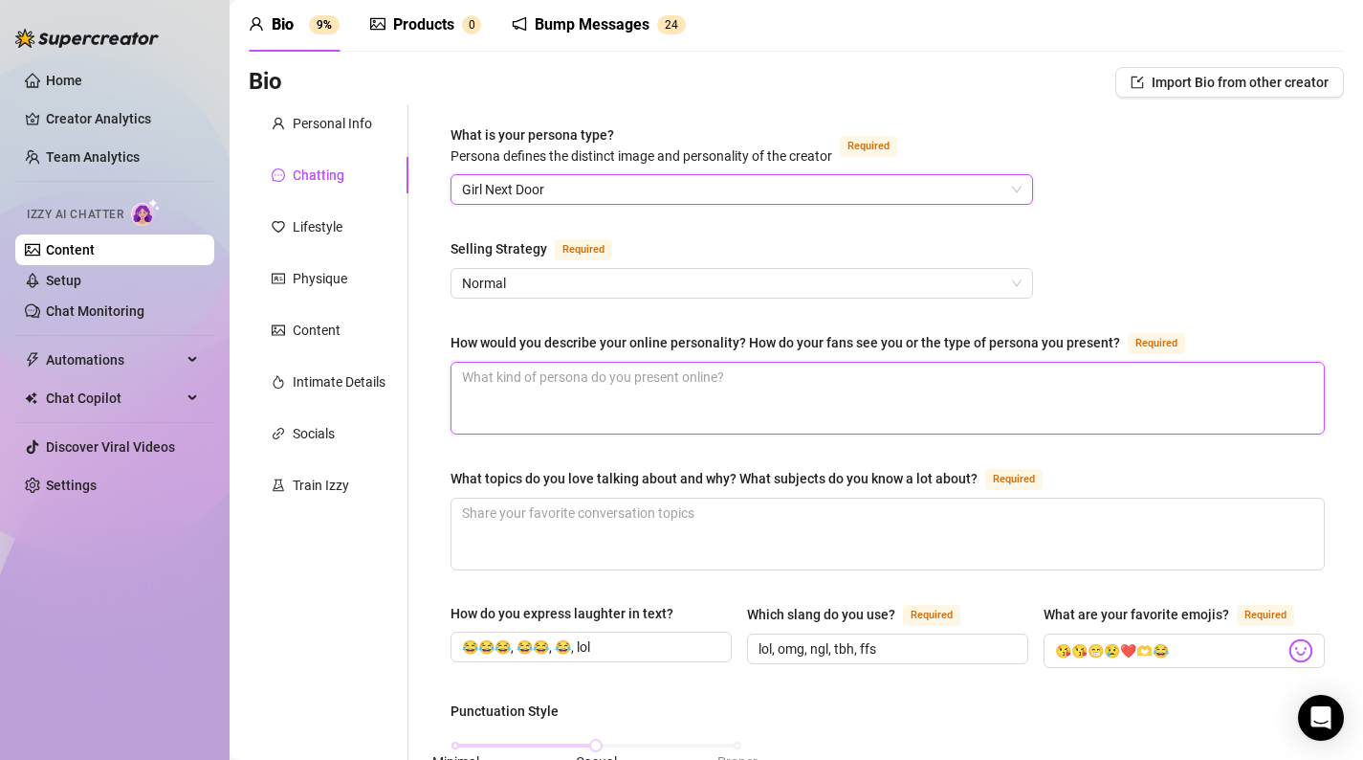
click at [633, 383] on textarea "How would you describe your online personality? How do your fans see you or the…" at bounding box center [888, 398] width 873 height 71
click at [719, 282] on span "Normal" at bounding box center [742, 283] width 560 height 29
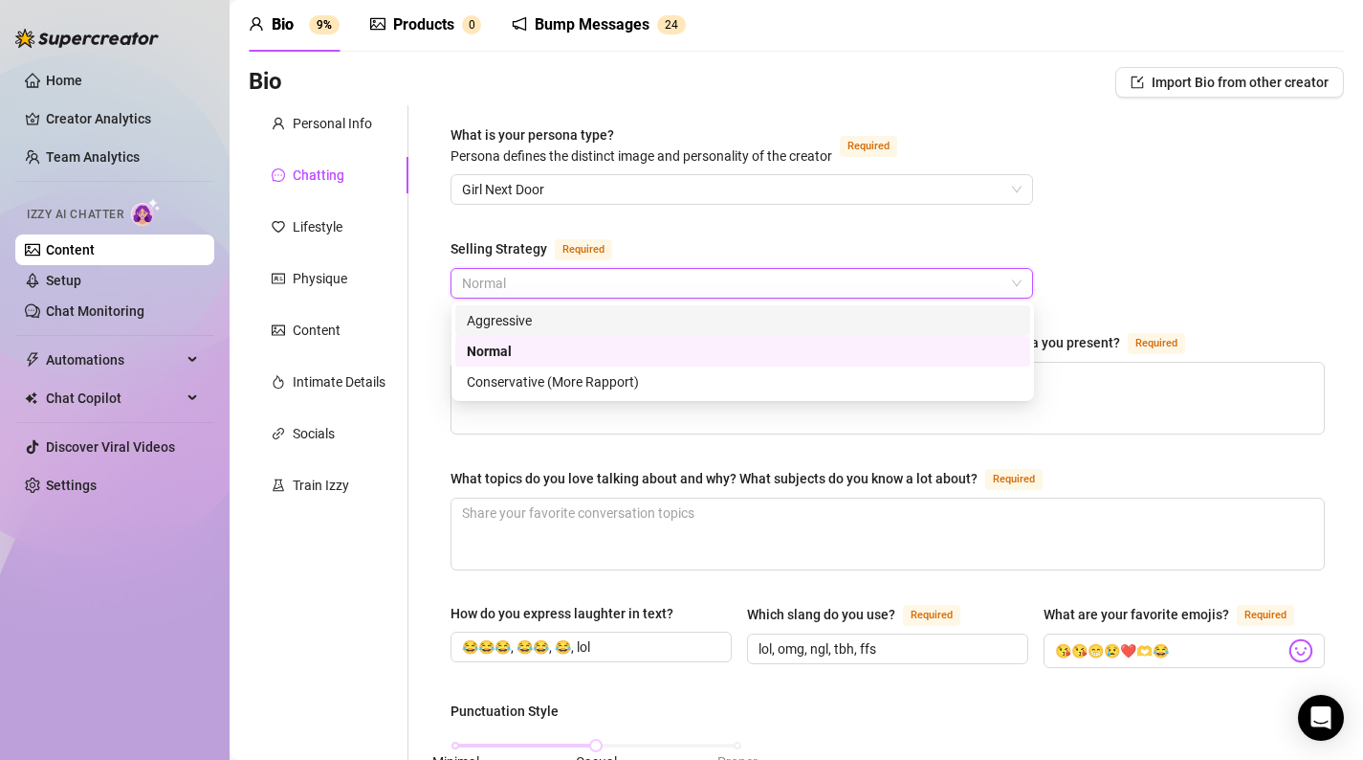
click at [707, 306] on div "Aggressive" at bounding box center [742, 320] width 575 height 31
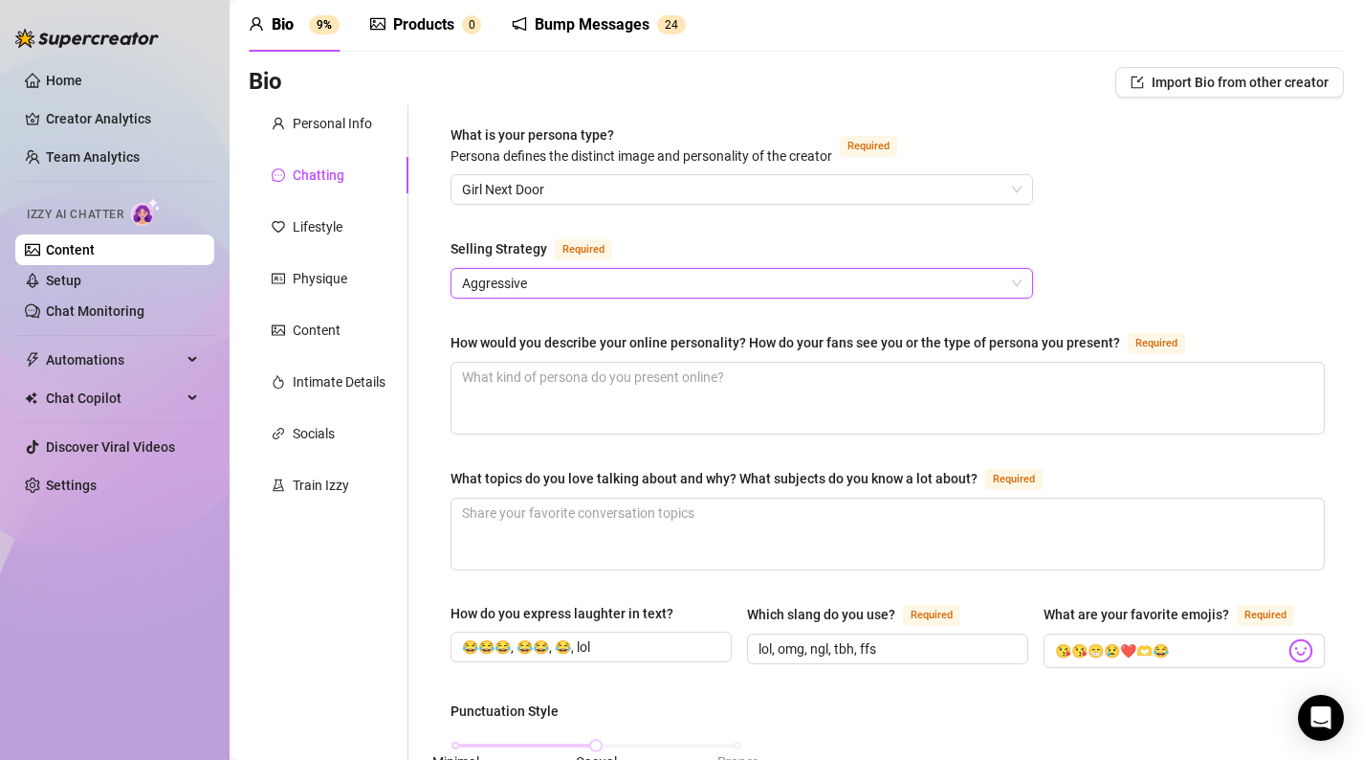
click at [707, 277] on span "Aggressive" at bounding box center [742, 283] width 560 height 29
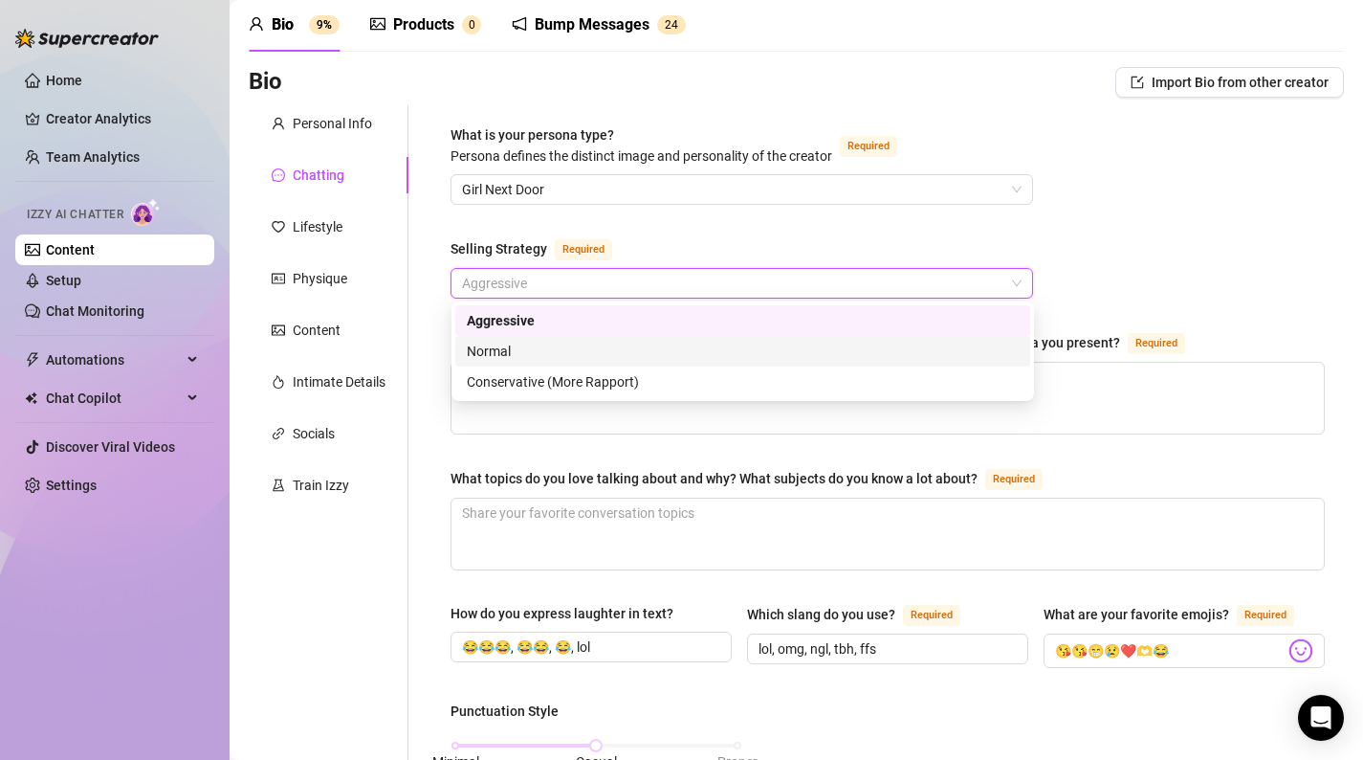
click at [680, 344] on div "Normal" at bounding box center [743, 351] width 552 height 21
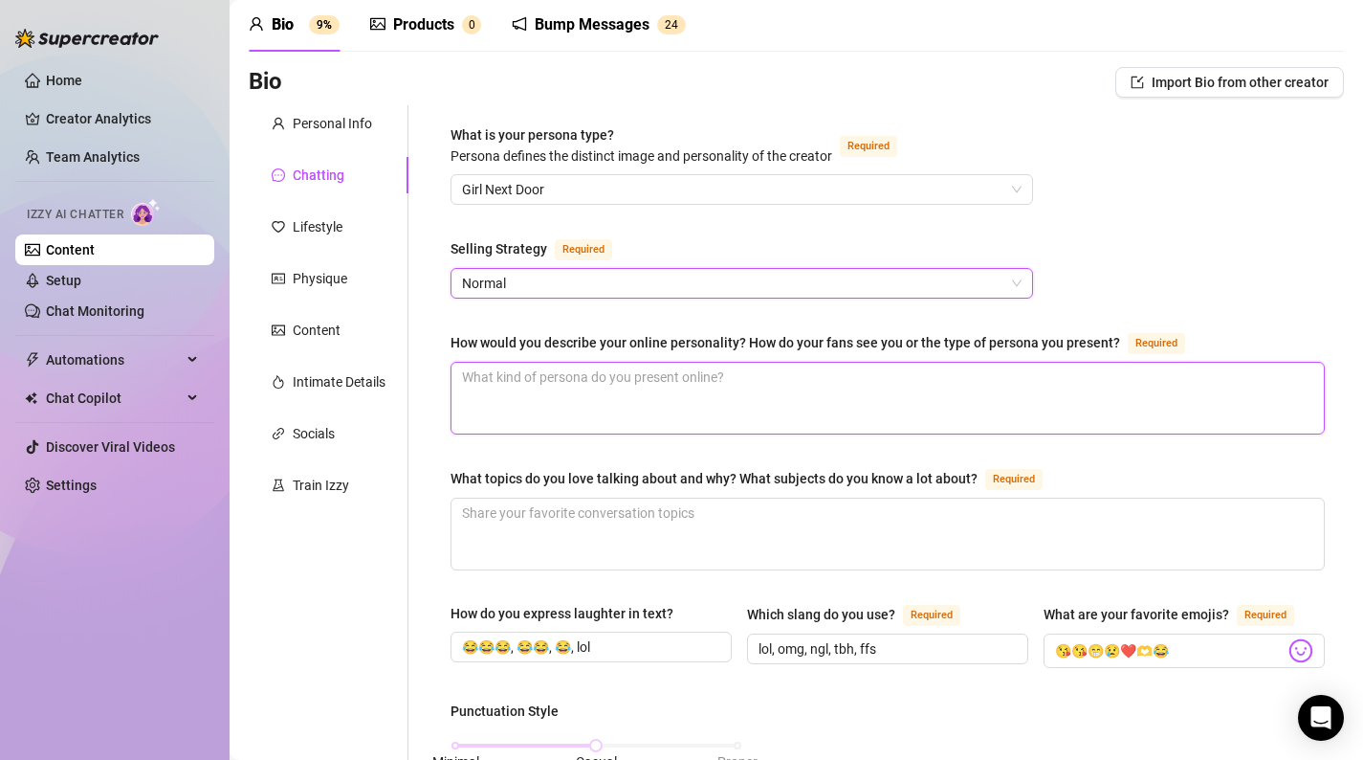
click at [675, 386] on textarea "How would you describe your online personality? How do your fans see you or the…" at bounding box center [888, 398] width 873 height 71
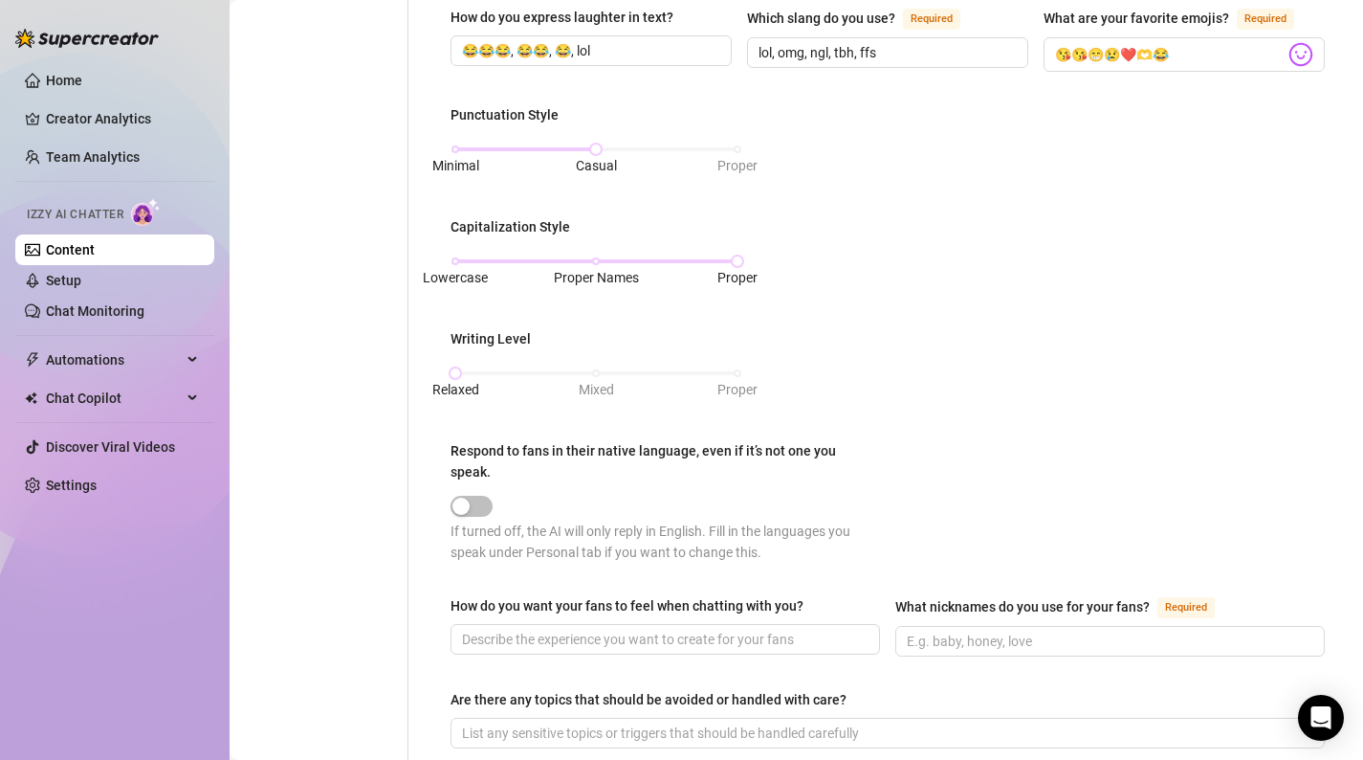
scroll to position [994, 0]
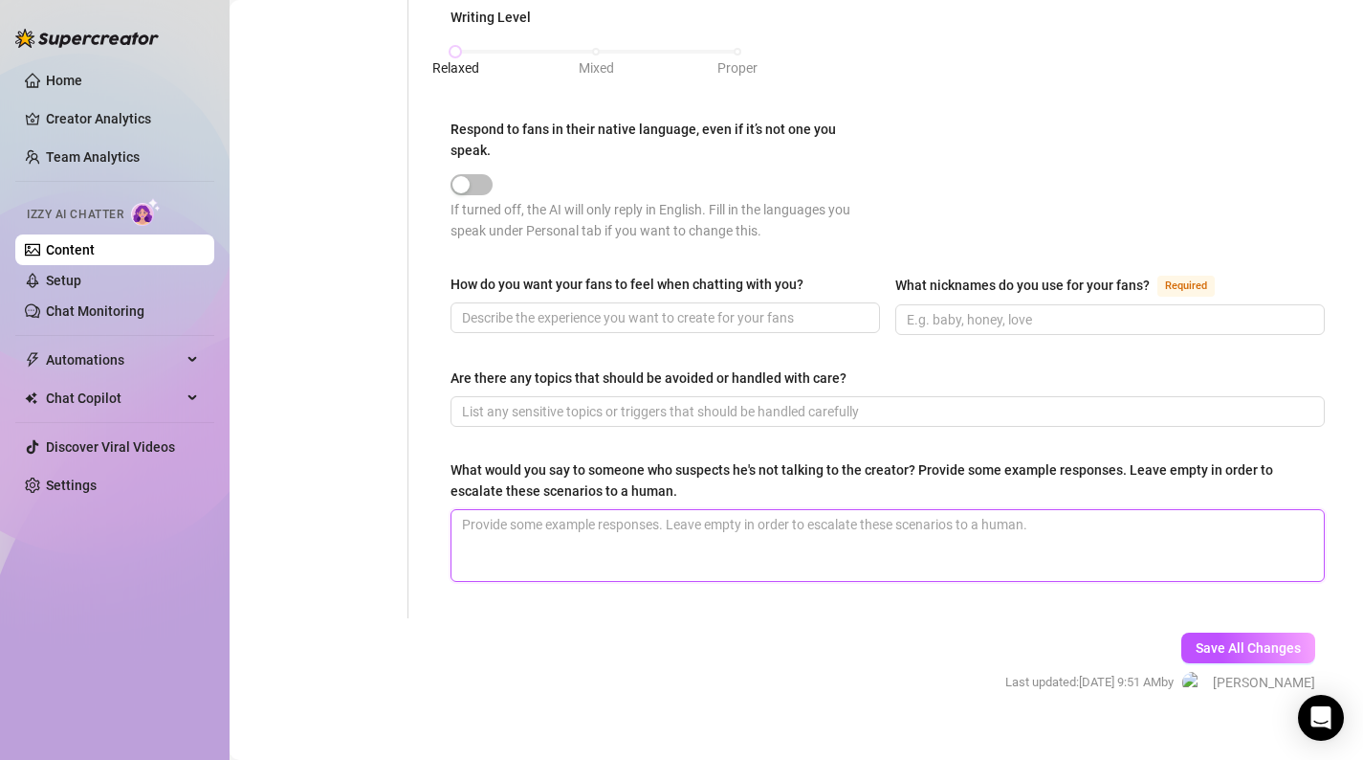
click at [650, 513] on textarea "What would you say to someone who suspects he's not talking to the creator? Pro…" at bounding box center [888, 545] width 873 height 71
paste textarea "😂"
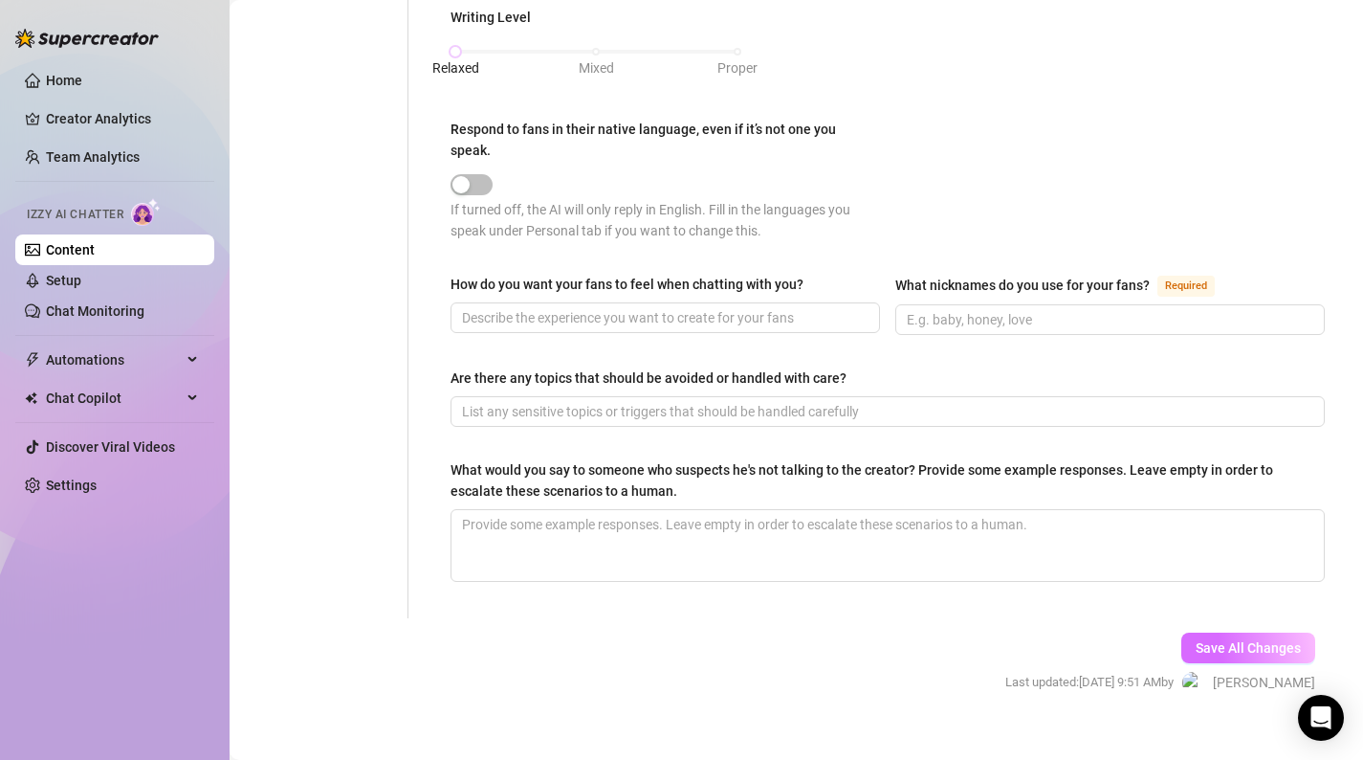
click at [1205, 632] on button "Save All Changes" at bounding box center [1249, 647] width 134 height 31
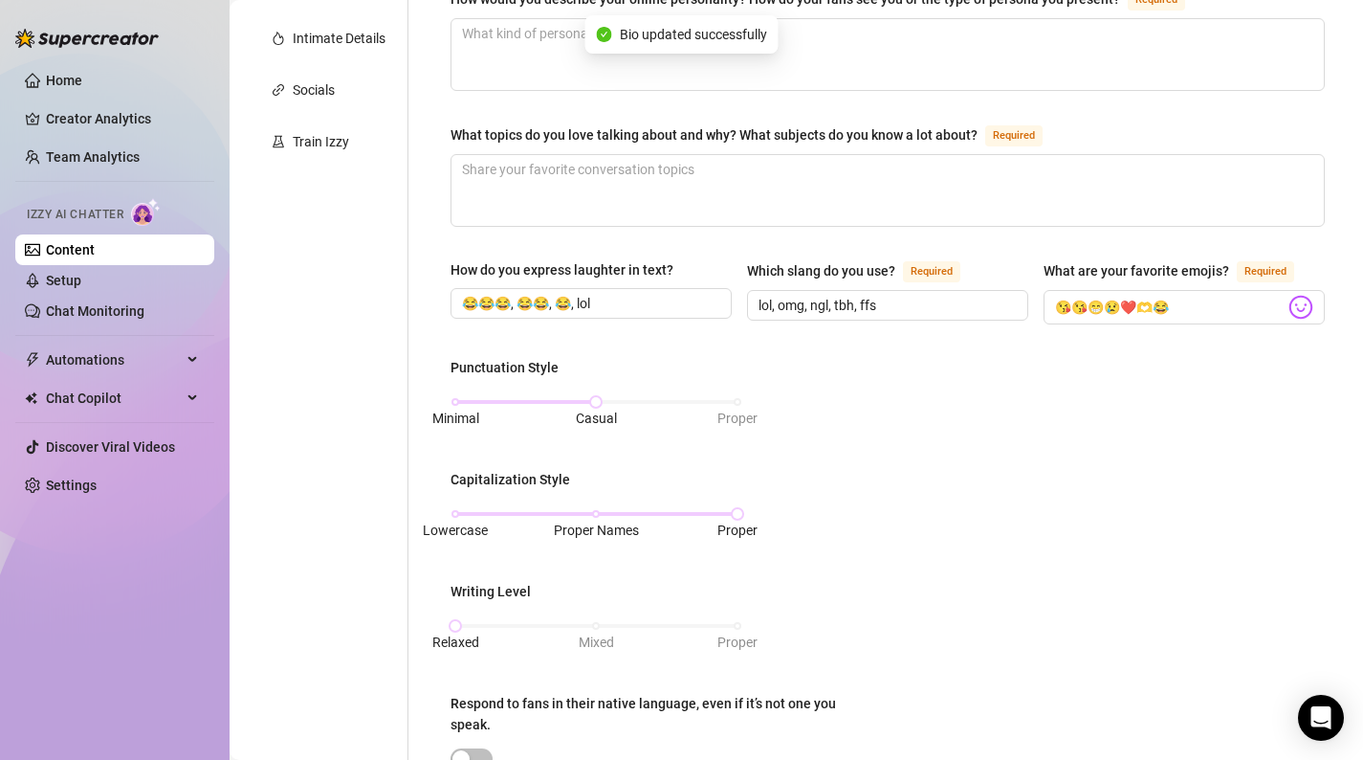
scroll to position [0, 0]
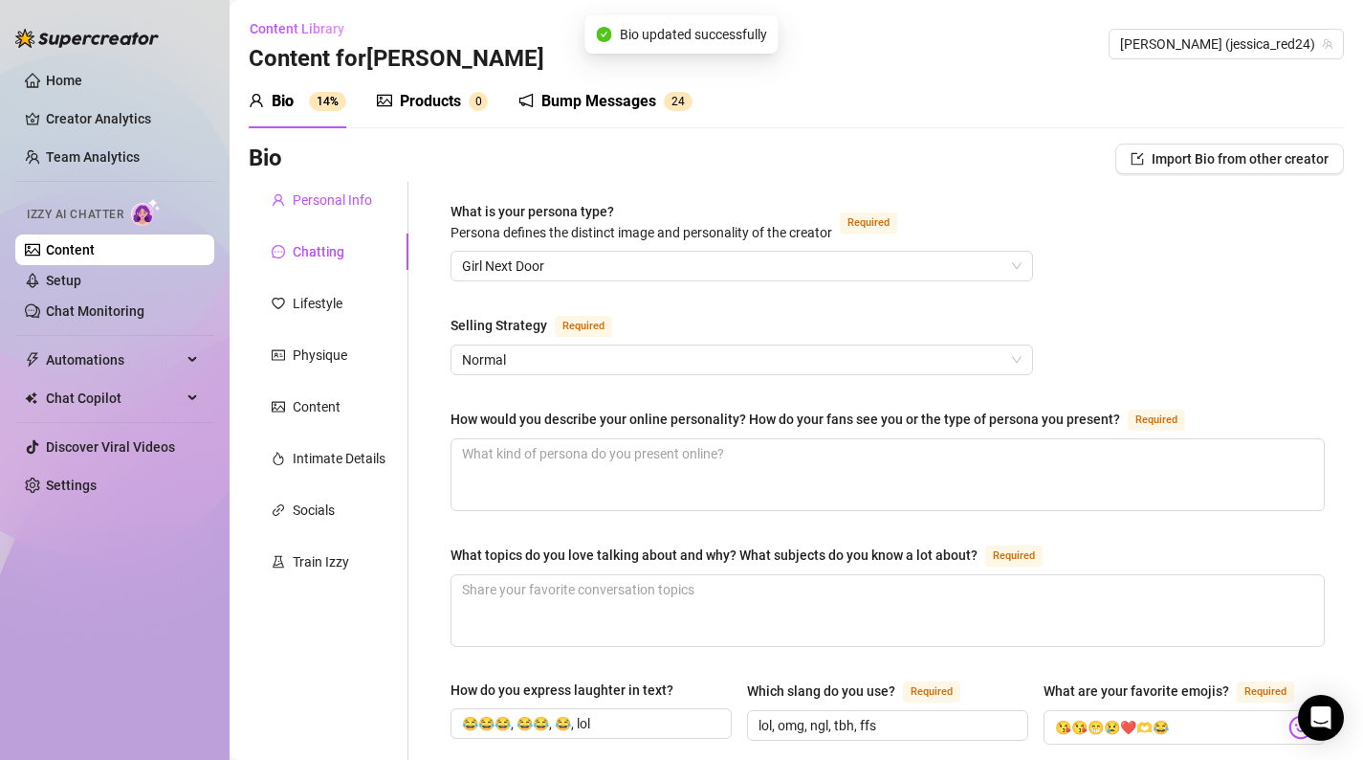
click at [313, 197] on div "Personal Info" at bounding box center [332, 199] width 79 height 21
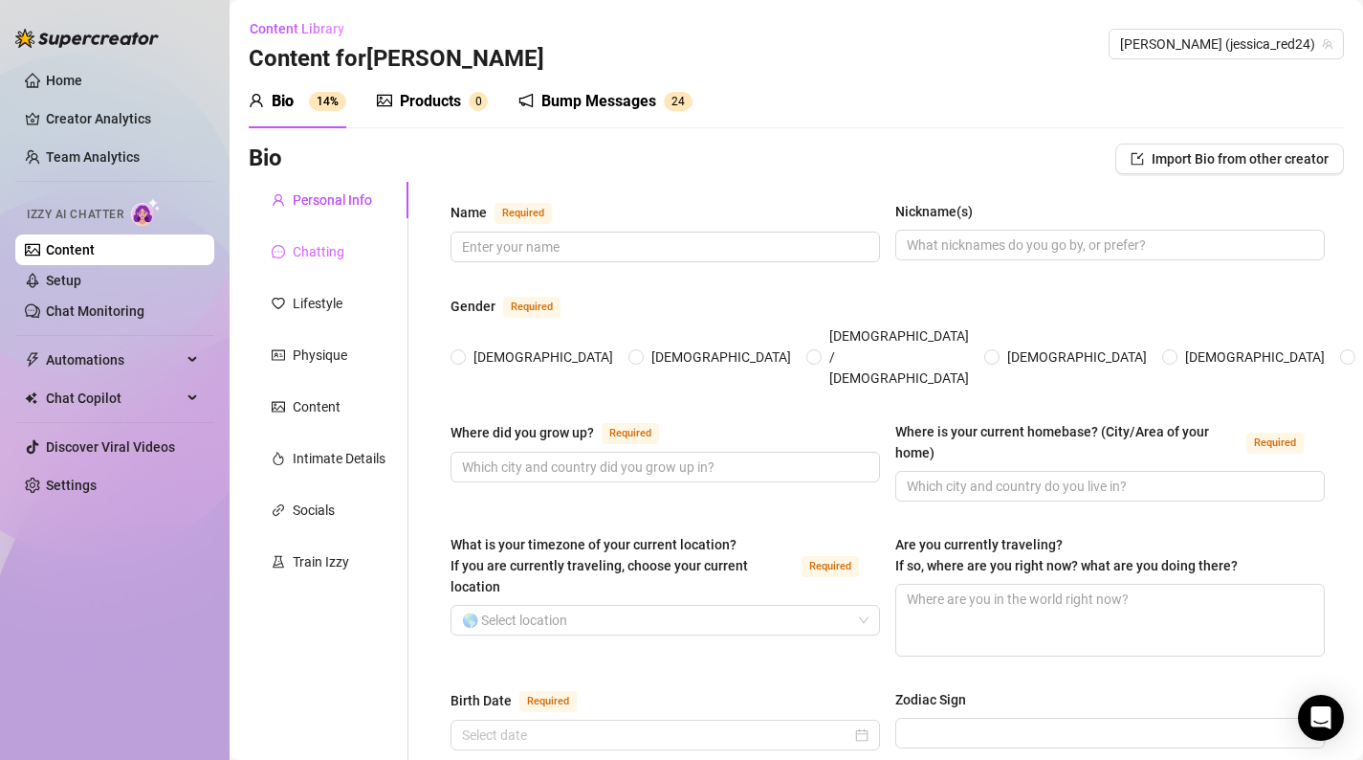
click at [312, 236] on div "Chatting" at bounding box center [329, 251] width 160 height 36
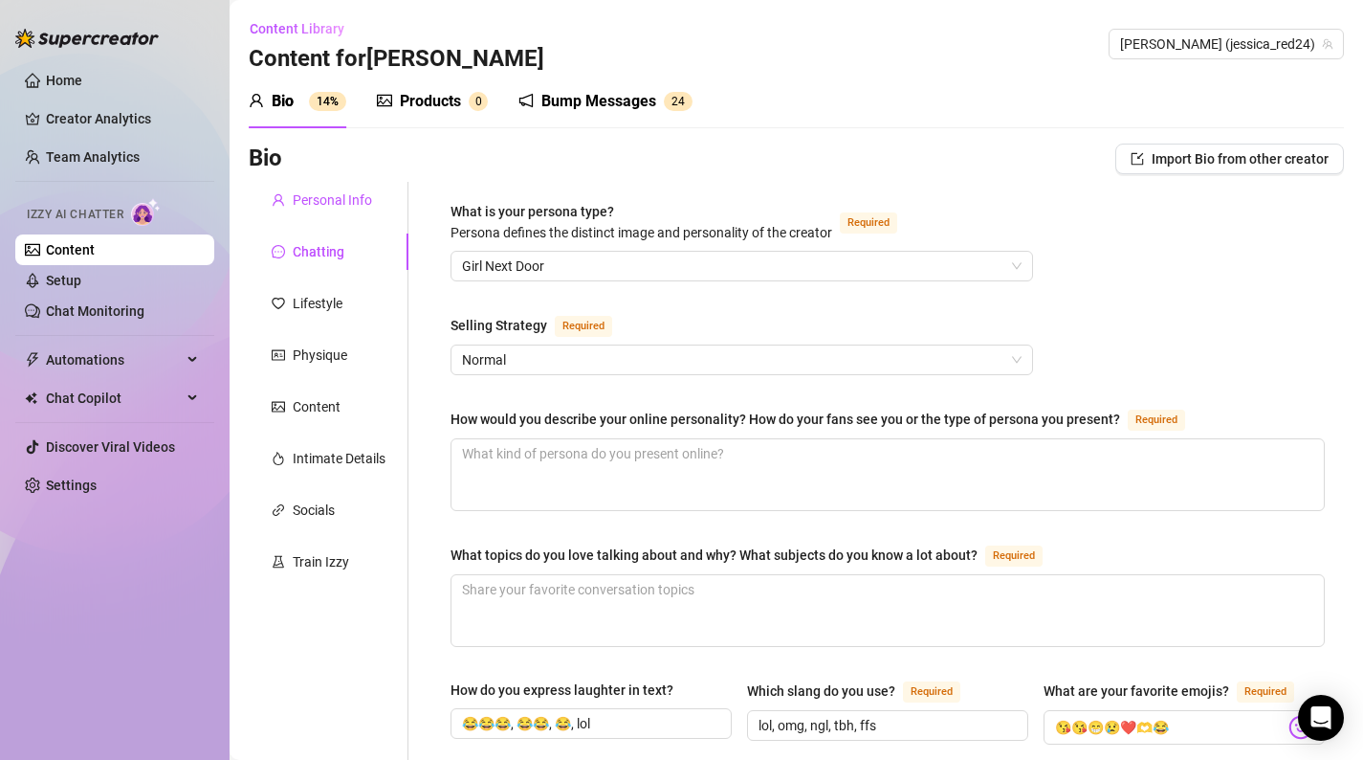
click at [336, 208] on div "Personal Info" at bounding box center [332, 199] width 79 height 21
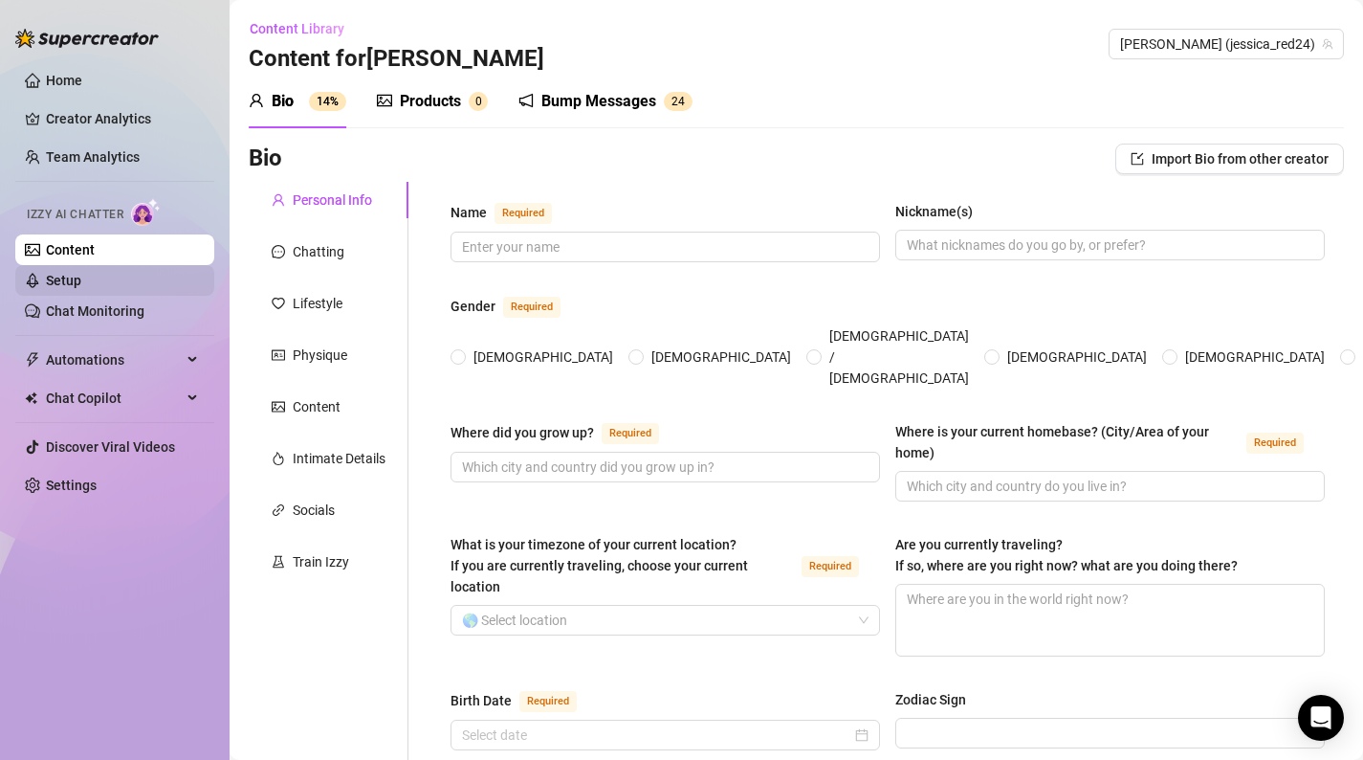
click at [81, 288] on link "Setup" at bounding box center [63, 280] width 35 height 15
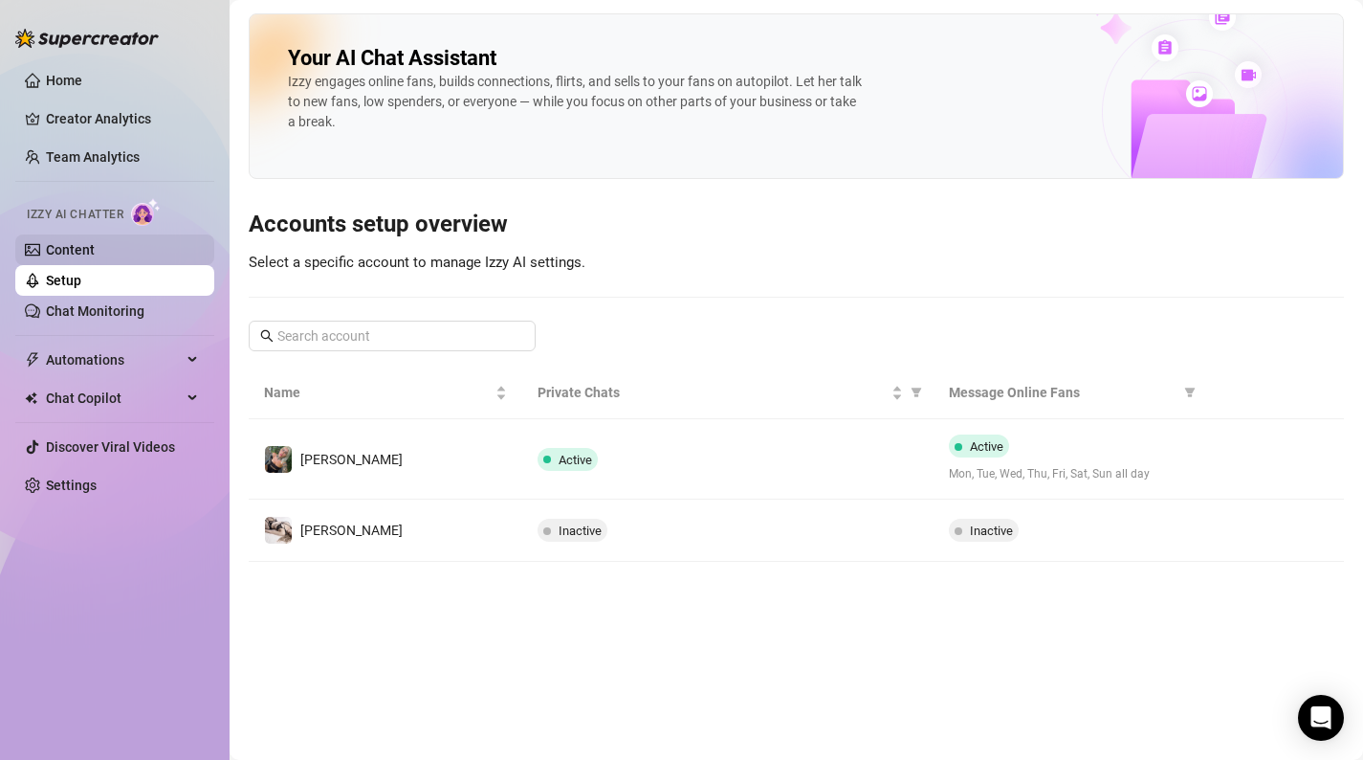
click at [95, 255] on link "Content" at bounding box center [70, 249] width 49 height 15
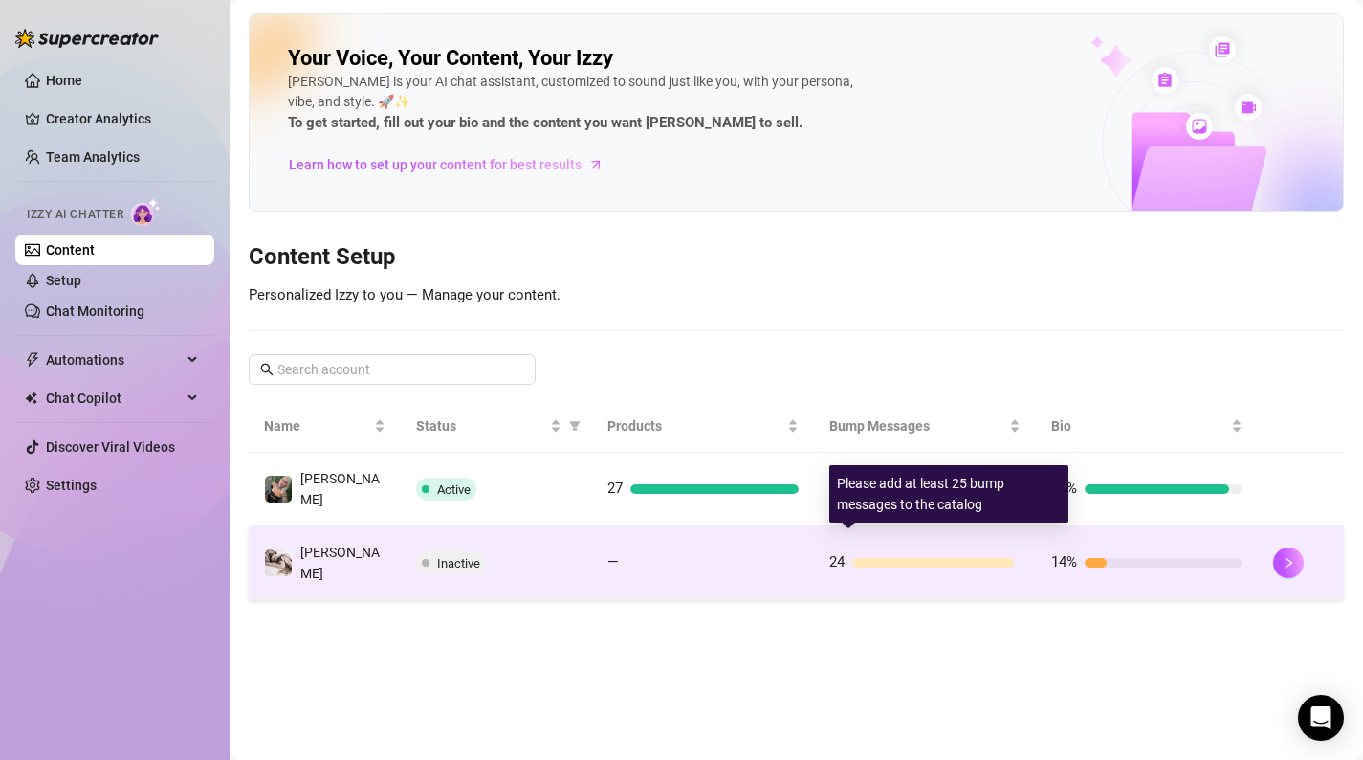
click at [837, 553] on span "24" at bounding box center [837, 561] width 15 height 17
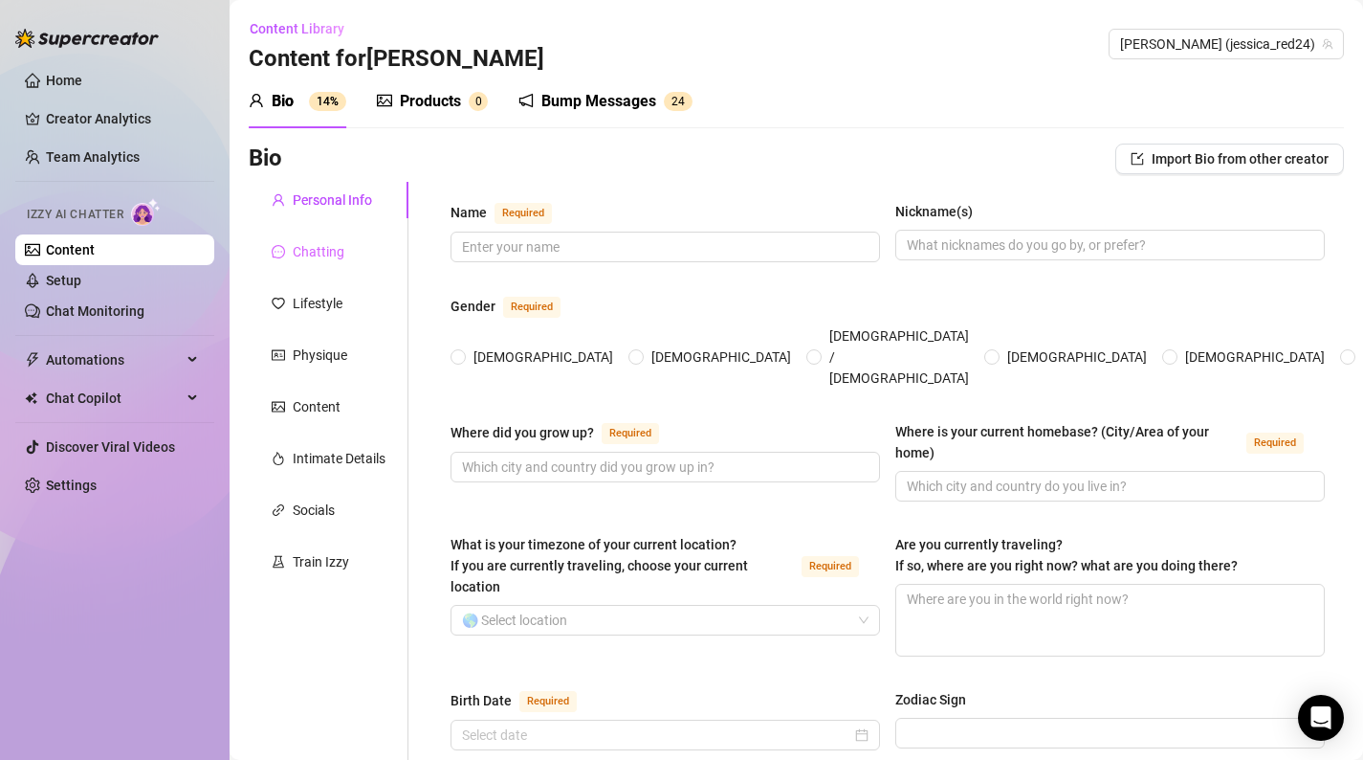
click at [354, 249] on div "Chatting" at bounding box center [329, 251] width 160 height 36
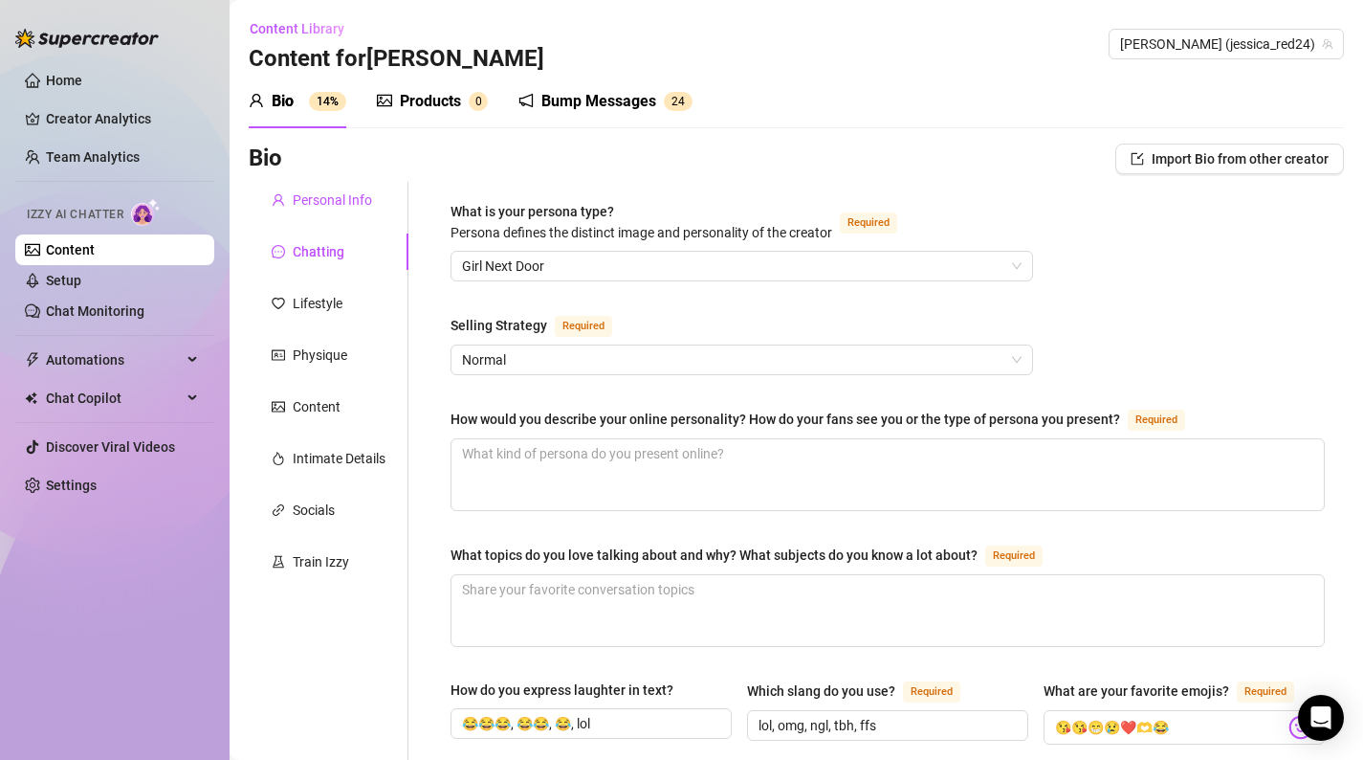
click at [344, 190] on div "Personal Info" at bounding box center [332, 199] width 79 height 21
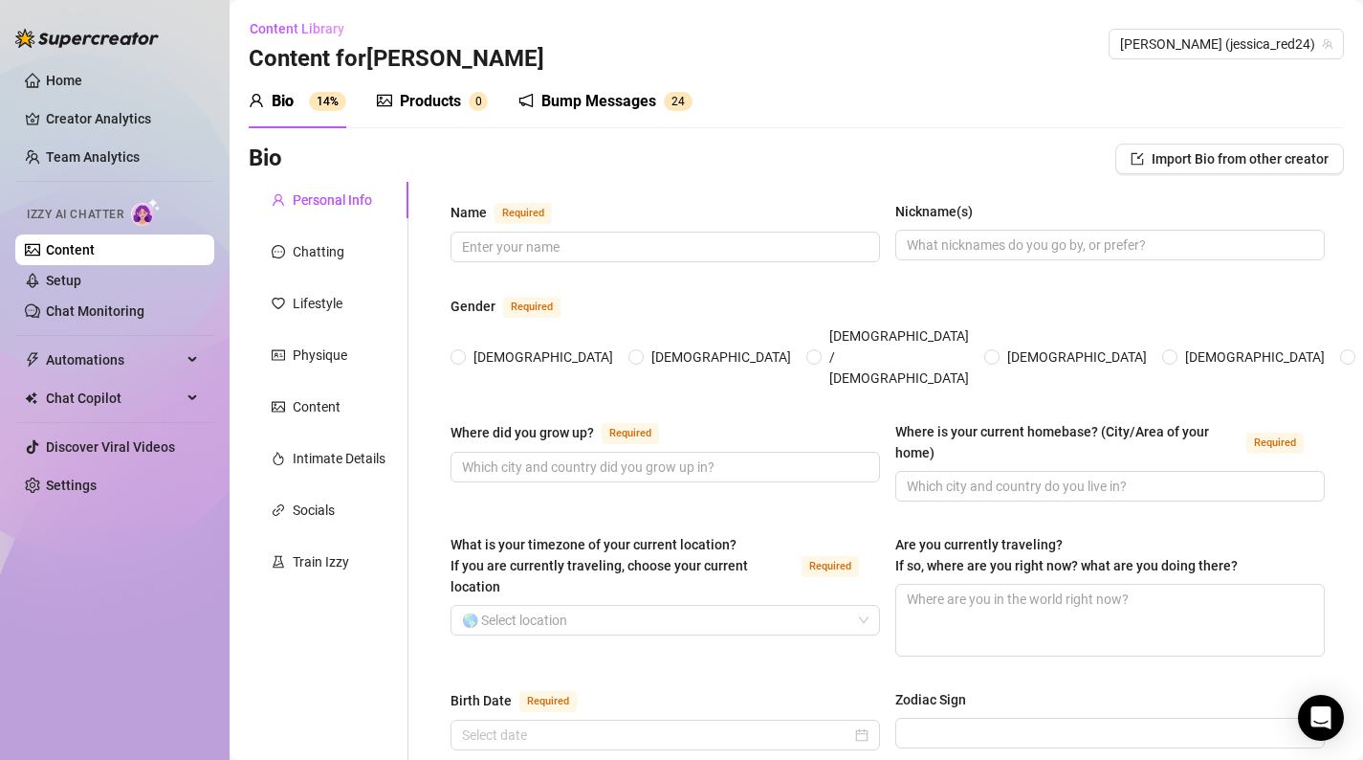
click at [514, 225] on div "Name Required" at bounding box center [666, 216] width 430 height 31
click at [514, 239] on input "Name Required" at bounding box center [663, 246] width 403 height 21
type input "[PERSON_NAME]"
click at [921, 233] on span at bounding box center [1111, 245] width 430 height 31
type input "[PERSON_NAME]"
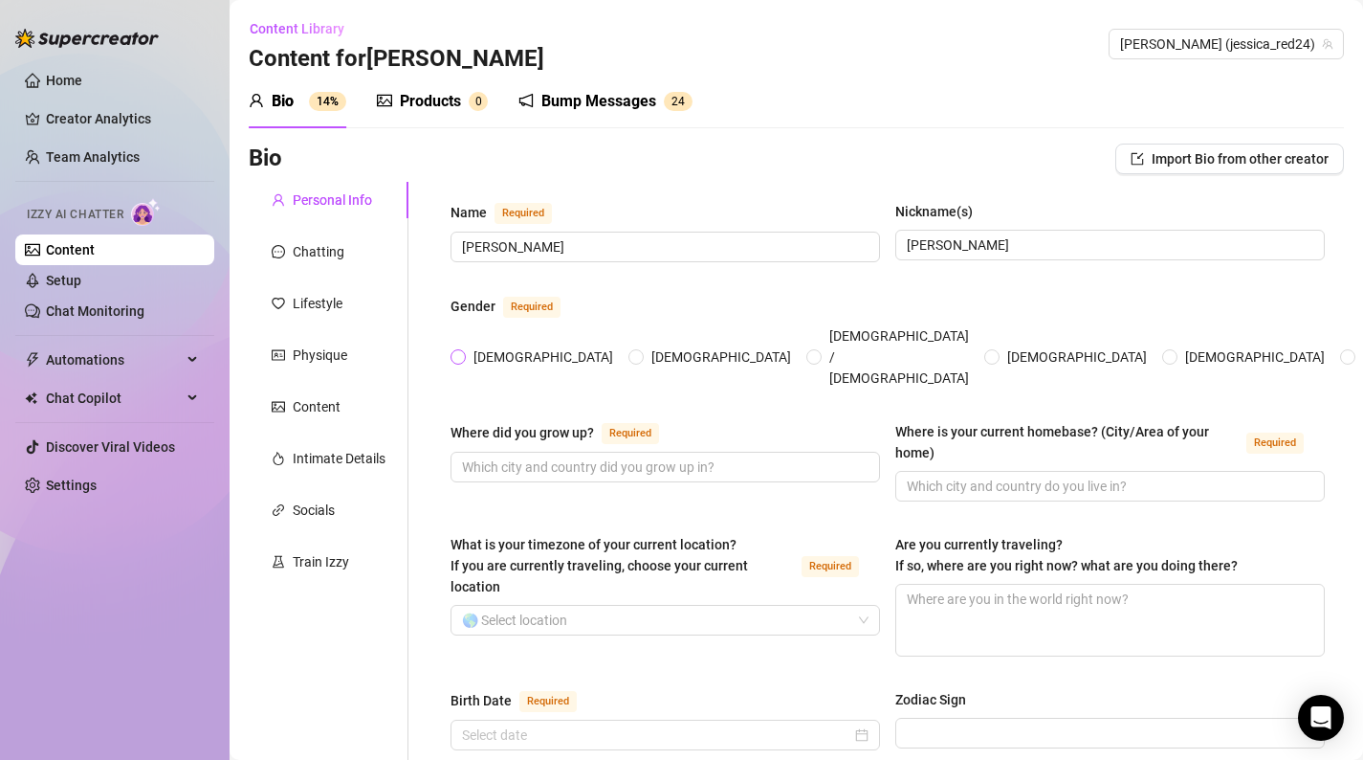
click at [460, 352] on input "[DEMOGRAPHIC_DATA]" at bounding box center [459, 358] width 8 height 12
radio input "true"
click at [506, 456] on input "Where did you grow up? Required" at bounding box center [663, 466] width 403 height 21
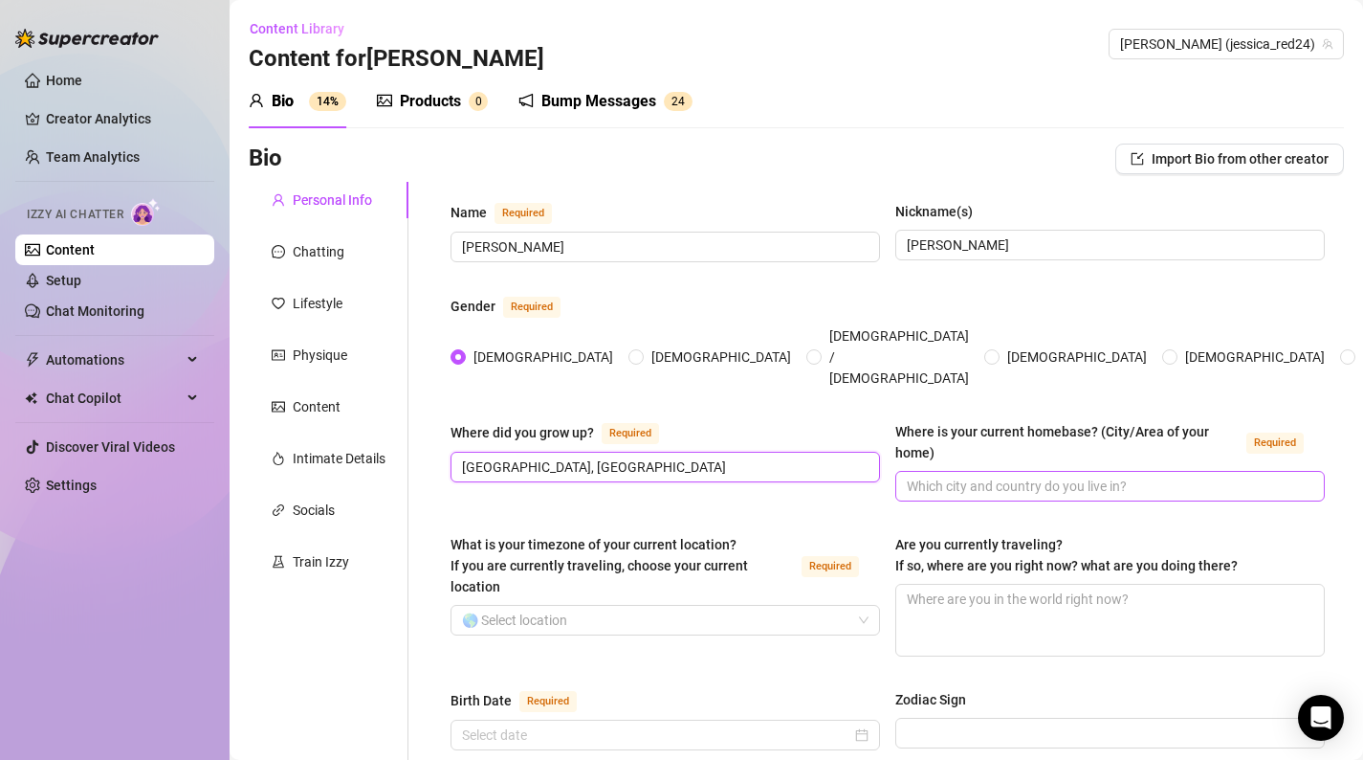
type input "Birmingham, UK"
click at [942, 476] on input "Where is your current homebase? (City/Area of your home) Required" at bounding box center [1108, 486] width 403 height 21
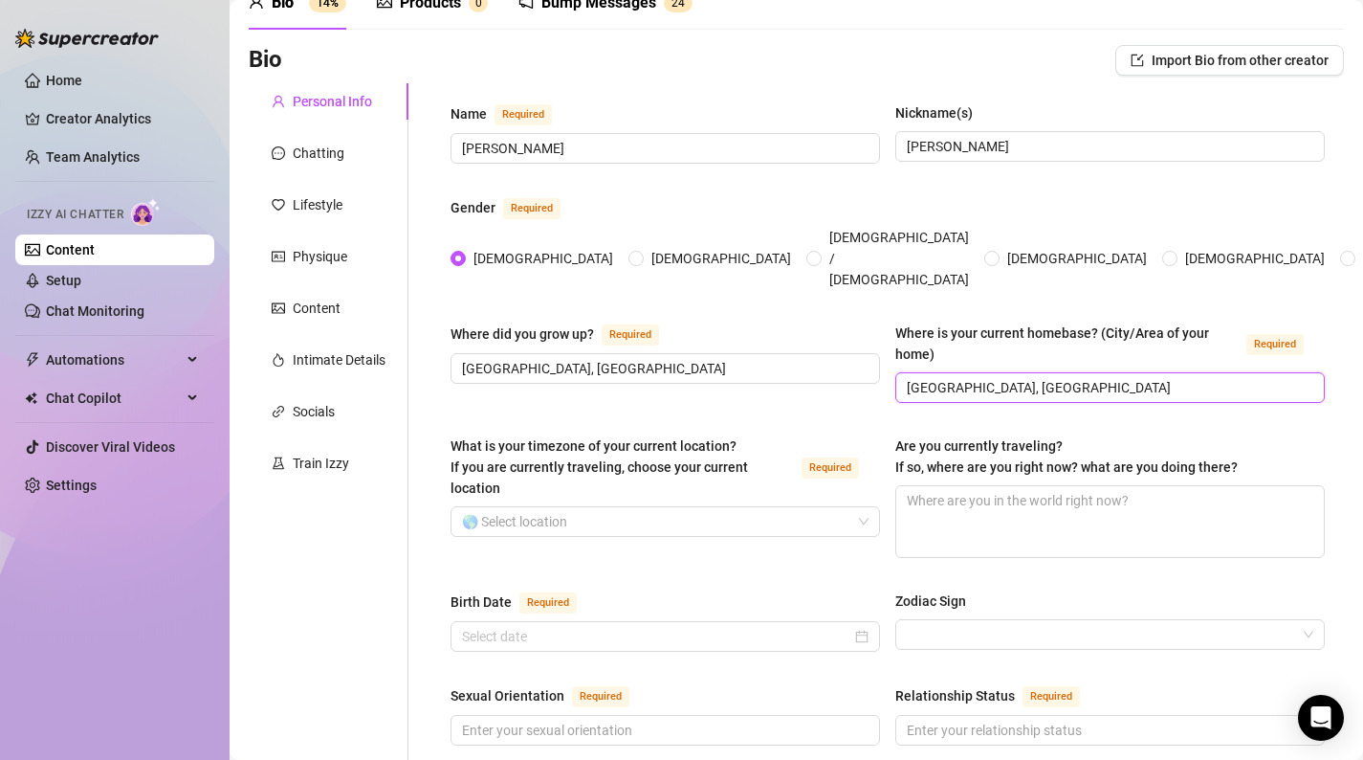
scroll to position [128, 0]
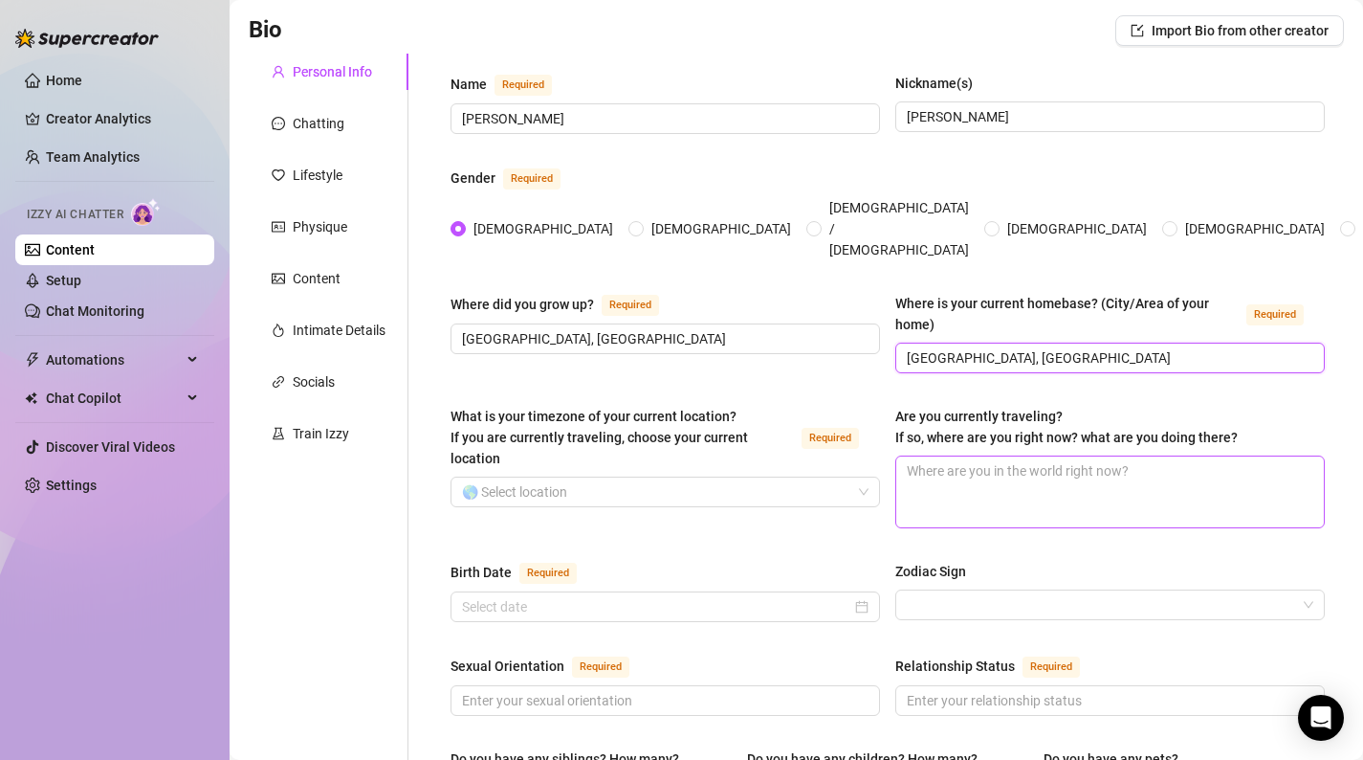
type input "[GEOGRAPHIC_DATA], [GEOGRAPHIC_DATA]"
click at [1182, 479] on textarea "Are you currently traveling? If so, where are you right now? what are you doing…" at bounding box center [1111, 491] width 428 height 71
type textarea "N"
type textarea "N/"
type textarea "N/a"
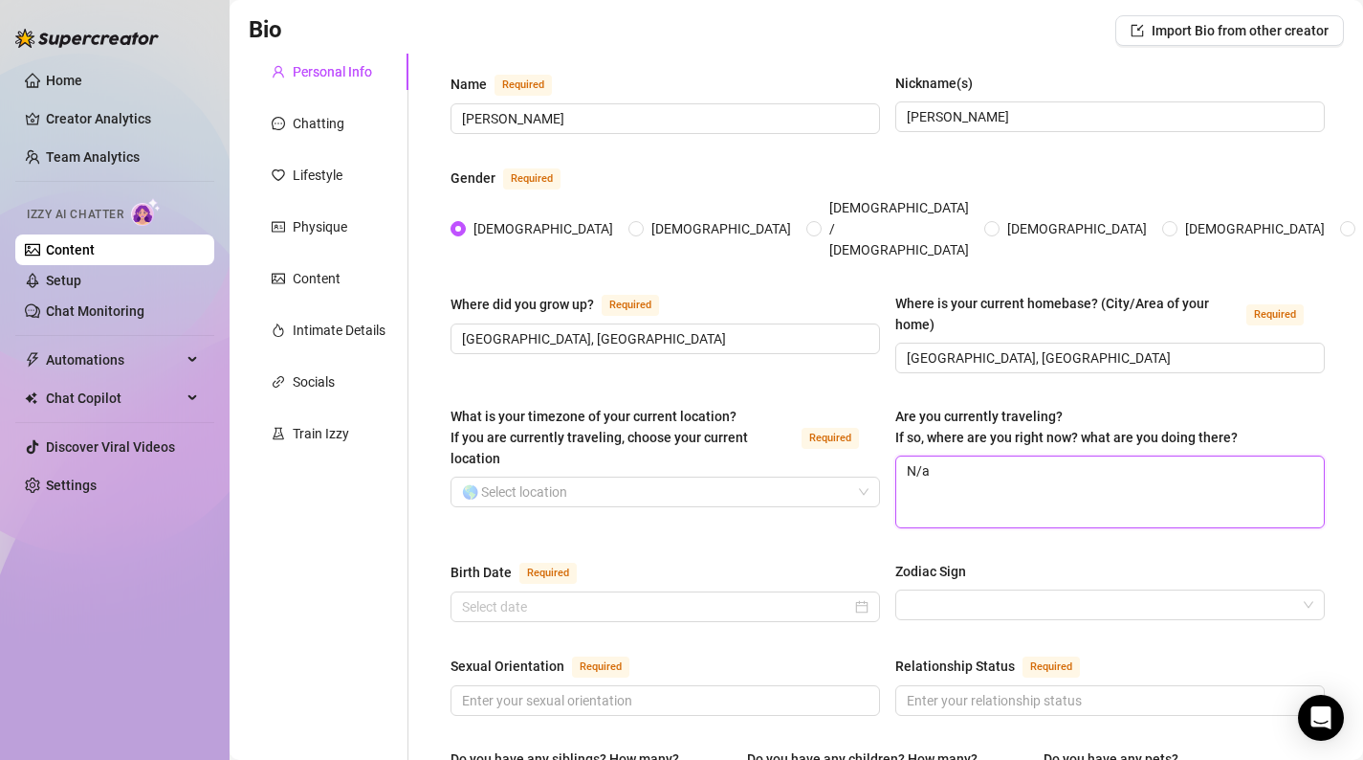
type textarea "N/"
type textarea "N/A"
click at [726, 441] on div "What is your timezone of your current location? If you are currently traveling,…" at bounding box center [666, 441] width 430 height 71
click at [726, 477] on input "What is your timezone of your current location? If you are currently traveling,…" at bounding box center [656, 491] width 389 height 29
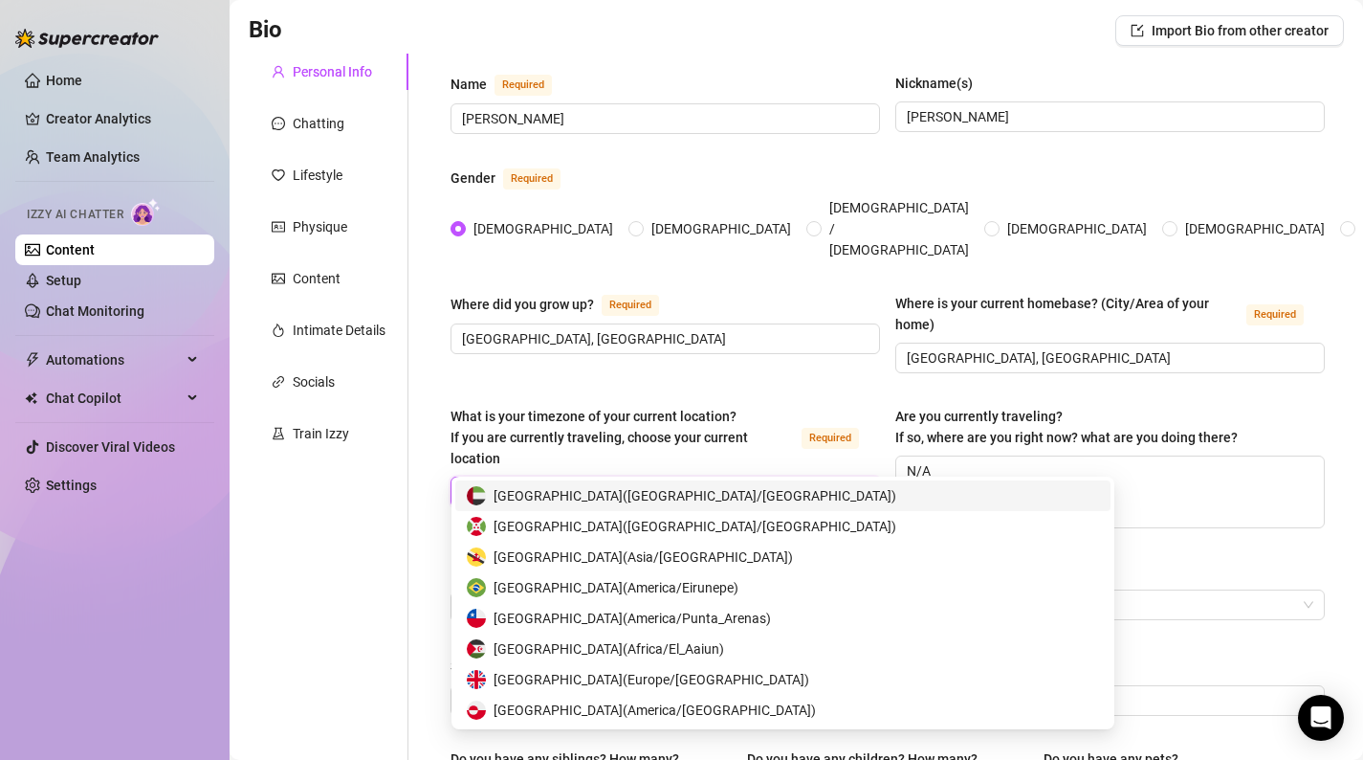
type input "uni"
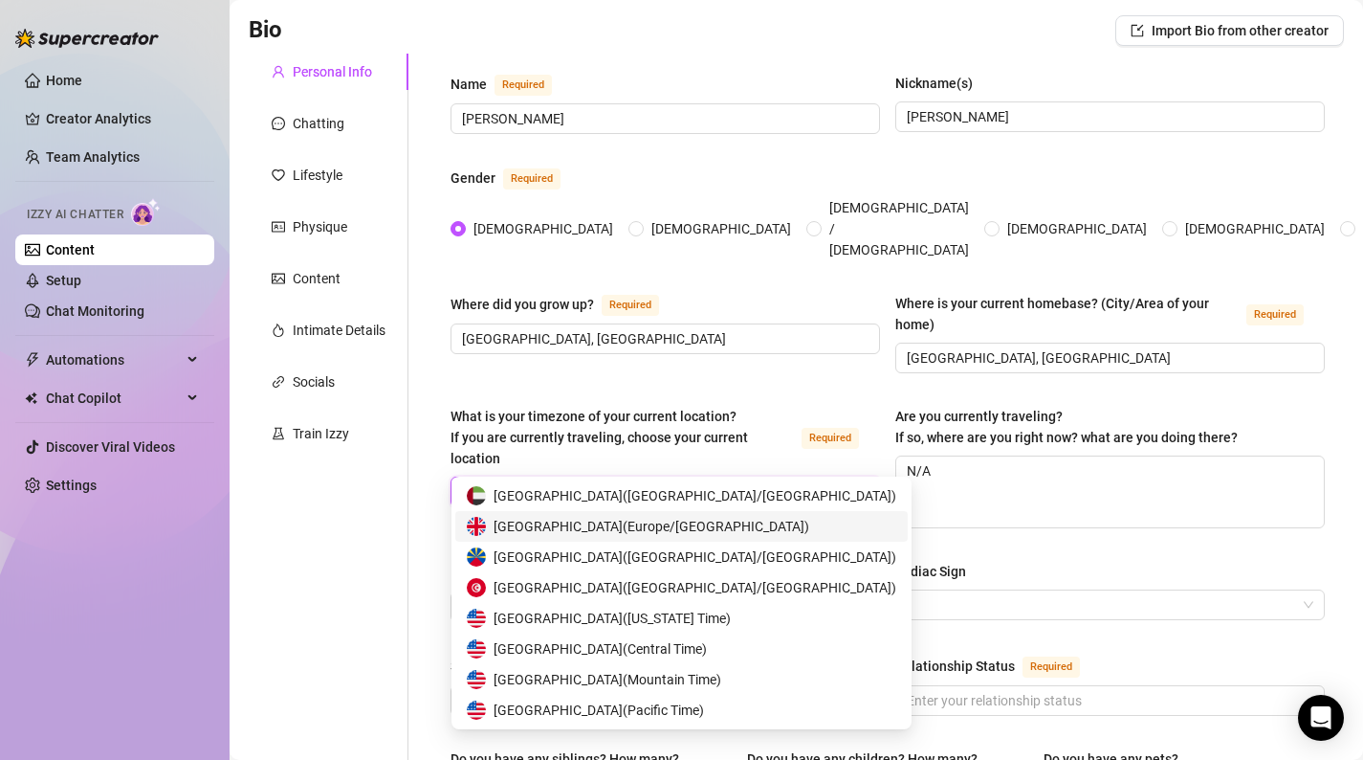
click at [499, 529] on span "[GEOGRAPHIC_DATA] ( [GEOGRAPHIC_DATA]/[GEOGRAPHIC_DATA] )" at bounding box center [652, 526] width 316 height 21
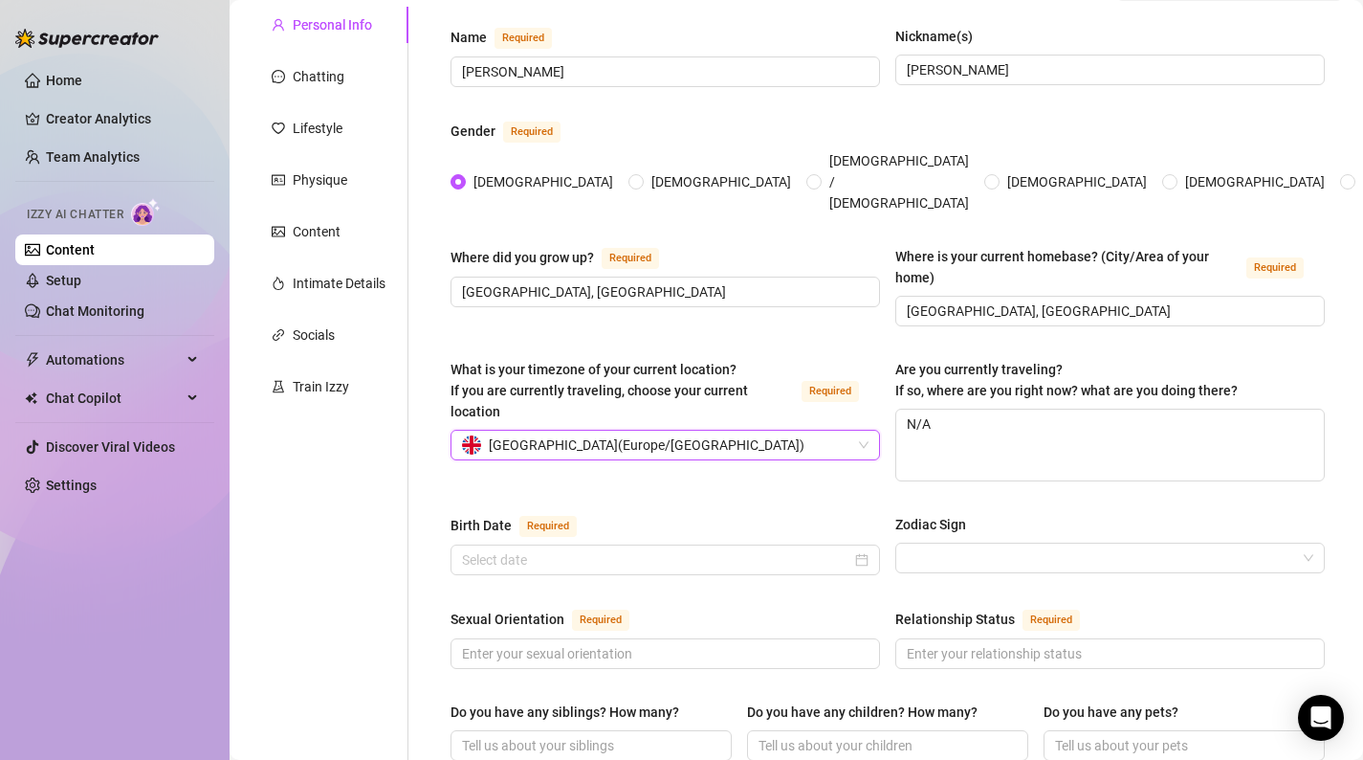
scroll to position [192, 0]
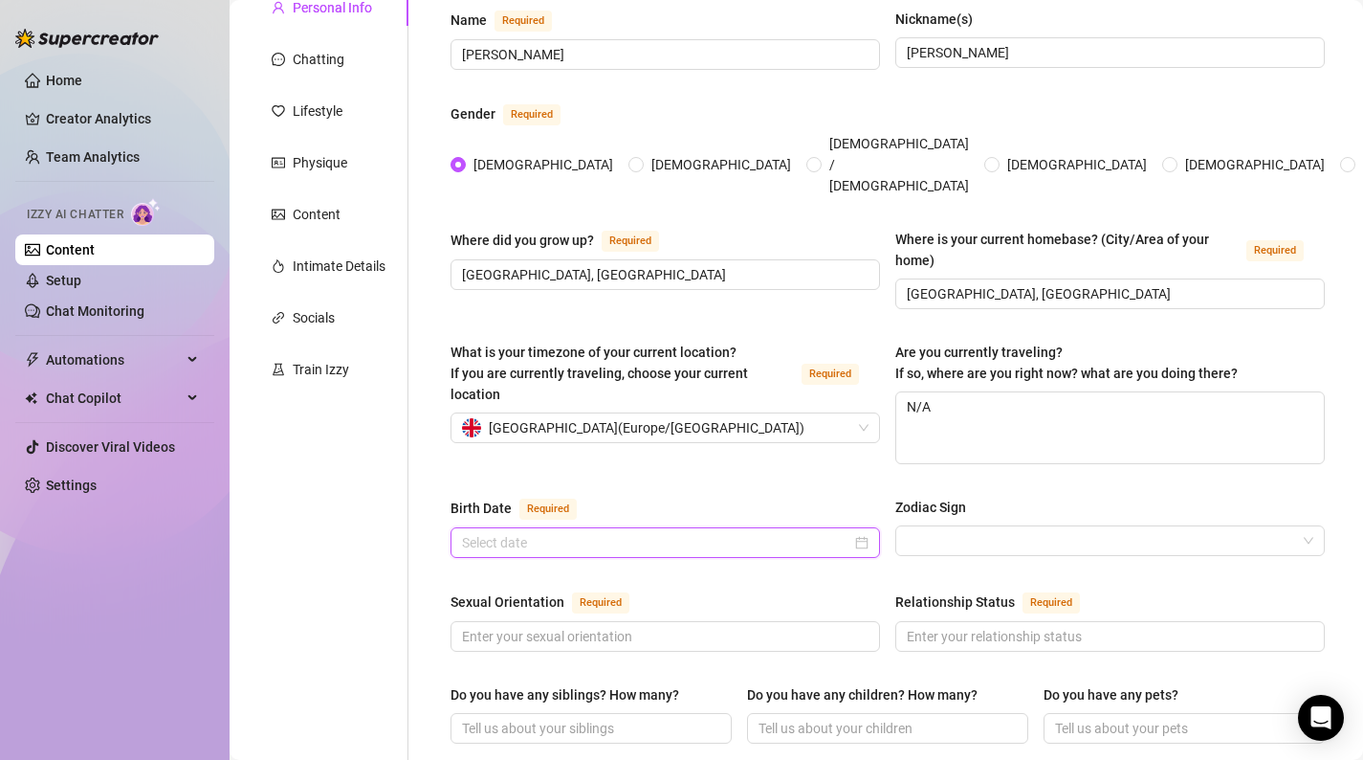
click at [677, 532] on input "Birth Date Required" at bounding box center [656, 542] width 389 height 21
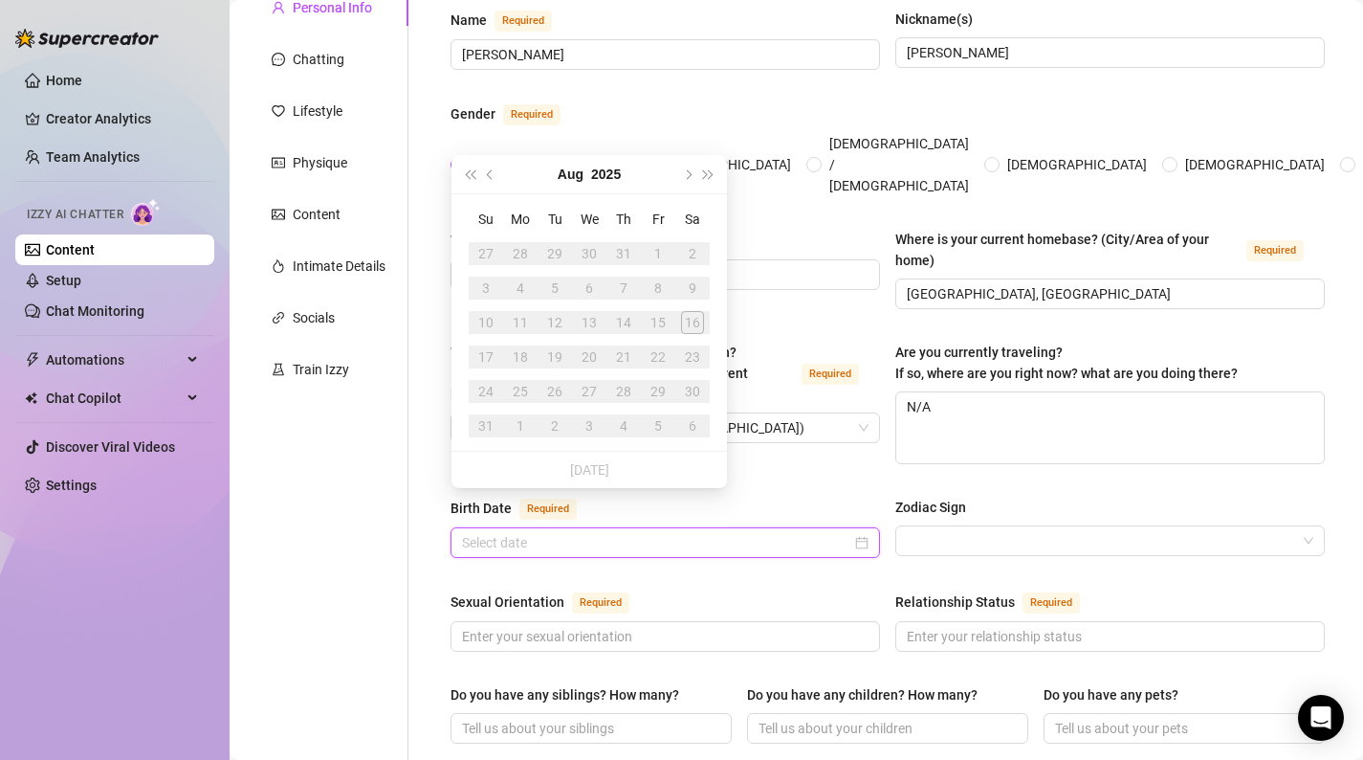
click at [763, 532] on input "Birth Date Required" at bounding box center [656, 542] width 389 height 21
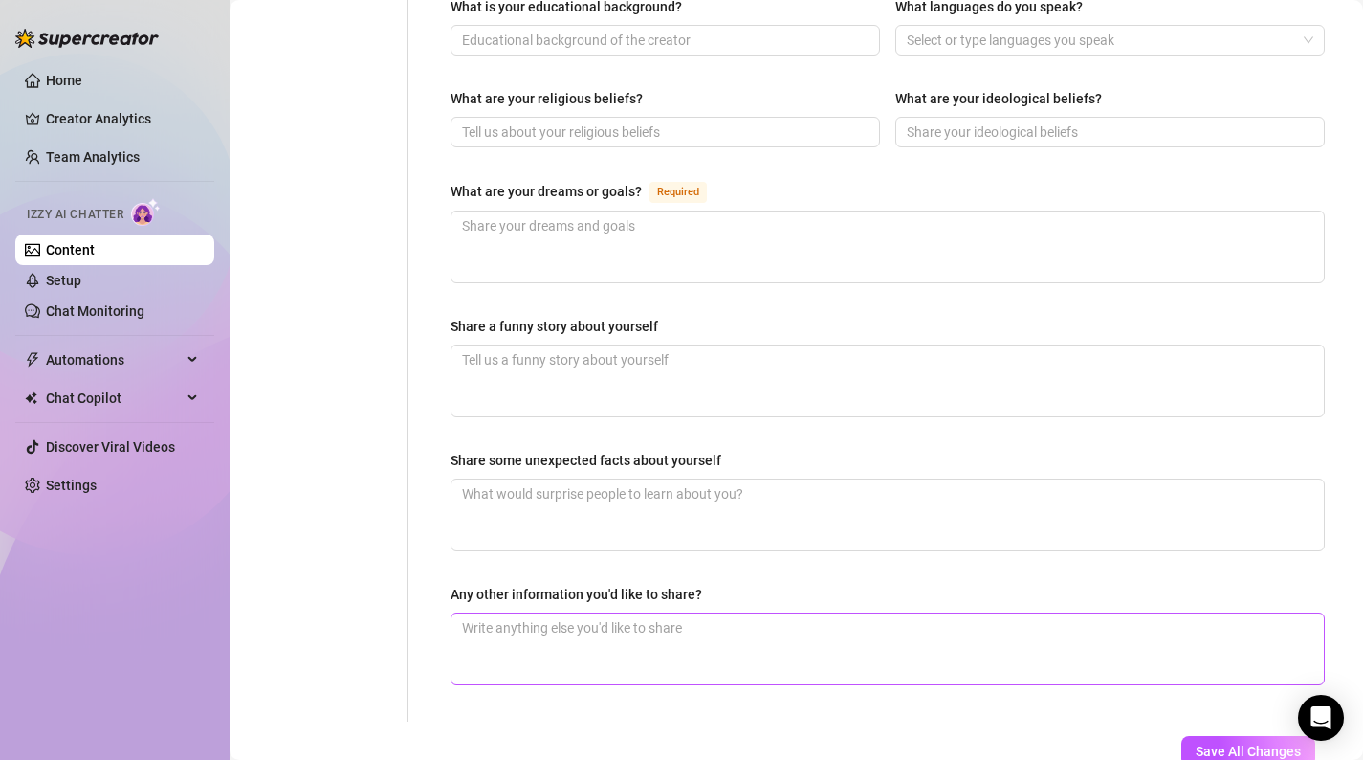
scroll to position [1156, 0]
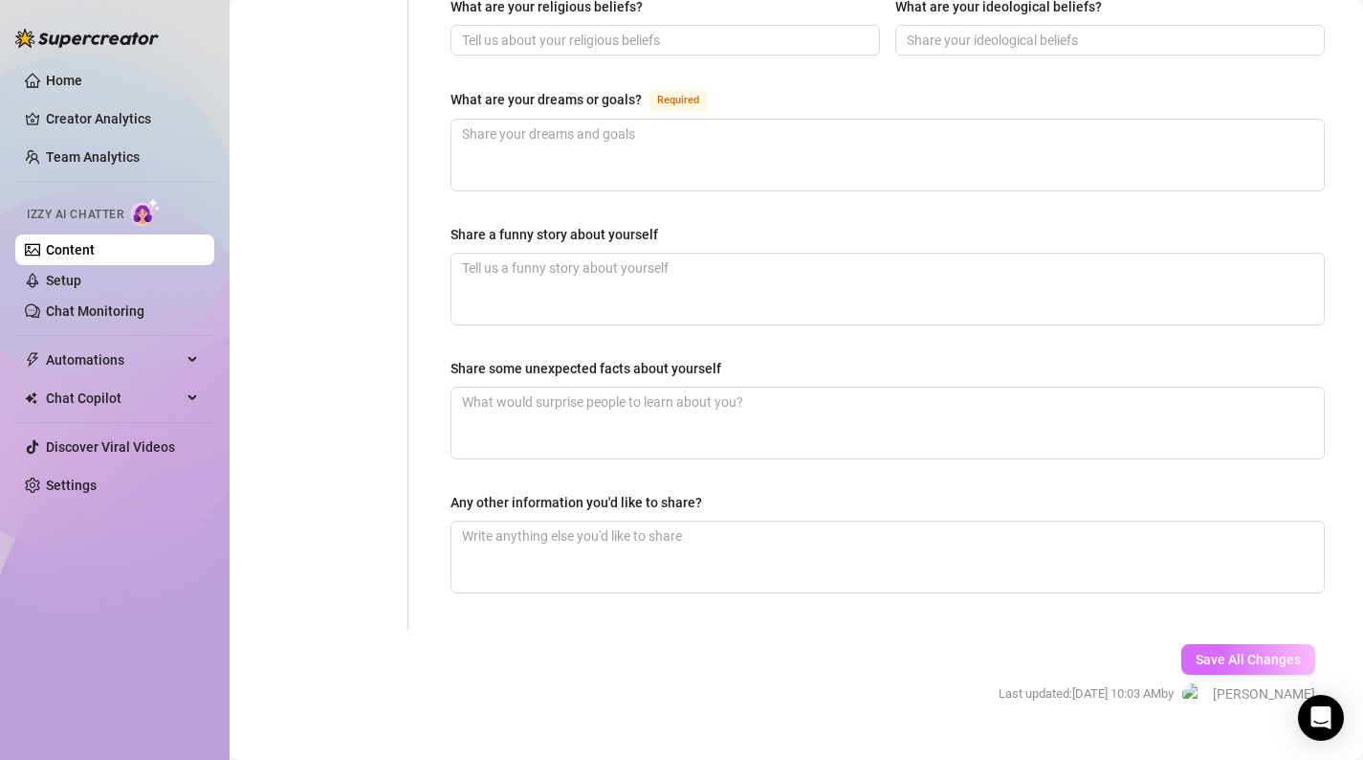
click at [1238, 644] on button "Save All Changes" at bounding box center [1249, 659] width 134 height 31
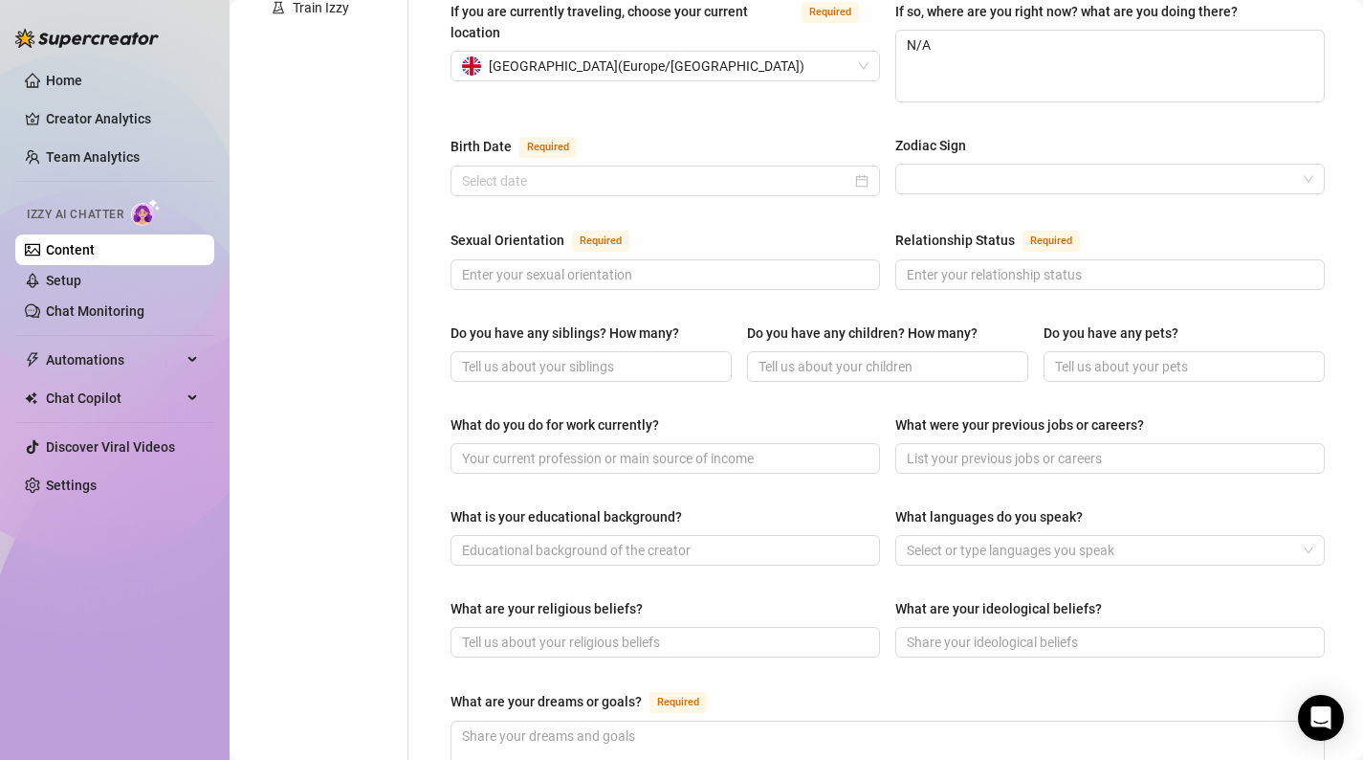
scroll to position [0, 0]
